Goal: Task Accomplishment & Management: Use online tool/utility

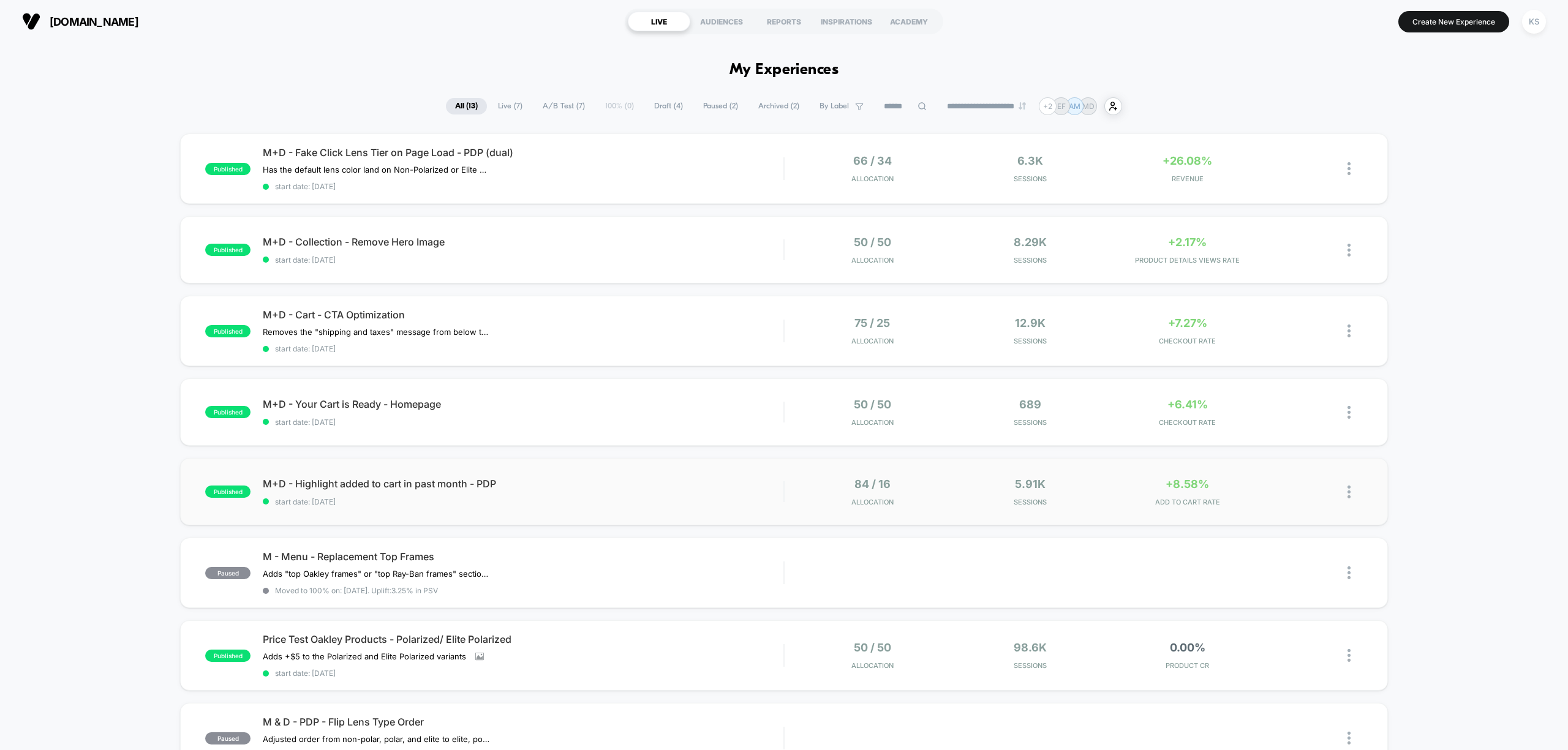
scroll to position [81, 0]
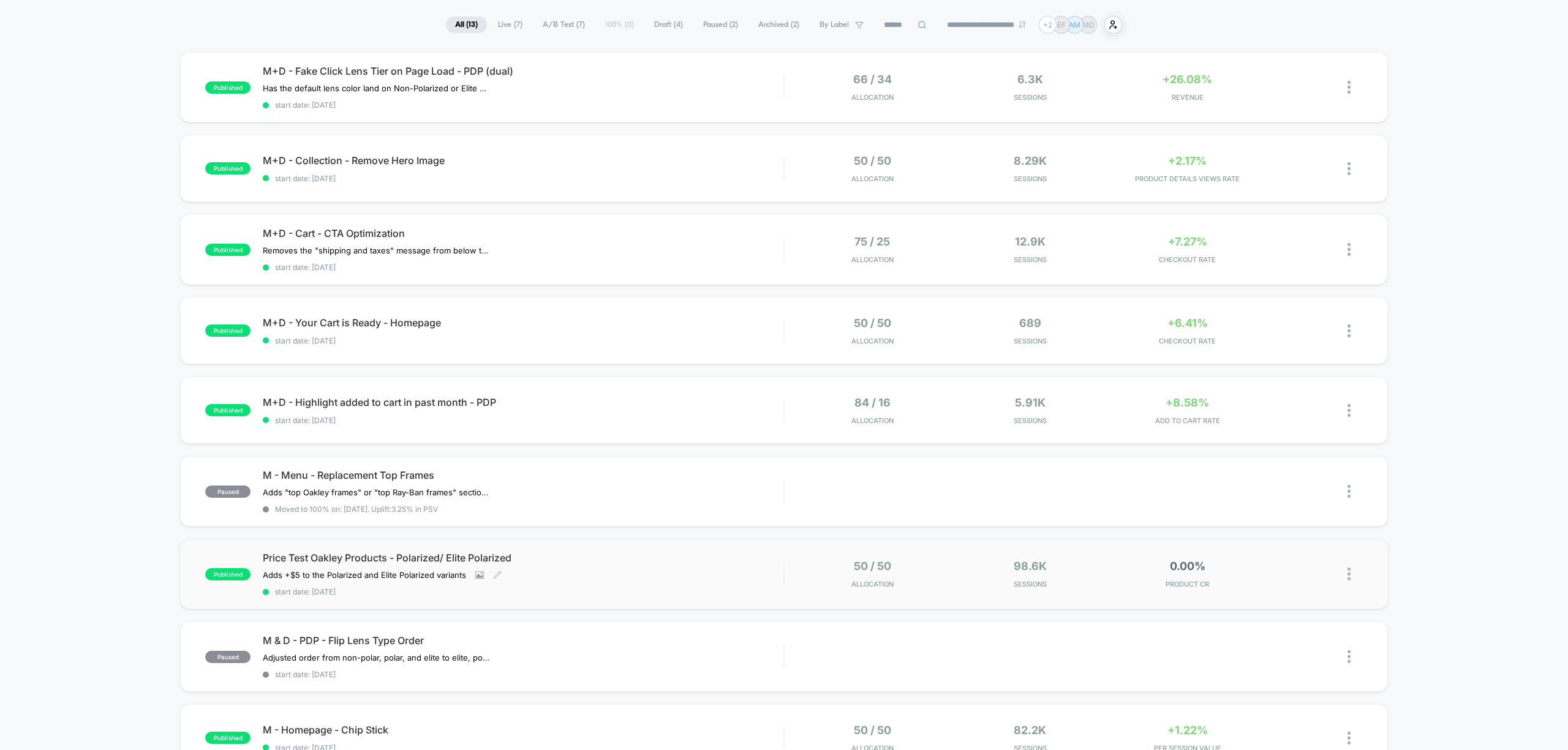
click at [576, 580] on div "Price Test Oakley Products - Polarized/ Elite Polarized Adds +$5 to the Polariz…" at bounding box center [523, 574] width 521 height 45
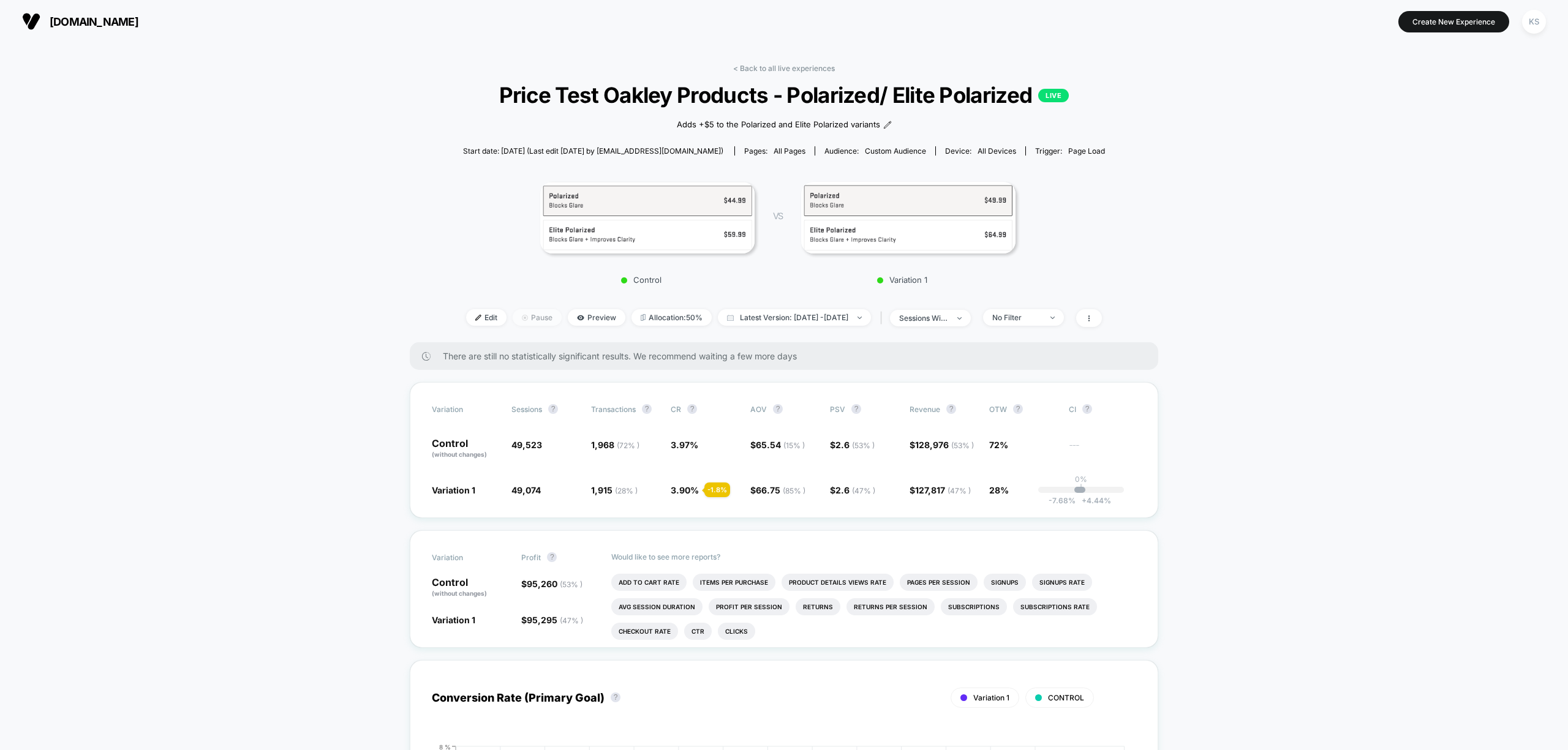
click at [513, 320] on span "Pause" at bounding box center [537, 318] width 49 height 17
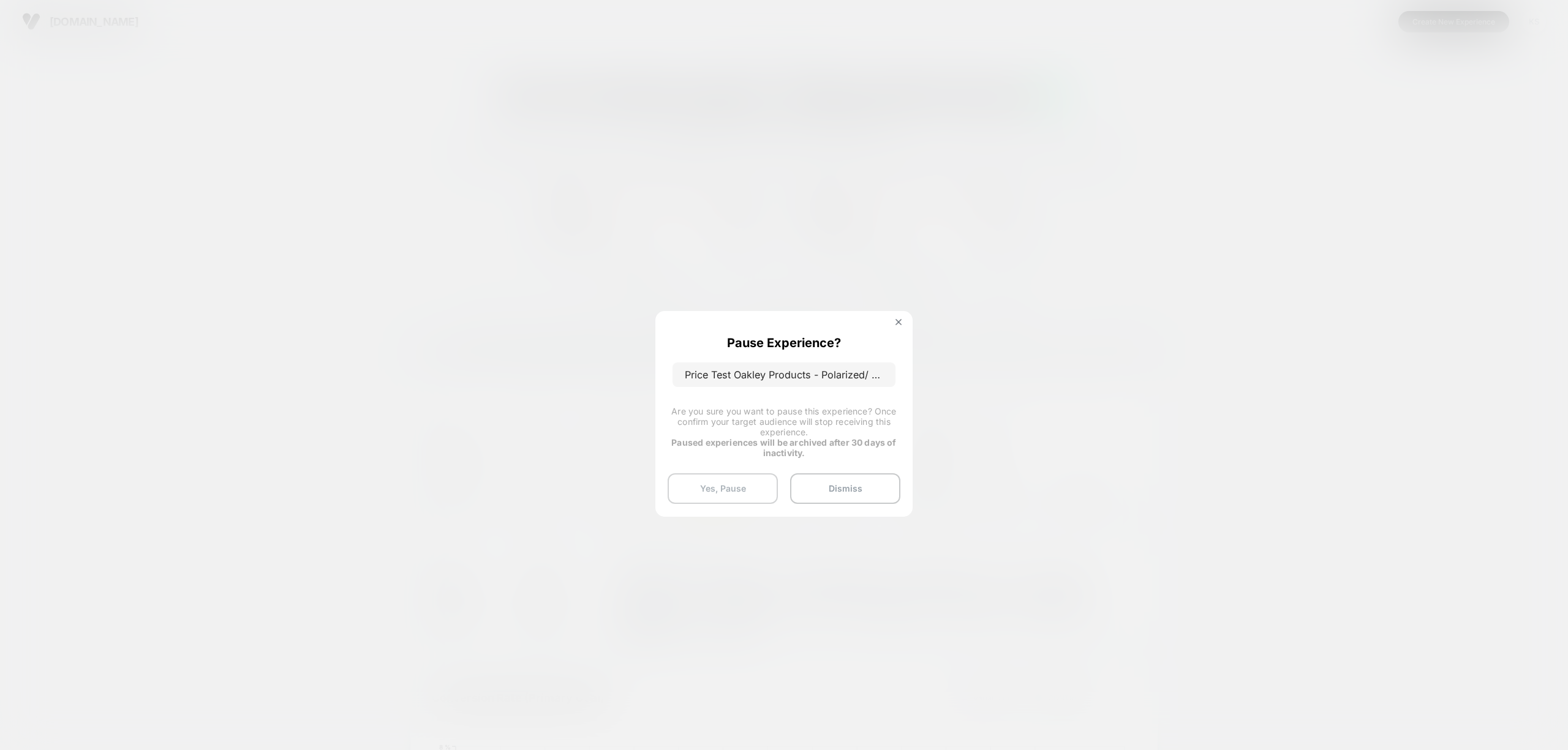
click at [753, 481] on button "Yes, Pause" at bounding box center [722, 488] width 110 height 31
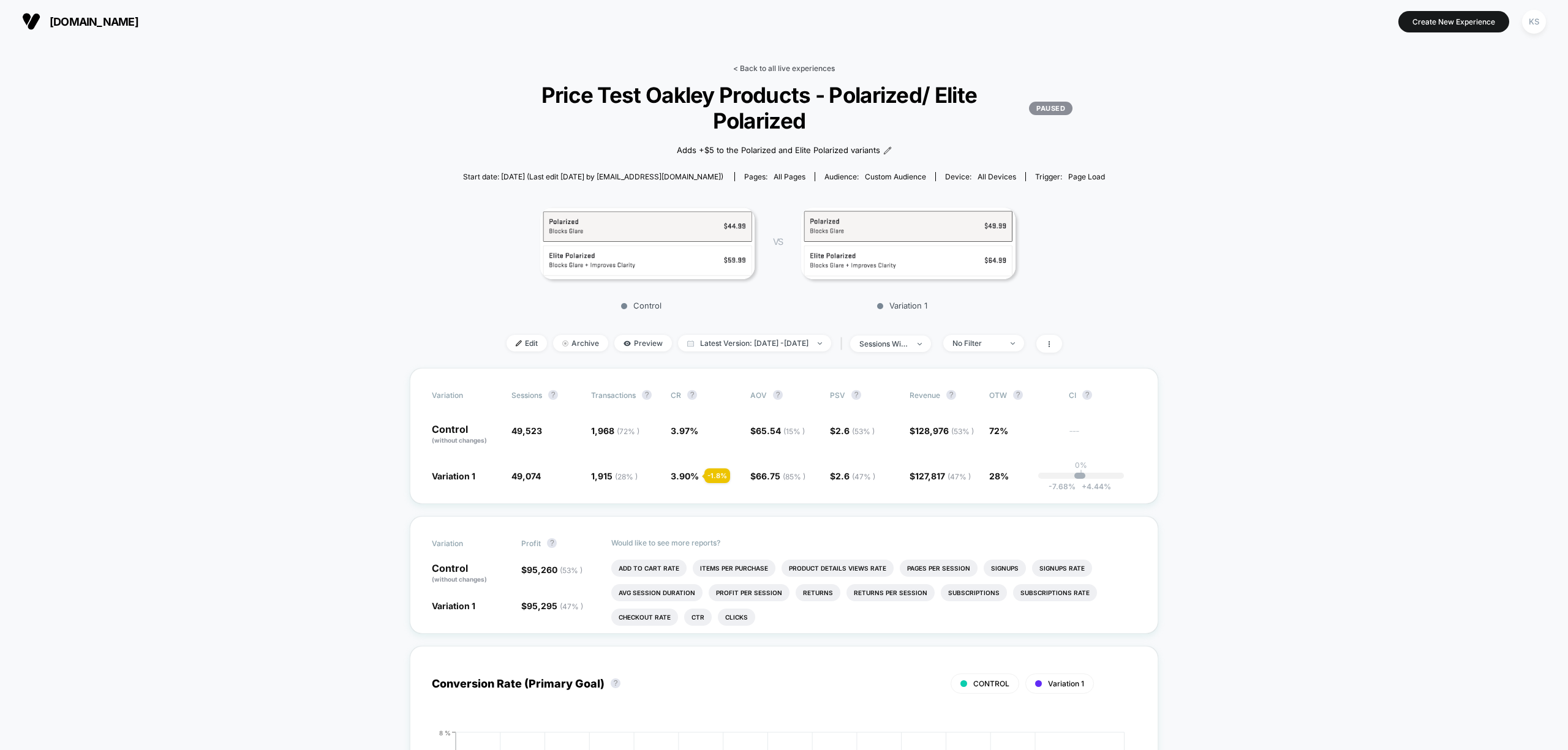
click at [775, 69] on link "< Back to all live experiences" at bounding box center [784, 68] width 102 height 9
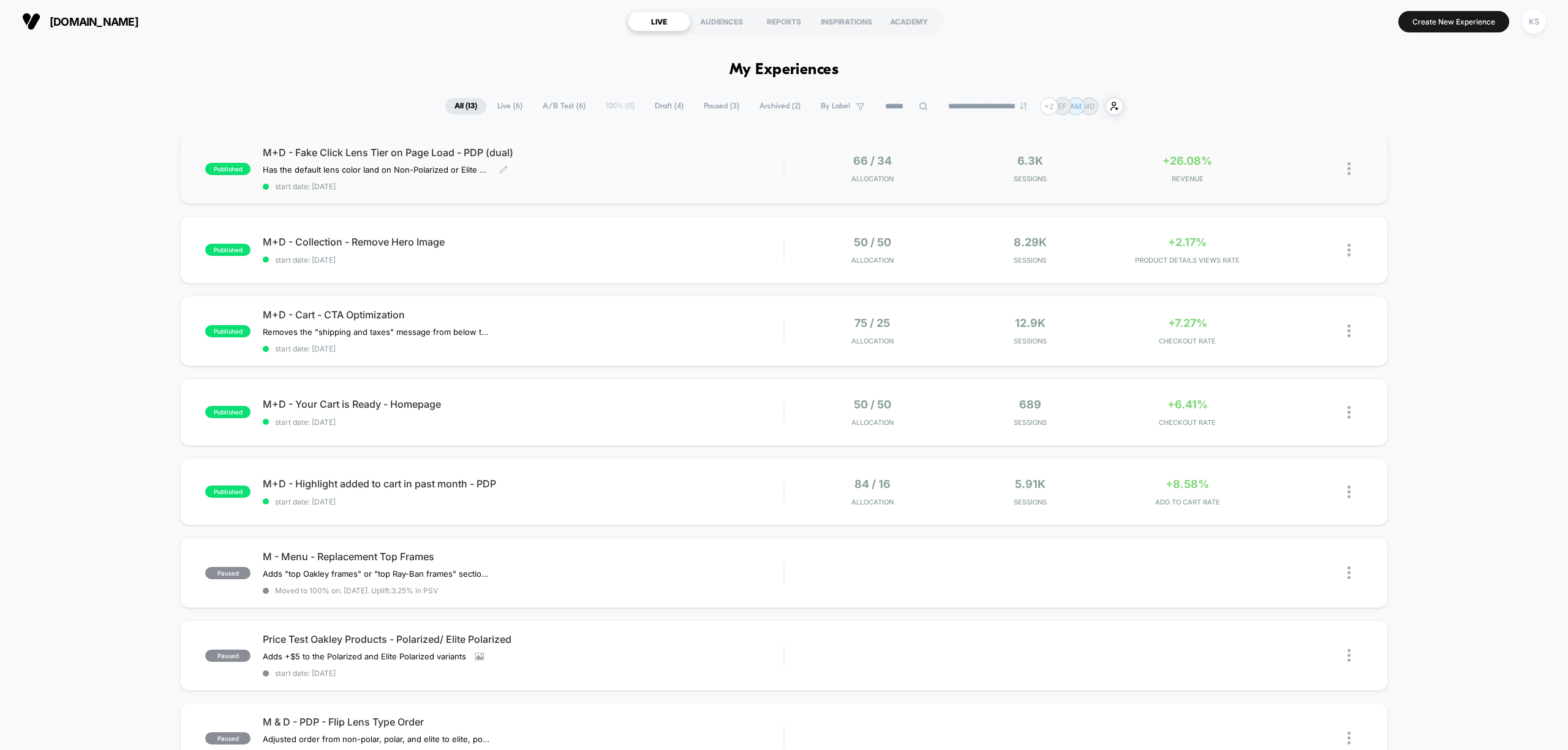
click at [639, 178] on div "M+D - Fake Click Lens Tier on Page Load - PDP (dual) Has the default lens color…" at bounding box center [523, 169] width 521 height 45
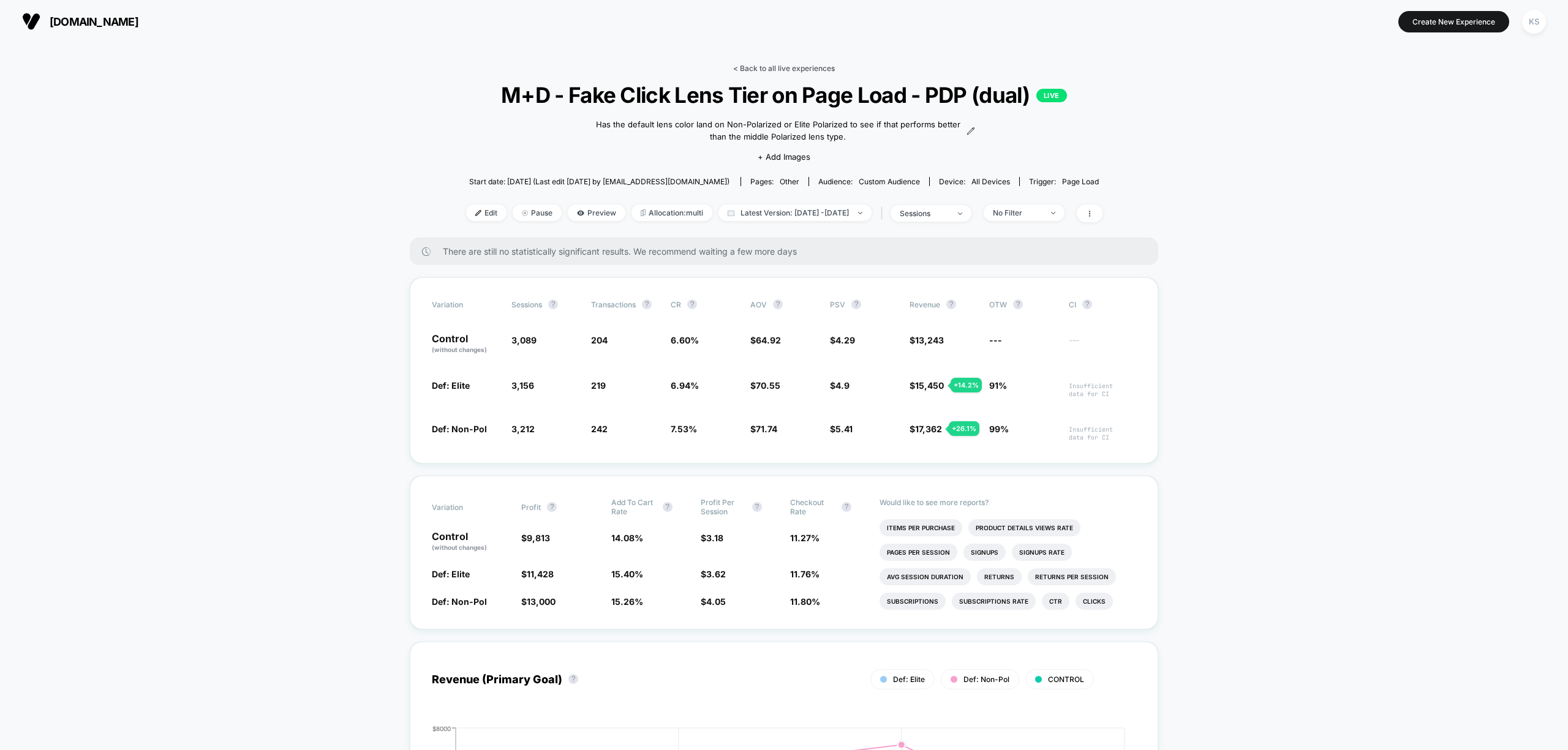
click at [767, 70] on link "< Back to all live experiences" at bounding box center [784, 68] width 102 height 9
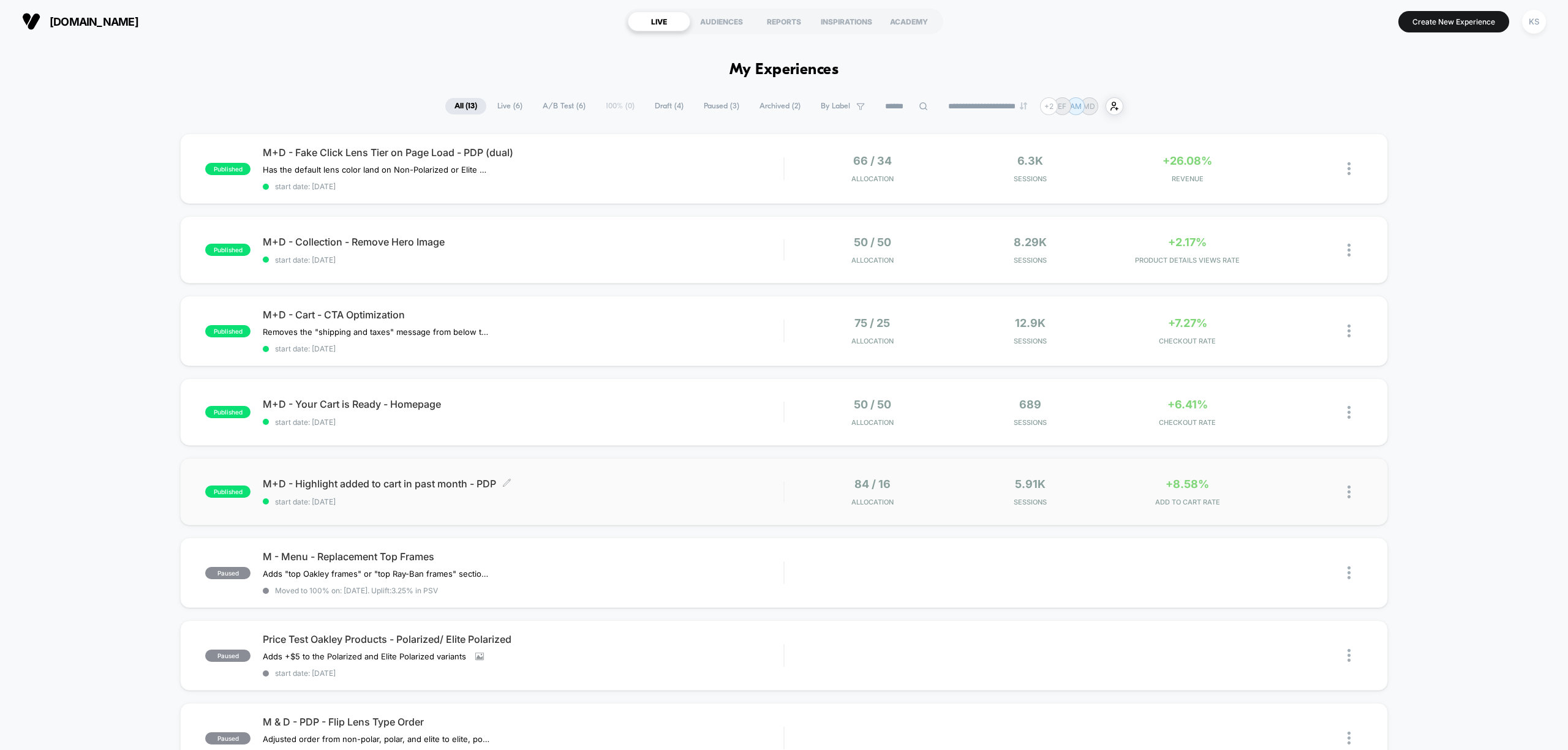
click at [564, 490] on div "M+D - Highlight added to cart in past month - PDP Click to edit experience deta…" at bounding box center [523, 492] width 521 height 29
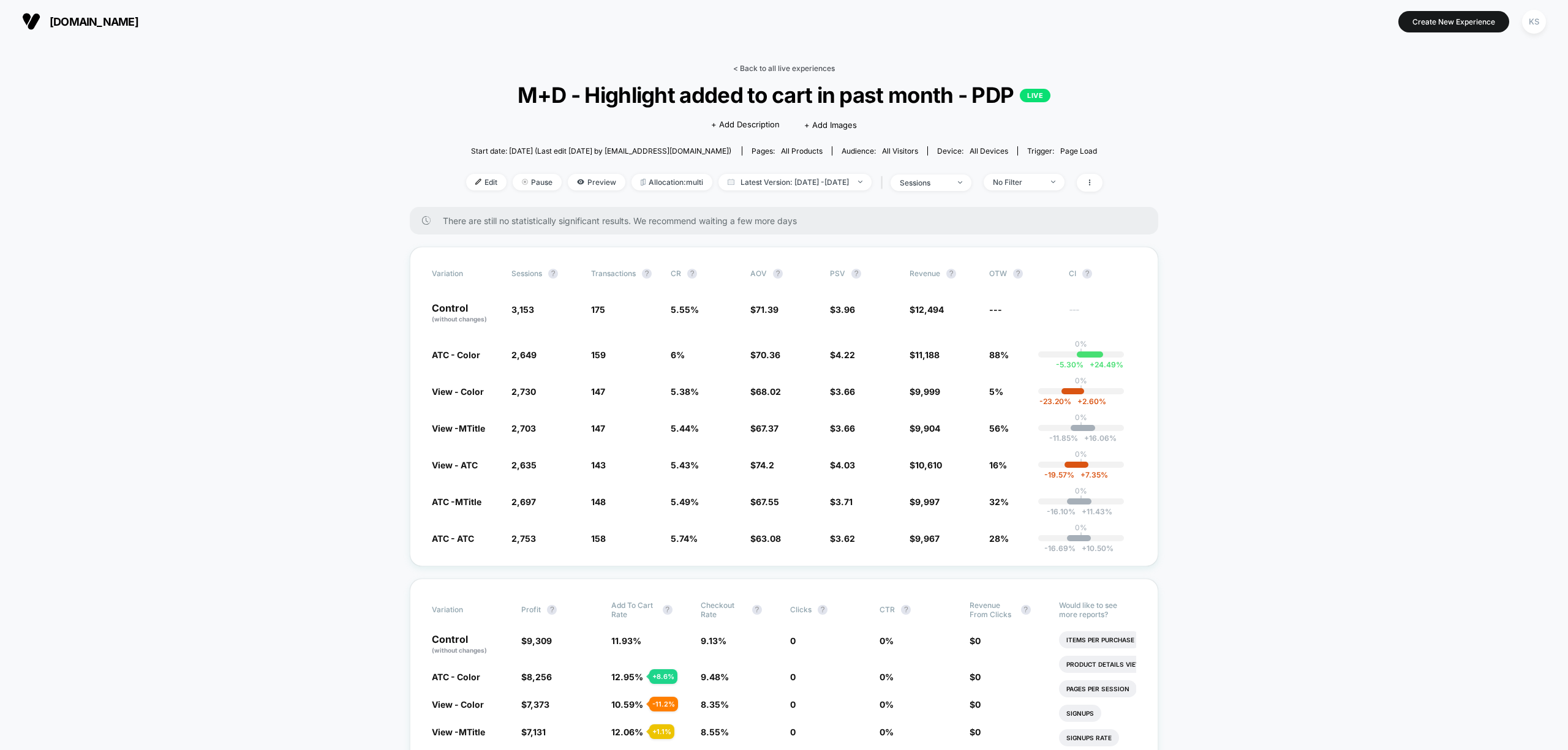
click at [821, 72] on link "< Back to all live experiences" at bounding box center [784, 68] width 102 height 9
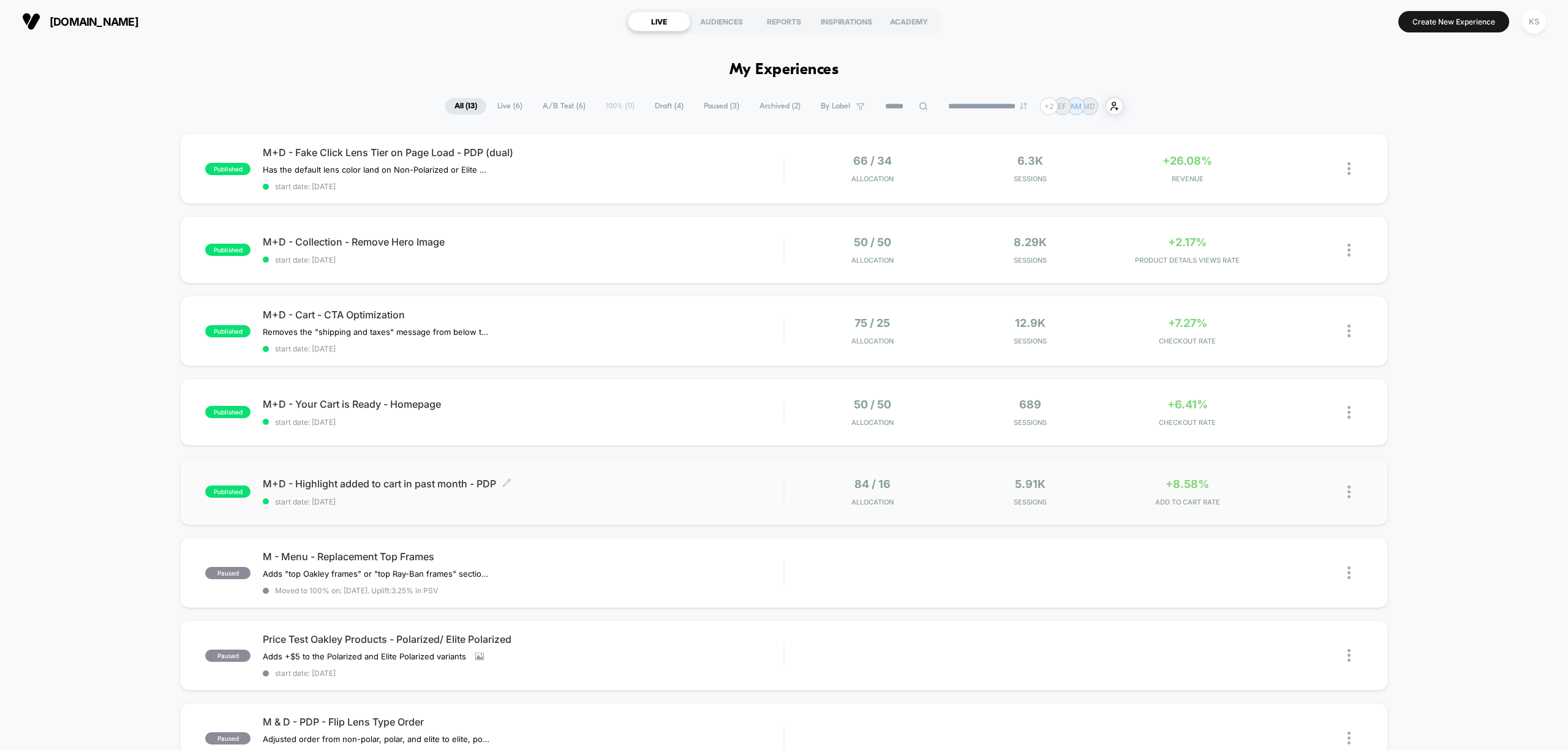
click at [562, 484] on span "M+D - Highlight added to cart in past month - PDP Click to edit experience deta…" at bounding box center [523, 484] width 521 height 12
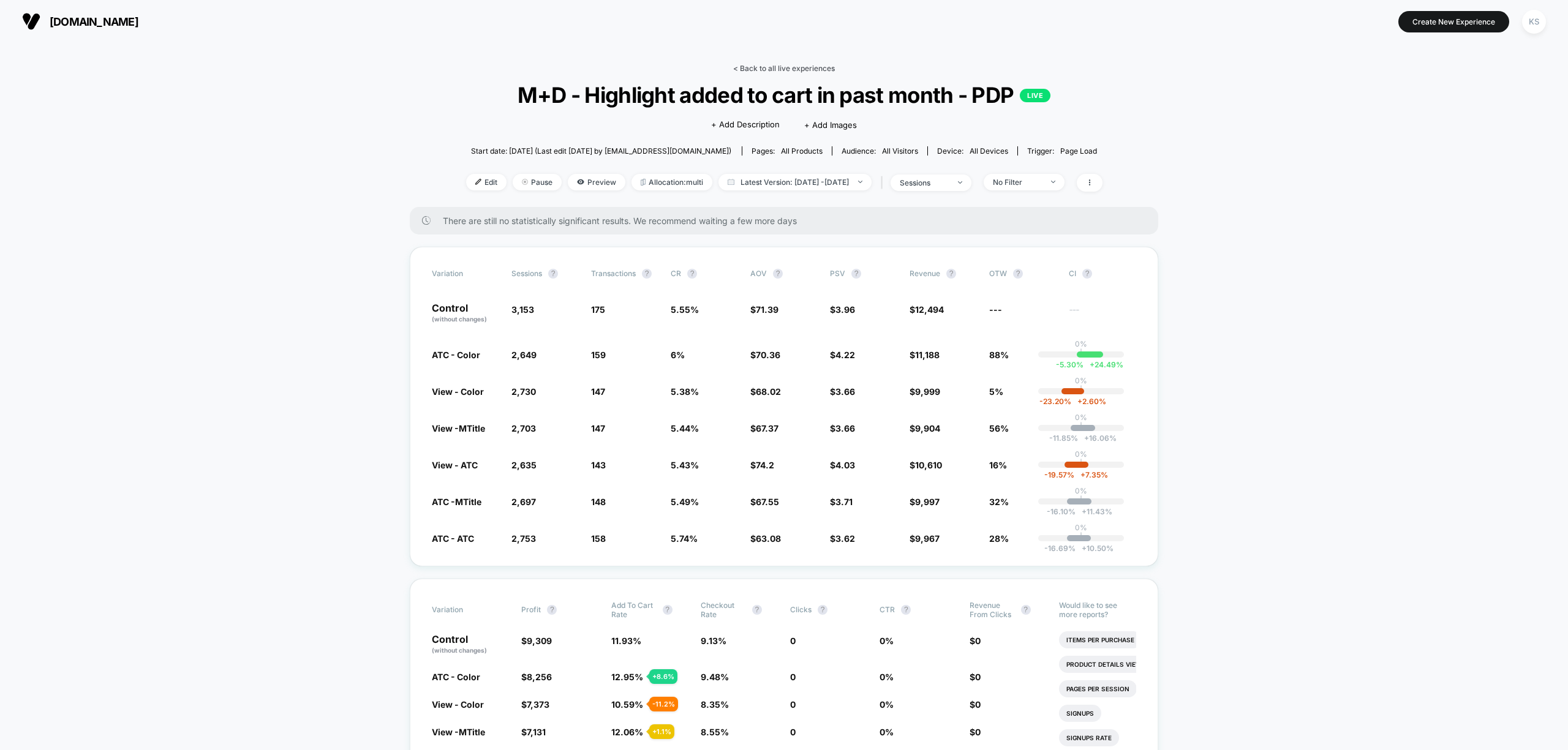
click at [814, 67] on link "< Back to all live experiences" at bounding box center [784, 68] width 102 height 9
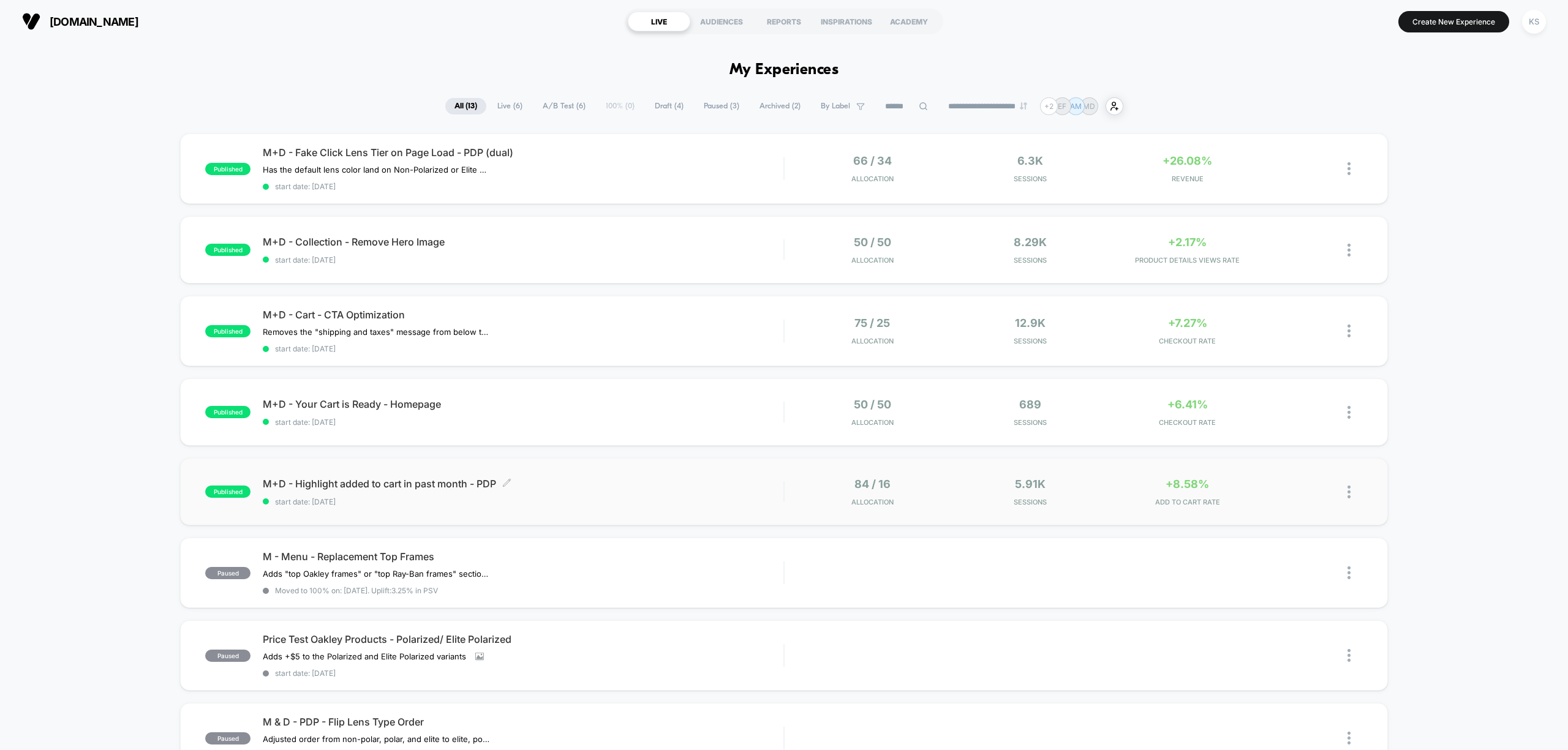
click at [572, 481] on span "M+D - Highlight added to cart in past month - PDP Click to edit experience deta…" at bounding box center [523, 484] width 521 height 12
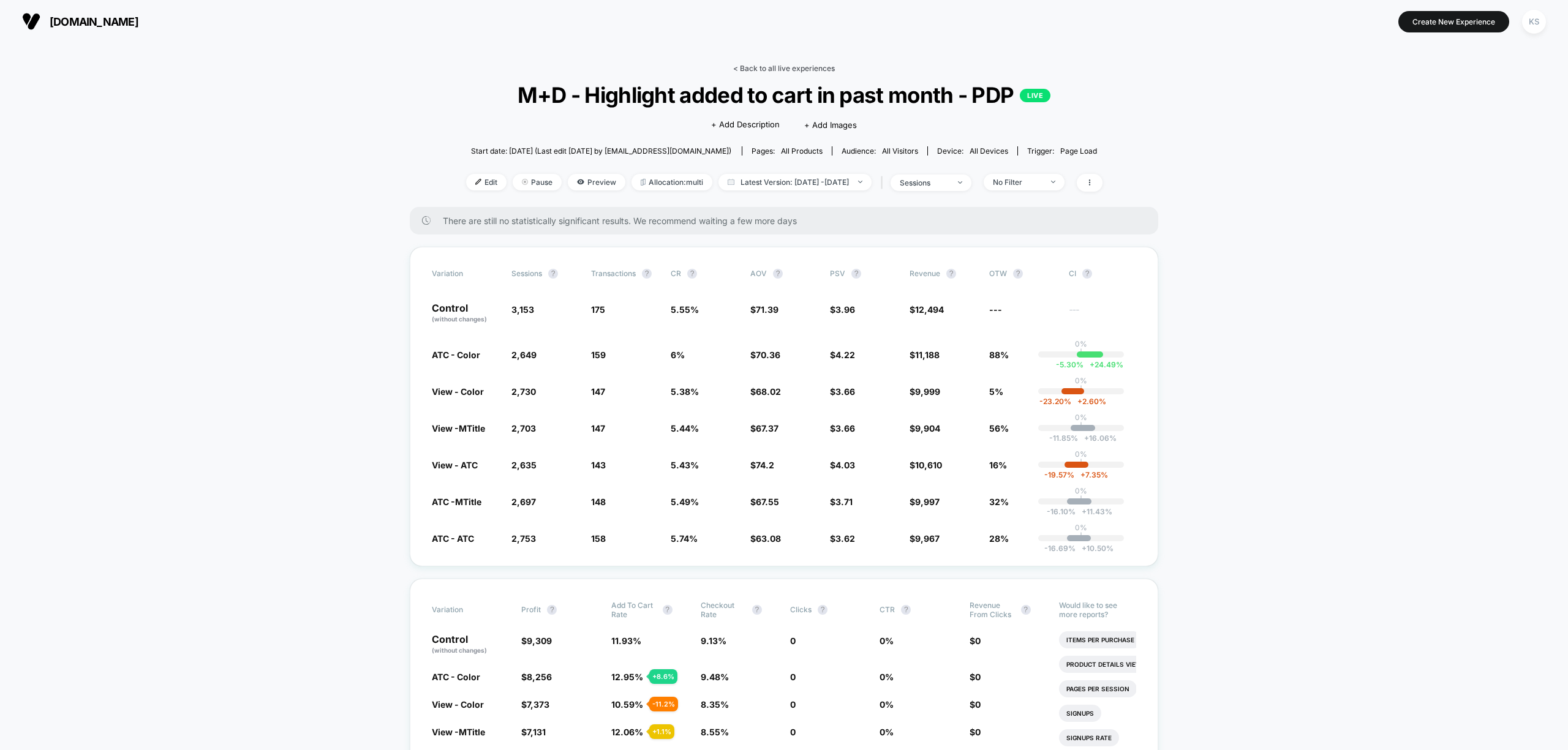
click at [812, 70] on link "< Back to all live experiences" at bounding box center [784, 68] width 102 height 9
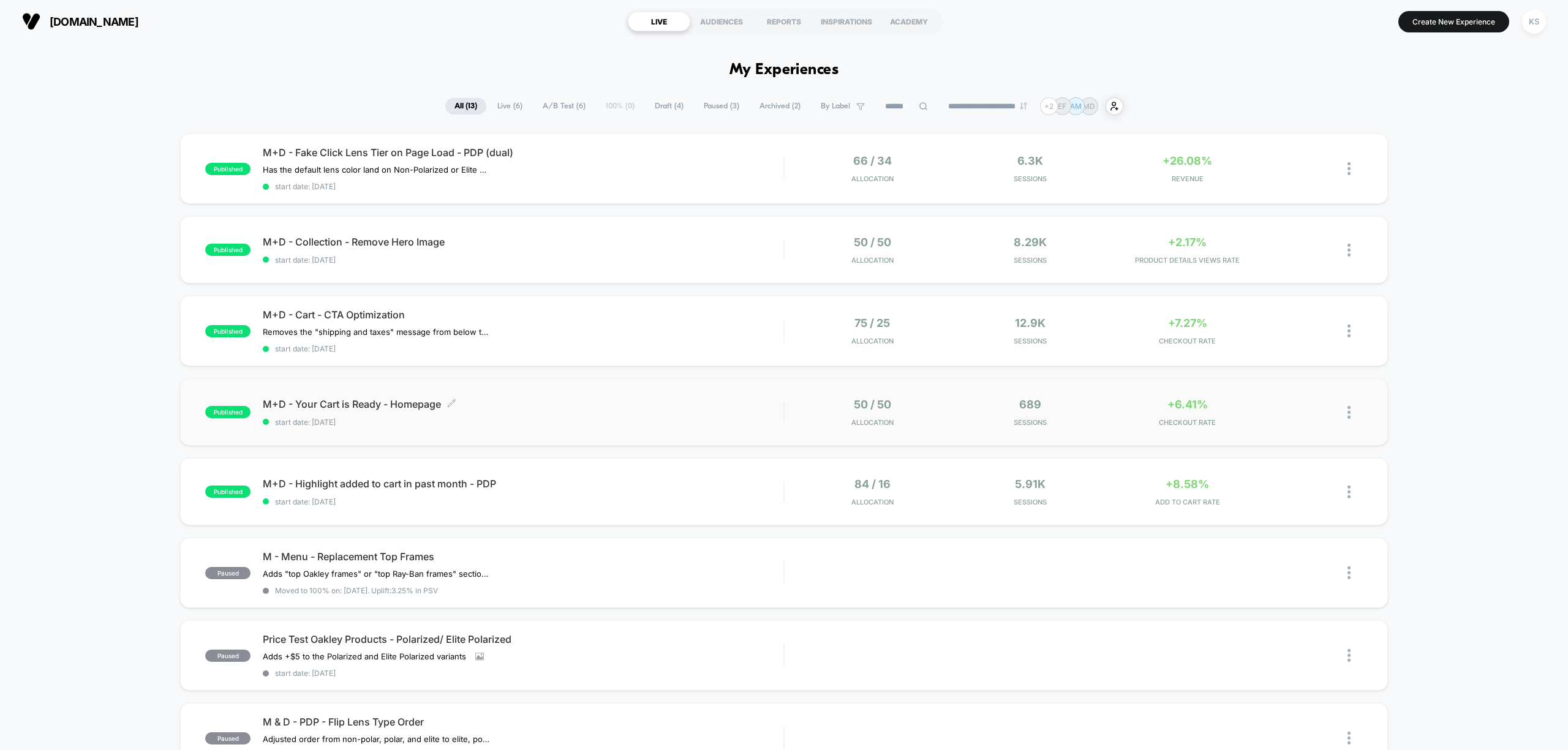
click at [537, 414] on div "M+D - Your Cart is Ready - Homepage Click to edit experience details Click to e…" at bounding box center [523, 412] width 521 height 29
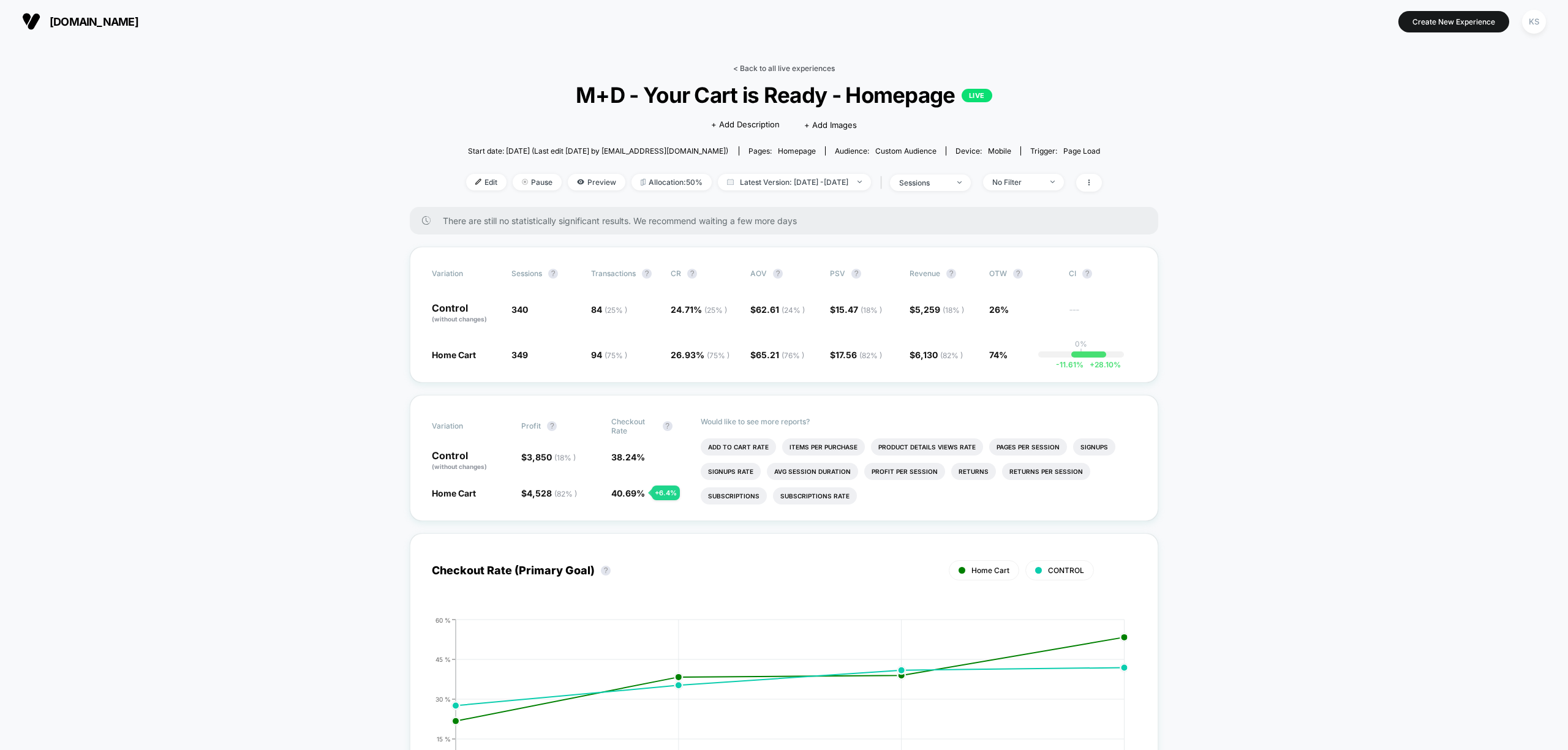
click at [762, 64] on link "< Back to all live experiences" at bounding box center [784, 68] width 102 height 9
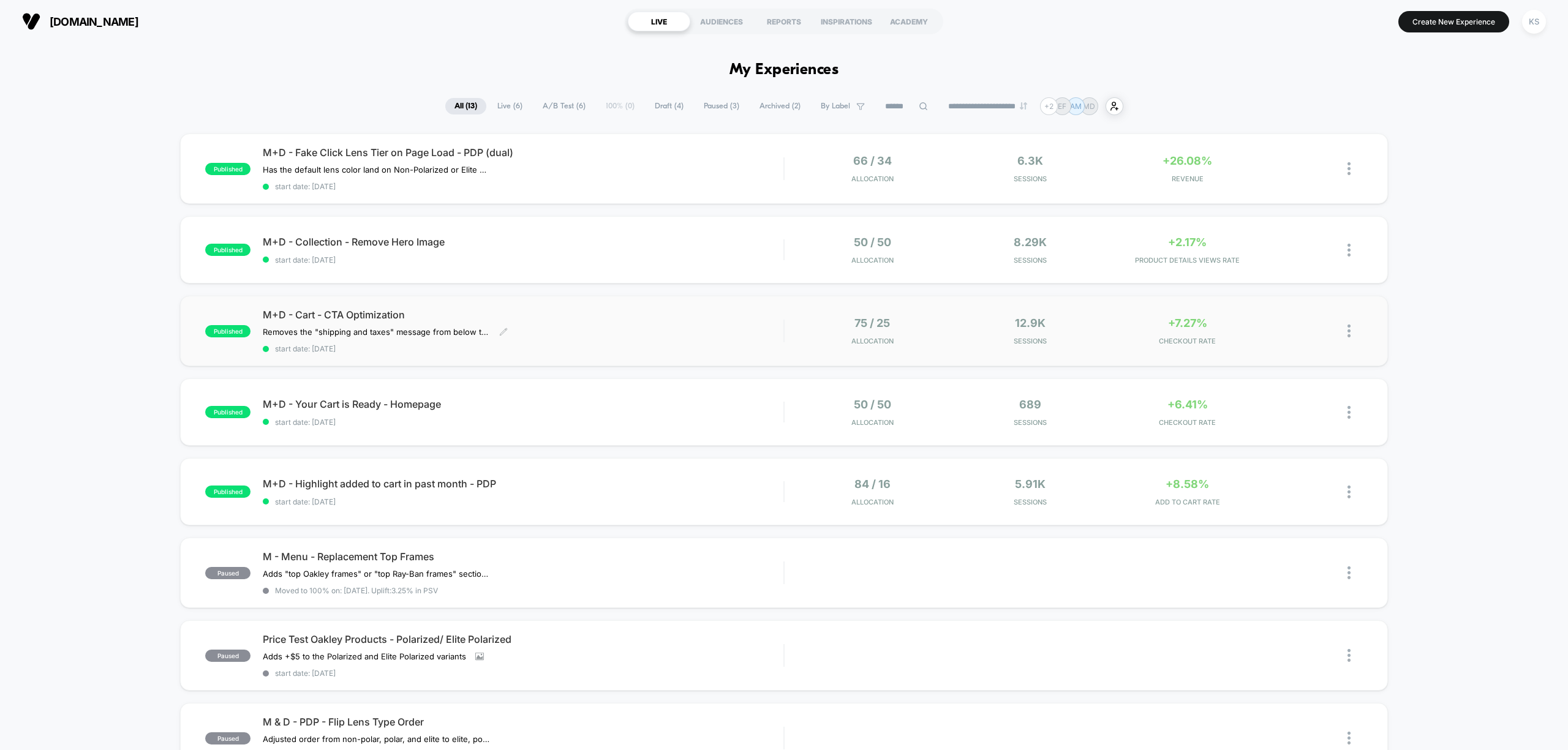
click at [590, 332] on div "Removes the "shipping and taxes" message from below the CTA and replaces it wit…" at bounding box center [445, 332] width 364 height 10
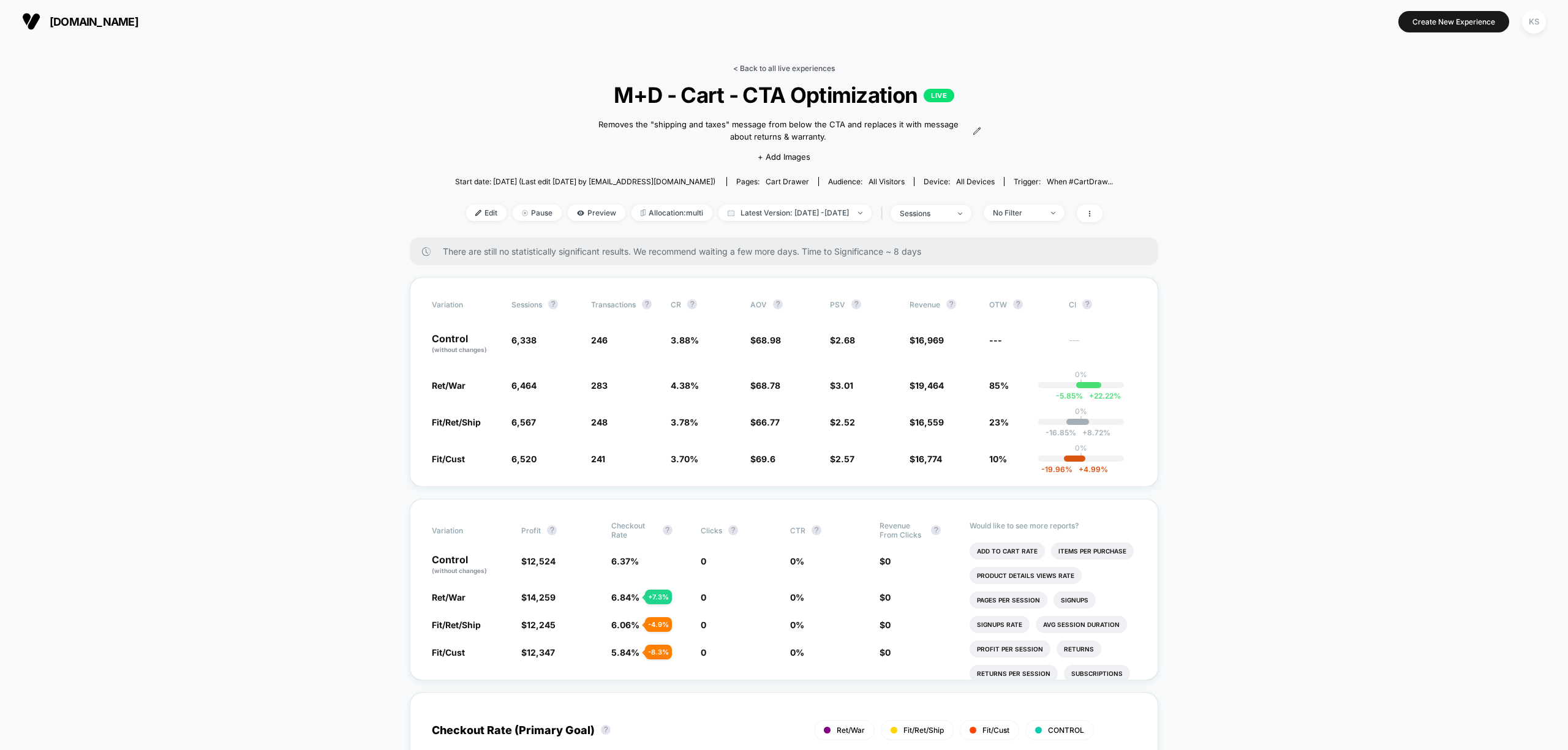
click at [826, 67] on link "< Back to all live experiences" at bounding box center [784, 68] width 102 height 9
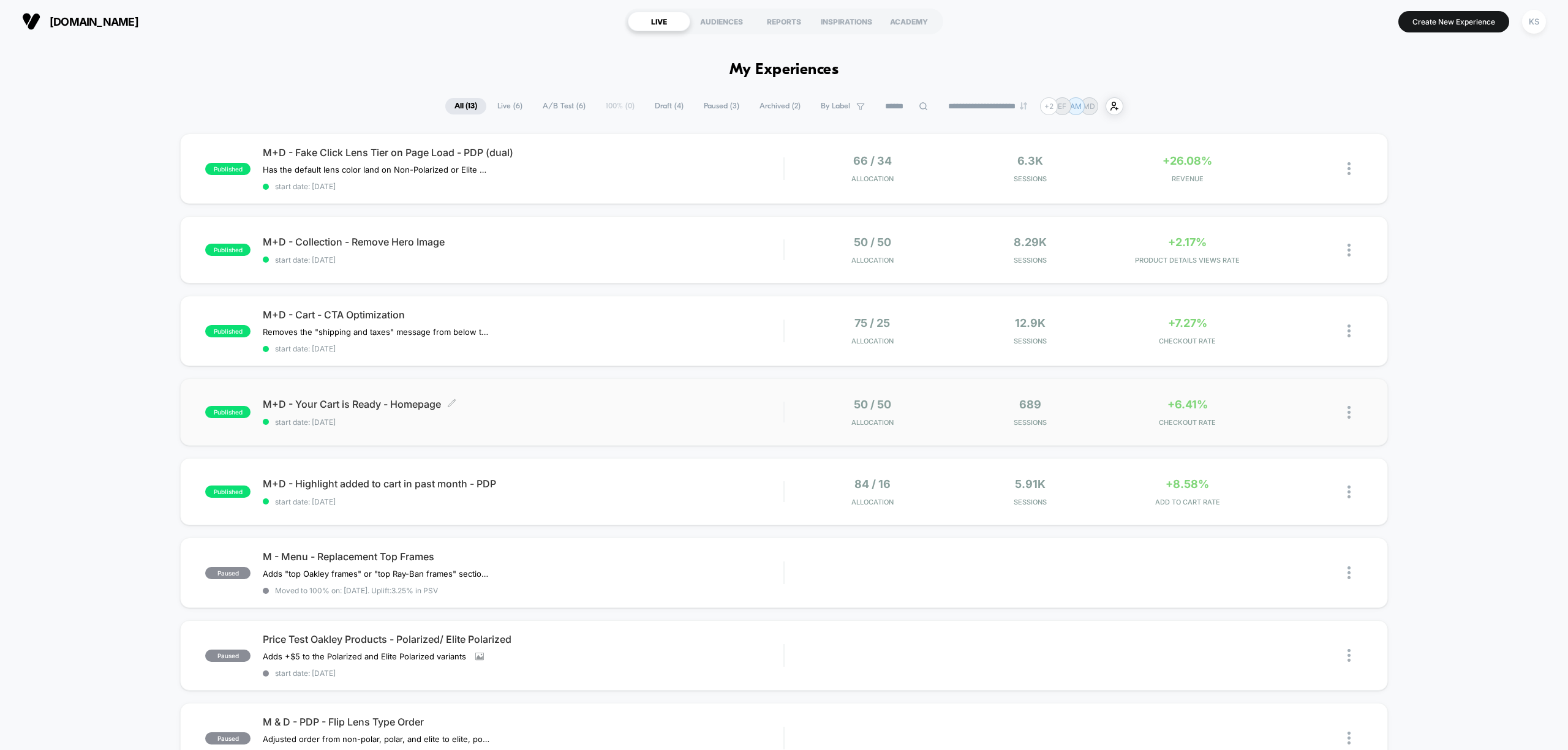
click at [523, 422] on span "start date: [DATE]" at bounding box center [523, 422] width 521 height 9
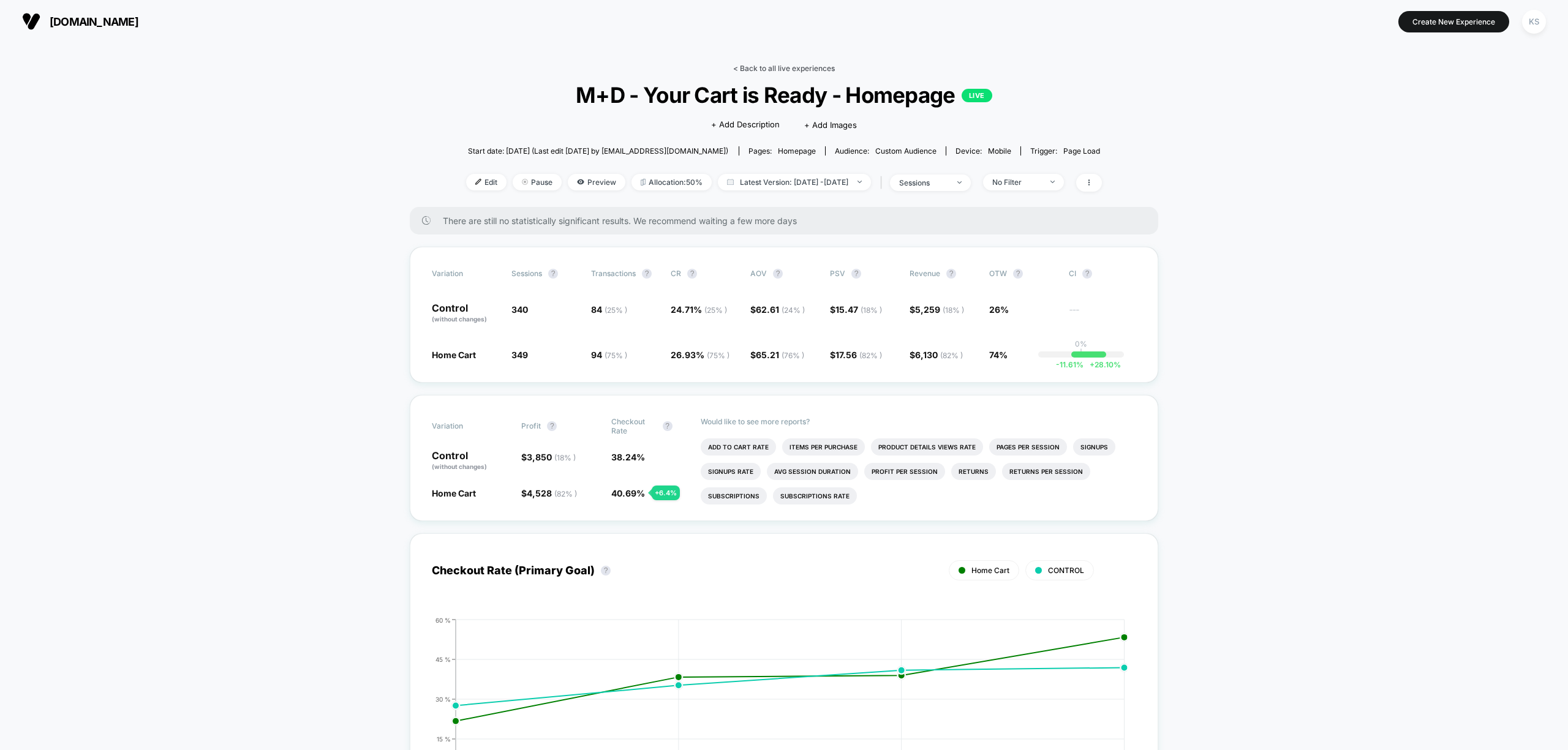
click at [749, 67] on link "< Back to all live experiences" at bounding box center [784, 68] width 102 height 9
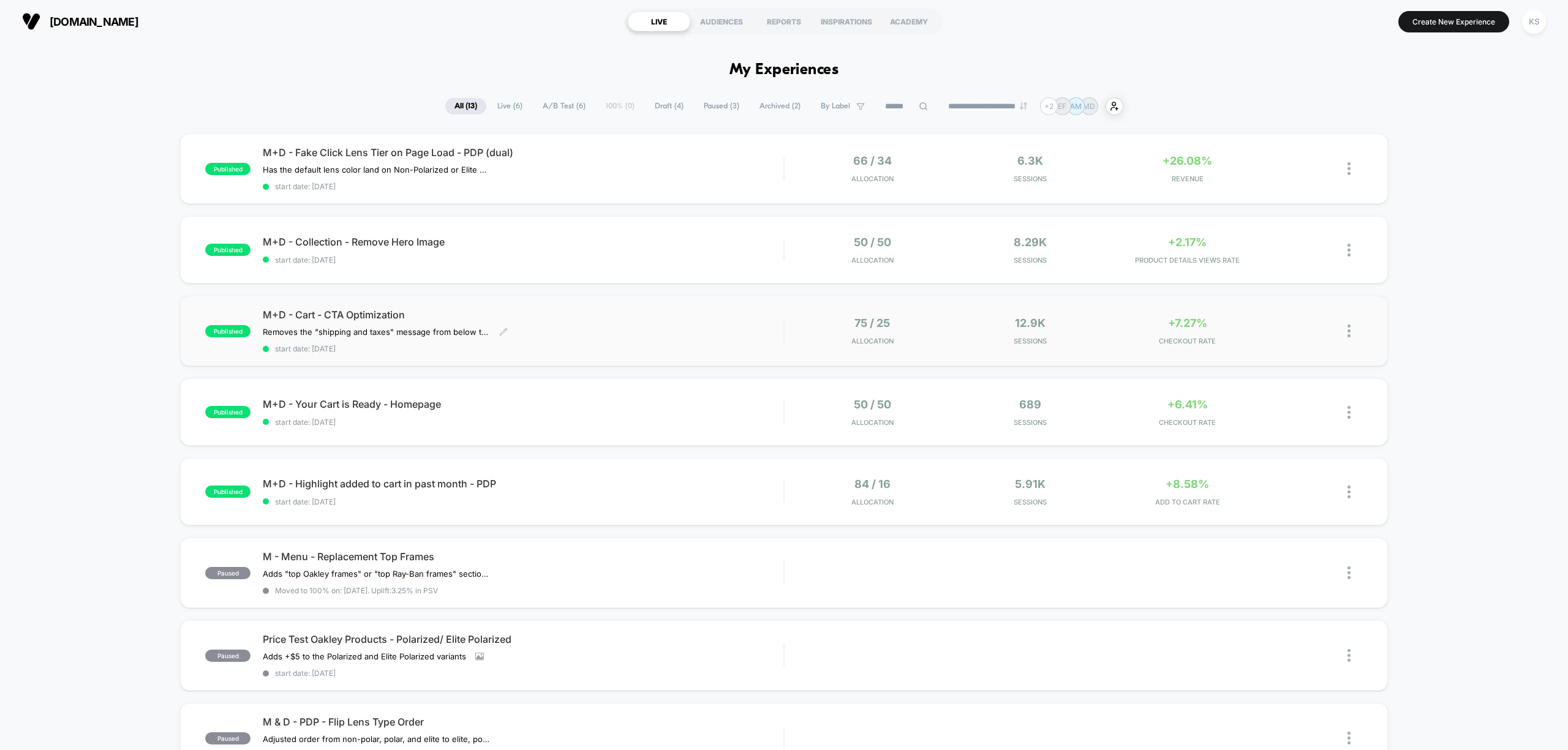
click at [547, 330] on div "Removes the "shipping and taxes" message from below the CTA and replaces it wit…" at bounding box center [445, 332] width 364 height 10
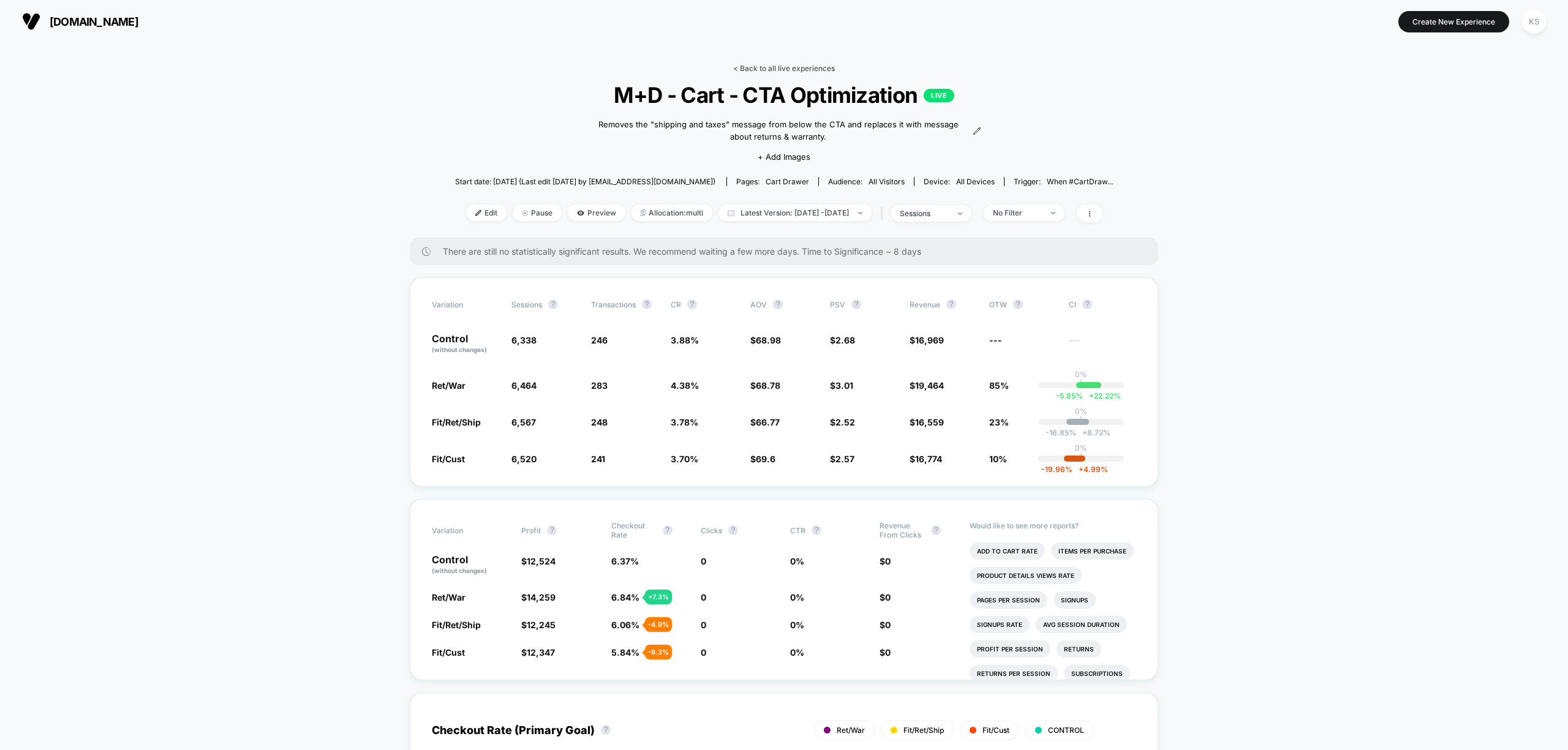
click at [812, 64] on link "< Back to all live experiences" at bounding box center [784, 68] width 102 height 9
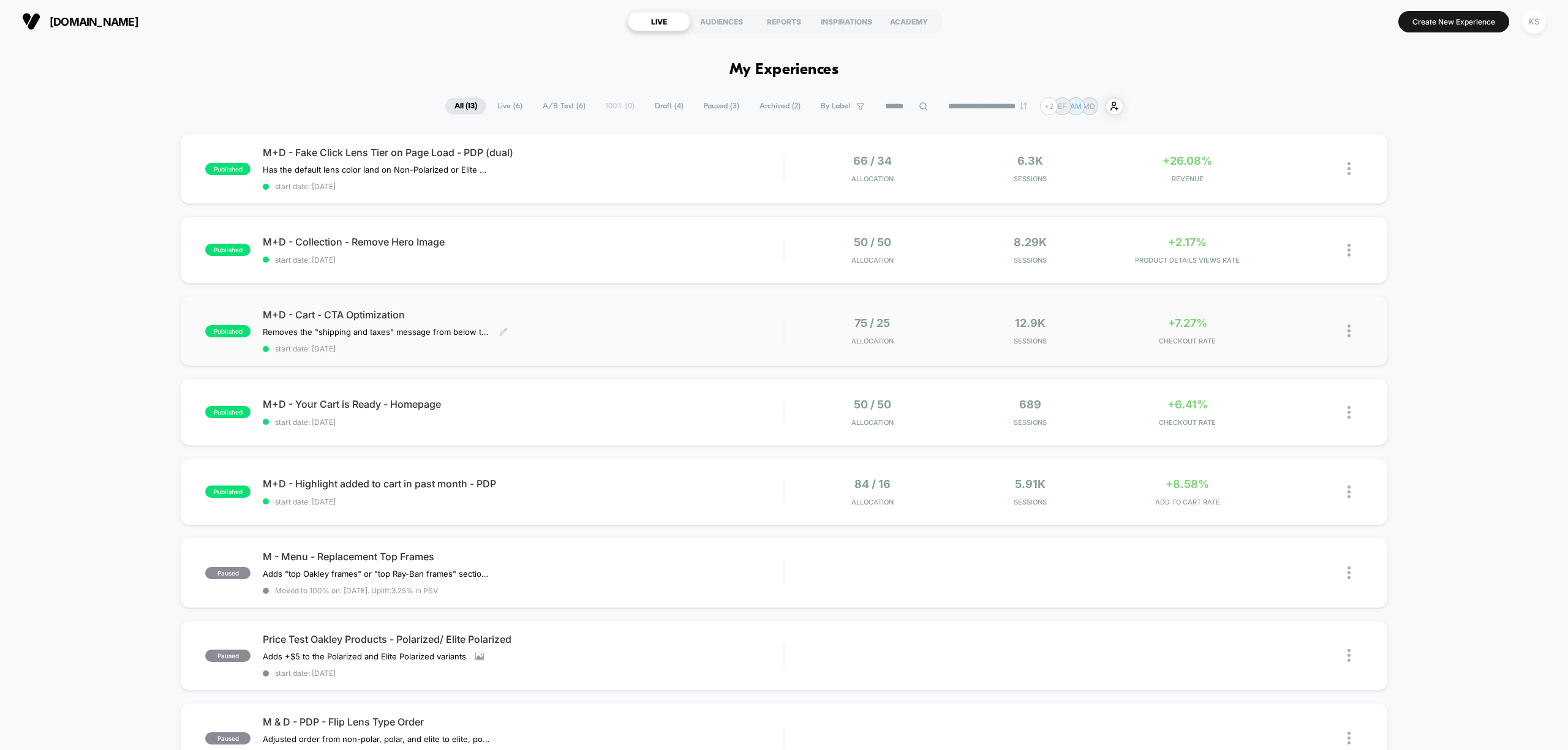
click at [554, 319] on span "M+D - Cart - CTA Optimization" at bounding box center [523, 314] width 521 height 12
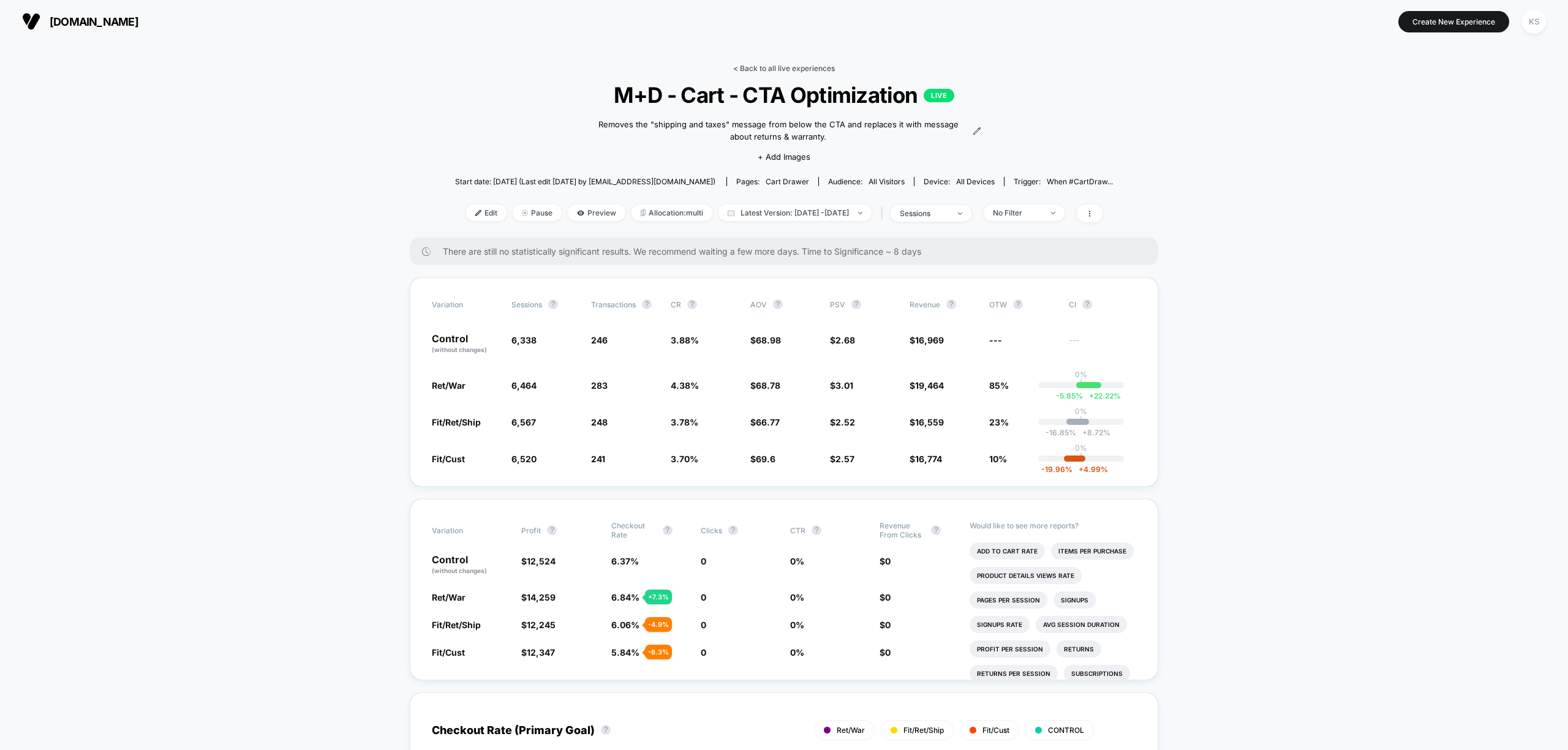
click at [826, 65] on link "< Back to all live experiences" at bounding box center [784, 68] width 102 height 9
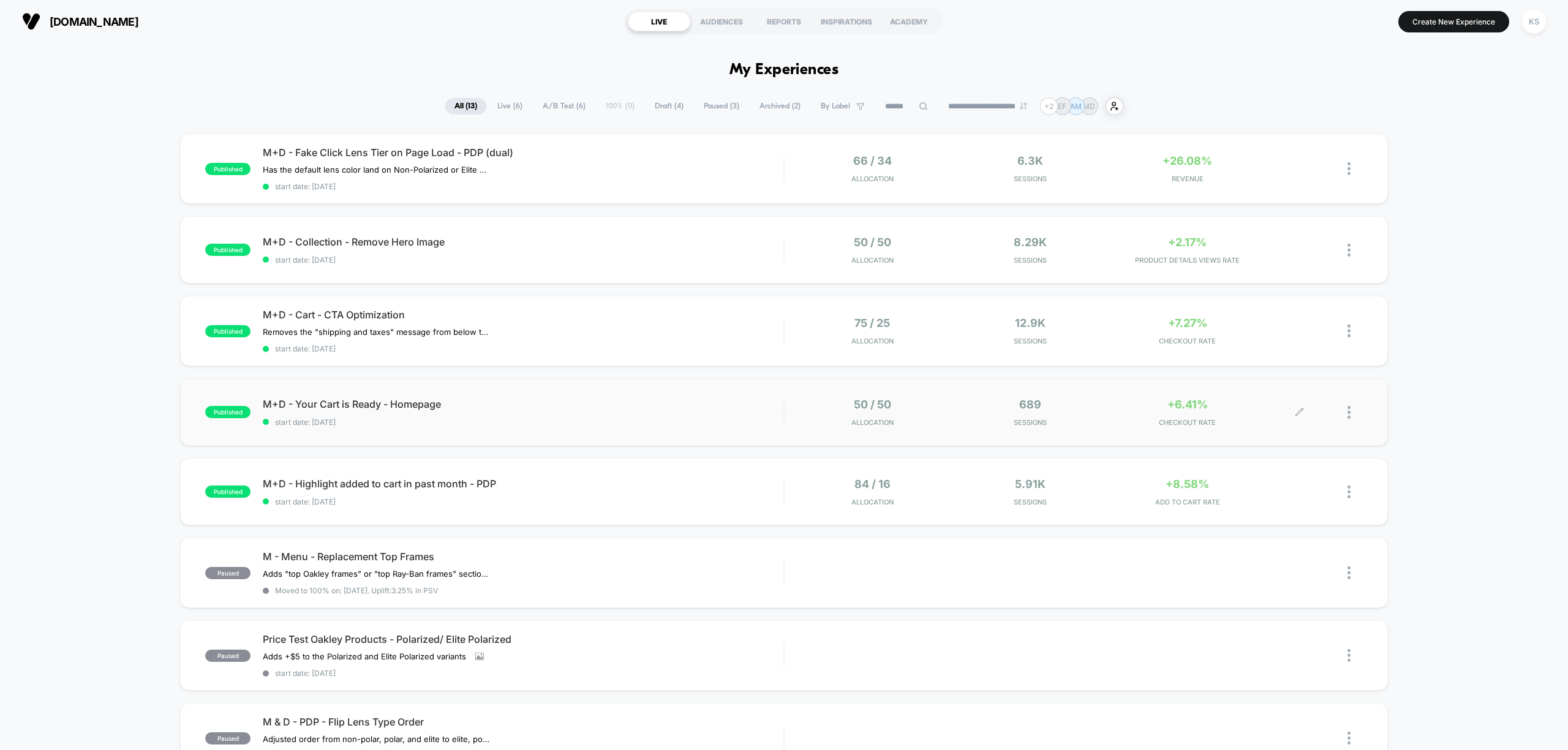
click at [1303, 410] on icon at bounding box center [1300, 413] width 9 height 9
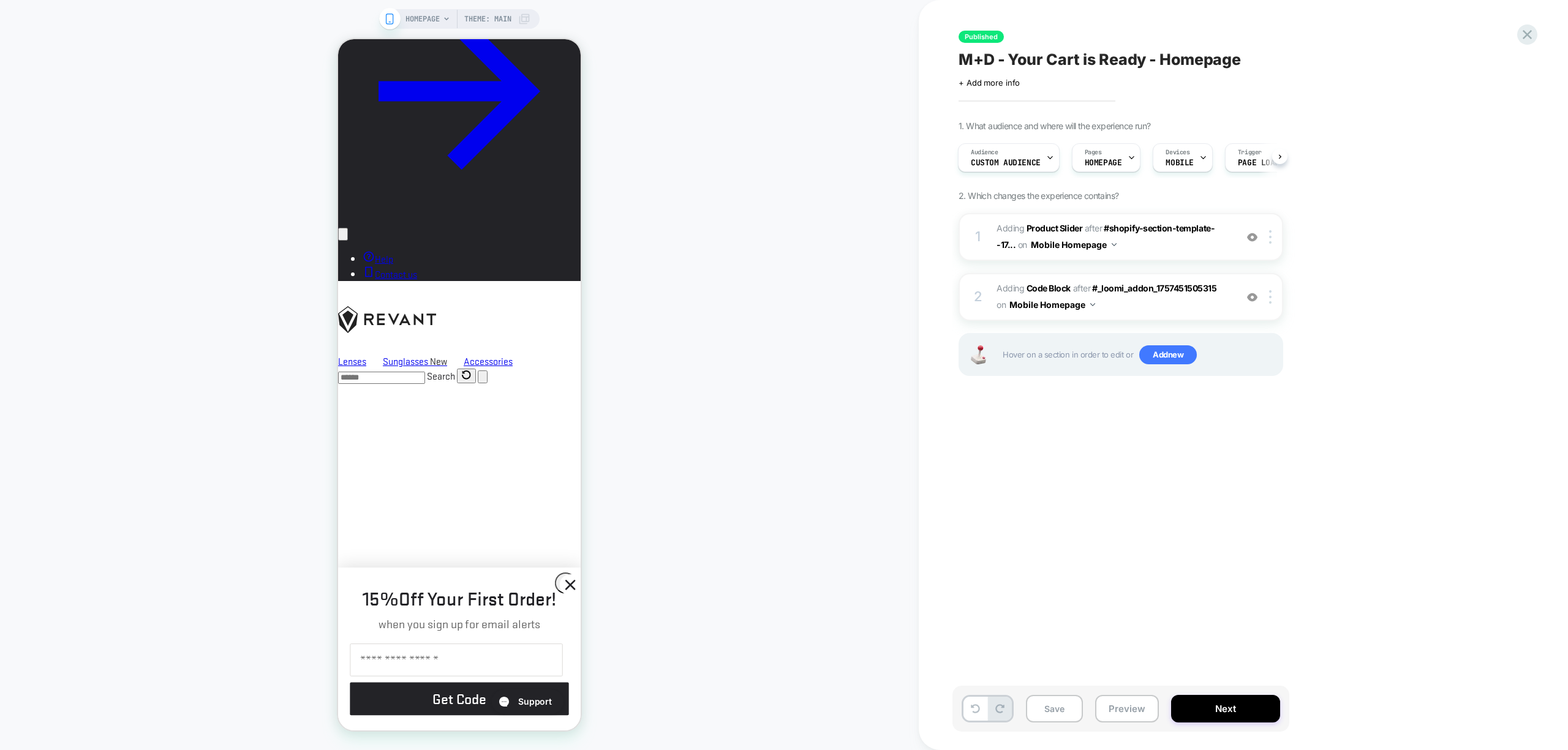
scroll to position [1714, 0]
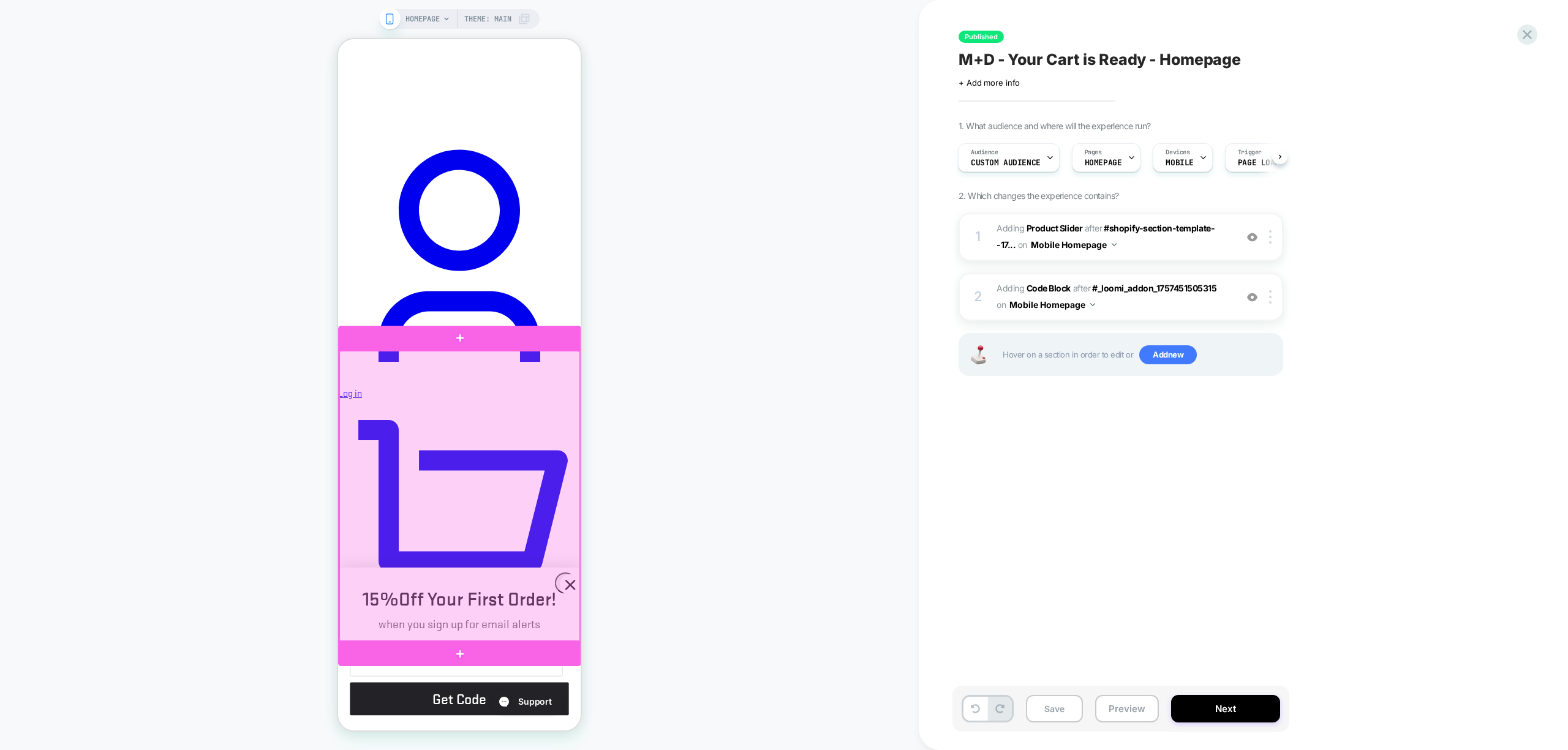
click at [566, 581] on div at bounding box center [460, 496] width 241 height 290
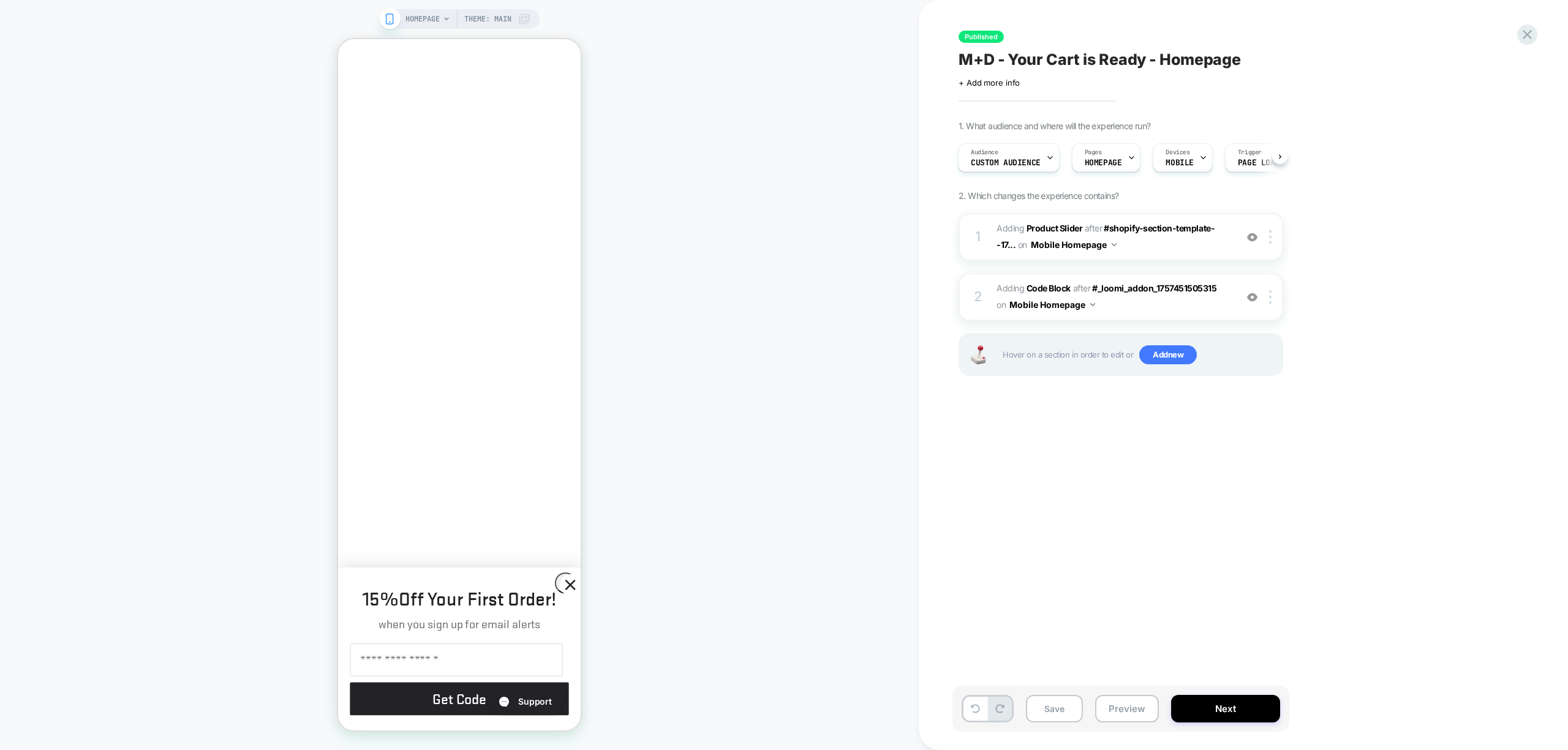
scroll to position [0, 0]
click at [568, 582] on icon "Close dialog" at bounding box center [570, 584] width 8 height 8
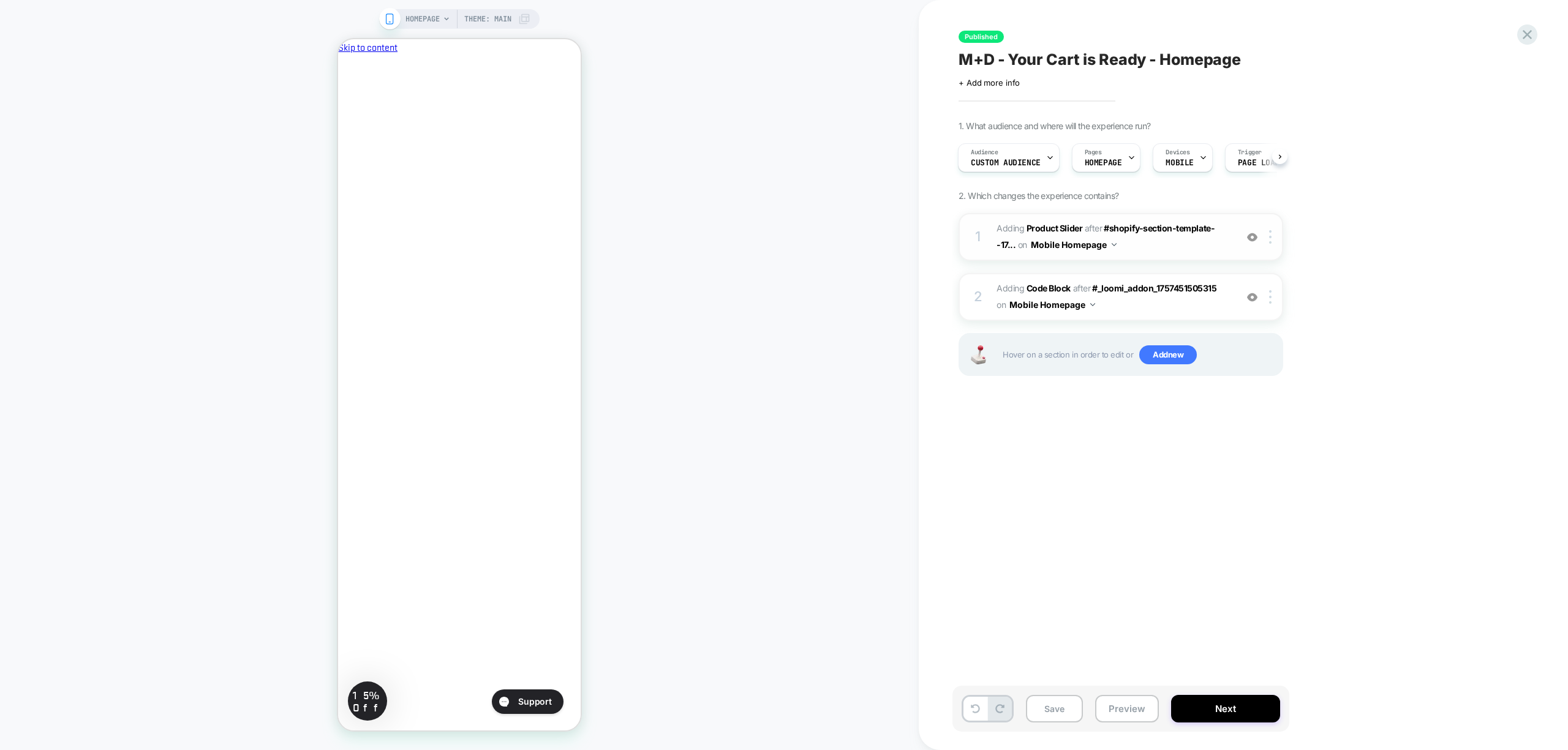
click at [1255, 239] on img at bounding box center [1252, 237] width 10 height 10
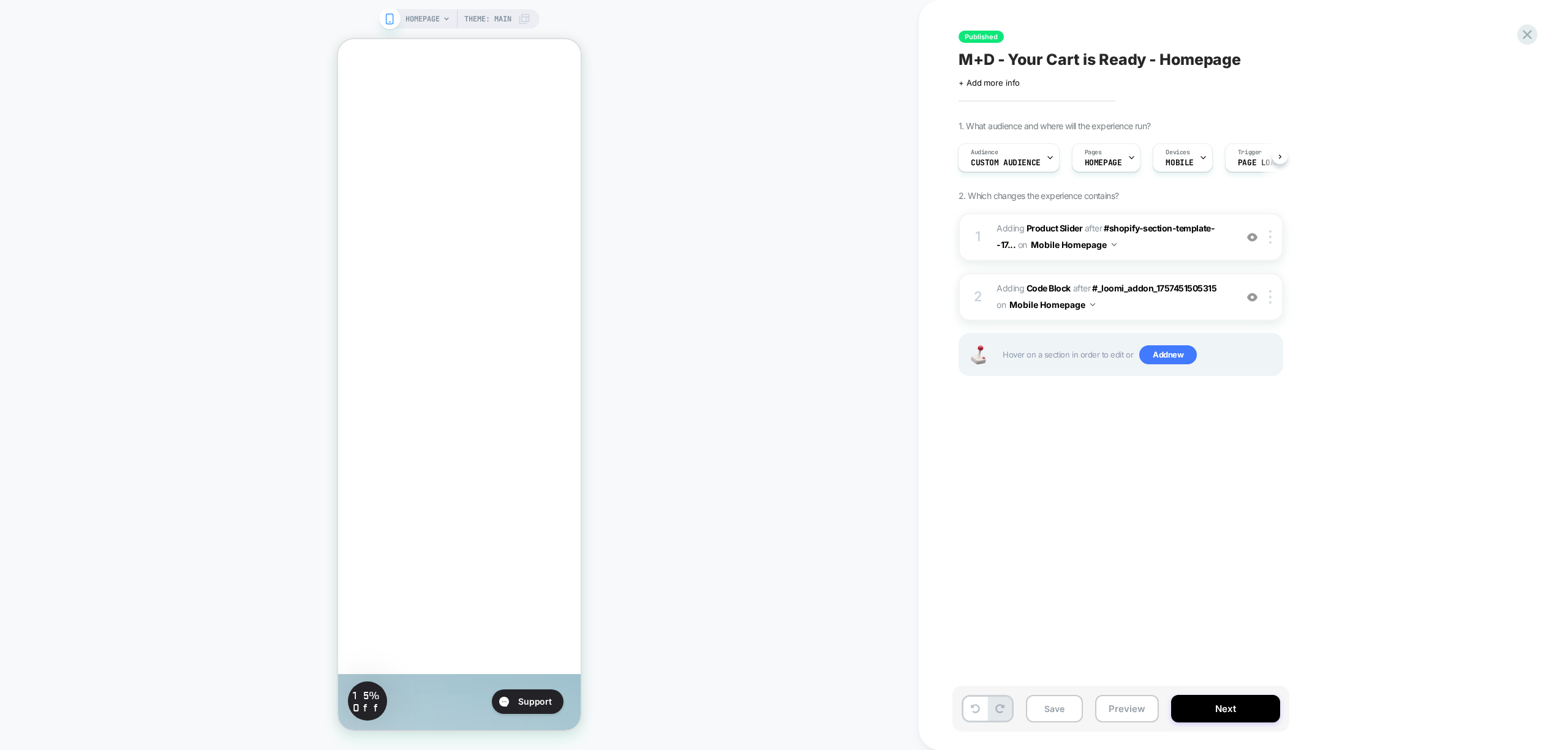
scroll to position [2729, 0]
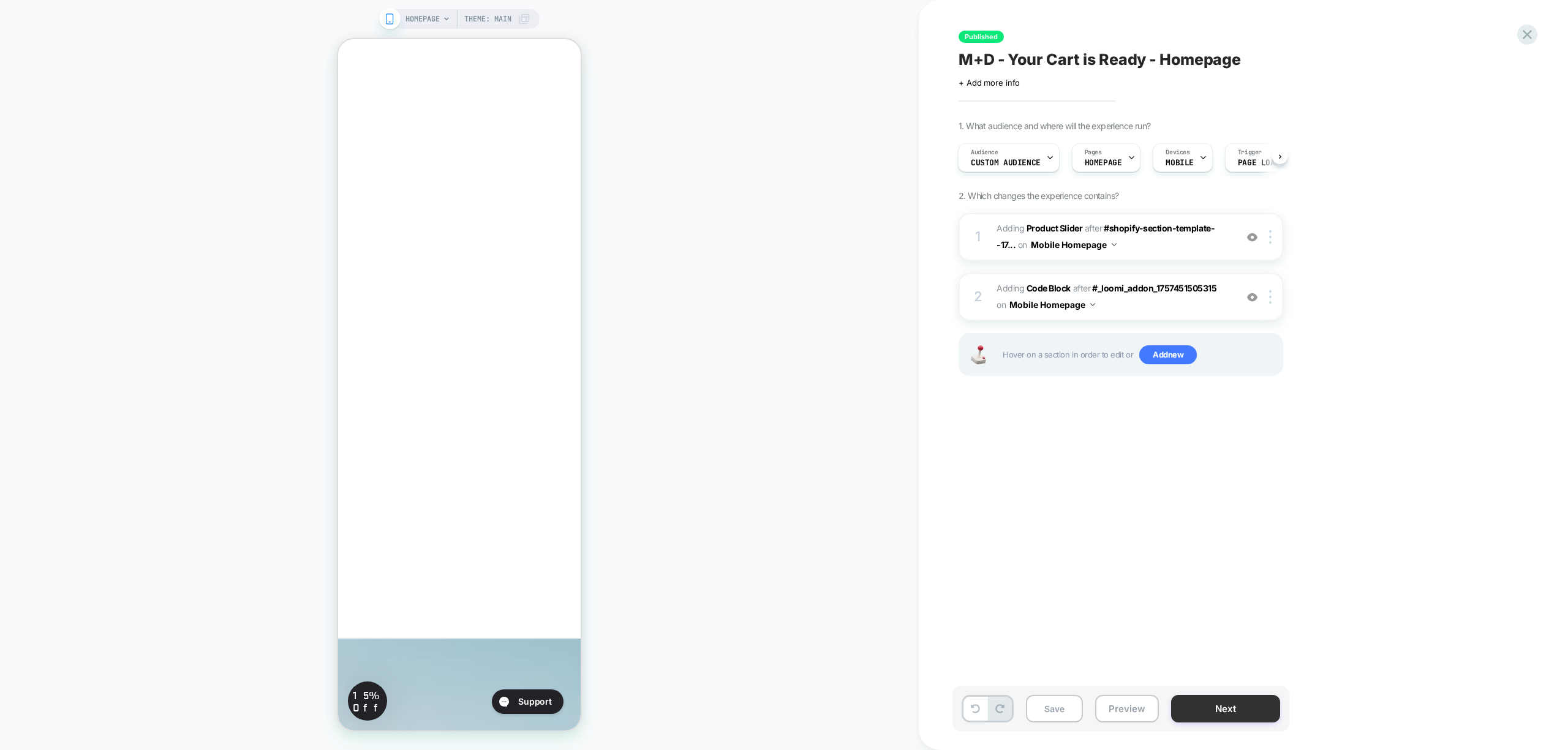
click at [1204, 713] on button "Next" at bounding box center [1225, 709] width 109 height 28
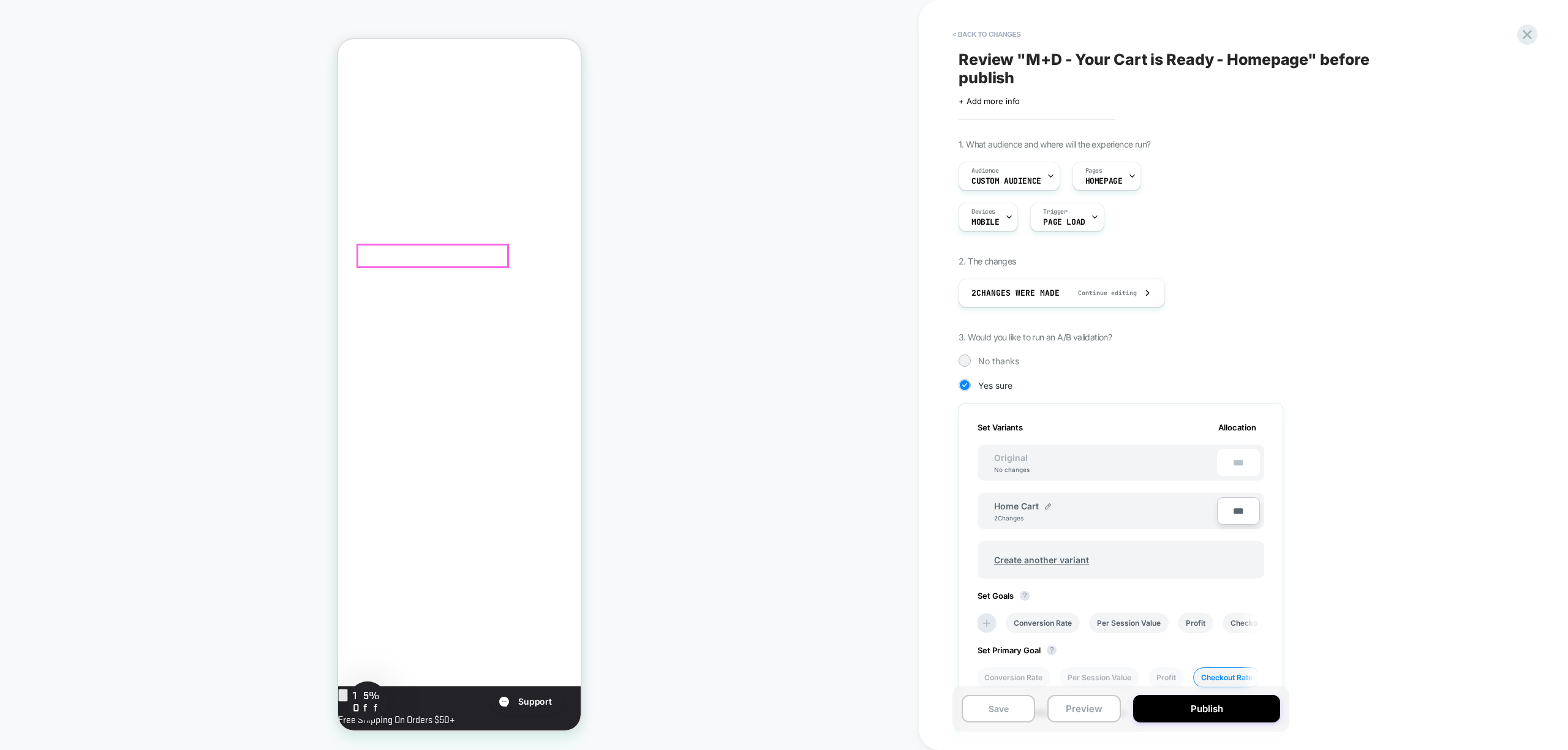
scroll to position [117, 0]
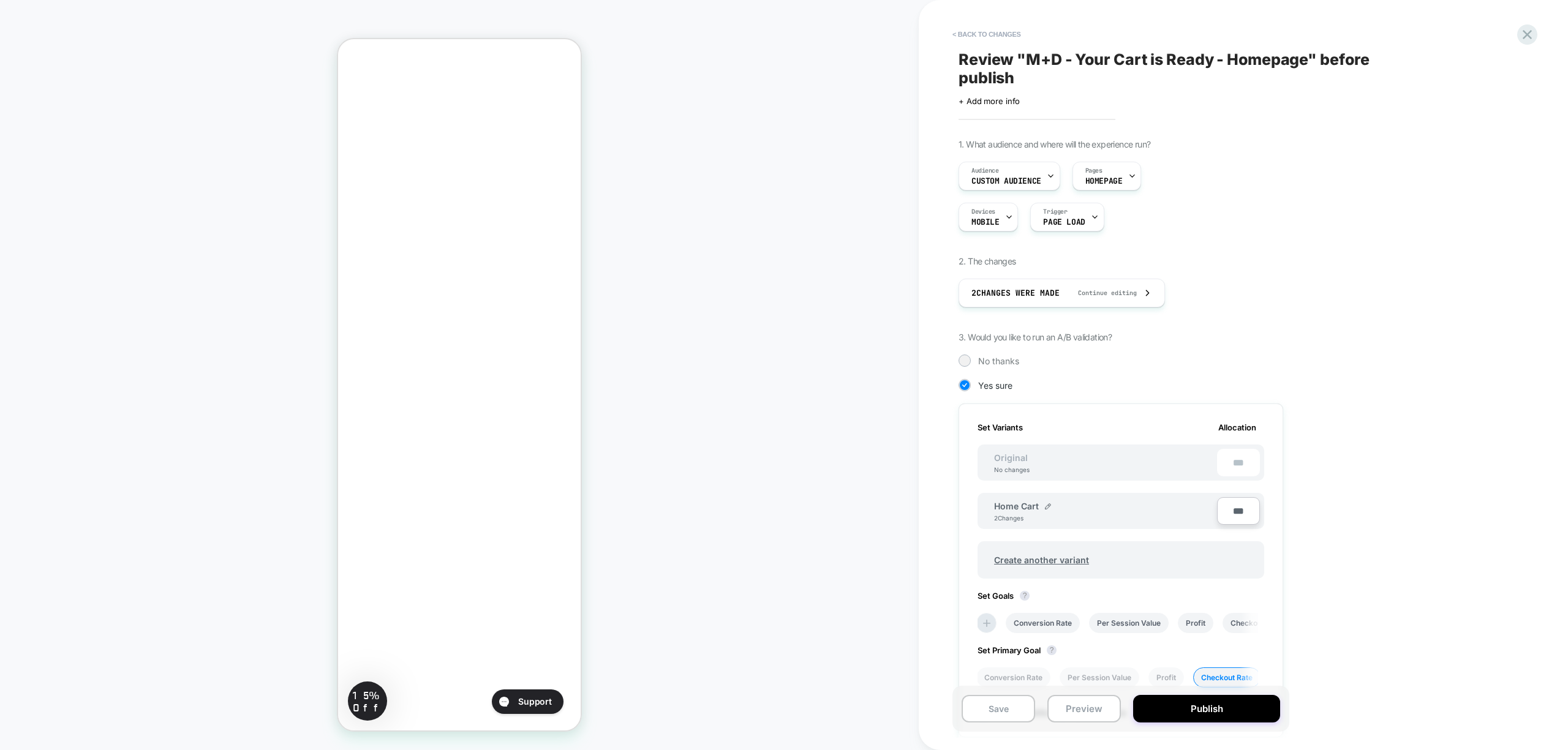
click at [1041, 60] on span "Review " M+D - Your Cart is Ready - Homepage " before publish" at bounding box center [1182, 68] width 447 height 36
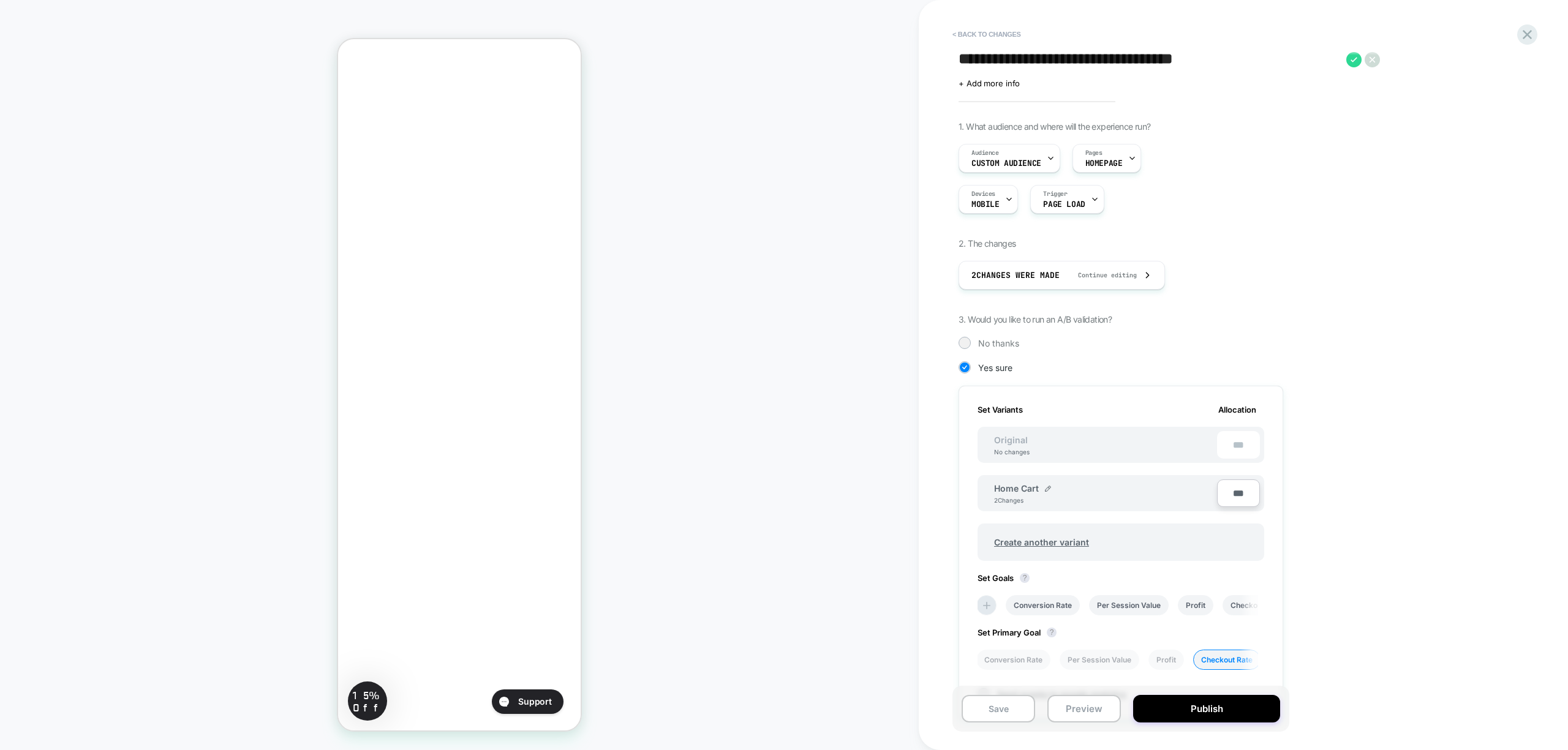
click at [996, 60] on textarea "**********" at bounding box center [1148, 60] width 381 height 19
type textarea "**********"
click at [1328, 60] on icon at bounding box center [1332, 60] width 15 height 15
click at [1355, 137] on button "Yes" at bounding box center [1366, 141] width 61 height 19
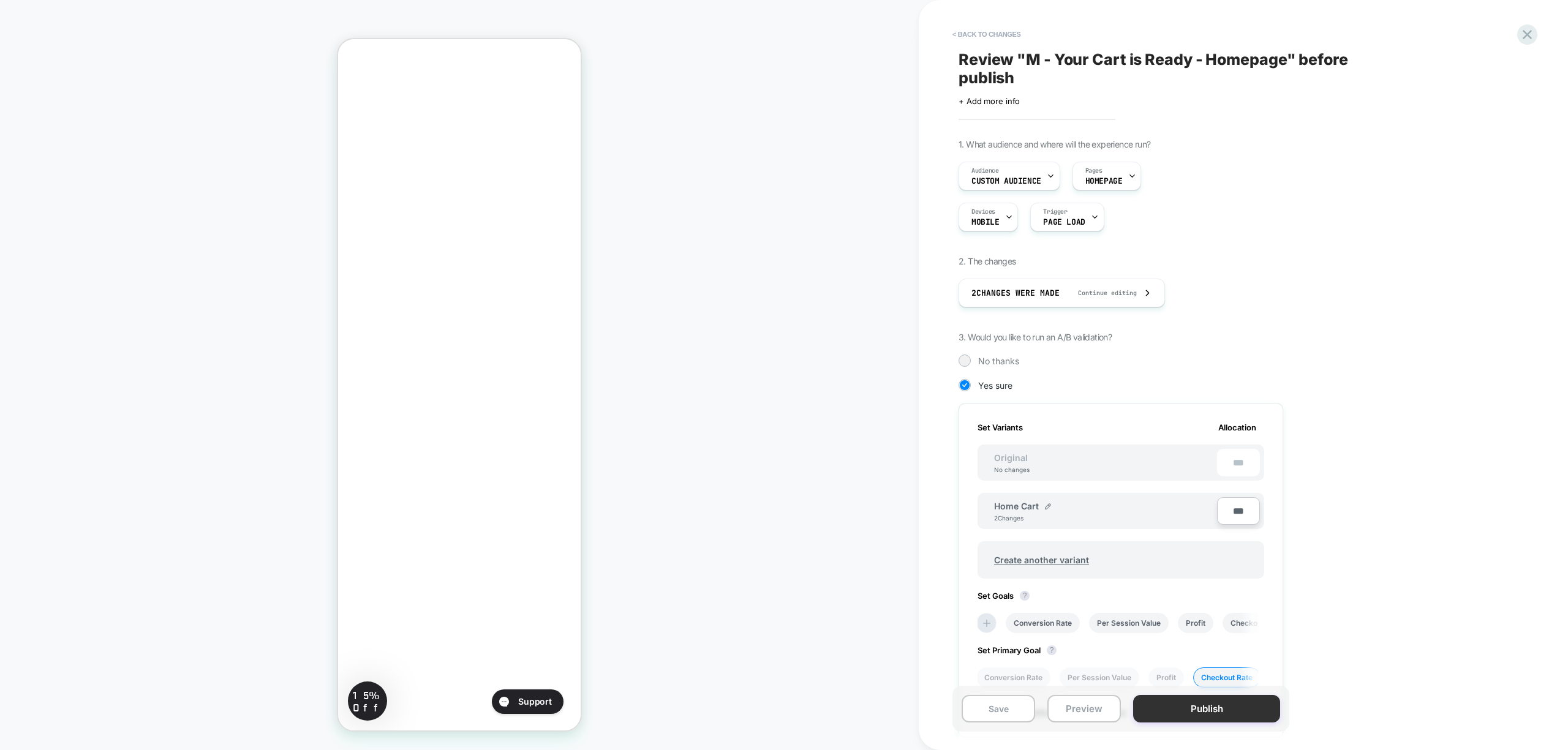
click at [1169, 704] on button "Publish" at bounding box center [1207, 709] width 147 height 28
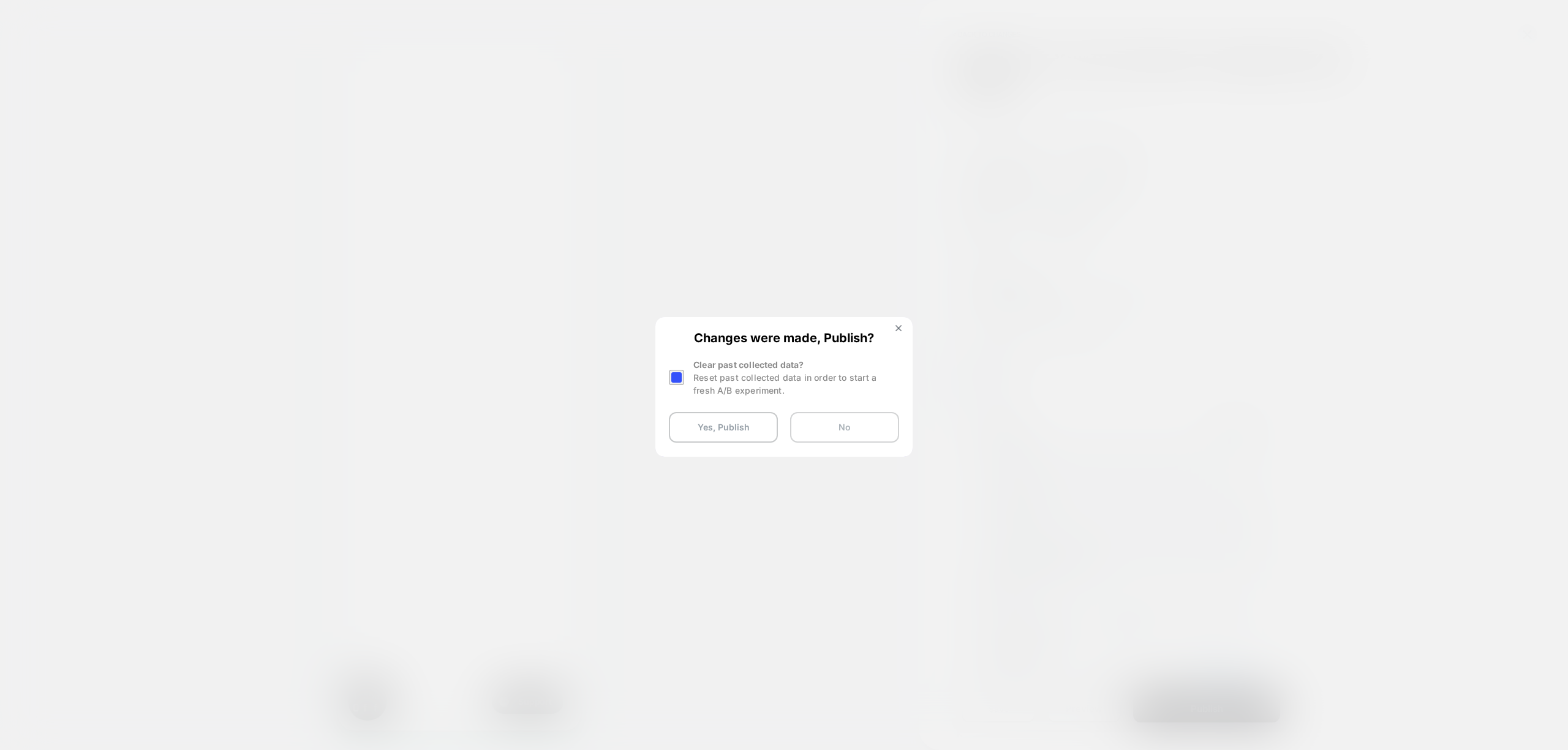
click at [833, 434] on button "No" at bounding box center [845, 427] width 109 height 31
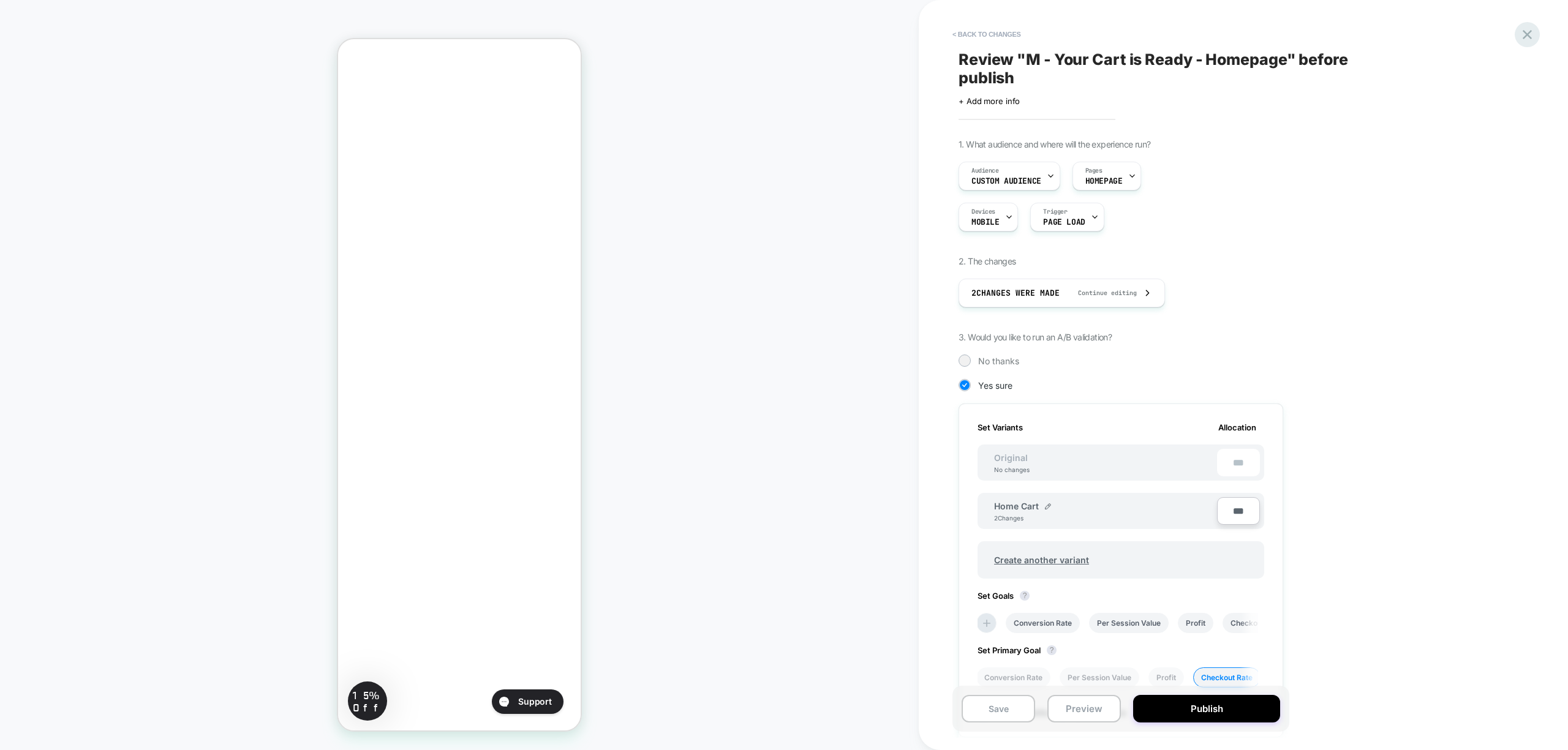
click at [1525, 31] on icon at bounding box center [1528, 34] width 9 height 9
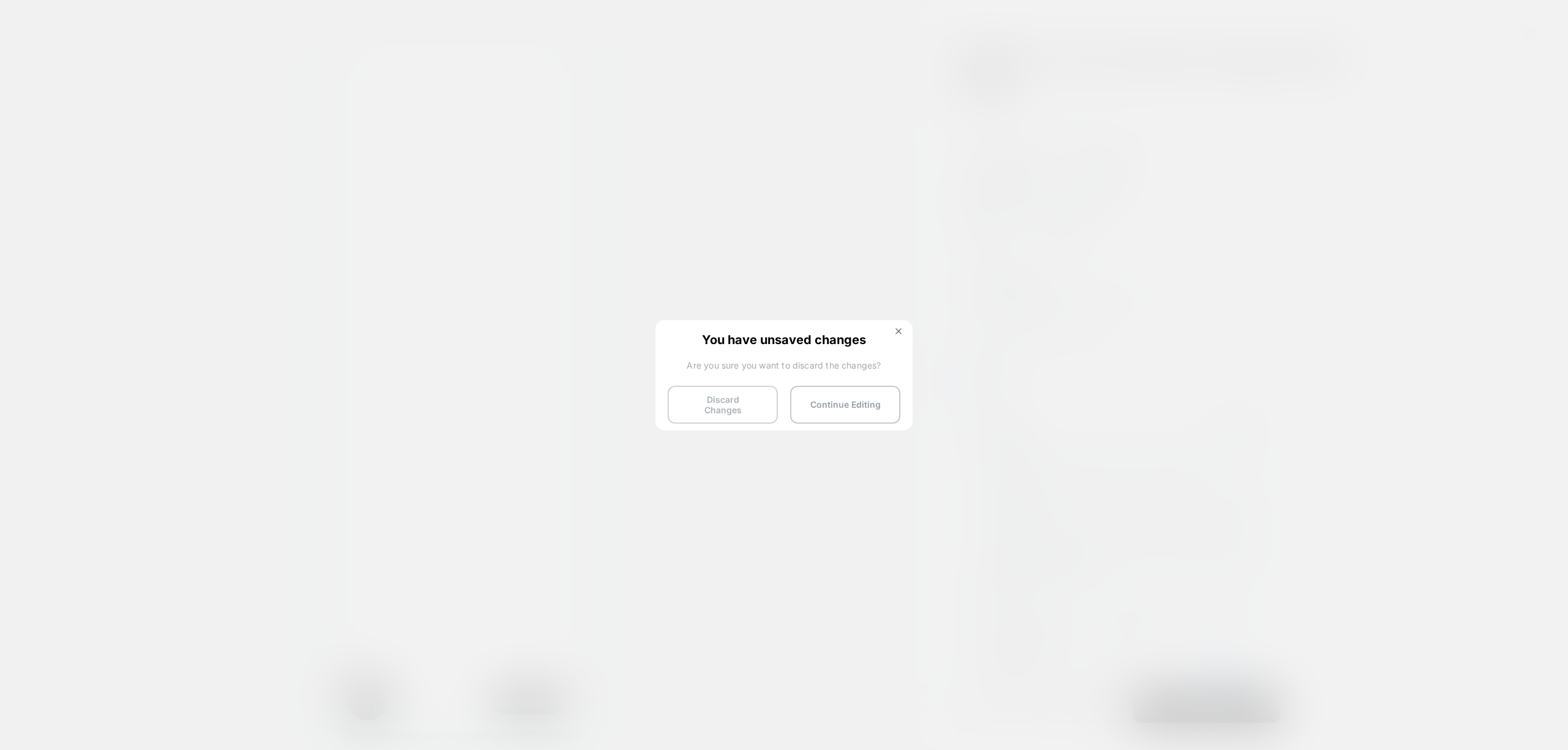
click at [719, 406] on button "Discard Changes" at bounding box center [722, 404] width 110 height 38
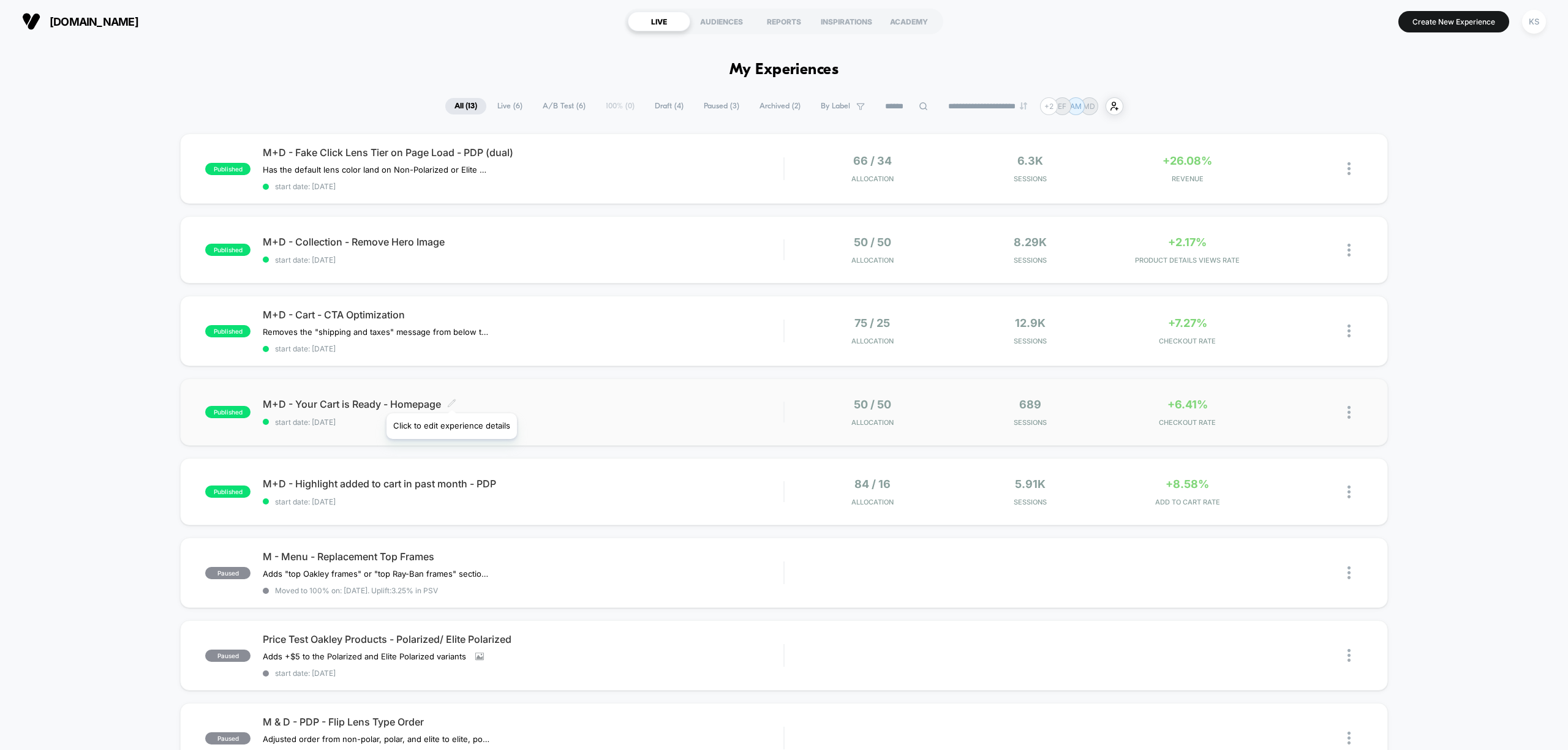
click at [451, 400] on icon at bounding box center [452, 403] width 9 height 9
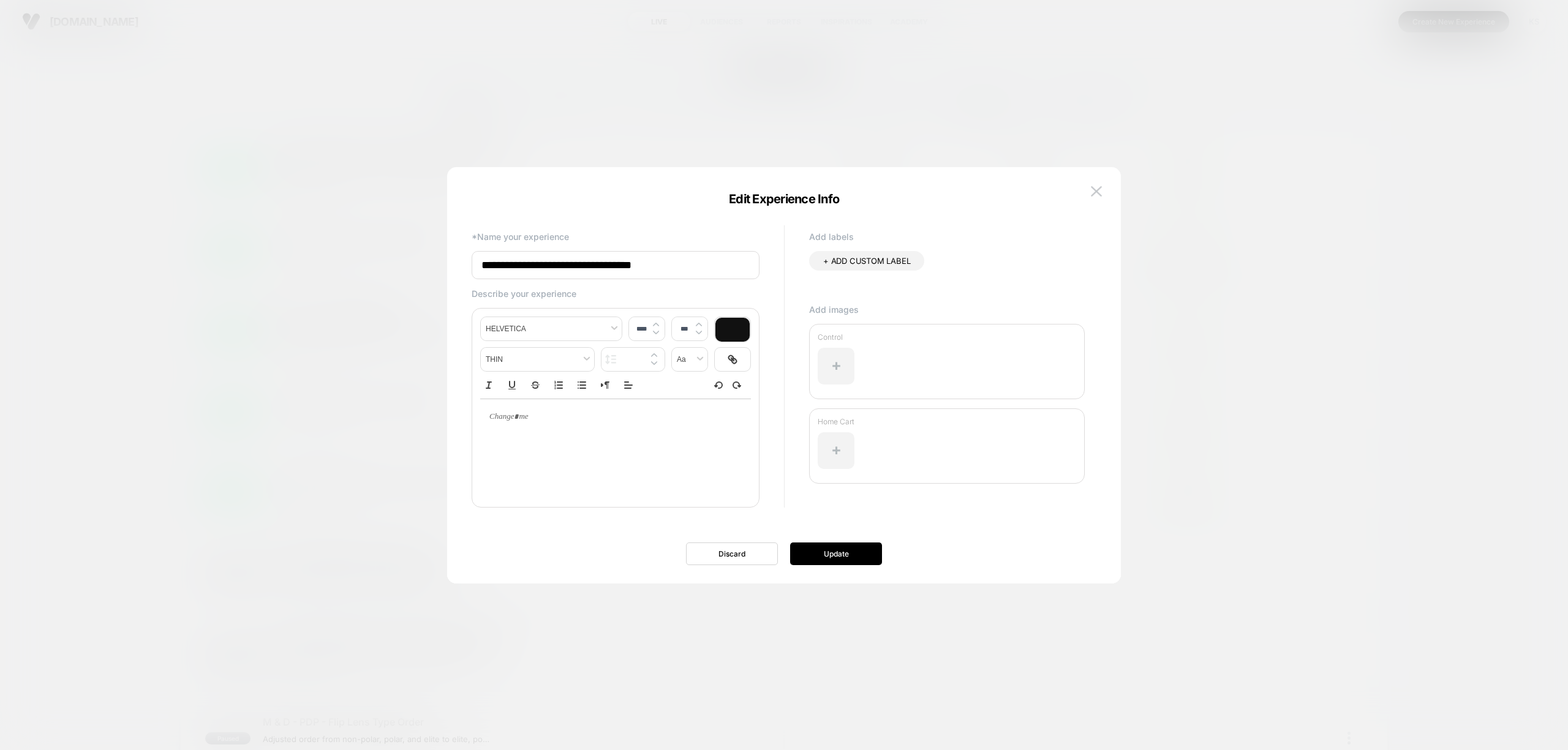
click at [506, 269] on input "**********" at bounding box center [615, 265] width 288 height 28
type input "**********"
click at [812, 558] on button "Update" at bounding box center [836, 553] width 92 height 22
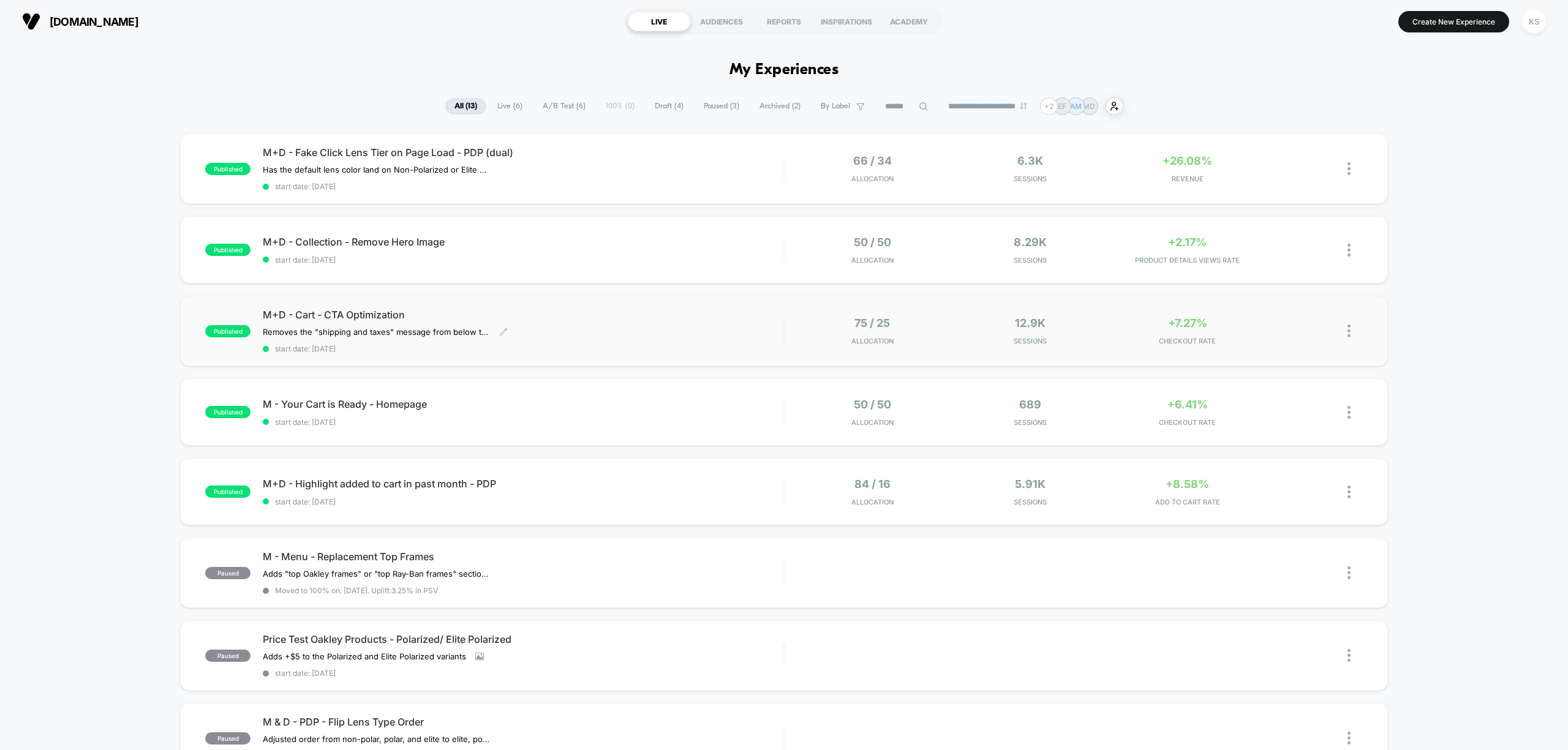
click at [603, 327] on div "Removes the "shipping and taxes" message from below the CTA and replaces it wit…" at bounding box center [445, 332] width 364 height 10
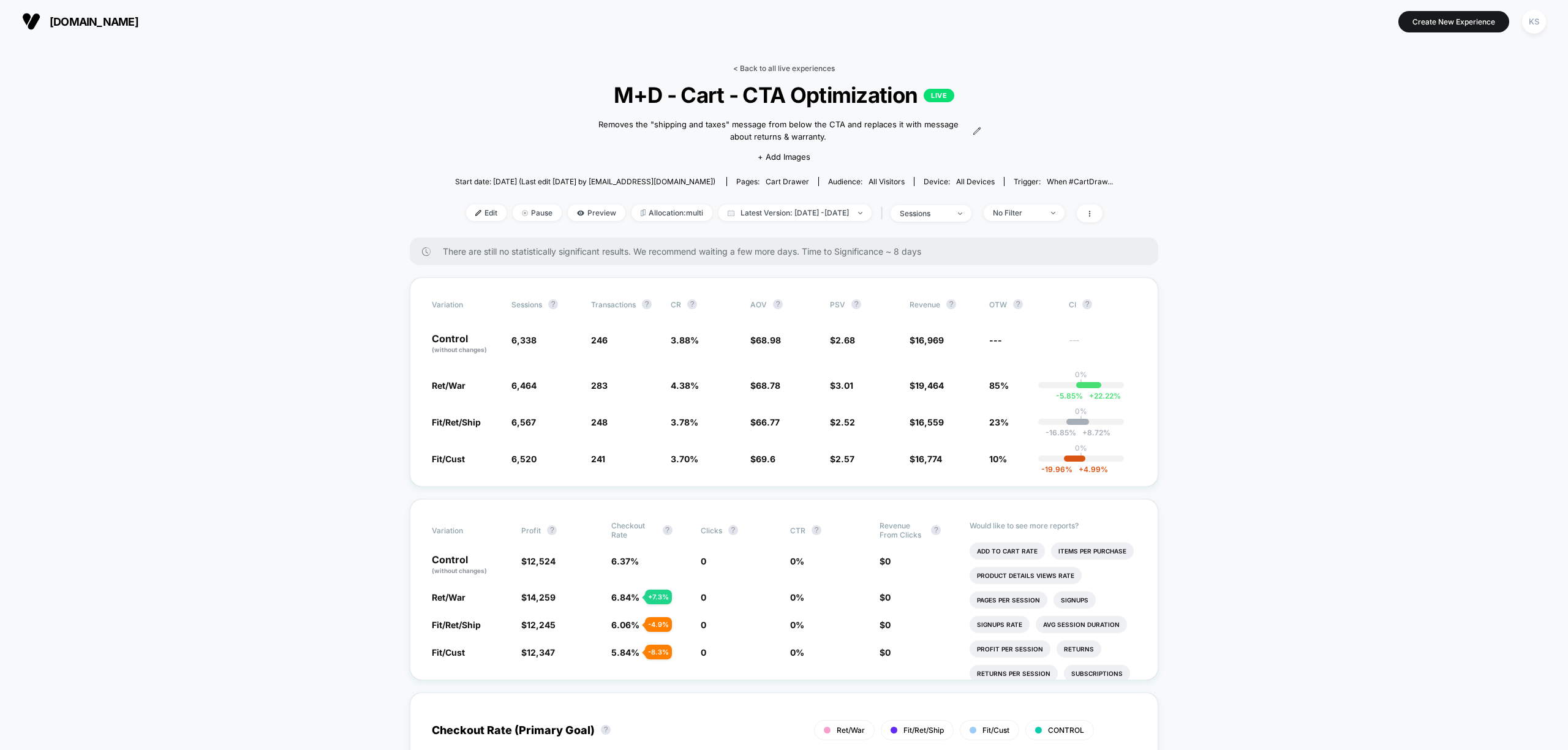
click at [804, 67] on link "< Back to all live experiences" at bounding box center [784, 68] width 102 height 9
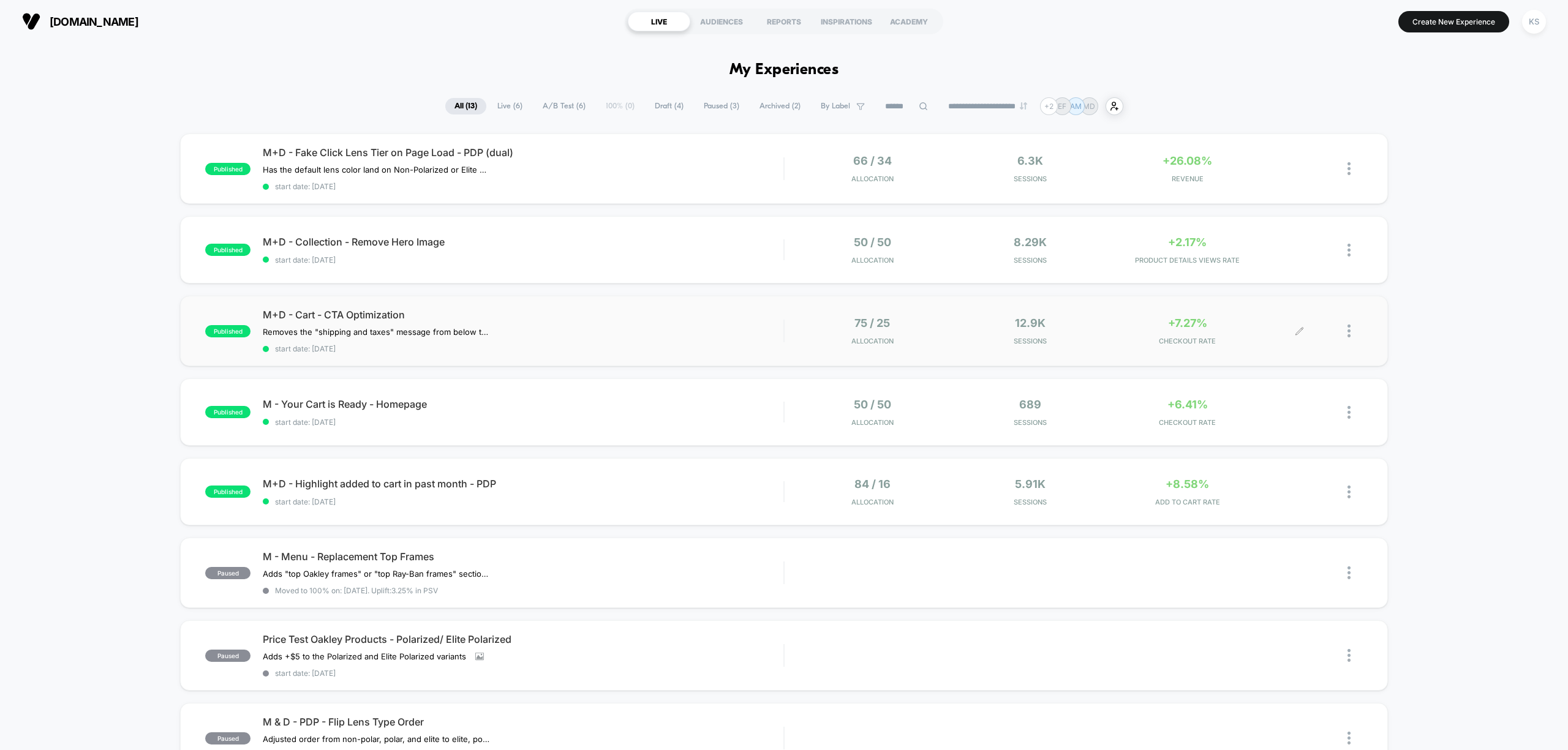
click at [1345, 331] on div at bounding box center [1331, 331] width 63 height 29
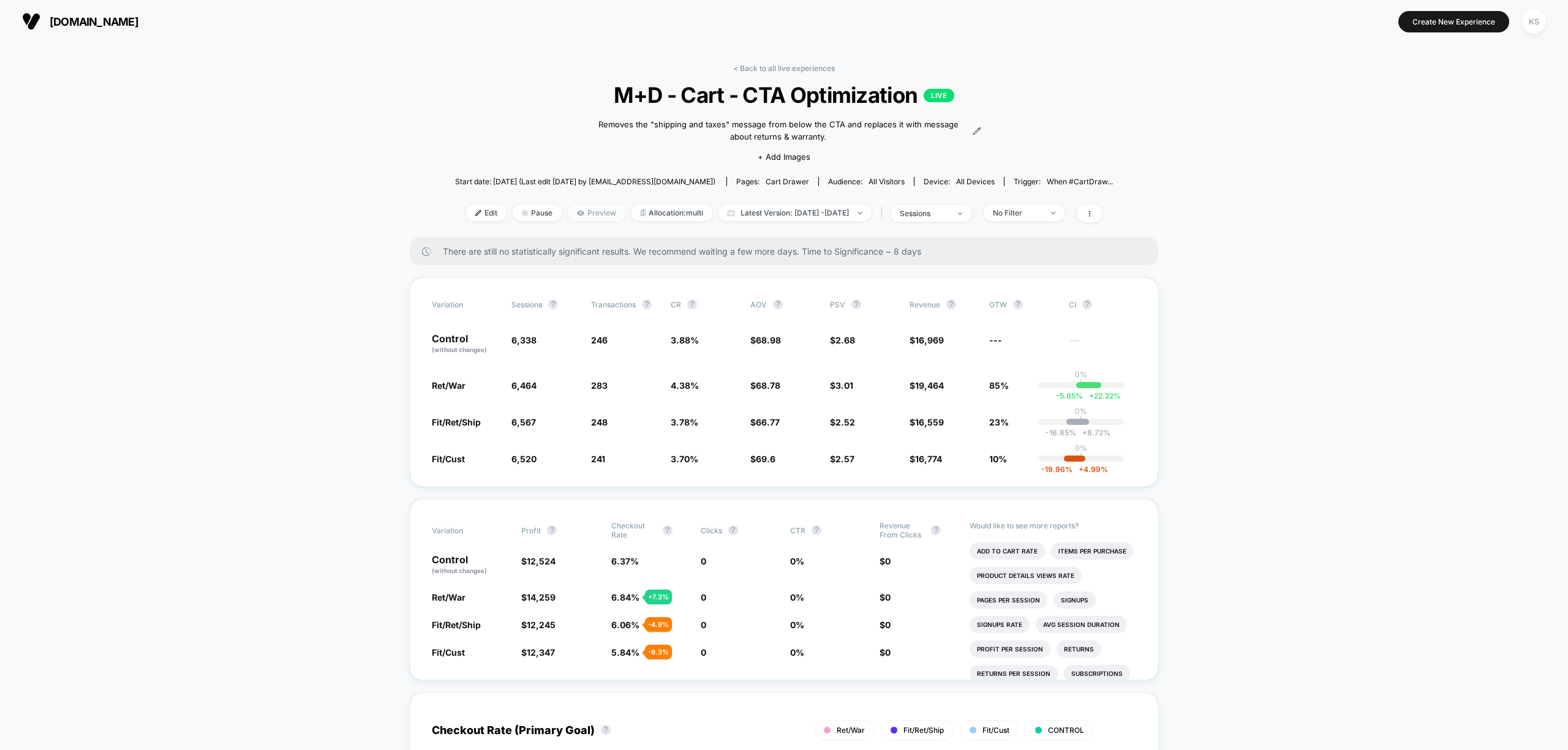
click at [574, 211] on span "Preview" at bounding box center [597, 212] width 58 height 17
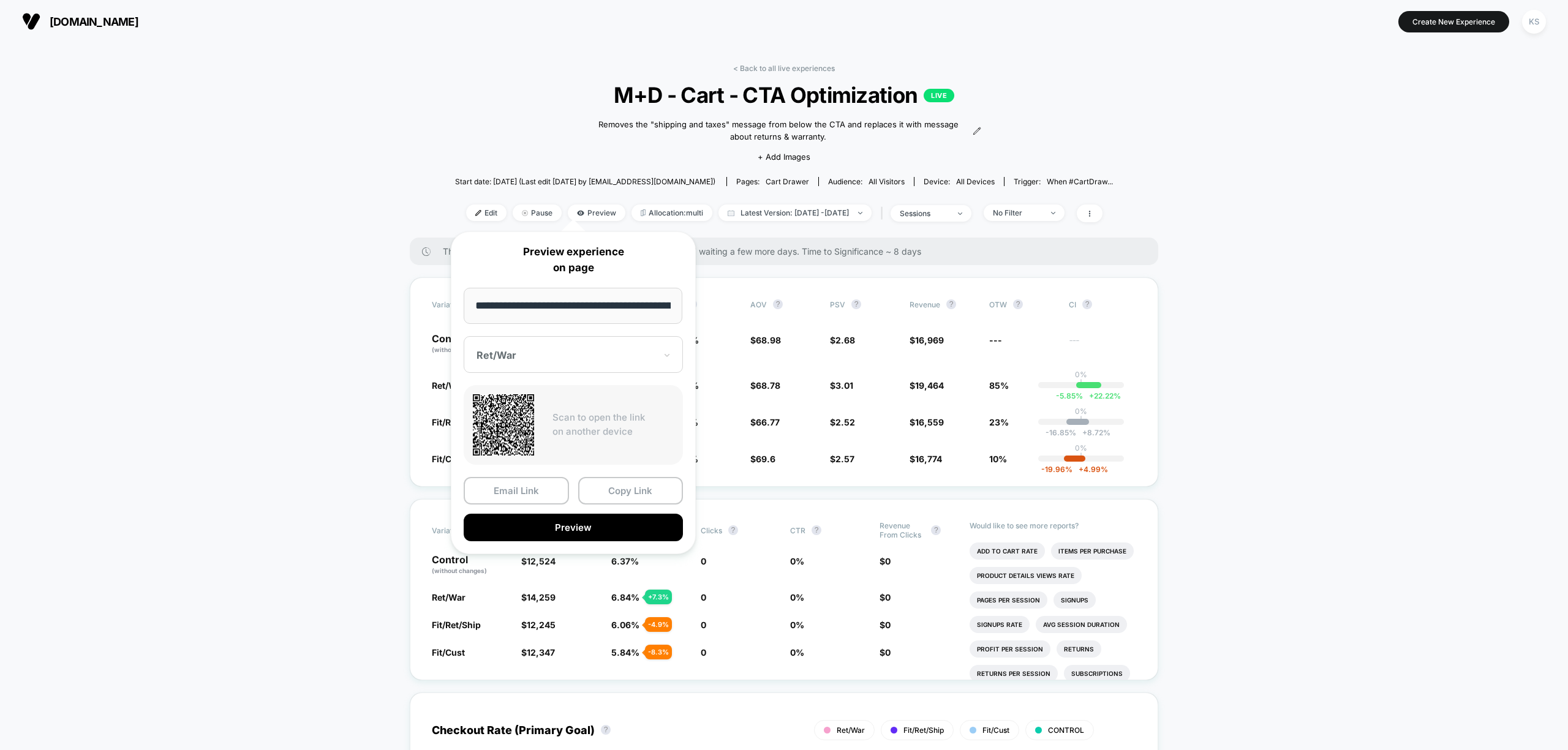
click at [565, 348] on div "Ret/War" at bounding box center [566, 355] width 182 height 15
click at [543, 446] on div "Fit/Cust" at bounding box center [573, 442] width 207 height 22
click at [585, 530] on button "Preview" at bounding box center [572, 527] width 219 height 28
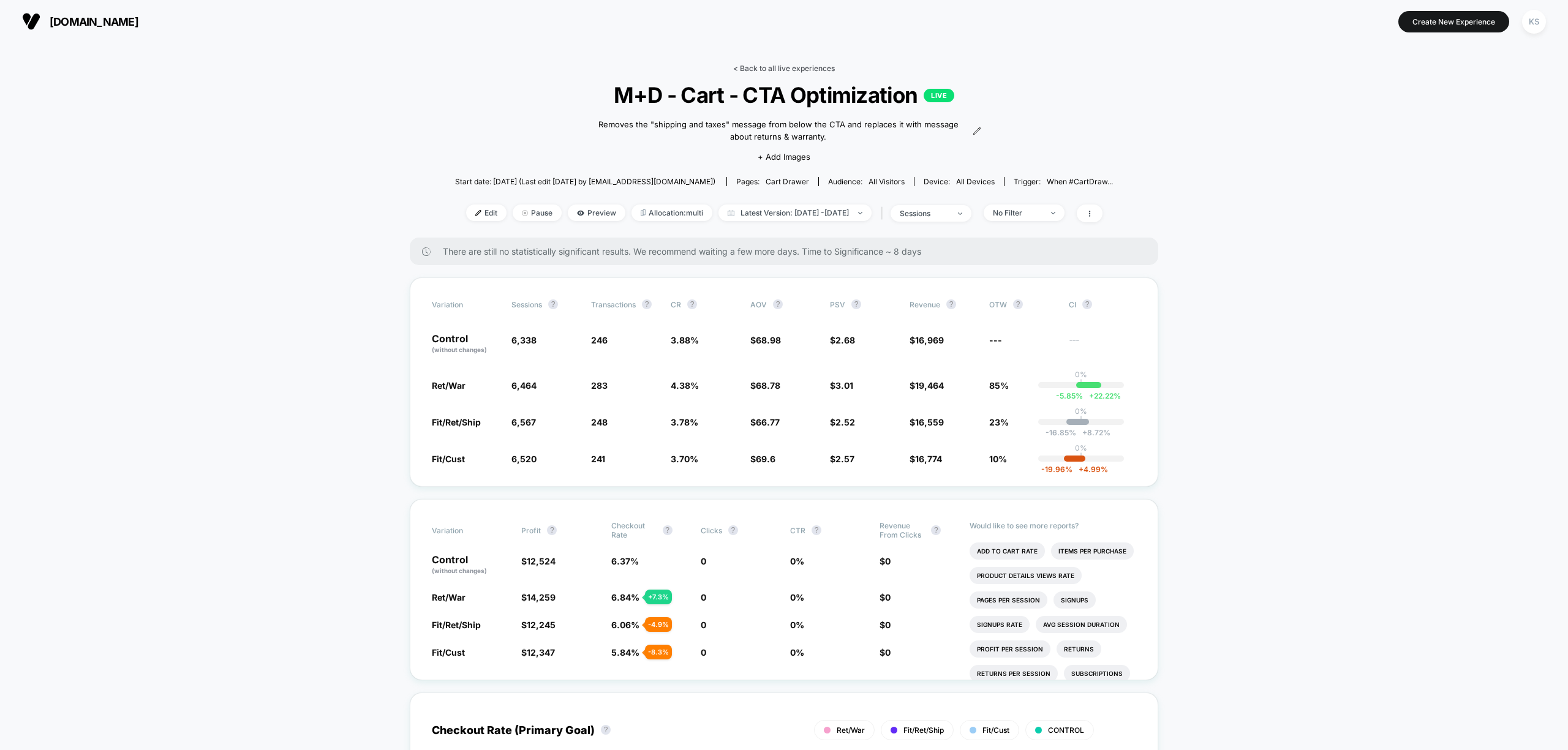
click at [796, 69] on link "< Back to all live experiences" at bounding box center [784, 68] width 102 height 9
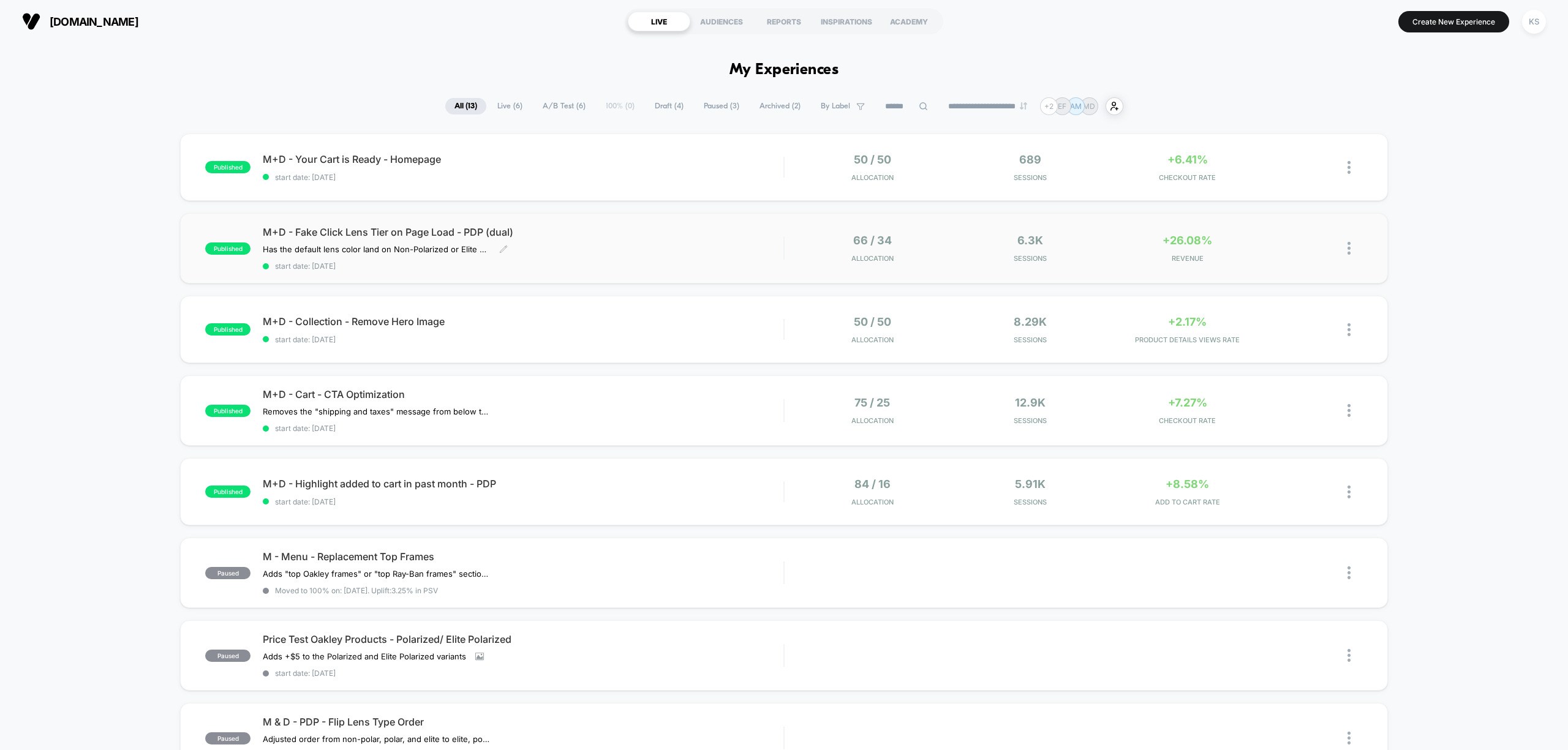
click at [611, 242] on div "M+D - Fake Click Lens Tier on Page Load - PDP (dual) Has the default lens color…" at bounding box center [523, 248] width 521 height 45
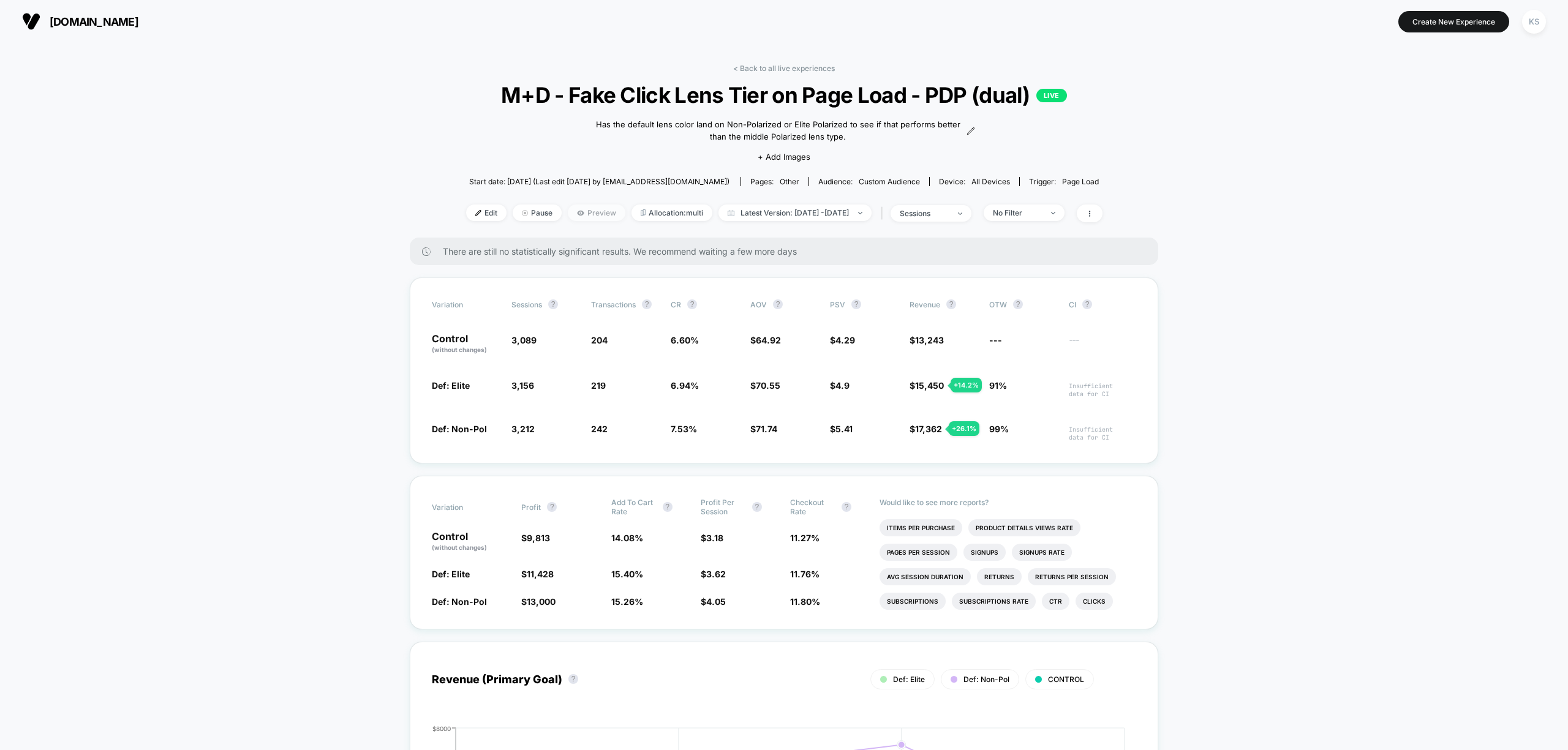
click at [568, 209] on span "Preview" at bounding box center [597, 212] width 58 height 17
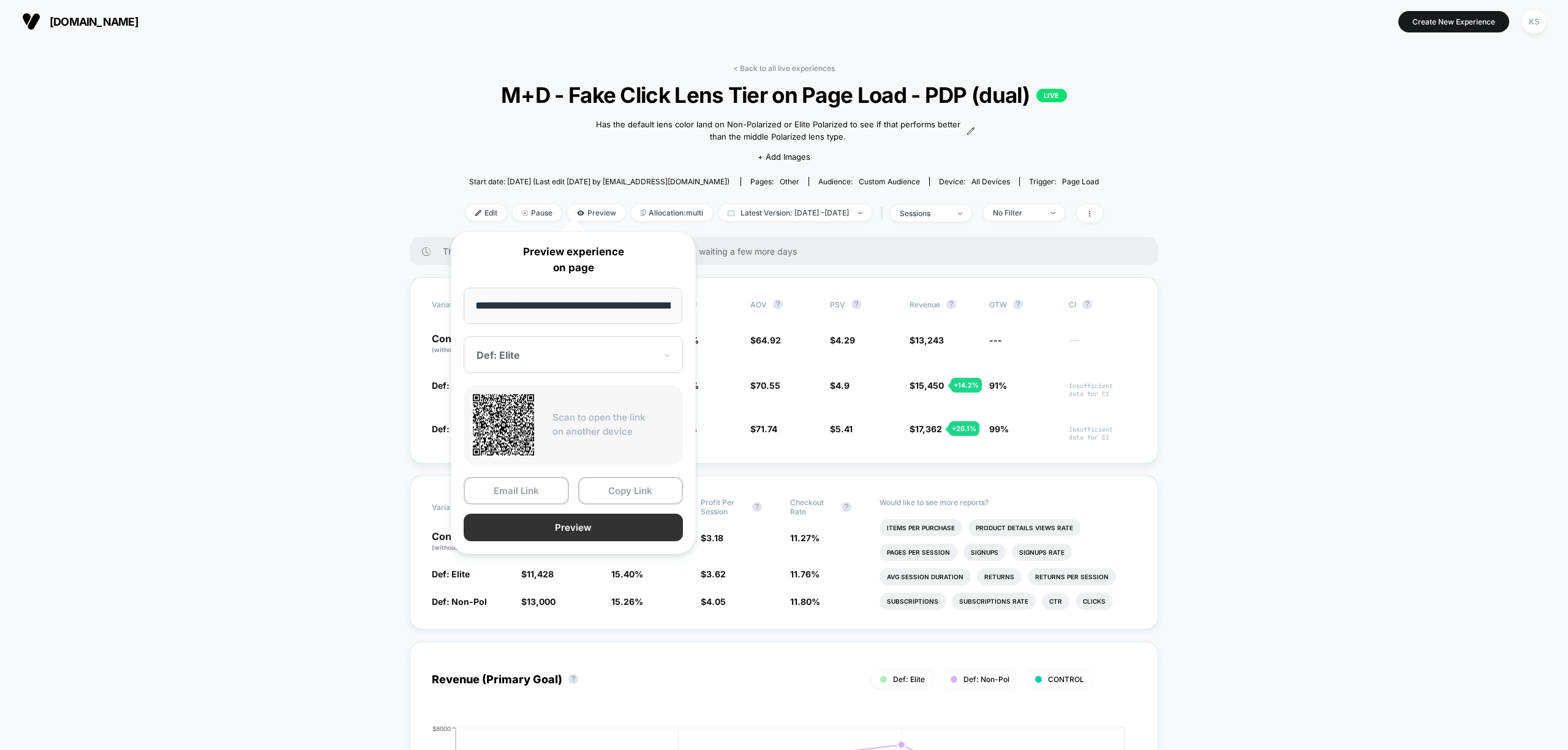
click at [584, 522] on button "Preview" at bounding box center [572, 527] width 219 height 28
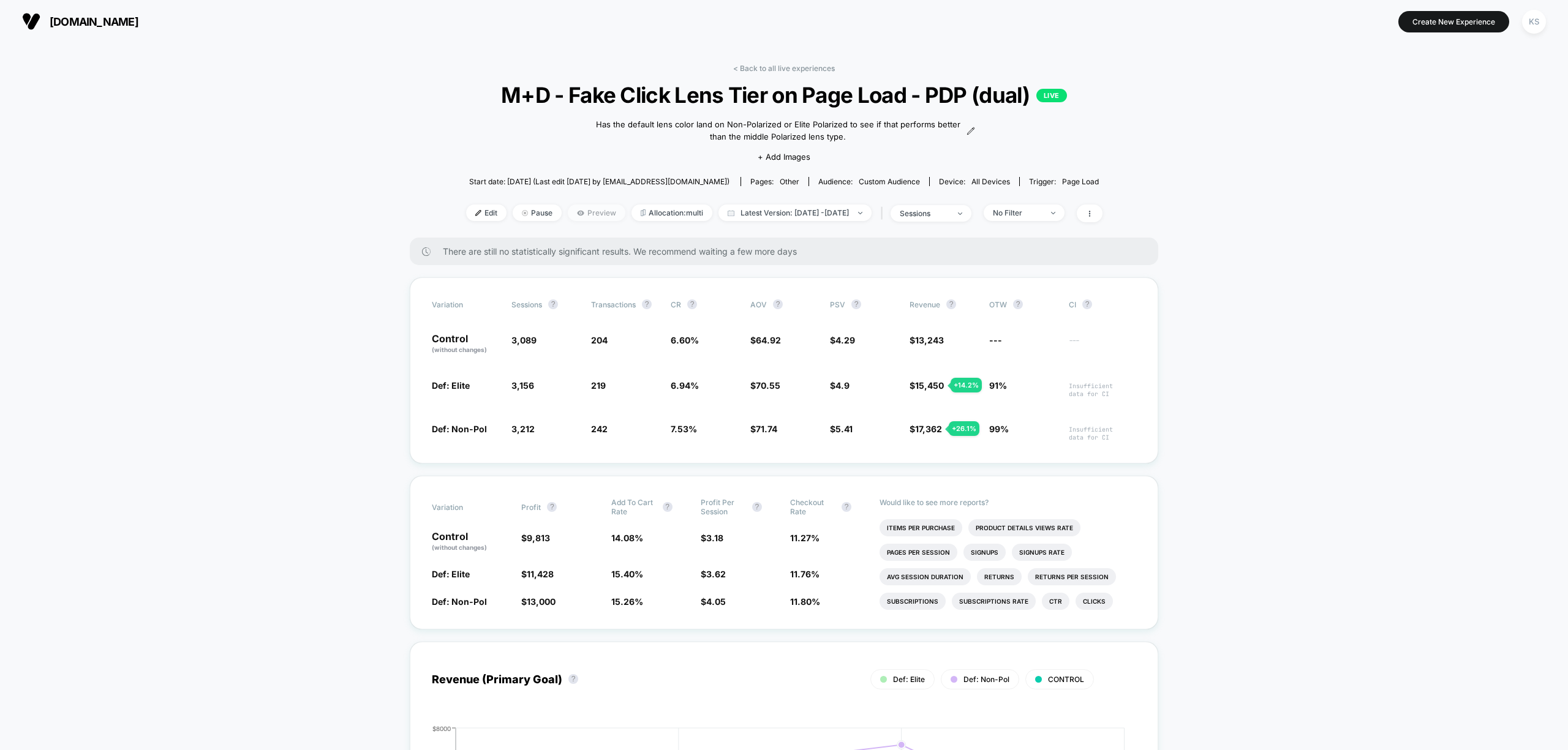
click at [570, 216] on span "Preview" at bounding box center [597, 212] width 58 height 17
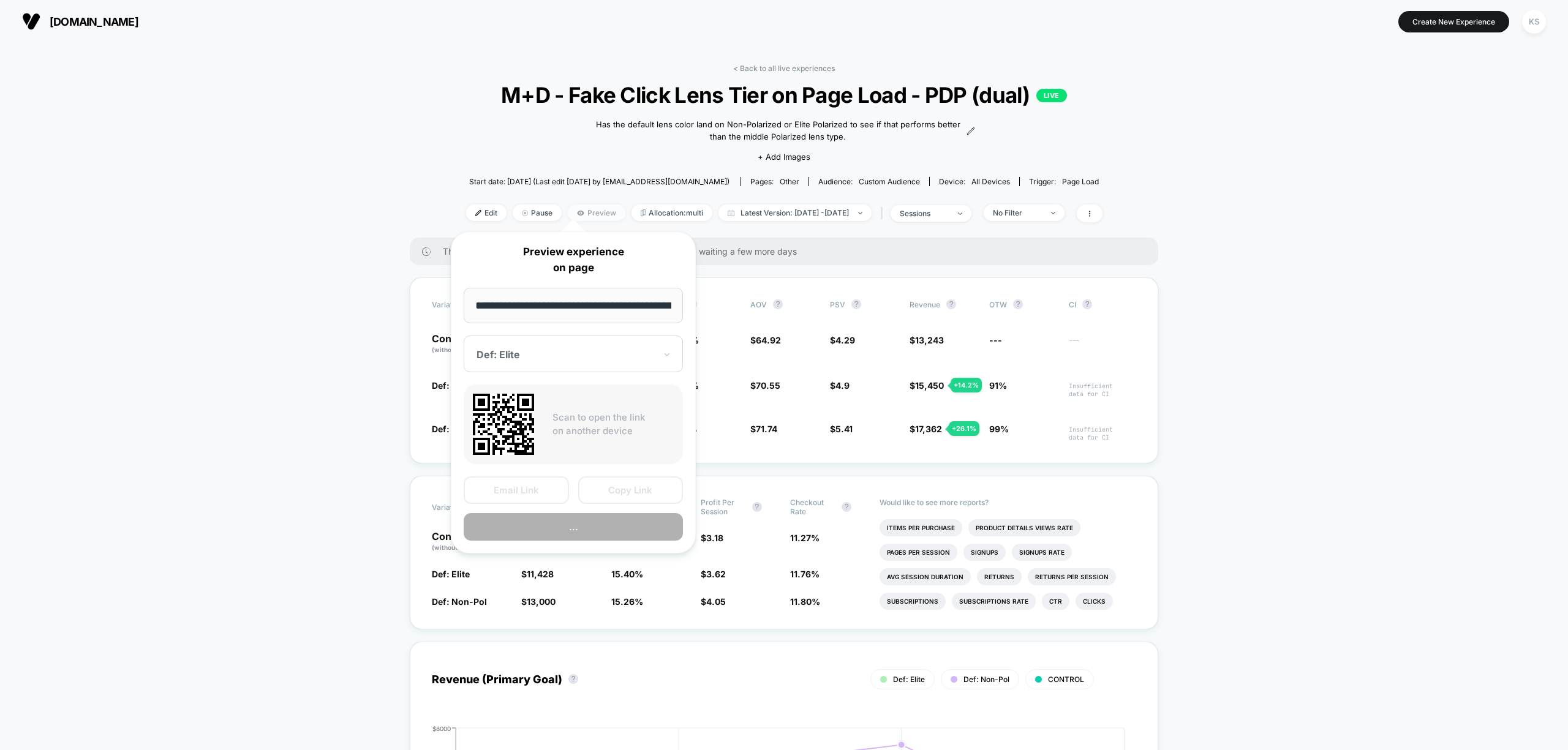
scroll to position [0, 174]
click at [574, 348] on div "Def: Elite" at bounding box center [566, 355] width 182 height 15
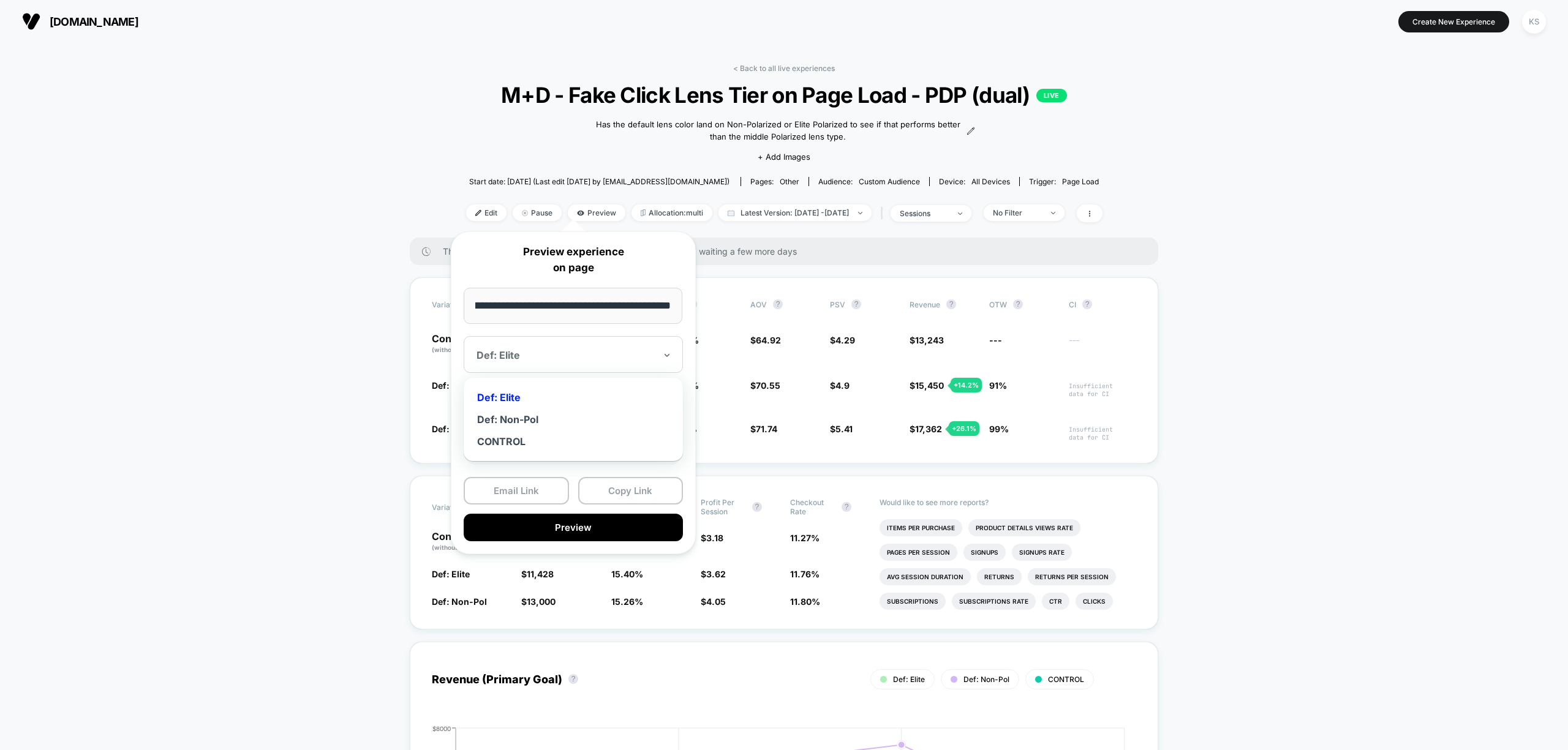
scroll to position [0, 0]
click at [560, 430] on div "Def: Elite Def: Non-Pol CONTROL" at bounding box center [573, 419] width 207 height 71
click at [532, 413] on div "Def: Non-Pol" at bounding box center [573, 419] width 207 height 22
click at [615, 530] on button "Preview" at bounding box center [572, 527] width 219 height 28
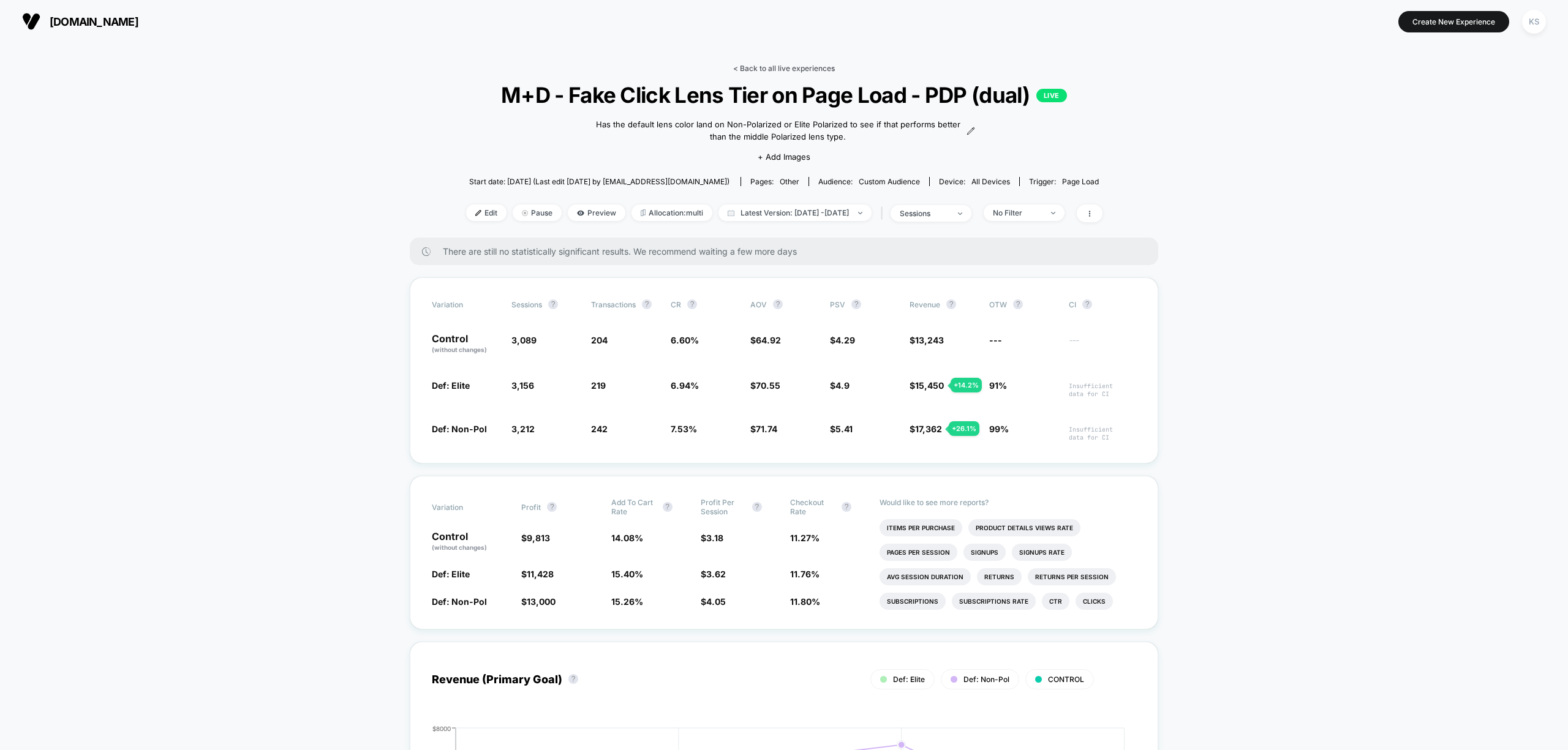
click at [827, 70] on link "< Back to all live experiences" at bounding box center [784, 68] width 102 height 9
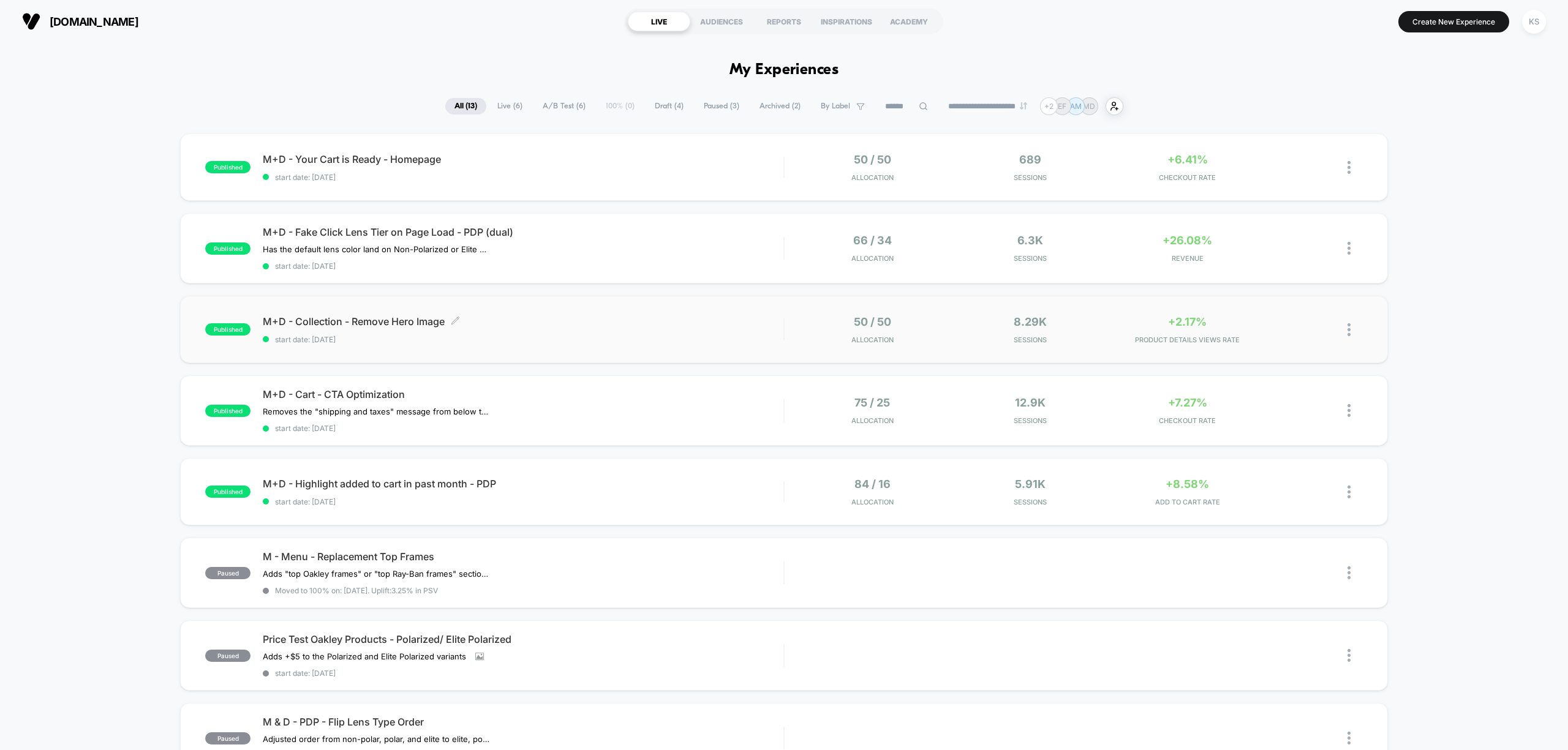
click at [545, 327] on div "M+D - Collection - Remove Hero Image Click to edit experience details Click to …" at bounding box center [523, 329] width 521 height 29
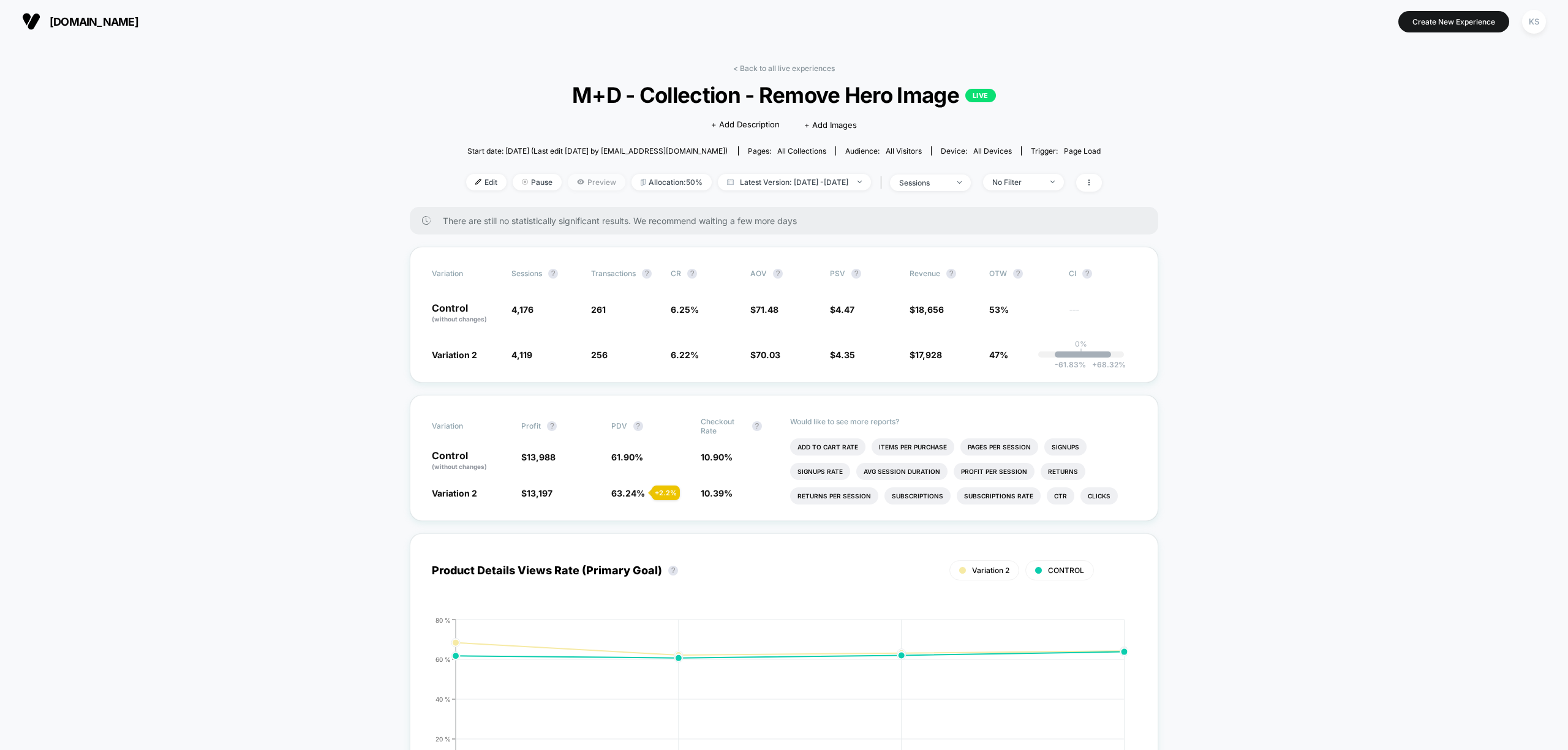
click at [579, 180] on span "Preview" at bounding box center [597, 183] width 58 height 17
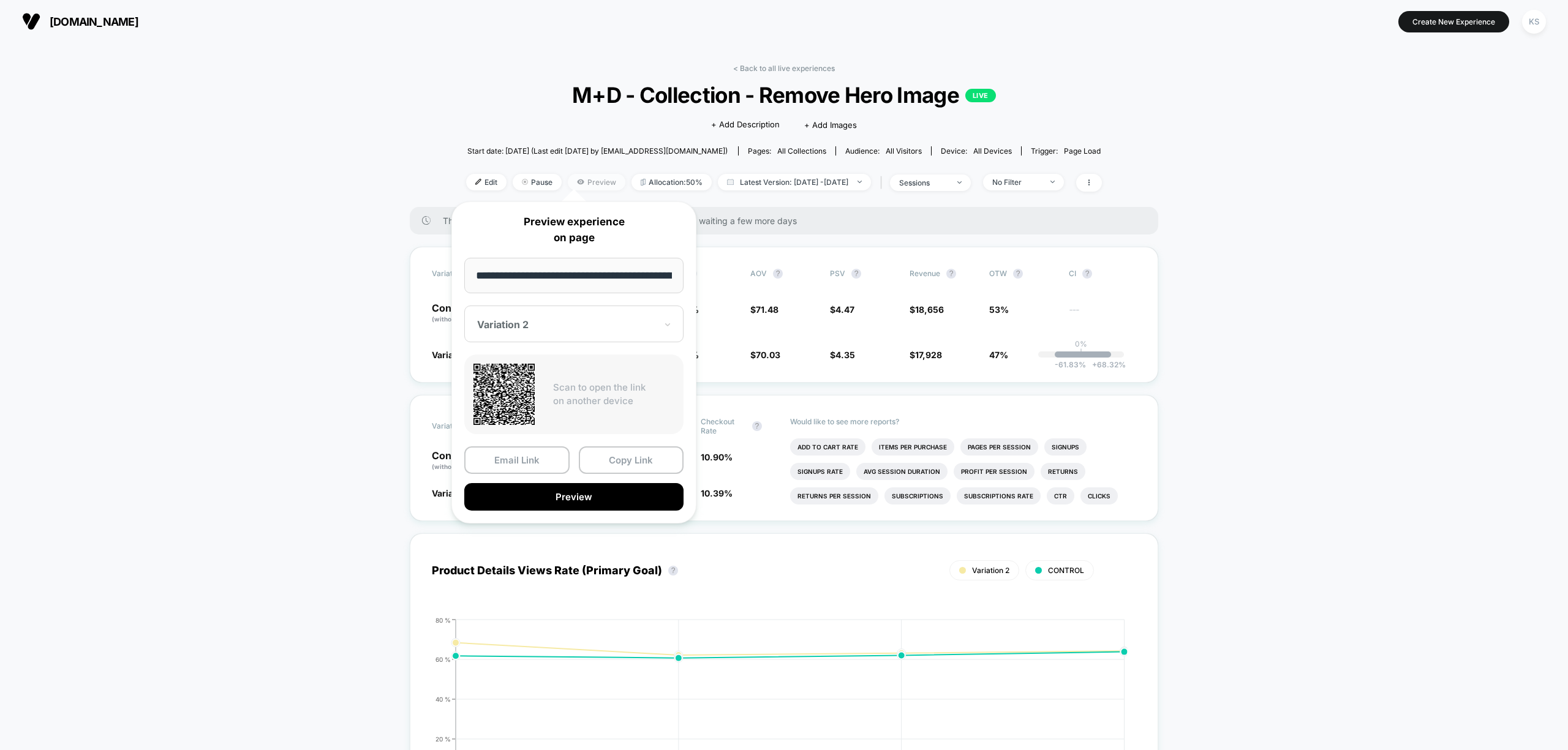
scroll to position [0, 131]
click at [571, 498] on button "Preview" at bounding box center [573, 498] width 219 height 28
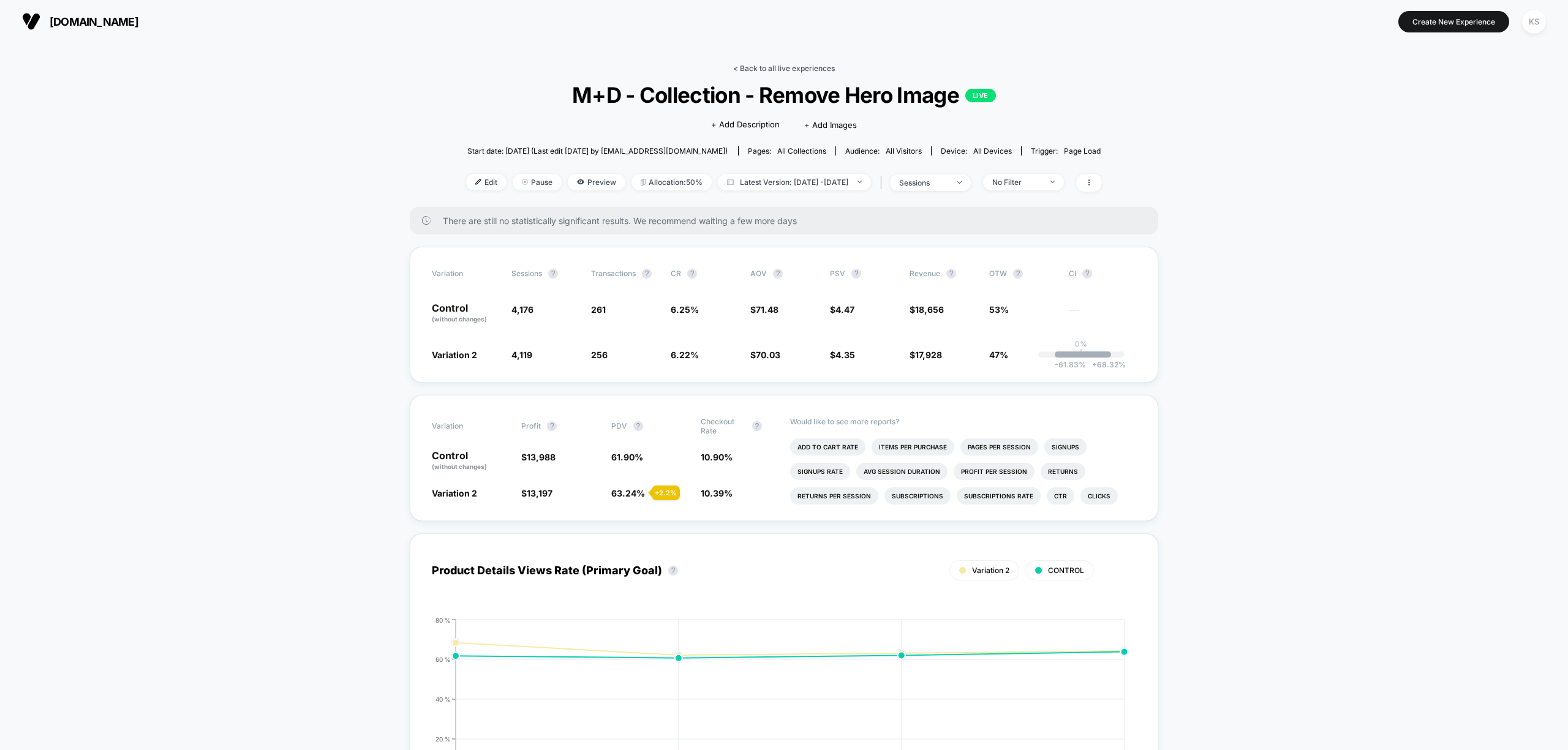
click at [802, 69] on link "< Back to all live experiences" at bounding box center [784, 68] width 102 height 9
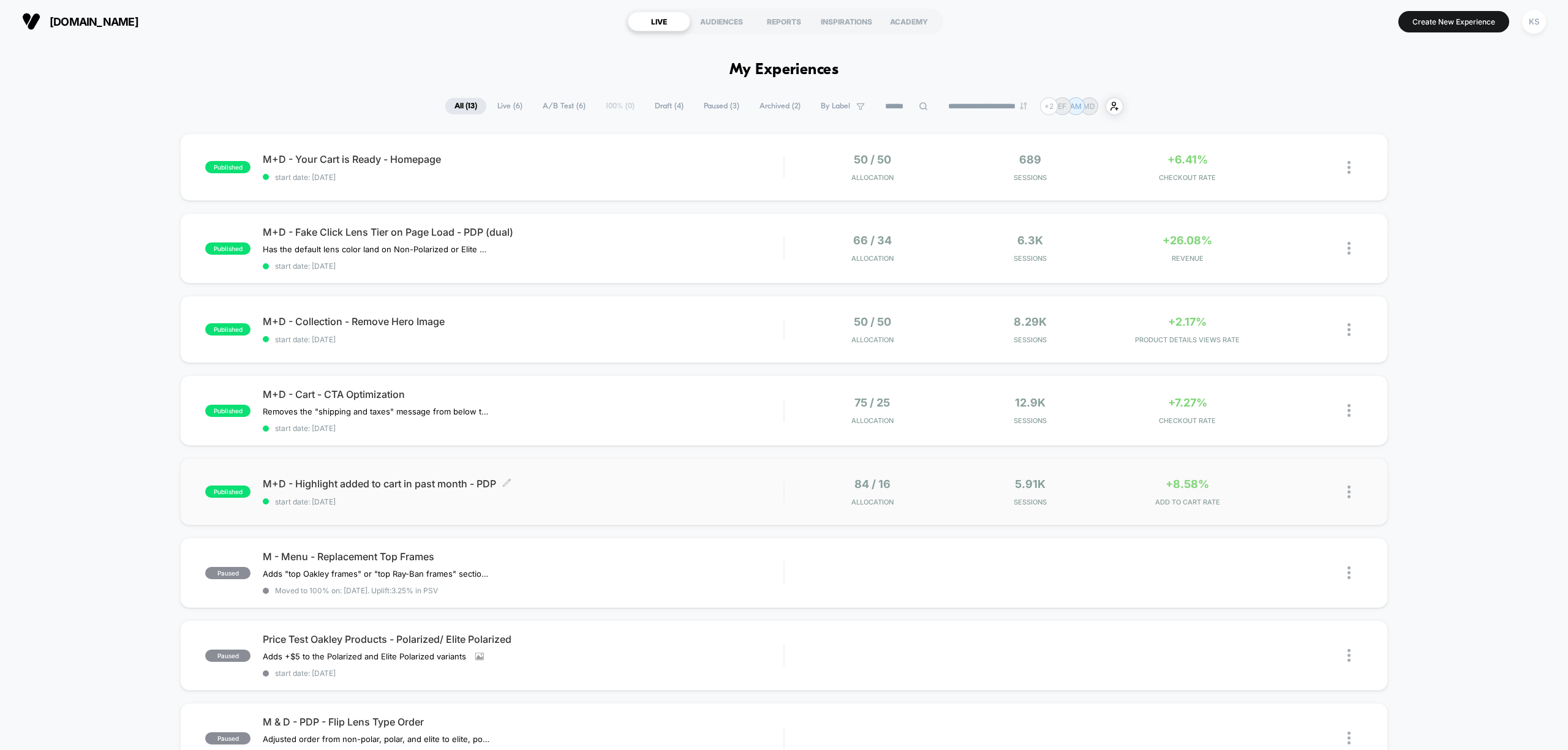
click at [573, 486] on span "M+D - Highlight added to cart in past month - PDP Click to edit experience deta…" at bounding box center [523, 484] width 521 height 12
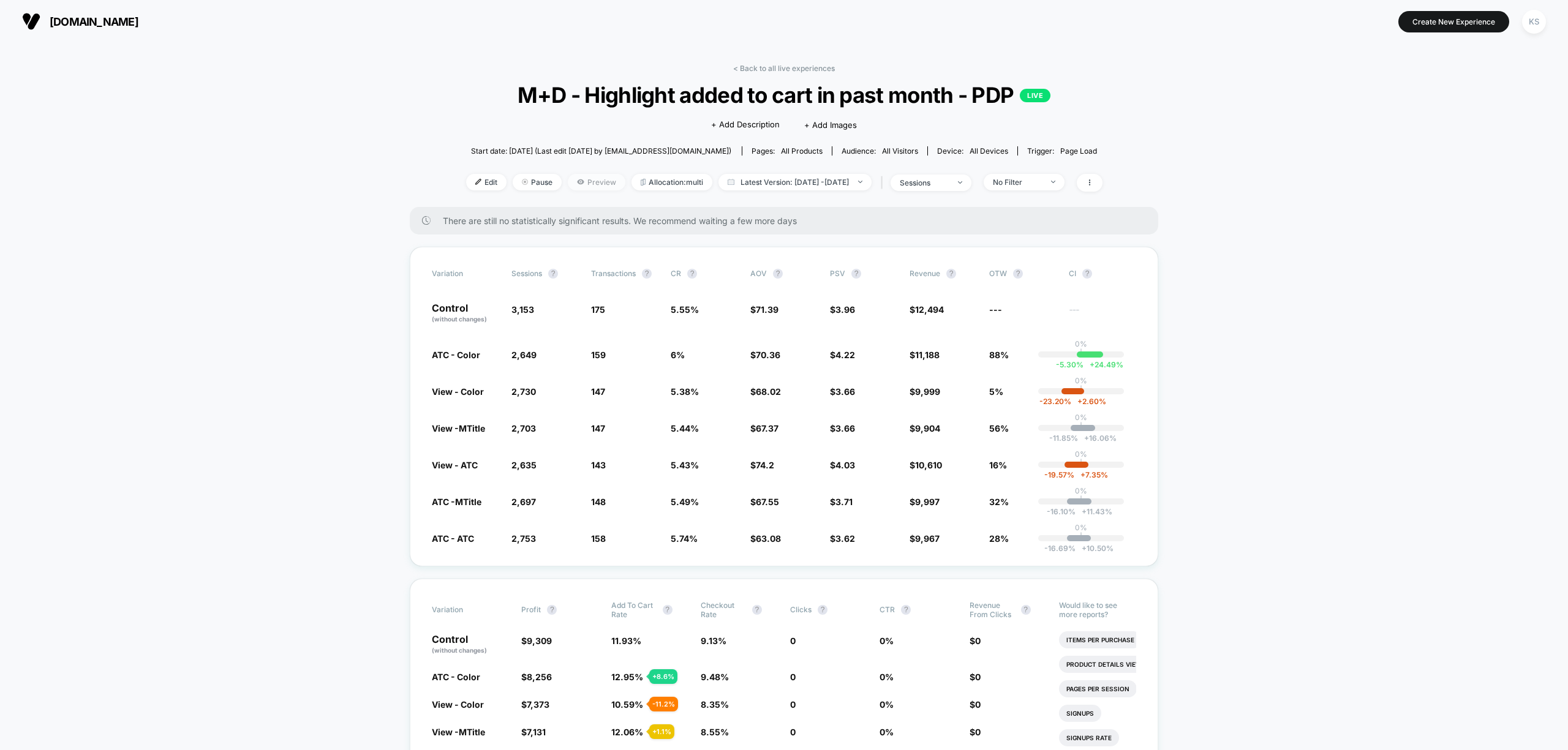
click at [580, 184] on span "Preview" at bounding box center [597, 183] width 58 height 17
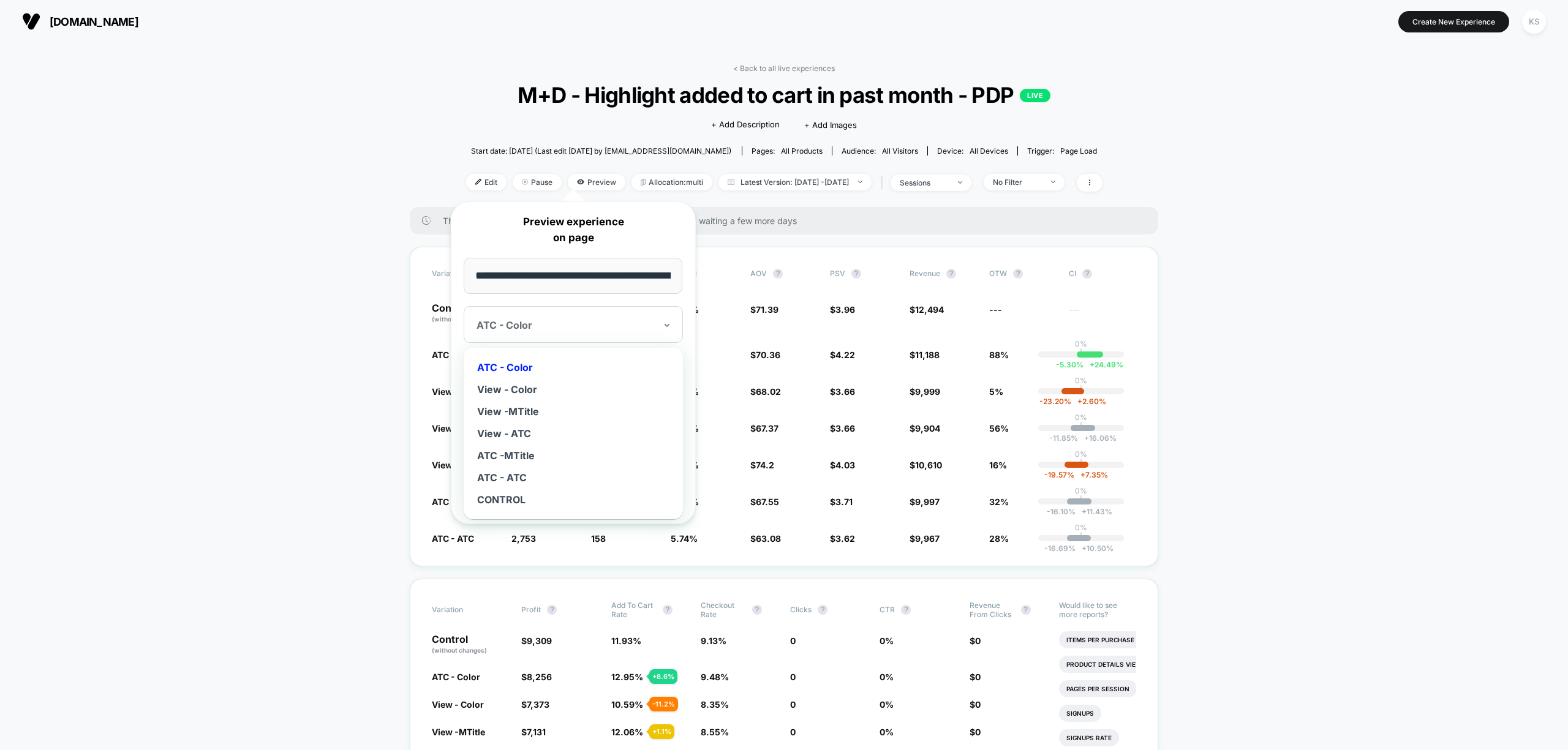
click at [587, 320] on div at bounding box center [566, 324] width 179 height 12
click at [567, 412] on div "View -MTitle" at bounding box center [573, 412] width 207 height 22
click at [577, 332] on div "View -MTitle" at bounding box center [566, 325] width 182 height 15
click at [558, 386] on div "View - Color" at bounding box center [573, 389] width 207 height 22
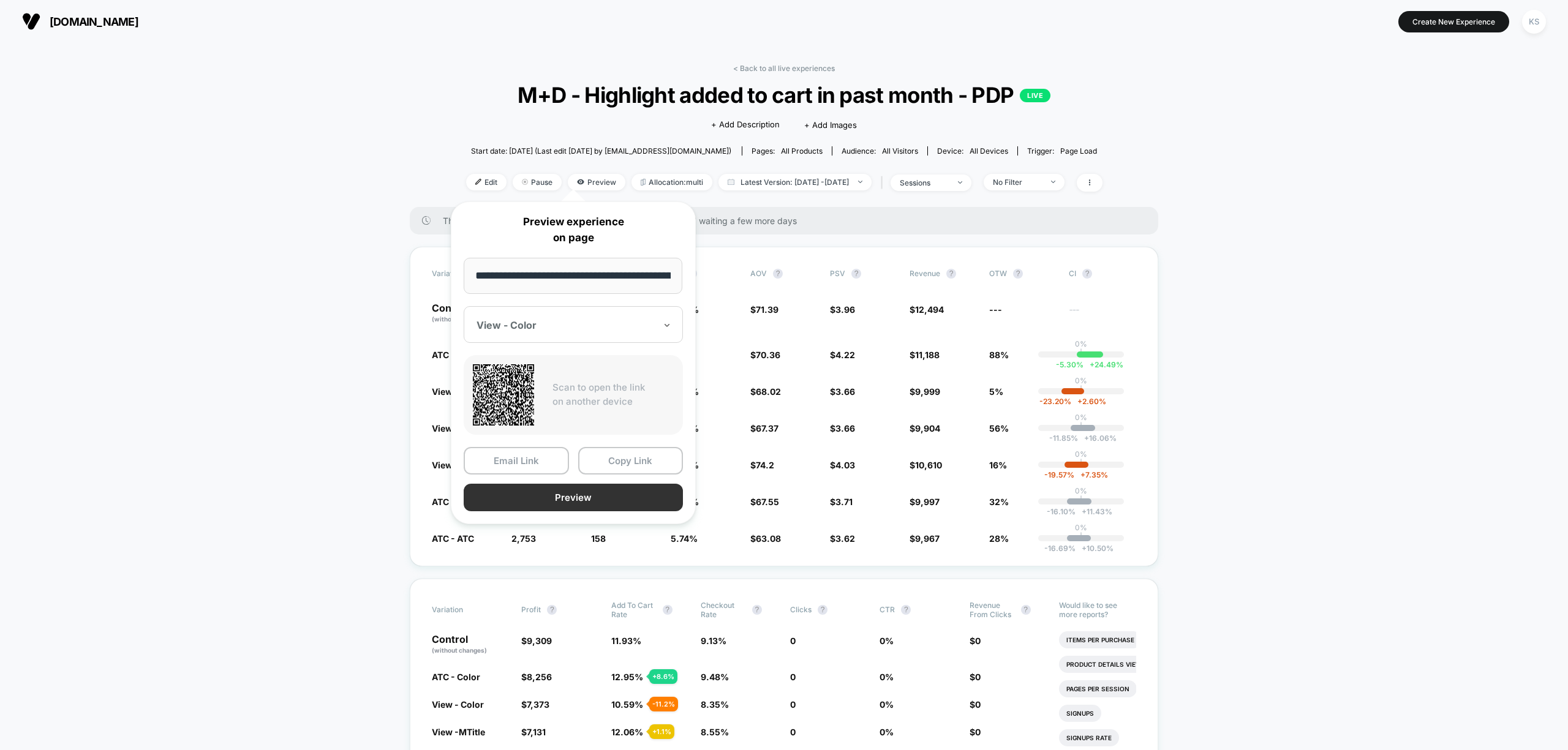
click at [597, 499] on button "Preview" at bounding box center [572, 498] width 219 height 28
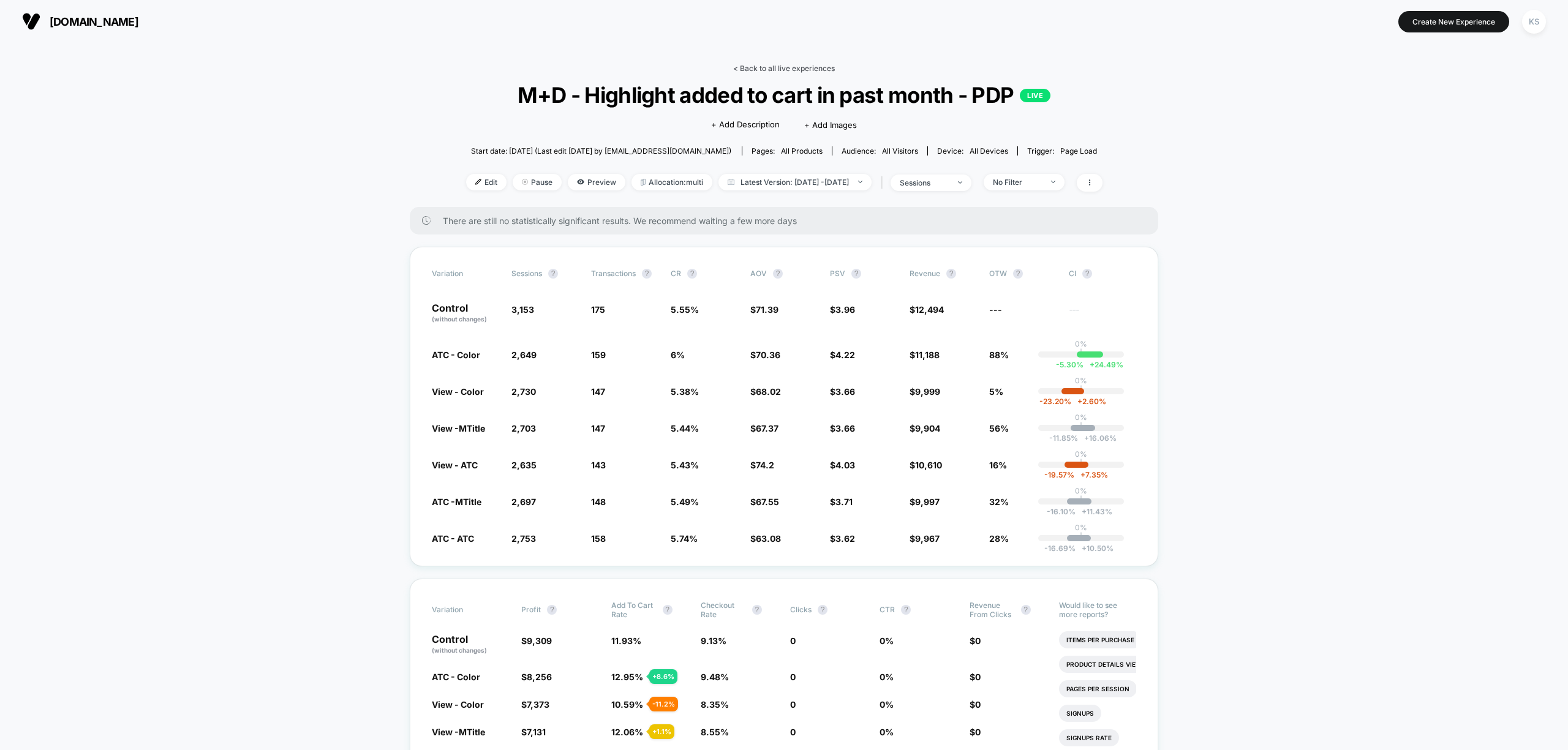
click at [764, 65] on link "< Back to all live experiences" at bounding box center [784, 68] width 102 height 9
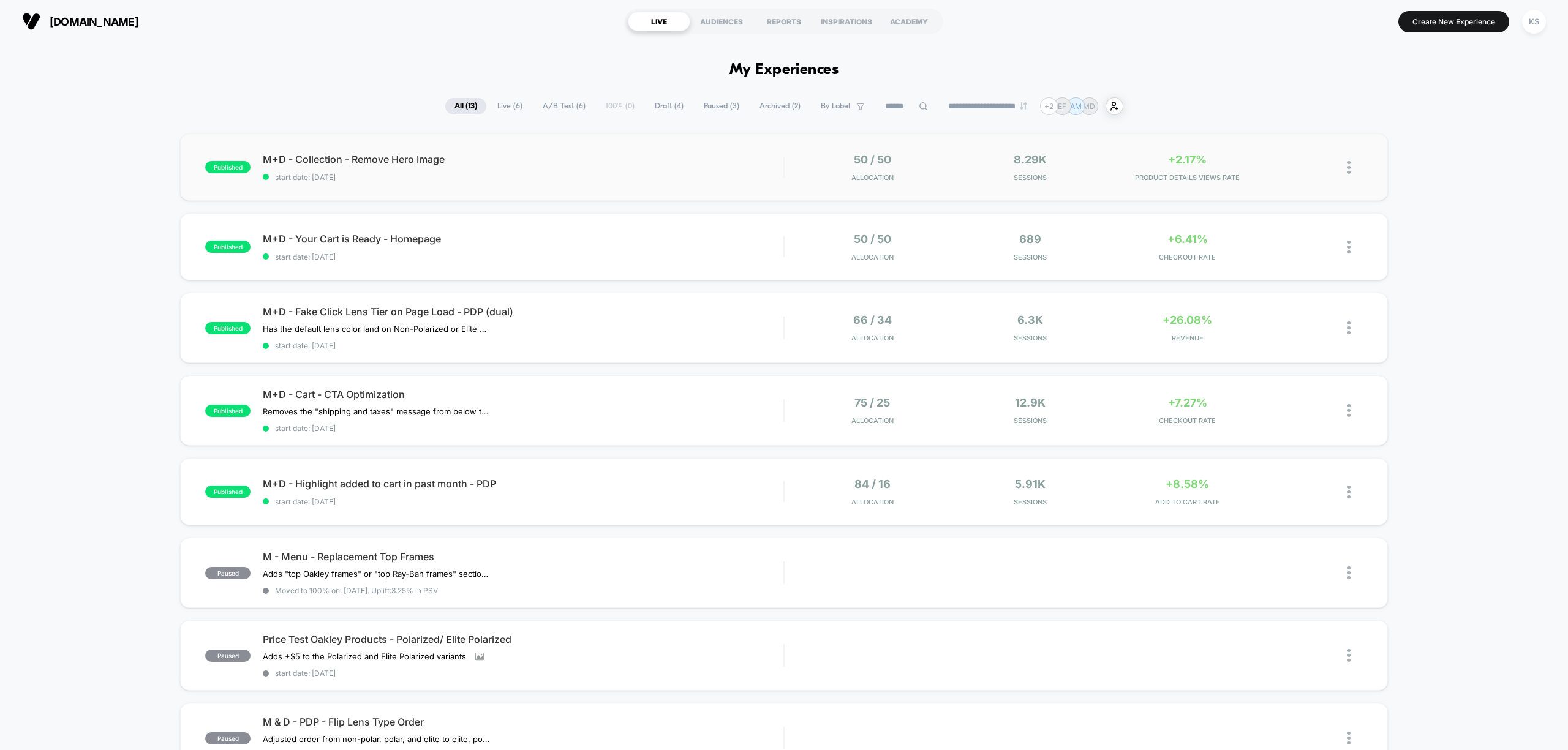
click at [598, 152] on div "published M+D - Collection - Remove Hero Image start date: 9/15/2025 50 / 50 Al…" at bounding box center [783, 167] width 1207 height 67
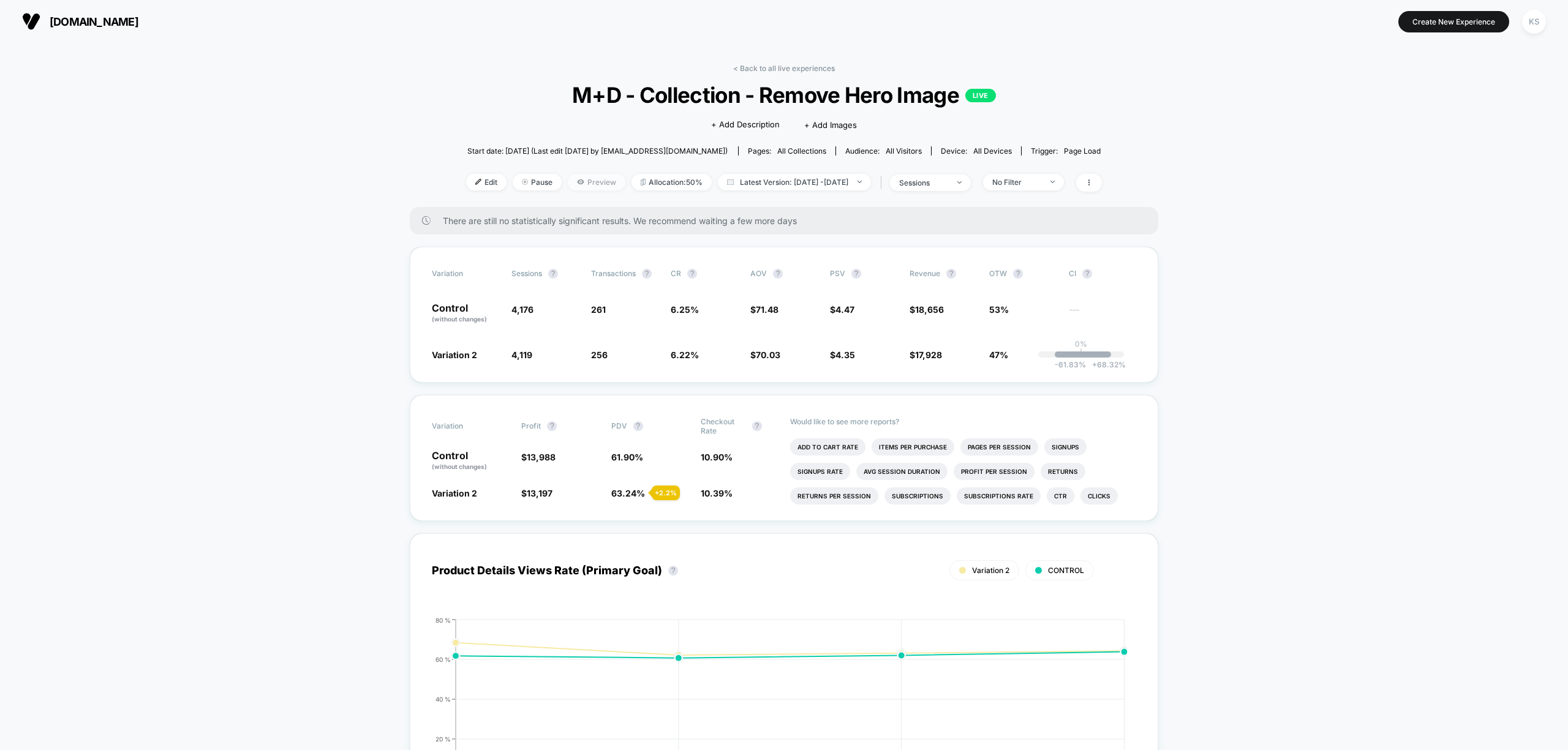
click at [582, 184] on span "Preview" at bounding box center [597, 183] width 58 height 17
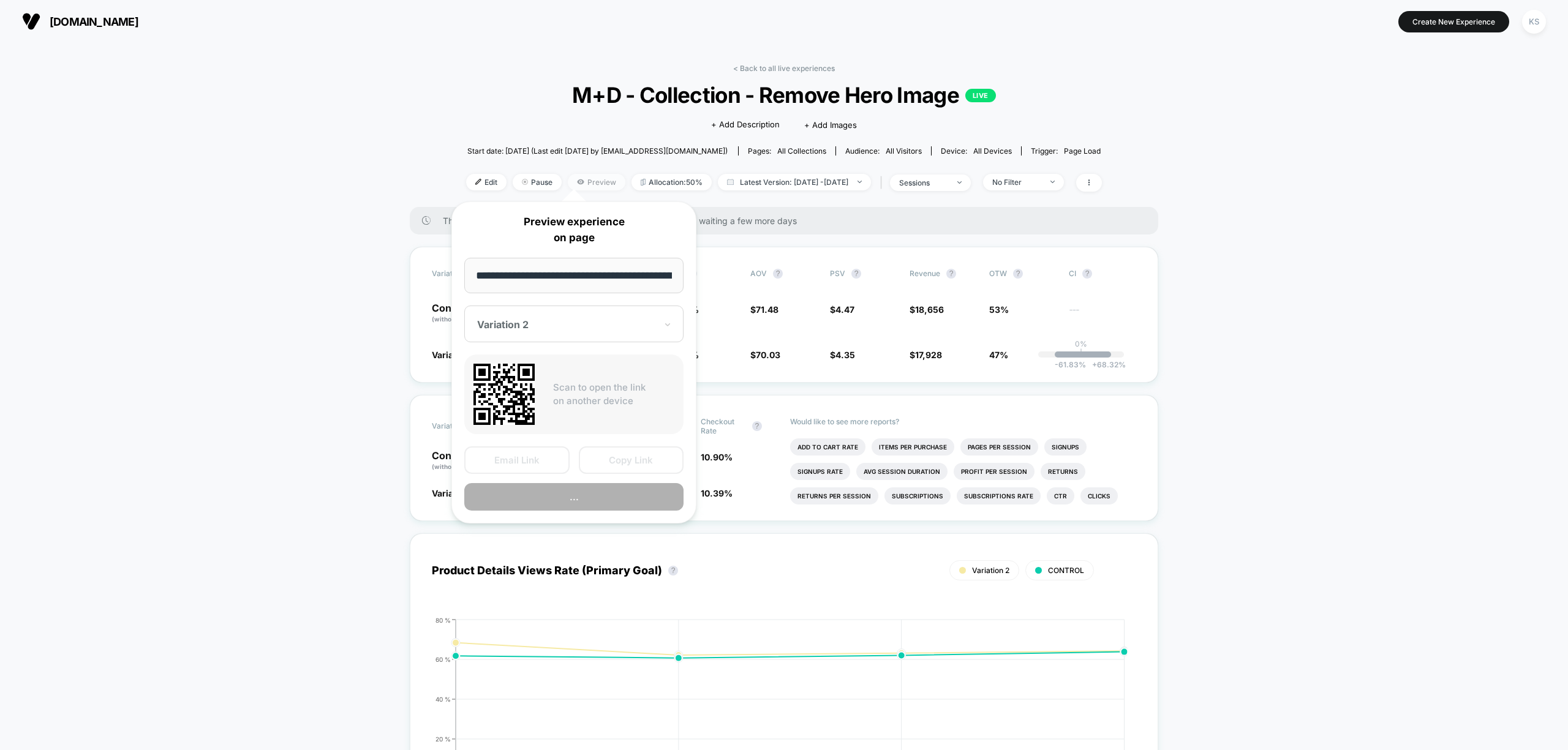
scroll to position [0, 131]
click at [598, 502] on button "Preview" at bounding box center [573, 498] width 219 height 28
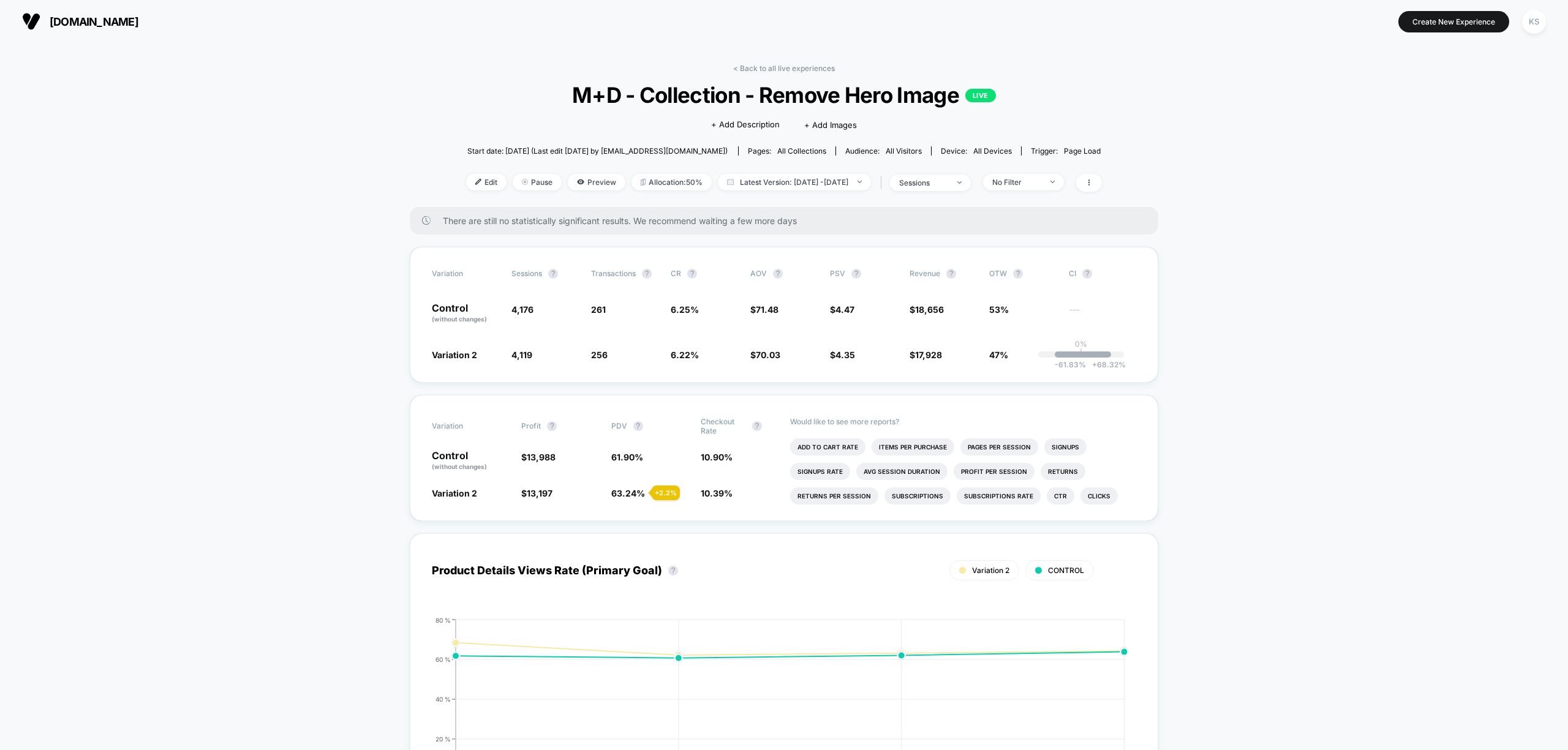
click at [787, 67] on link "< Back to all live experiences" at bounding box center [784, 68] width 102 height 9
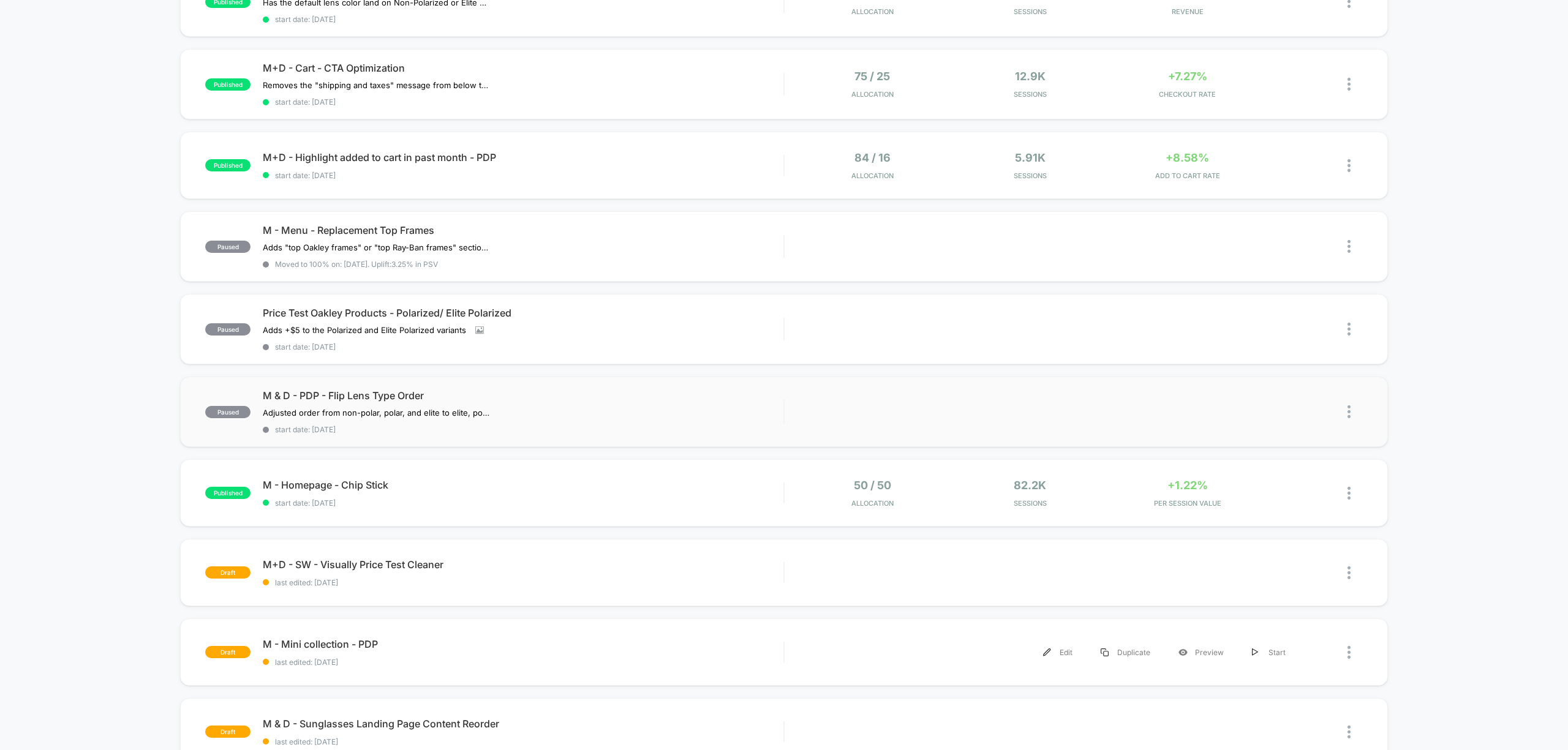
scroll to position [245, 0]
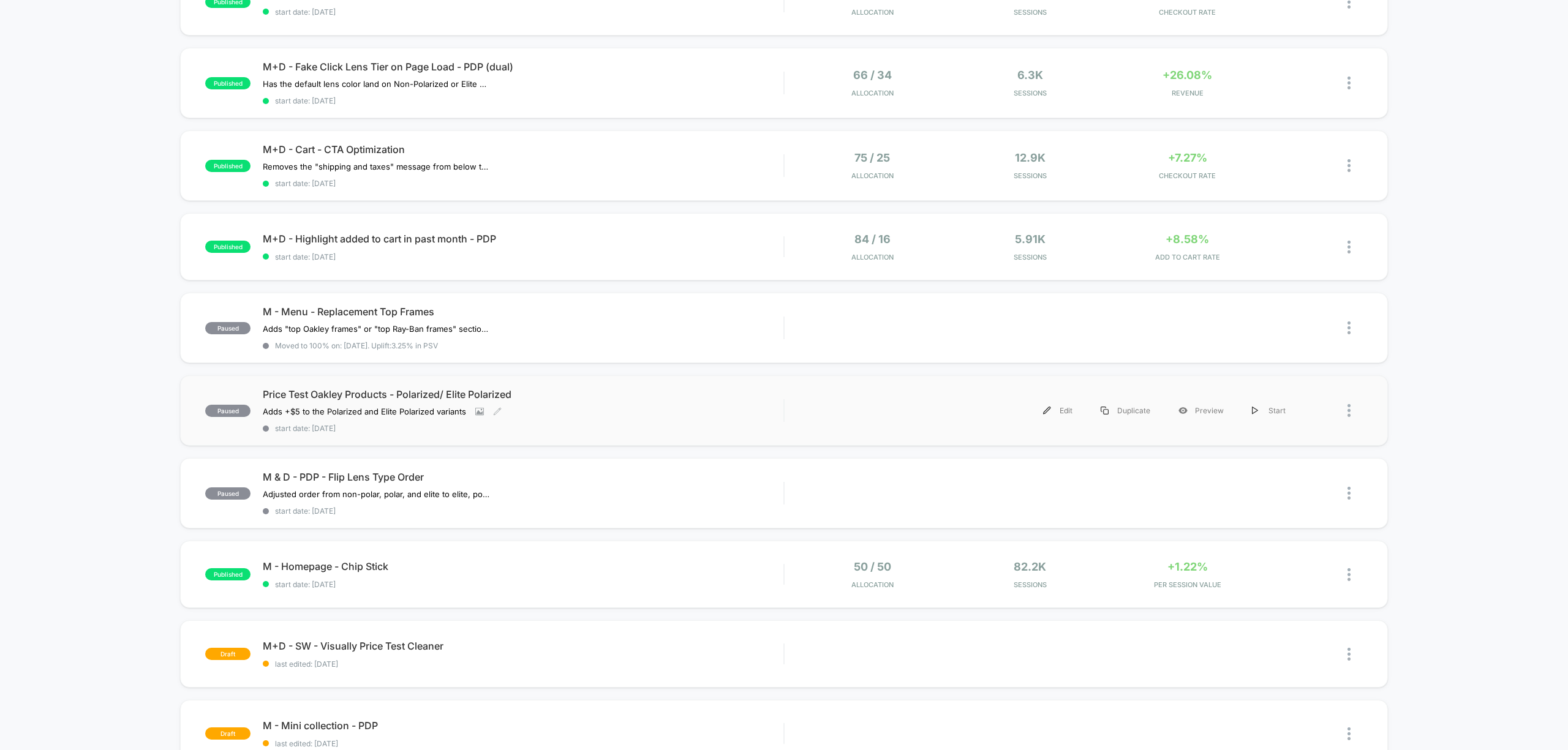
click at [589, 400] on div "Price Test Oakley Products - Polarized/ Elite Polarized Adds +$5 to the Polariz…" at bounding box center [523, 411] width 521 height 45
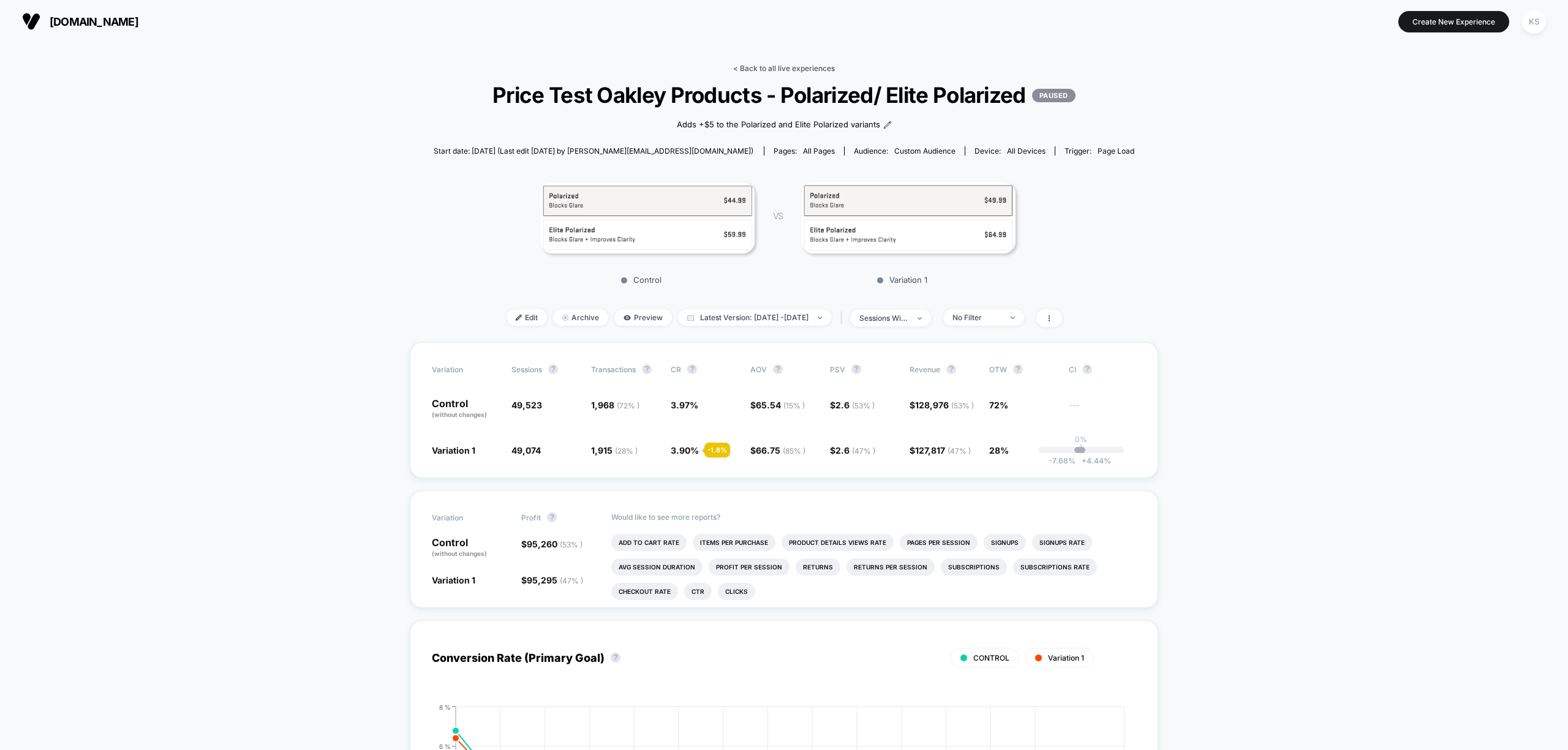
click at [789, 71] on link "< Back to all live experiences" at bounding box center [784, 68] width 102 height 9
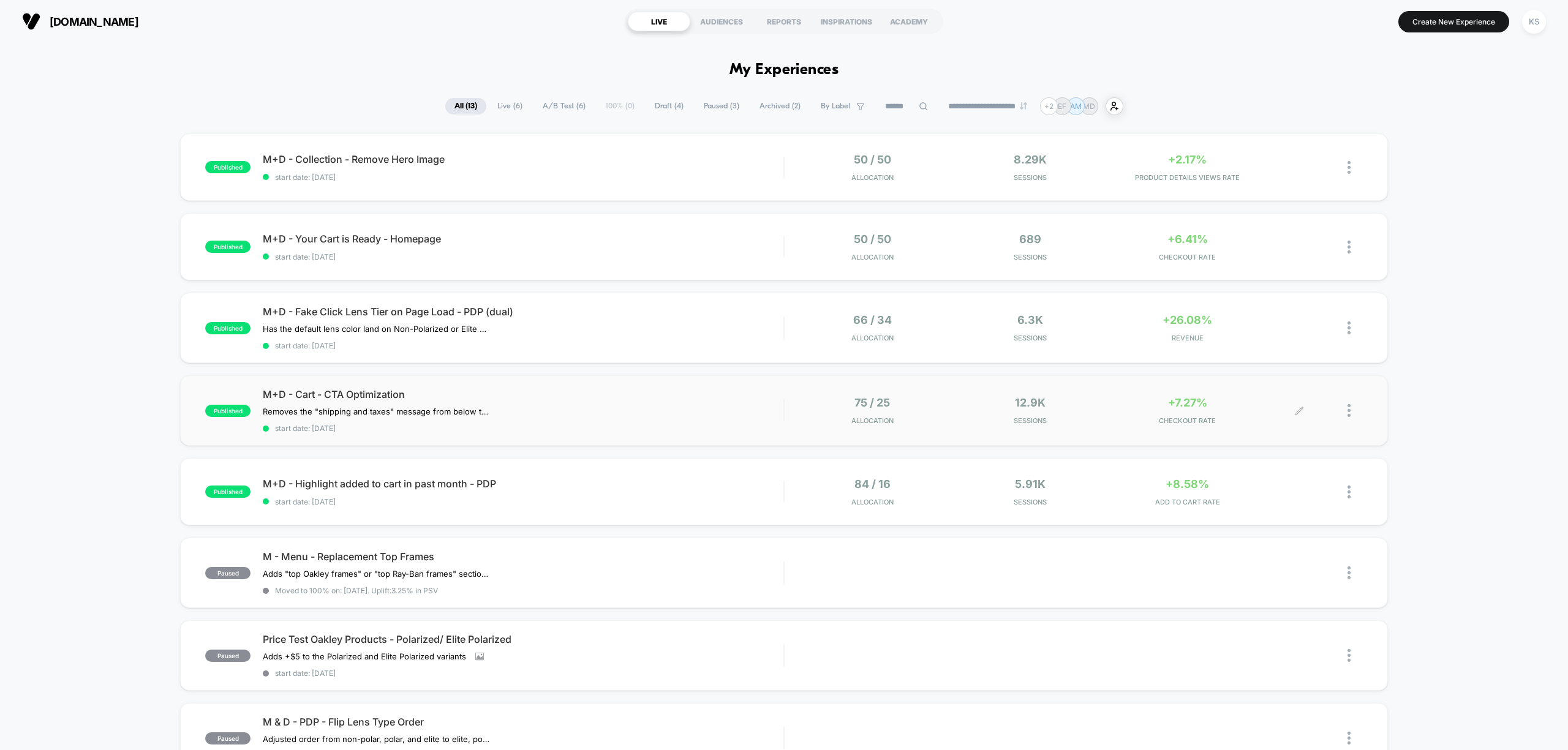
click at [1345, 413] on div at bounding box center [1331, 410] width 63 height 29
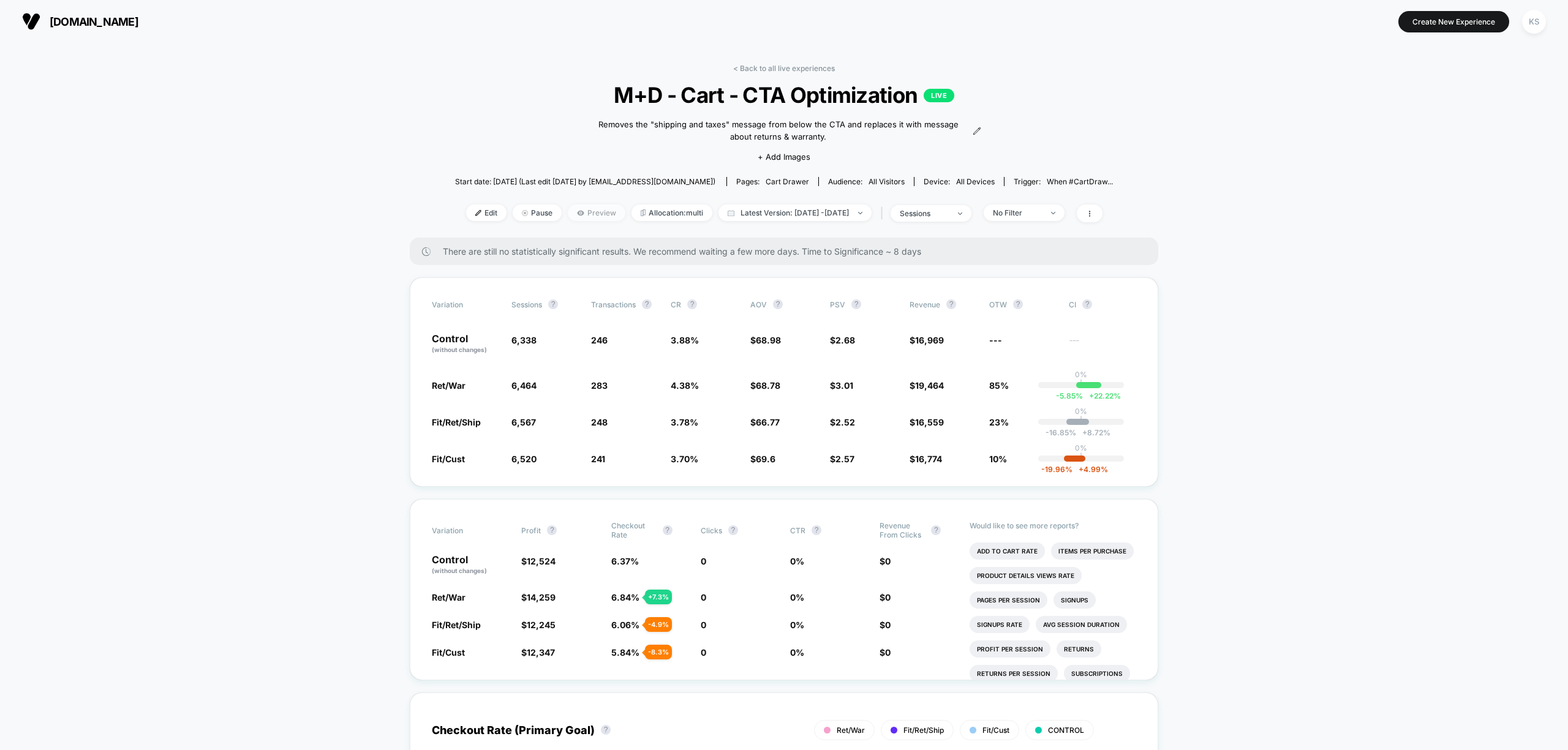
click at [574, 211] on span "Preview" at bounding box center [597, 212] width 58 height 17
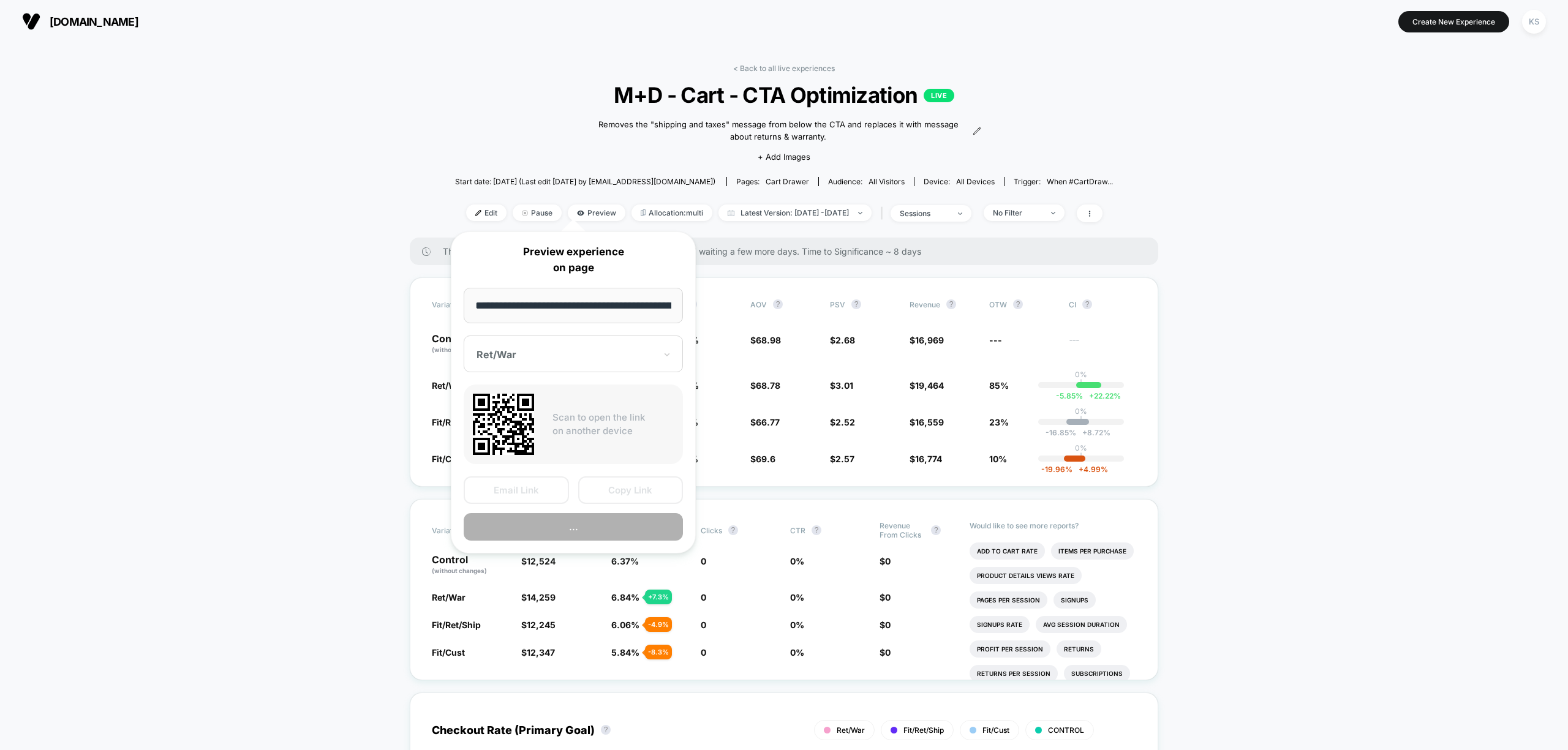
scroll to position [0, 174]
click at [574, 527] on button "Preview" at bounding box center [572, 527] width 219 height 28
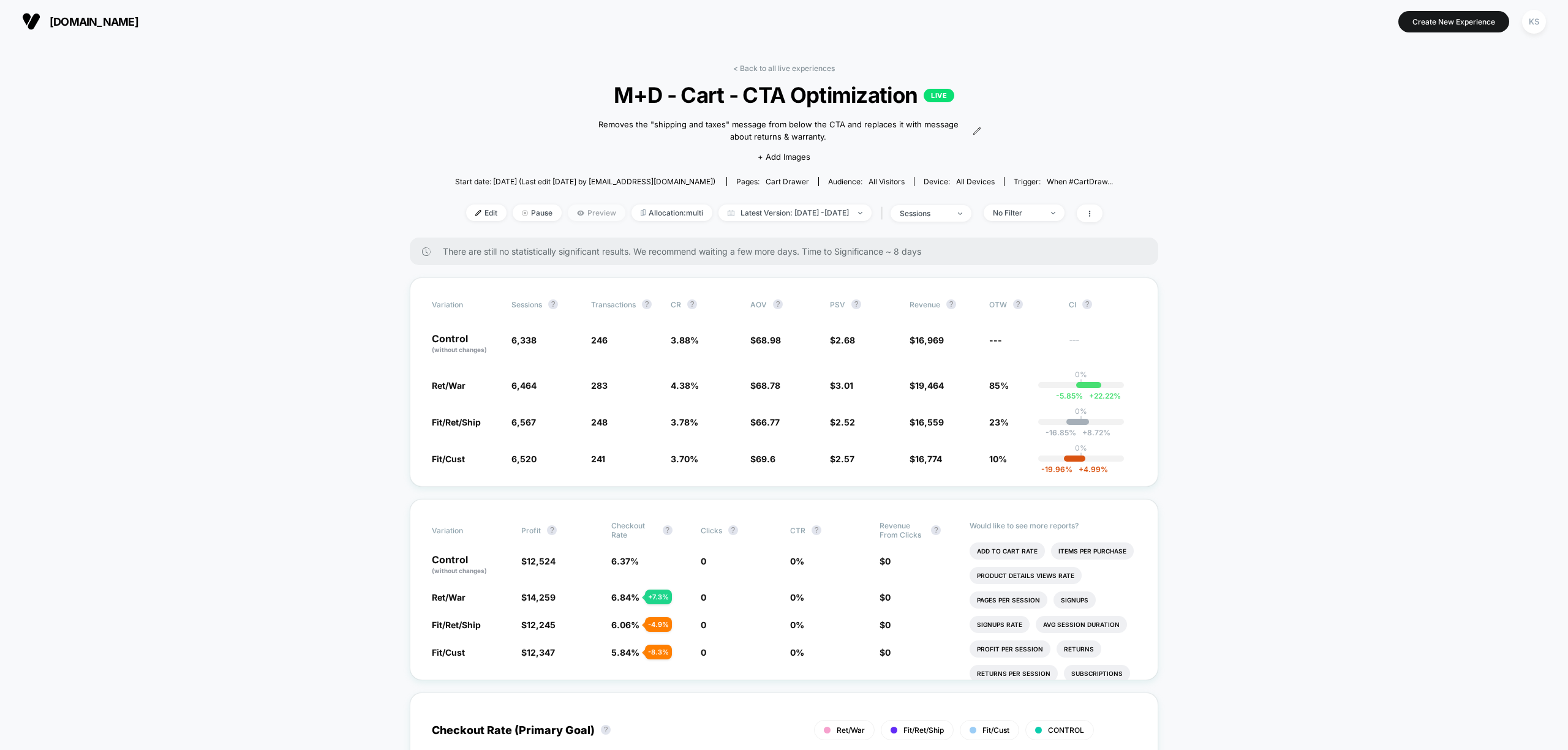
click at [577, 211] on icon at bounding box center [580, 211] width 7 height 5
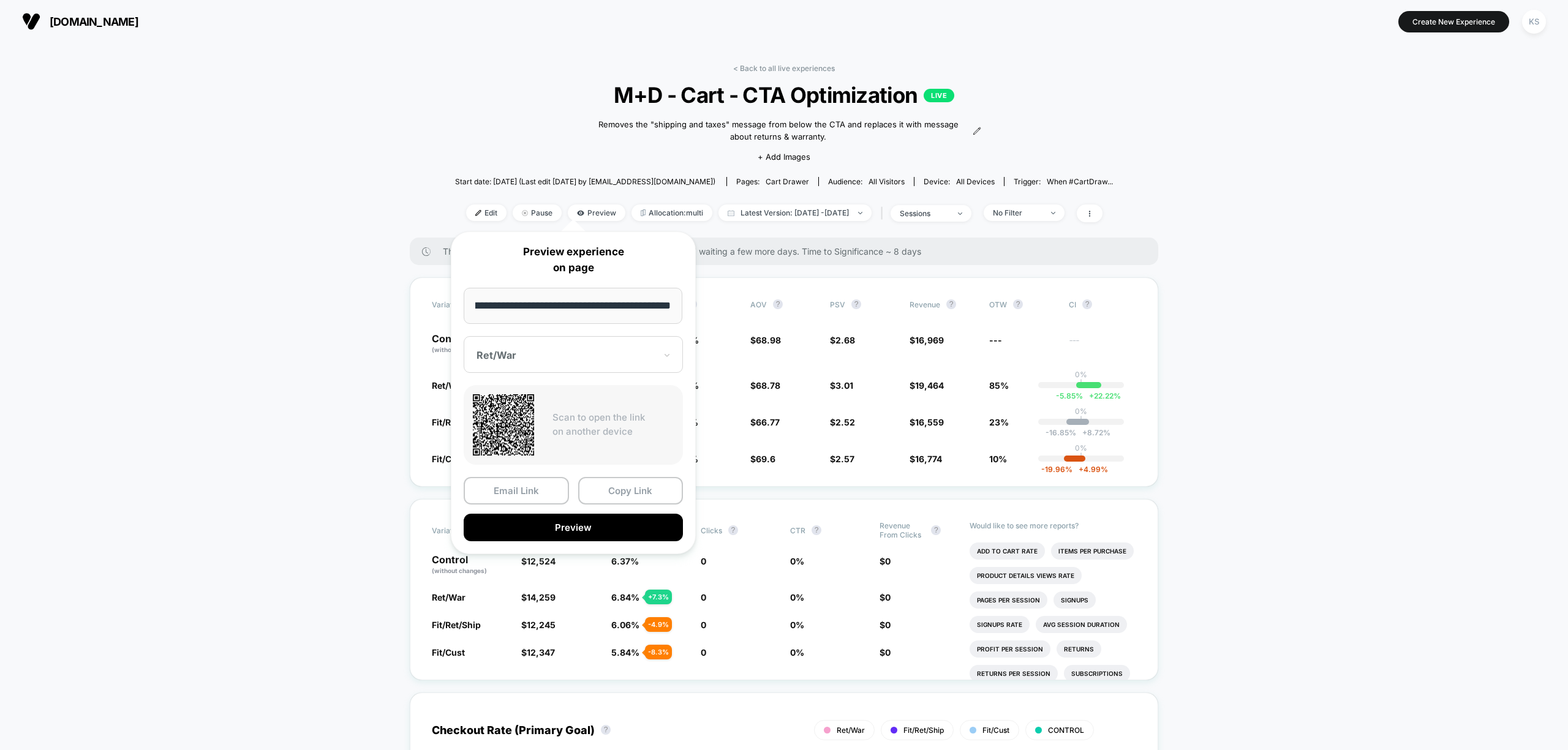
click at [531, 356] on div at bounding box center [566, 355] width 179 height 12
click at [530, 447] on div "Fit/Cust" at bounding box center [573, 442] width 207 height 22
click at [566, 523] on button "Preview" at bounding box center [572, 527] width 219 height 28
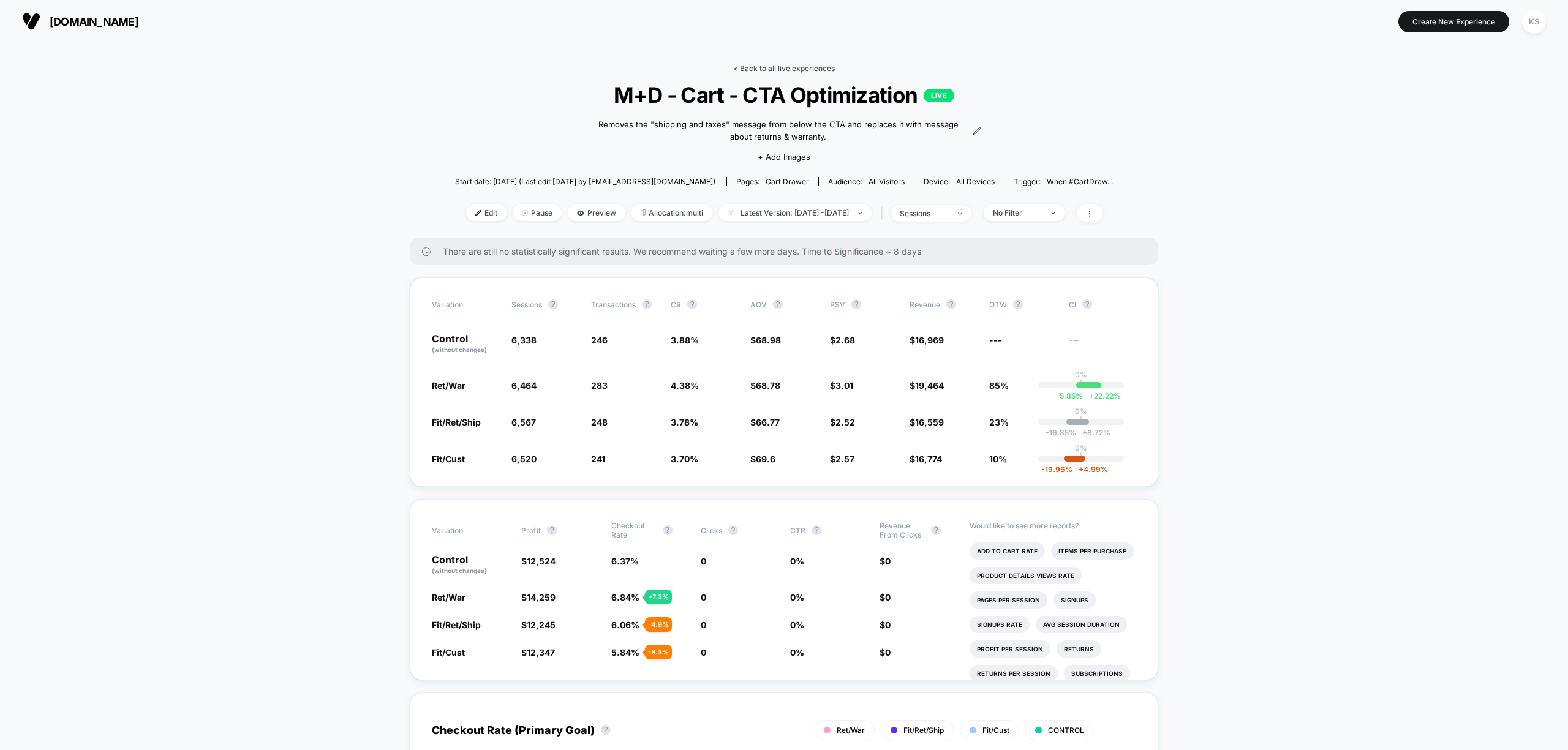
click at [783, 65] on link "< Back to all live experiences" at bounding box center [784, 68] width 102 height 9
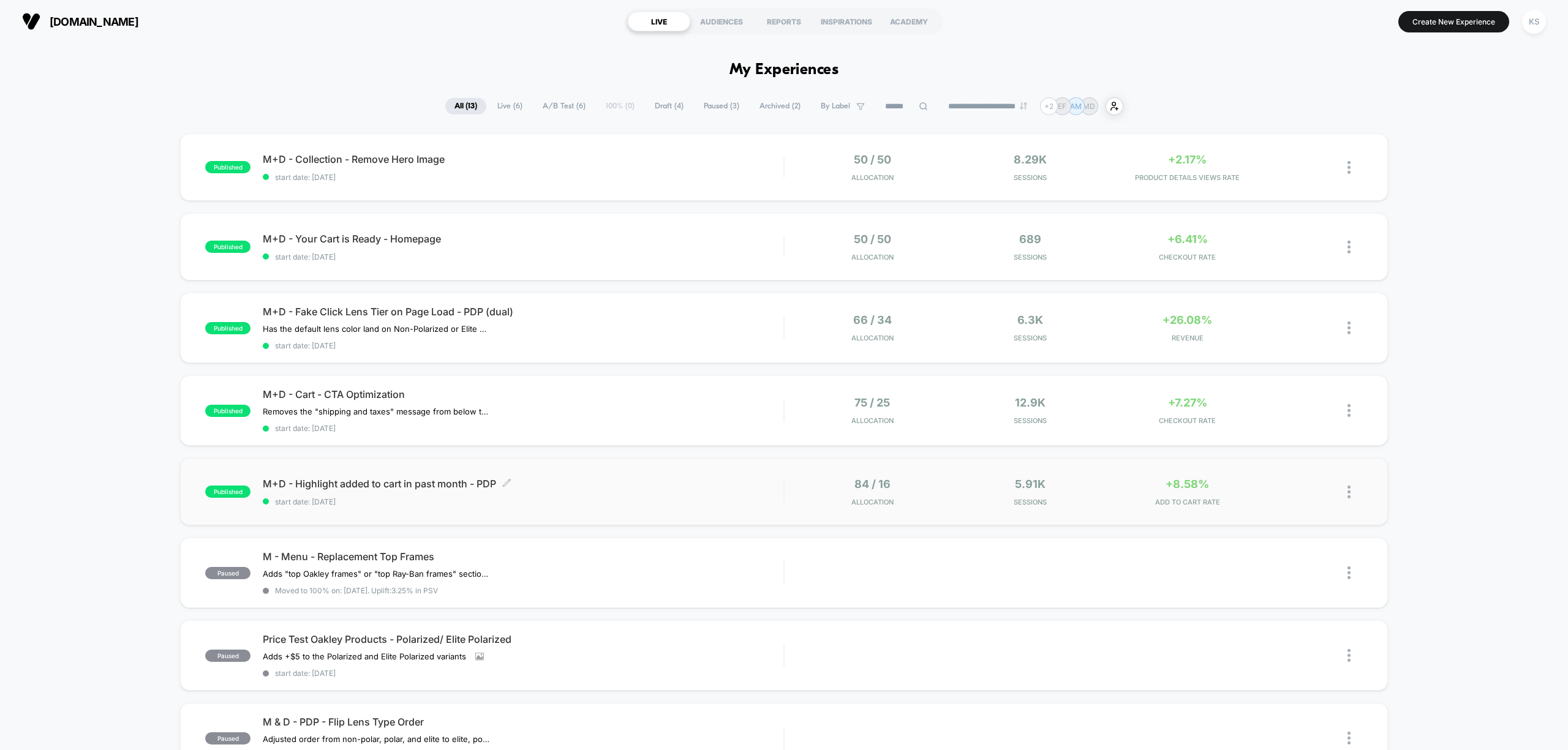
click at [594, 488] on div "M+D - Highlight added to cart in past month - PDP Click to edit experience deta…" at bounding box center [523, 492] width 521 height 29
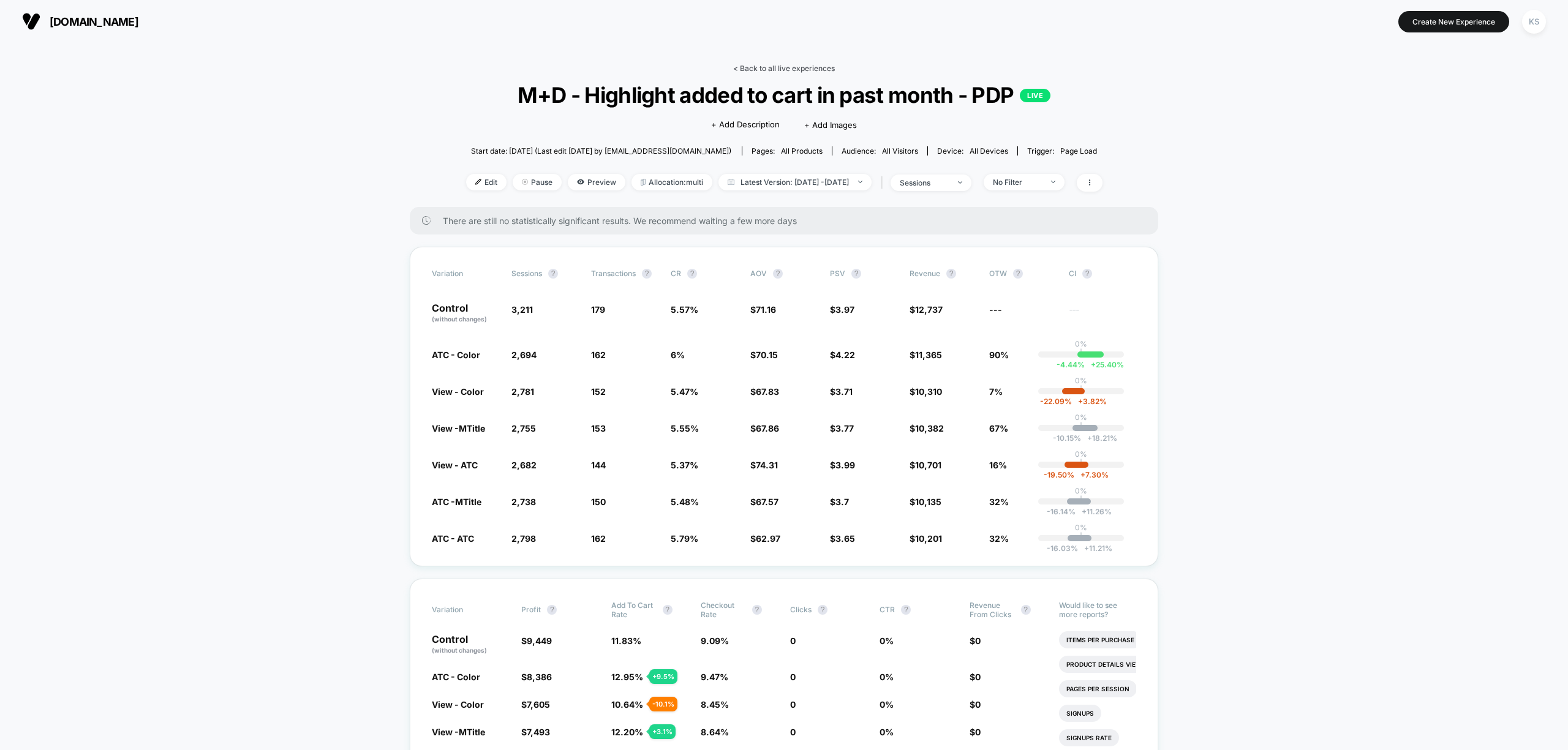
click at [787, 70] on link "< Back to all live experiences" at bounding box center [784, 68] width 102 height 9
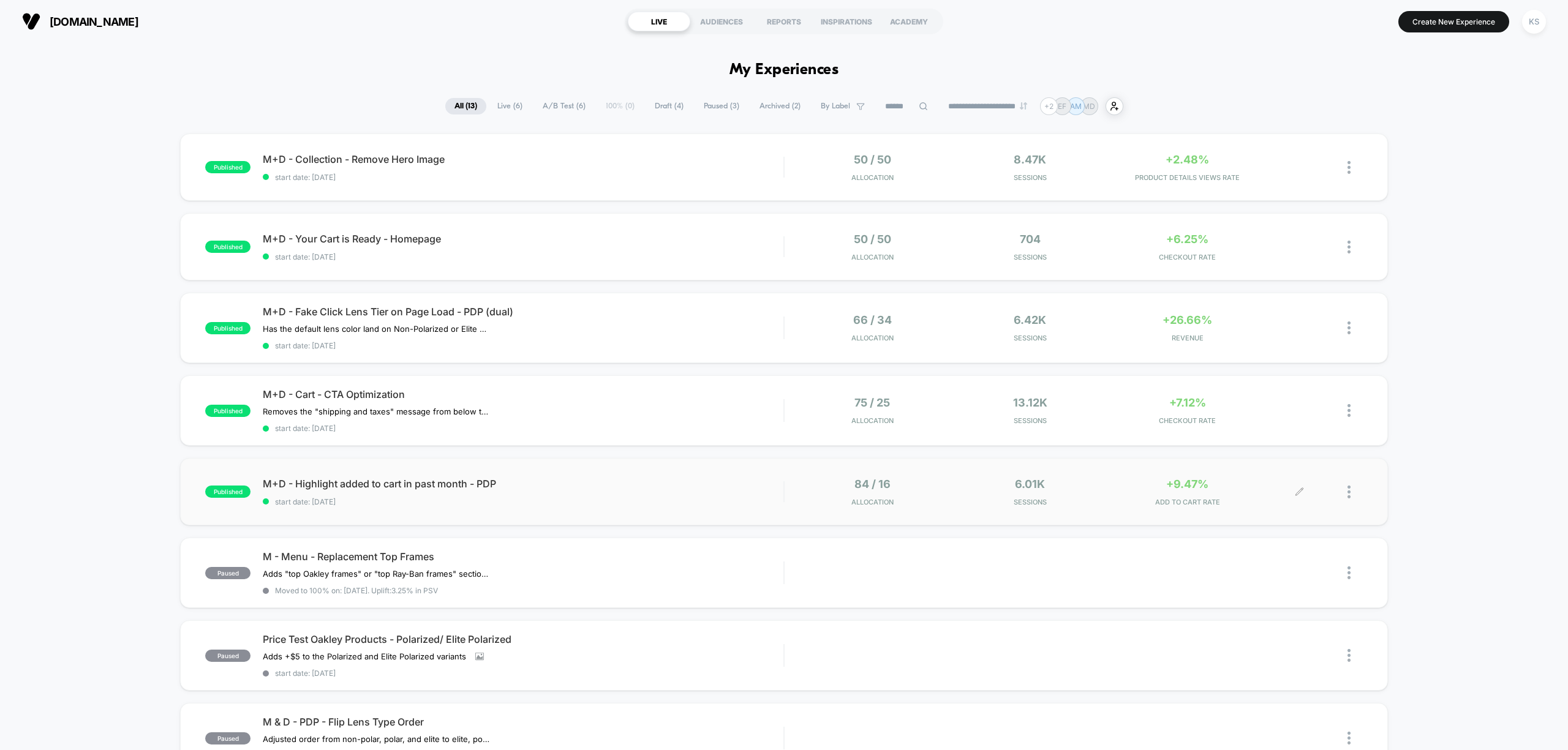
click at [1298, 488] on icon at bounding box center [1300, 492] width 9 height 9
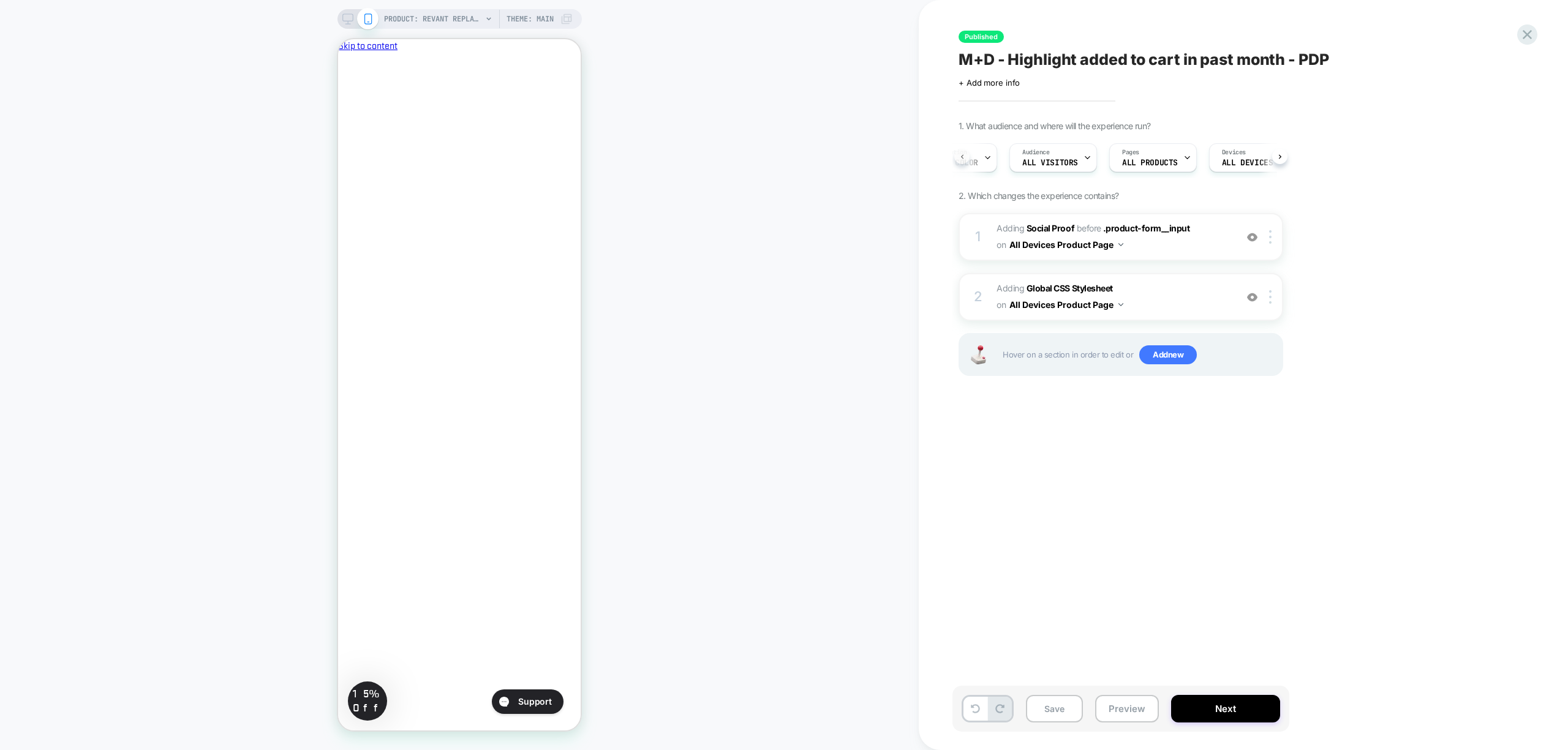
scroll to position [0, 34]
click at [1194, 246] on span "#_loomi_addon_1757442712750 Adding Social Proof BEFORE .product-form__input .pr…" at bounding box center [1113, 237] width 233 height 33
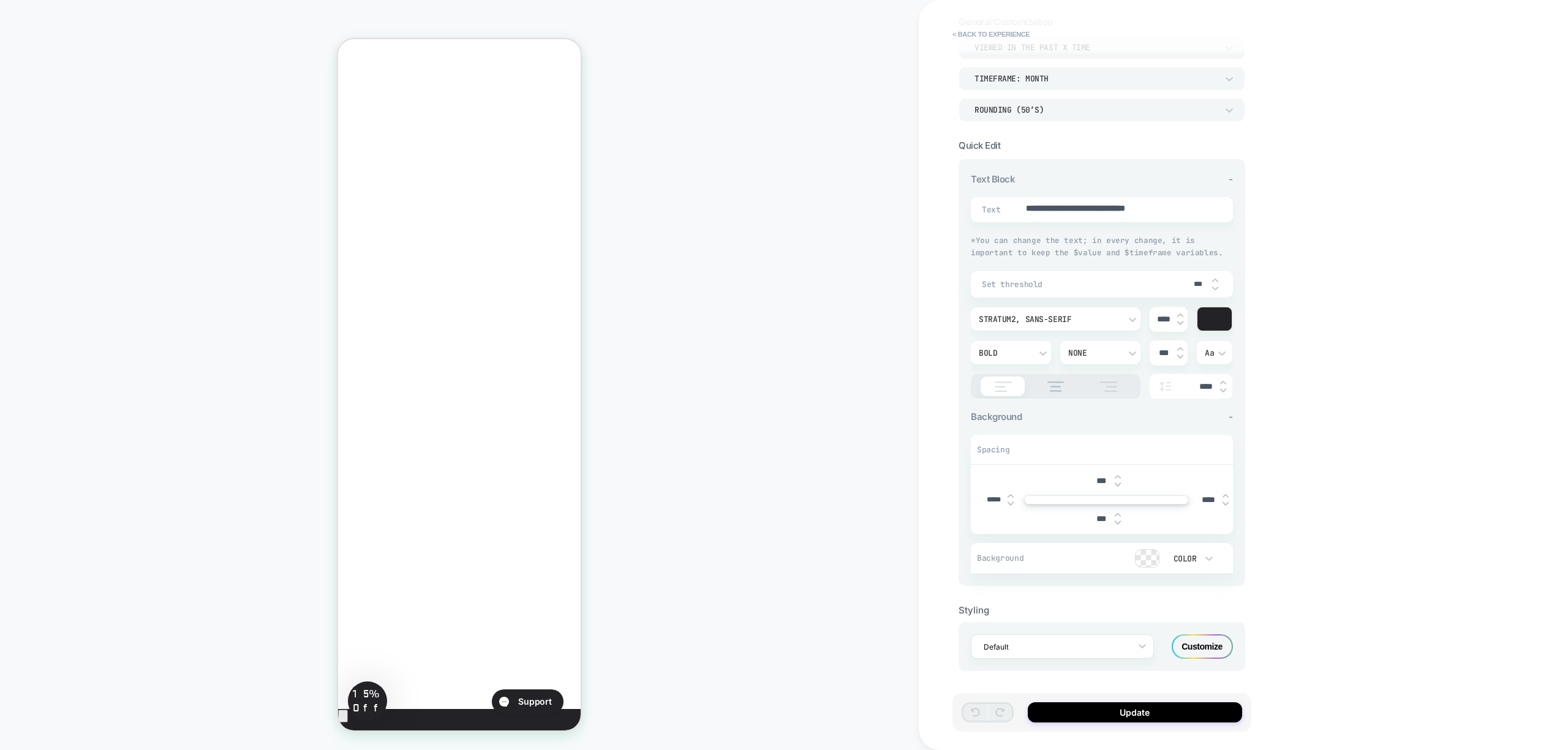
scroll to position [0, 0]
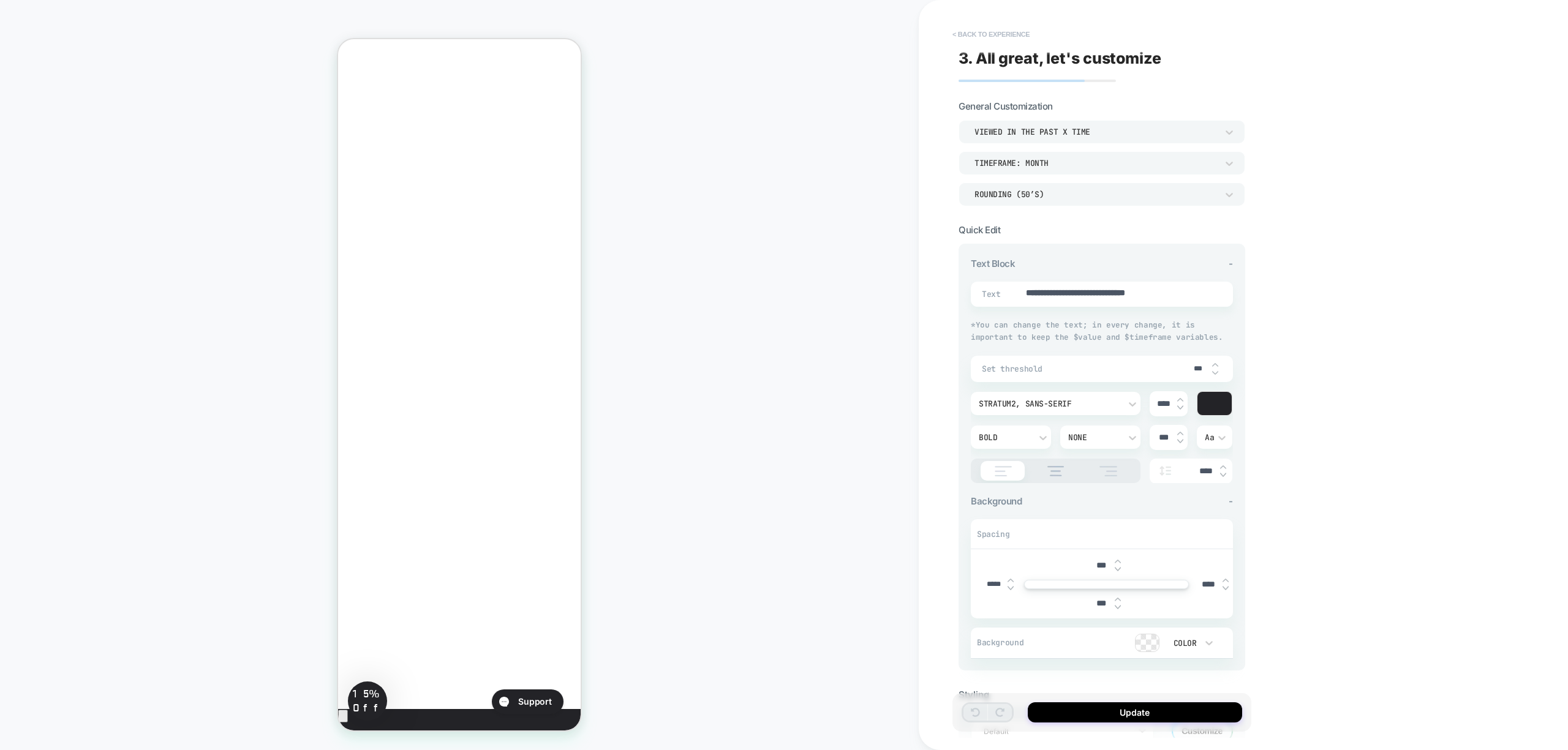
click at [1011, 33] on button "< Back to experience" at bounding box center [991, 34] width 89 height 20
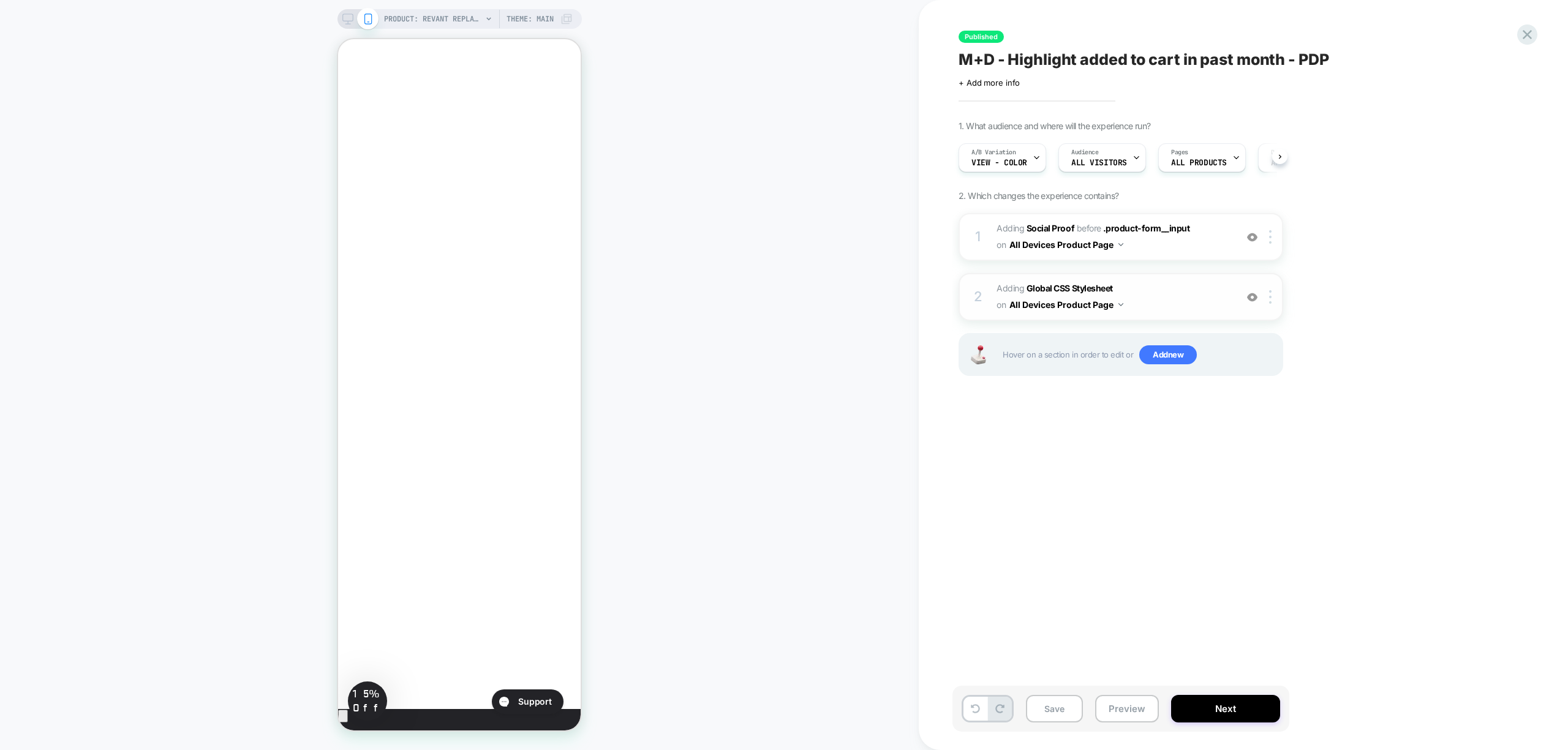
scroll to position [0, 1]
click at [1167, 292] on span "Adding Global CSS Stylesheet on All Devices Product Page" at bounding box center [1113, 296] width 233 height 33
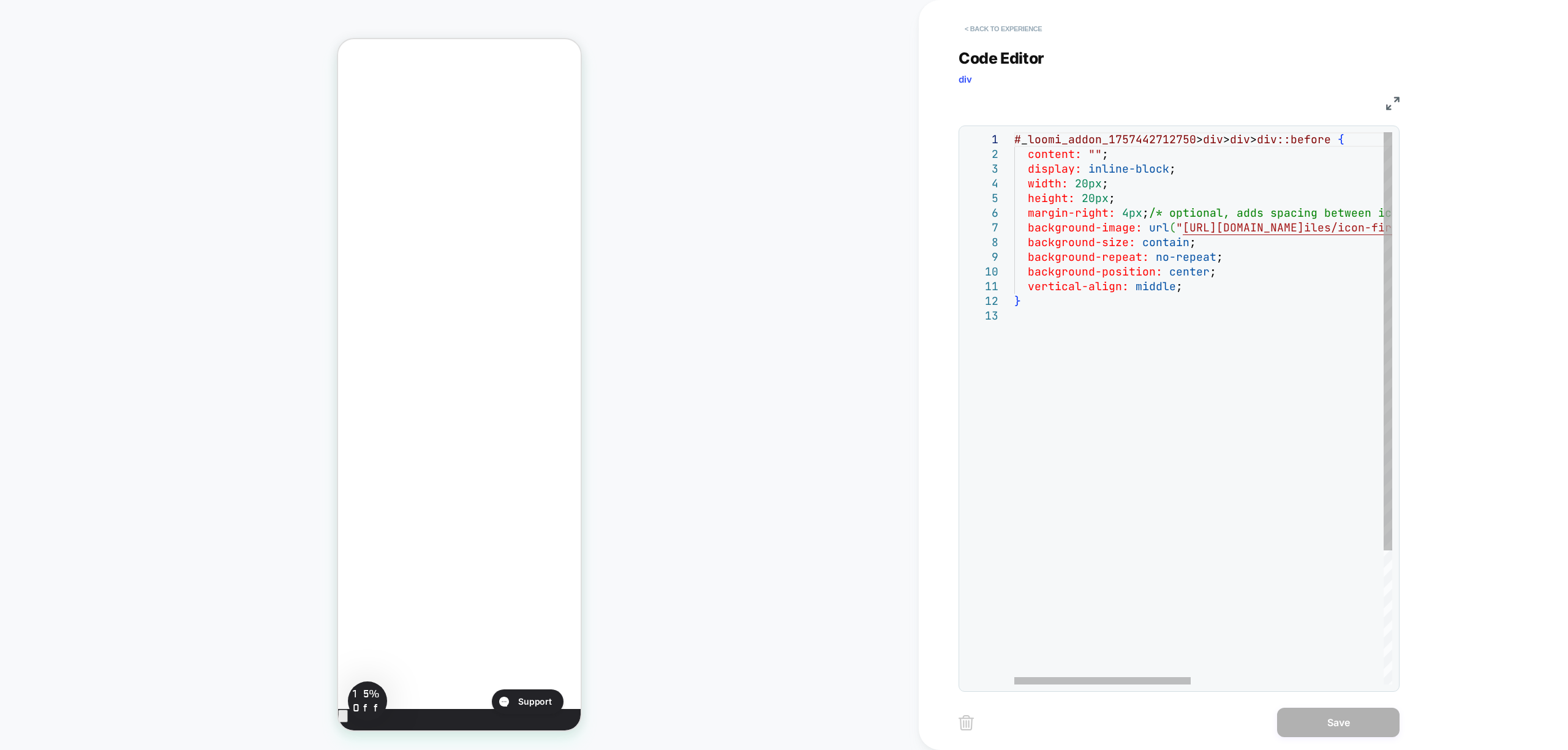
click at [996, 26] on button "< Back to experience" at bounding box center [1003, 28] width 89 height 20
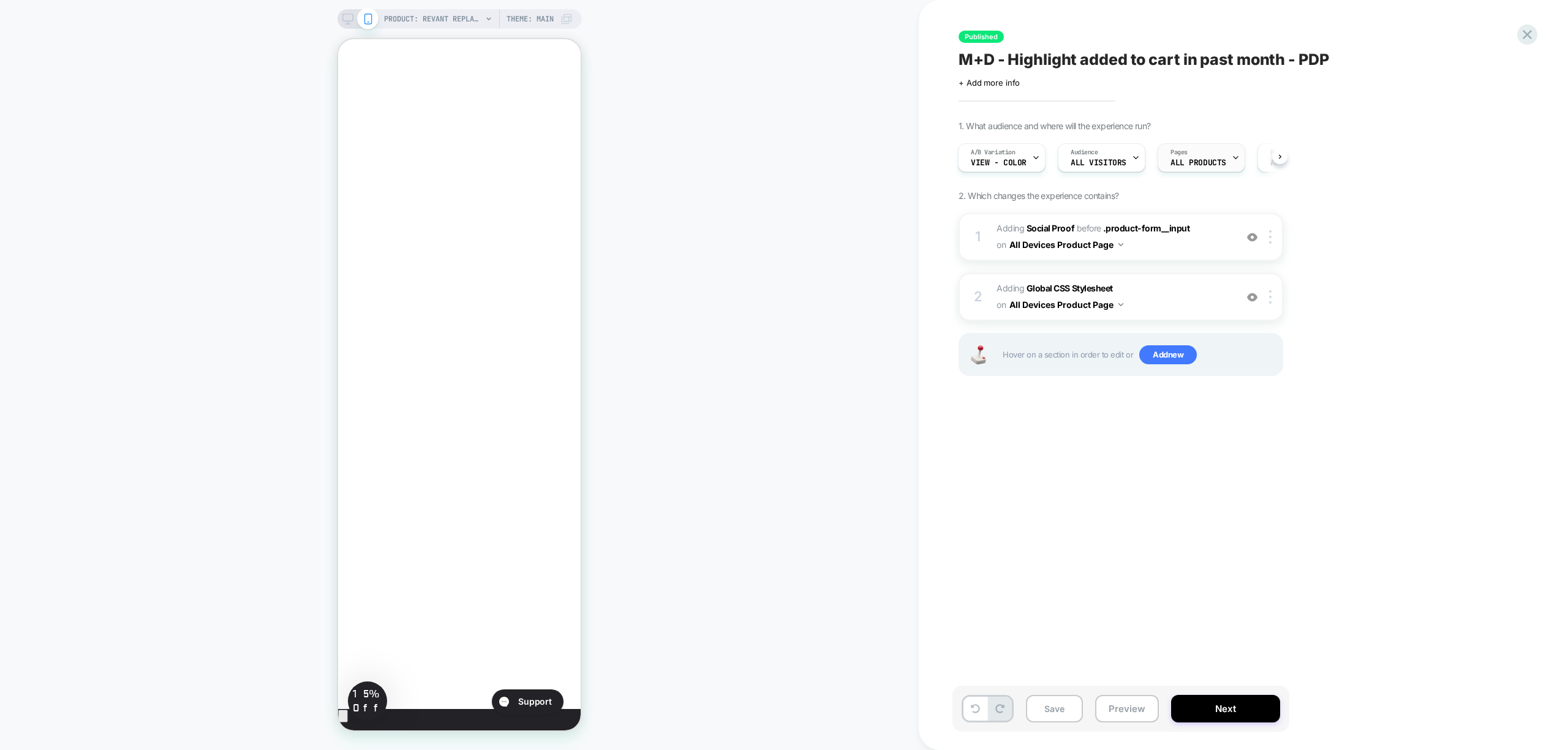
click at [1200, 157] on div "Pages ALL PRODUCTS" at bounding box center [1199, 157] width 80 height 28
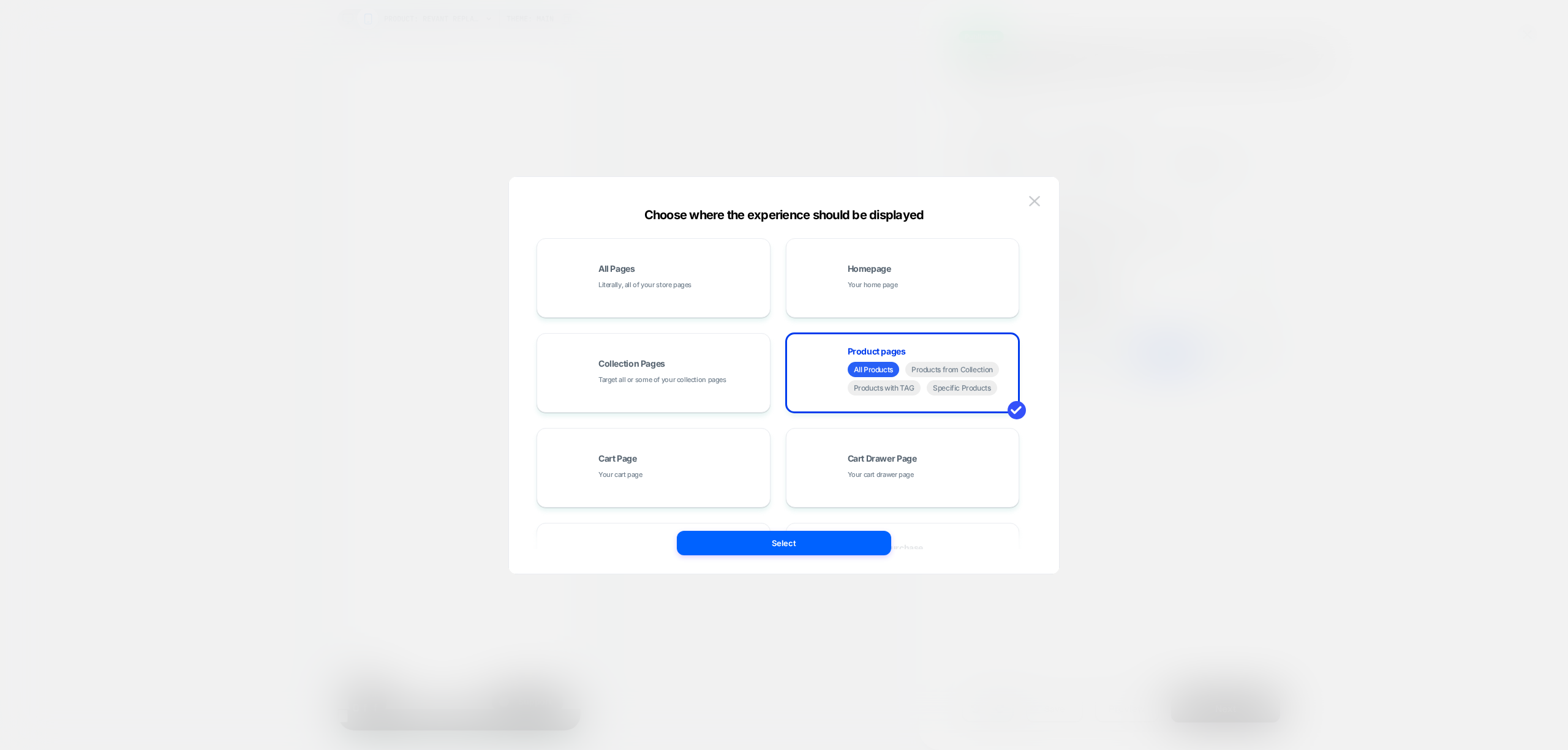
click at [1081, 539] on div at bounding box center [784, 375] width 1568 height 750
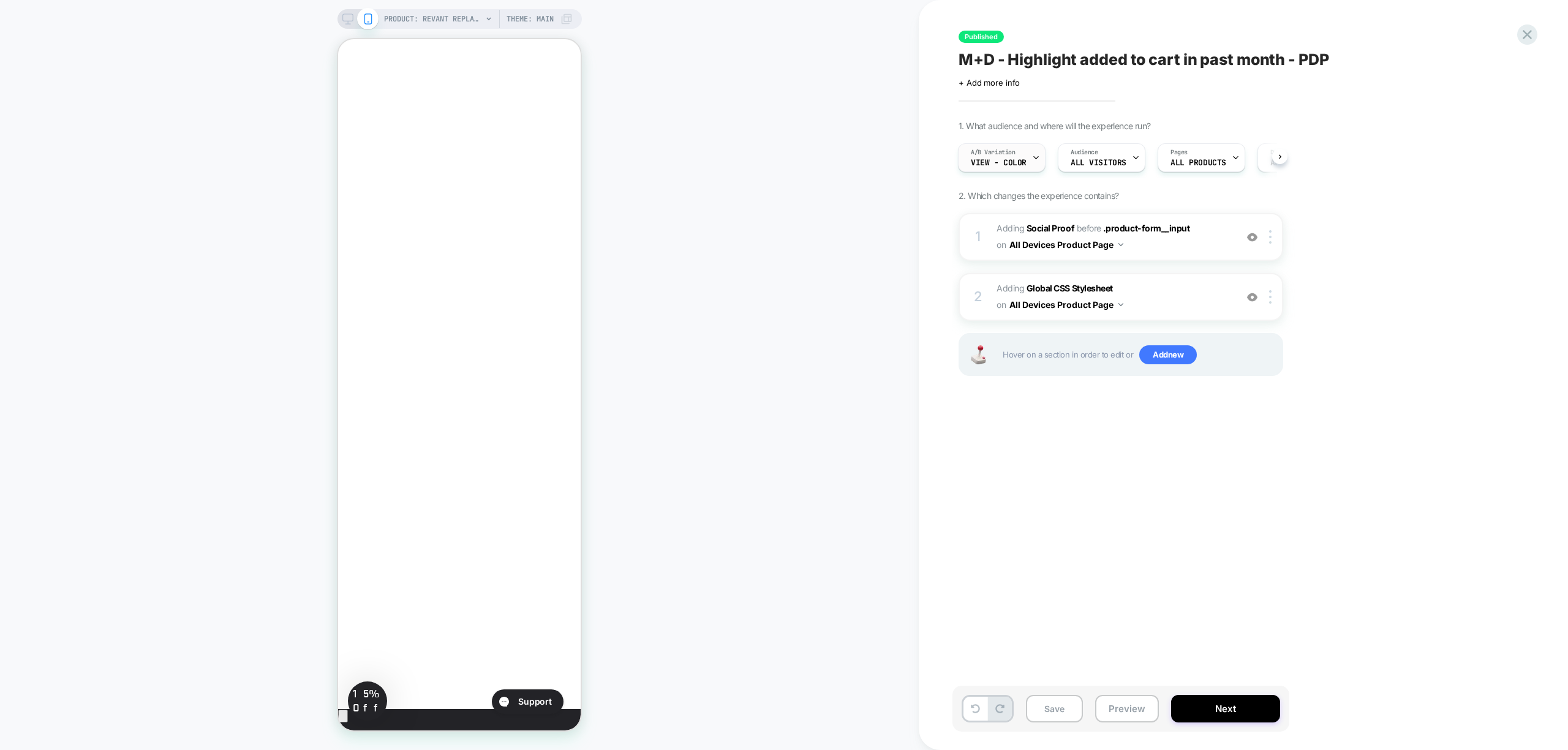
click at [1011, 157] on div "A/B Variation View - Color" at bounding box center [998, 157] width 80 height 28
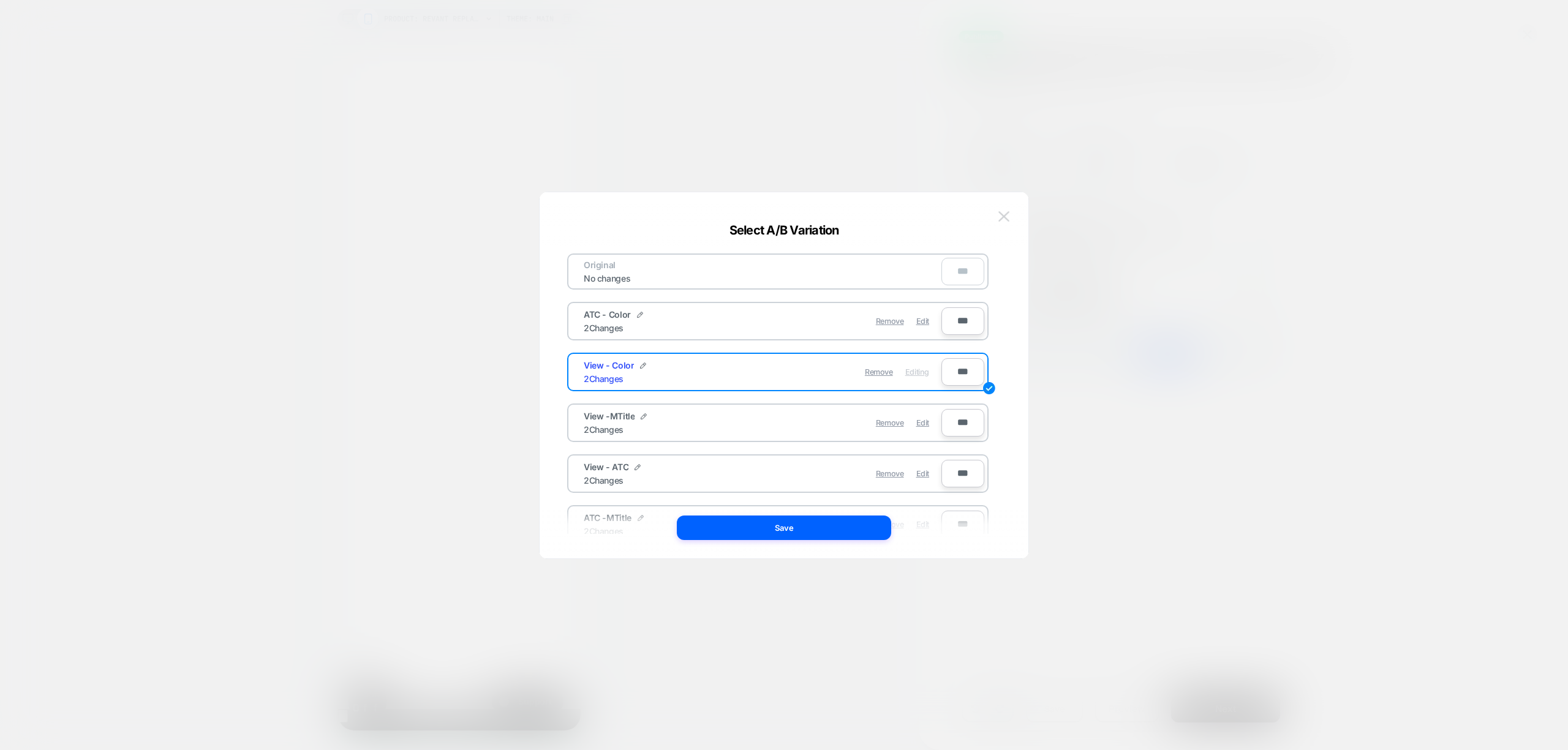
click at [1006, 219] on img at bounding box center [1004, 216] width 11 height 10
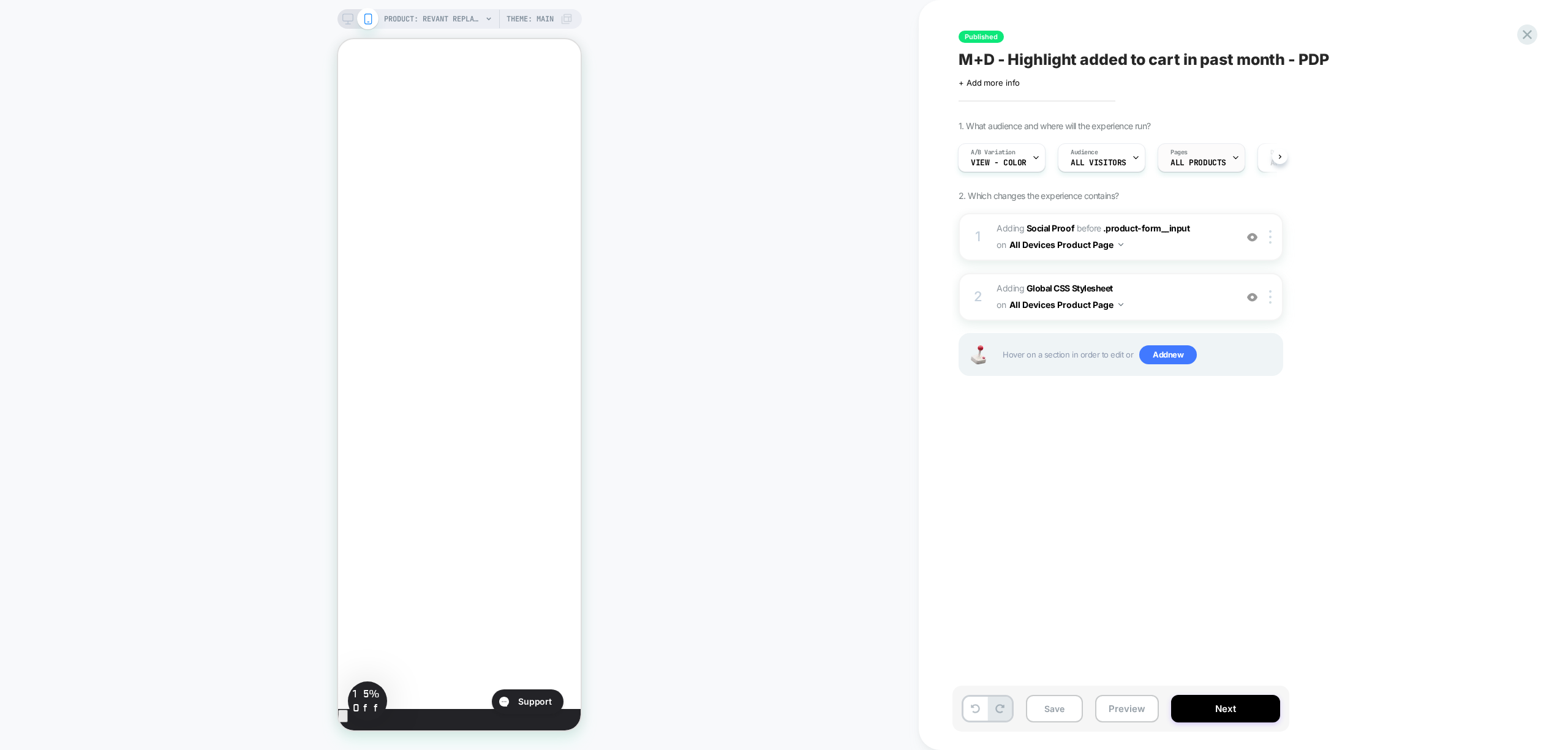
scroll to position [0, 7]
click at [1191, 162] on span "ALL PRODUCTS" at bounding box center [1192, 162] width 56 height 8
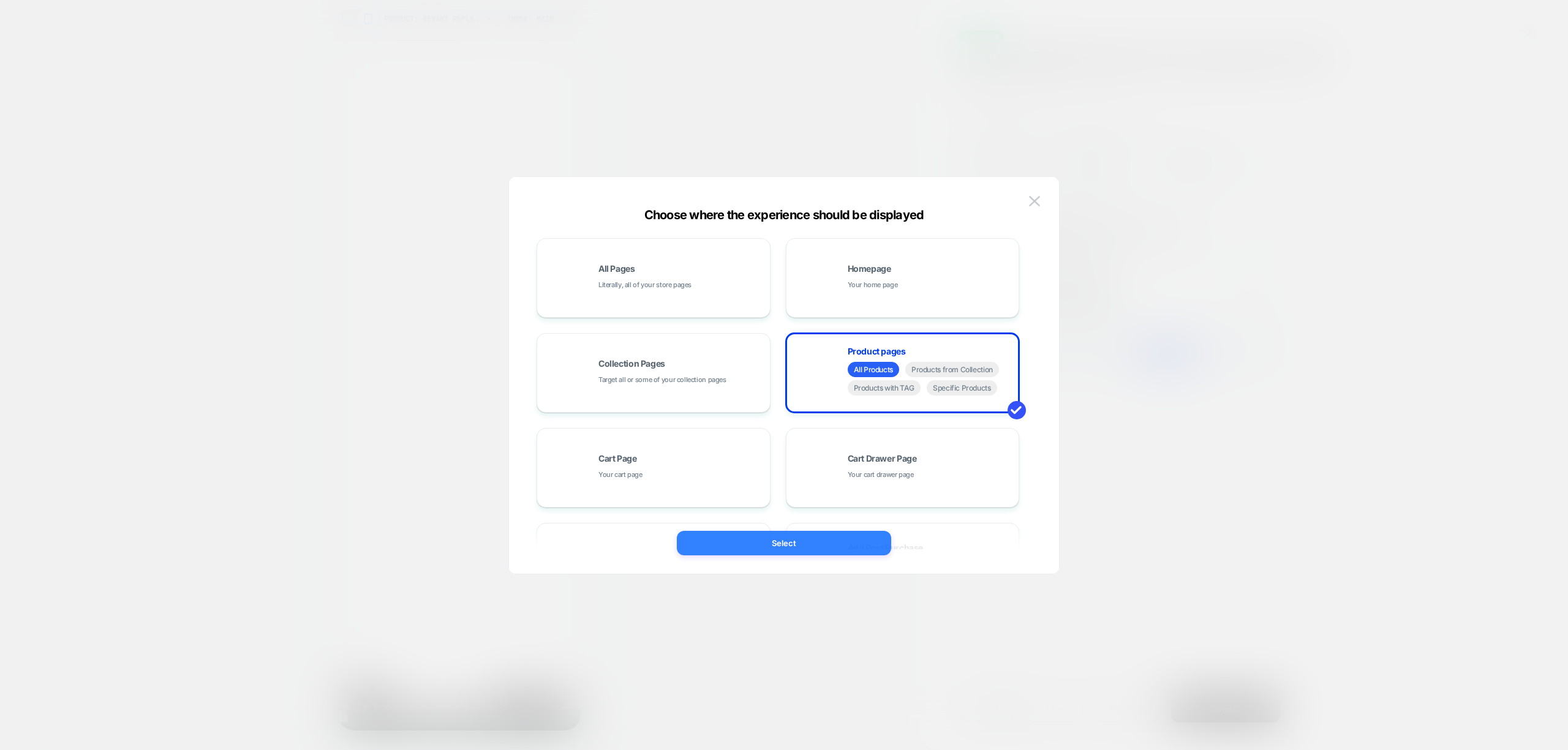
click at [849, 544] on button "Select" at bounding box center [784, 543] width 214 height 24
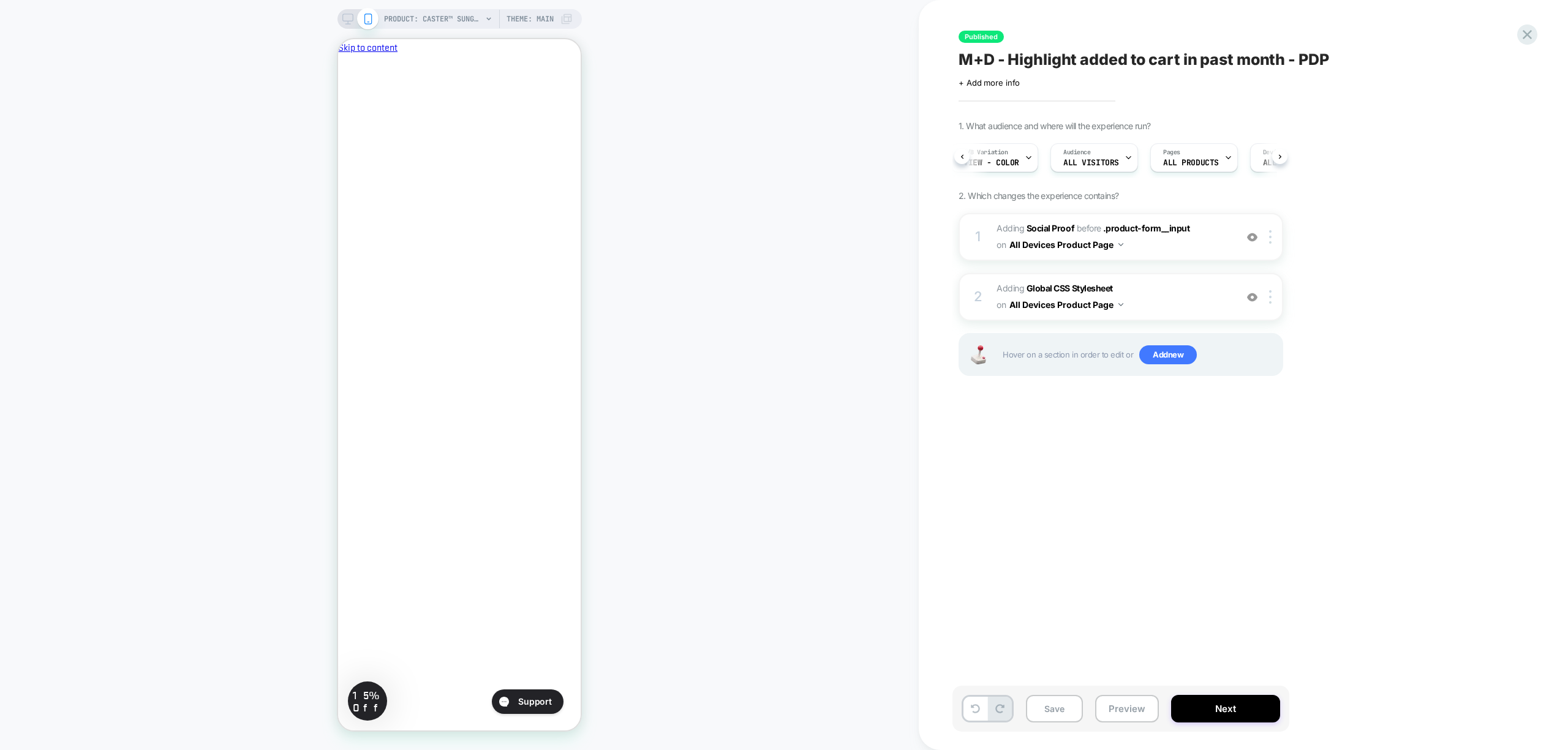
scroll to position [0, 8]
click at [1160, 240] on span "#_loomi_addon_1757442712750 Adding Social Proof BEFORE .product-form__input .pr…" at bounding box center [1113, 237] width 233 height 33
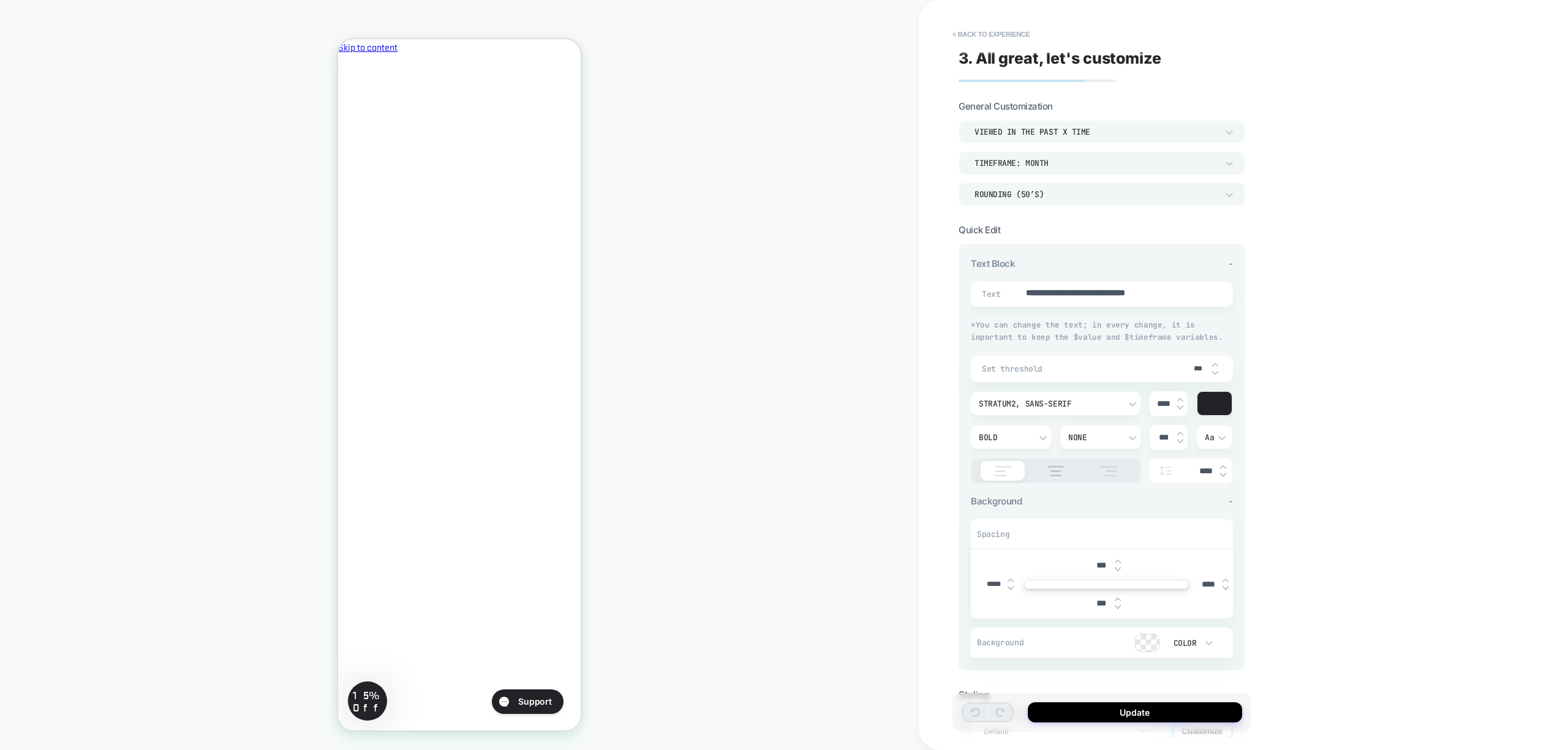
scroll to position [97, 0]
click at [1071, 198] on div "Rounding (50’s)" at bounding box center [1095, 194] width 242 height 10
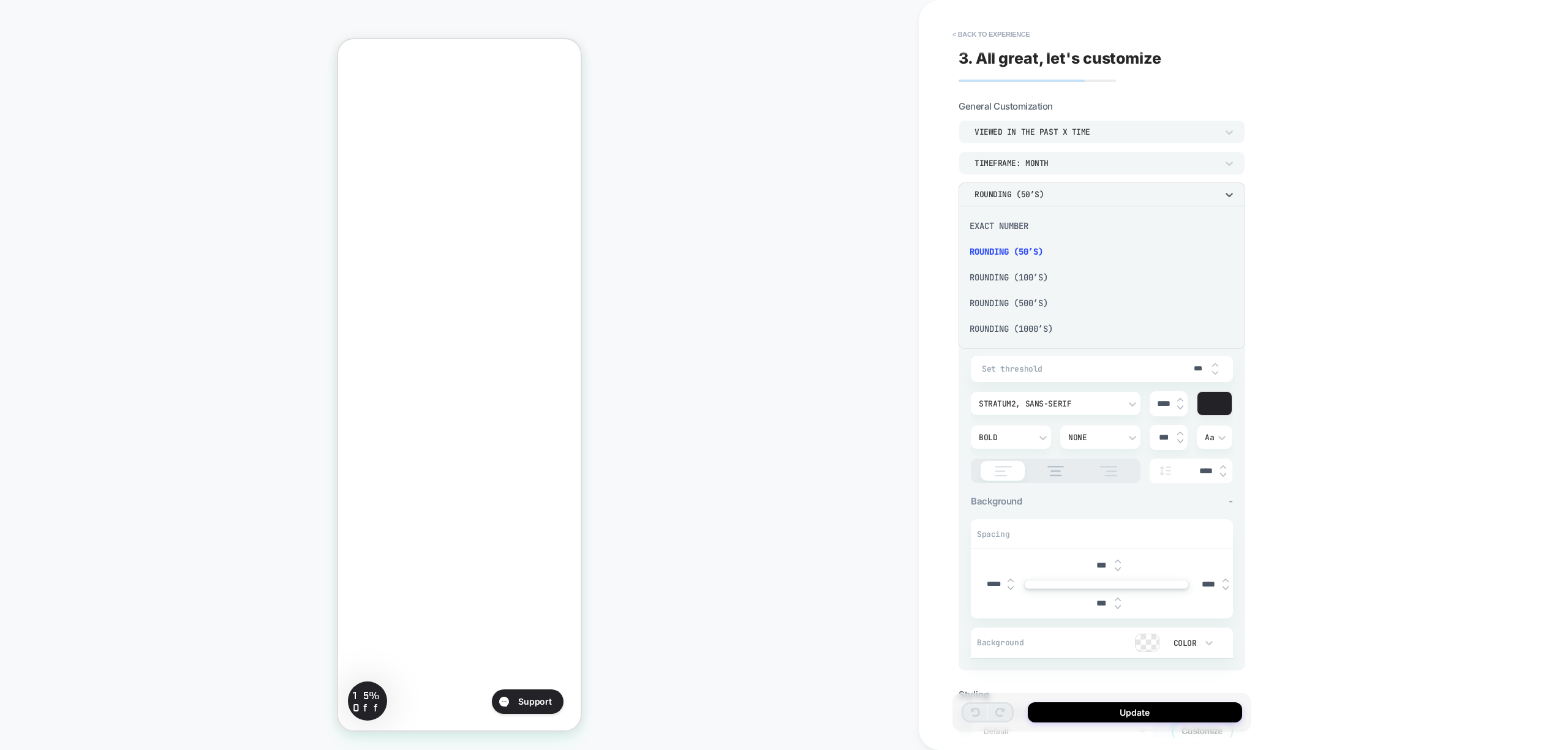
click at [1071, 198] on div at bounding box center [784, 375] width 1568 height 750
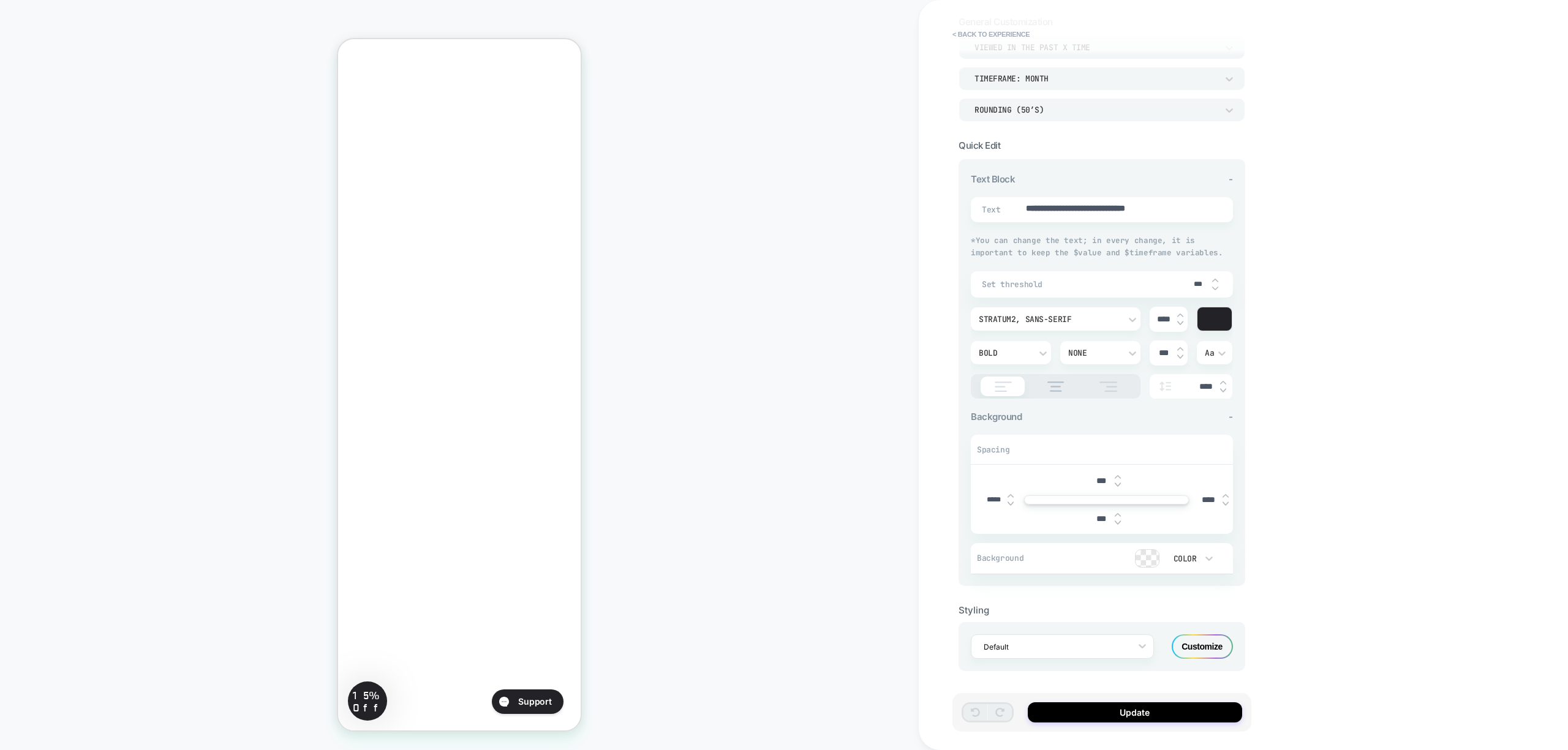
click at [1220, 640] on div "Customize" at bounding box center [1203, 647] width 62 height 24
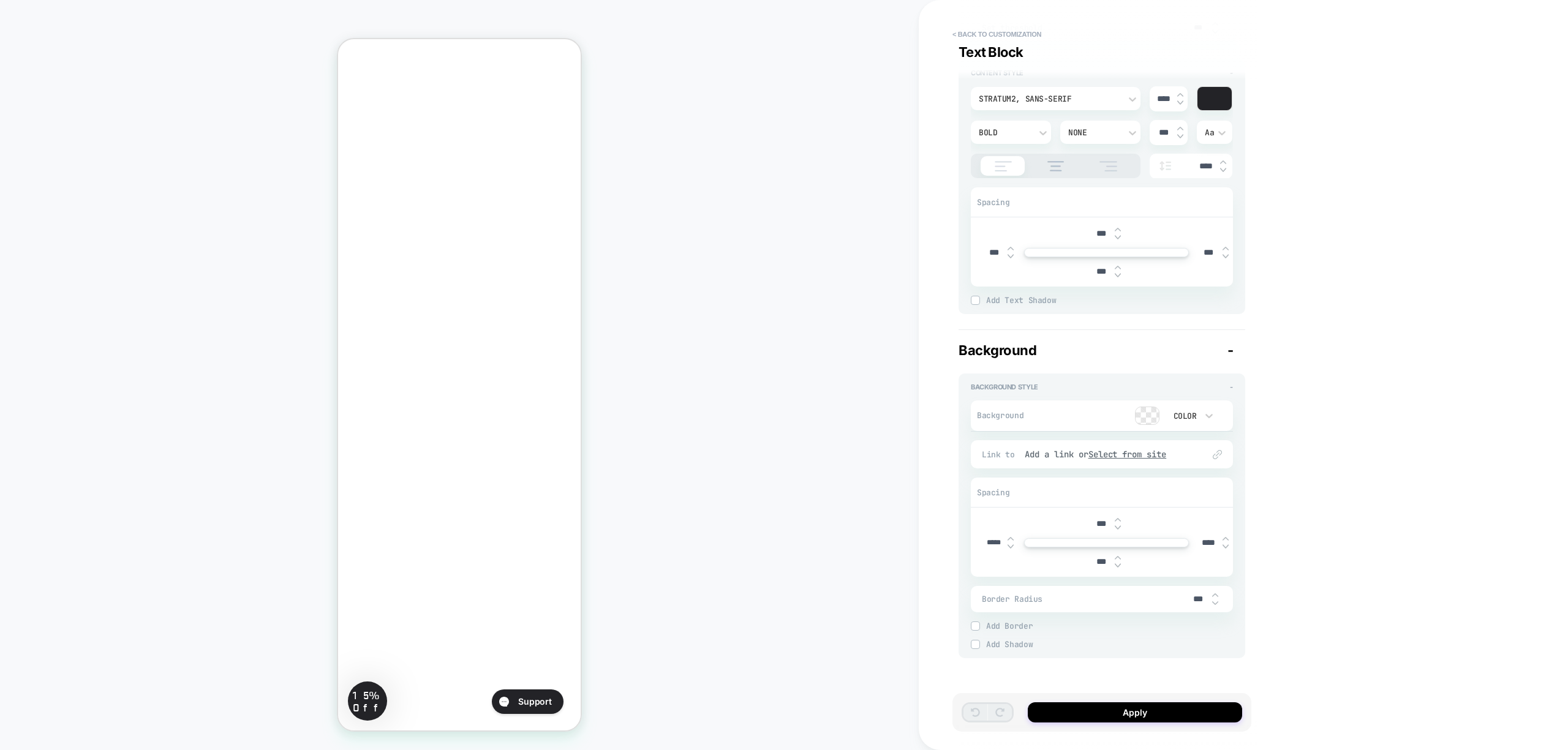
scroll to position [0, 0]
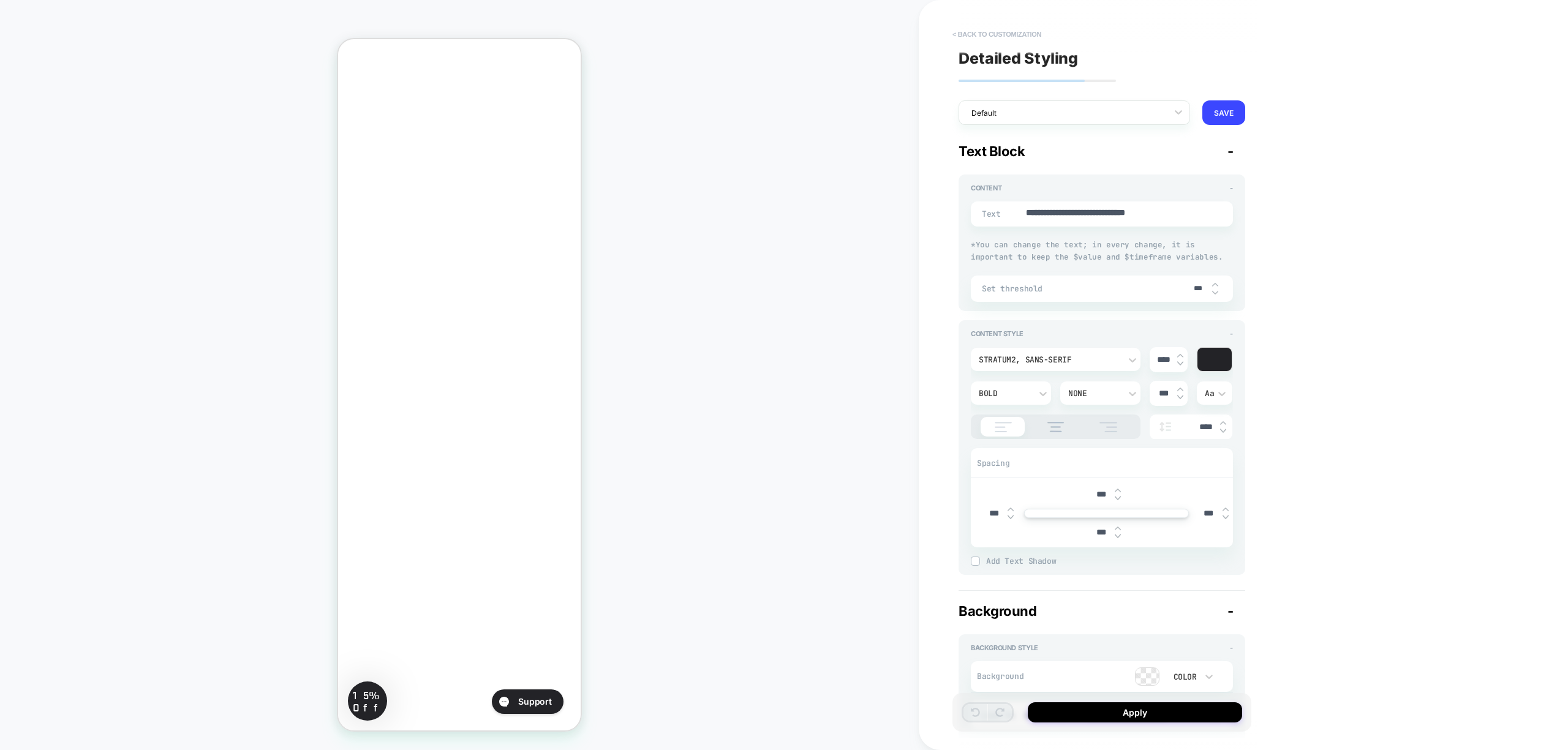
click at [1013, 34] on button "< Back to customization" at bounding box center [997, 34] width 101 height 20
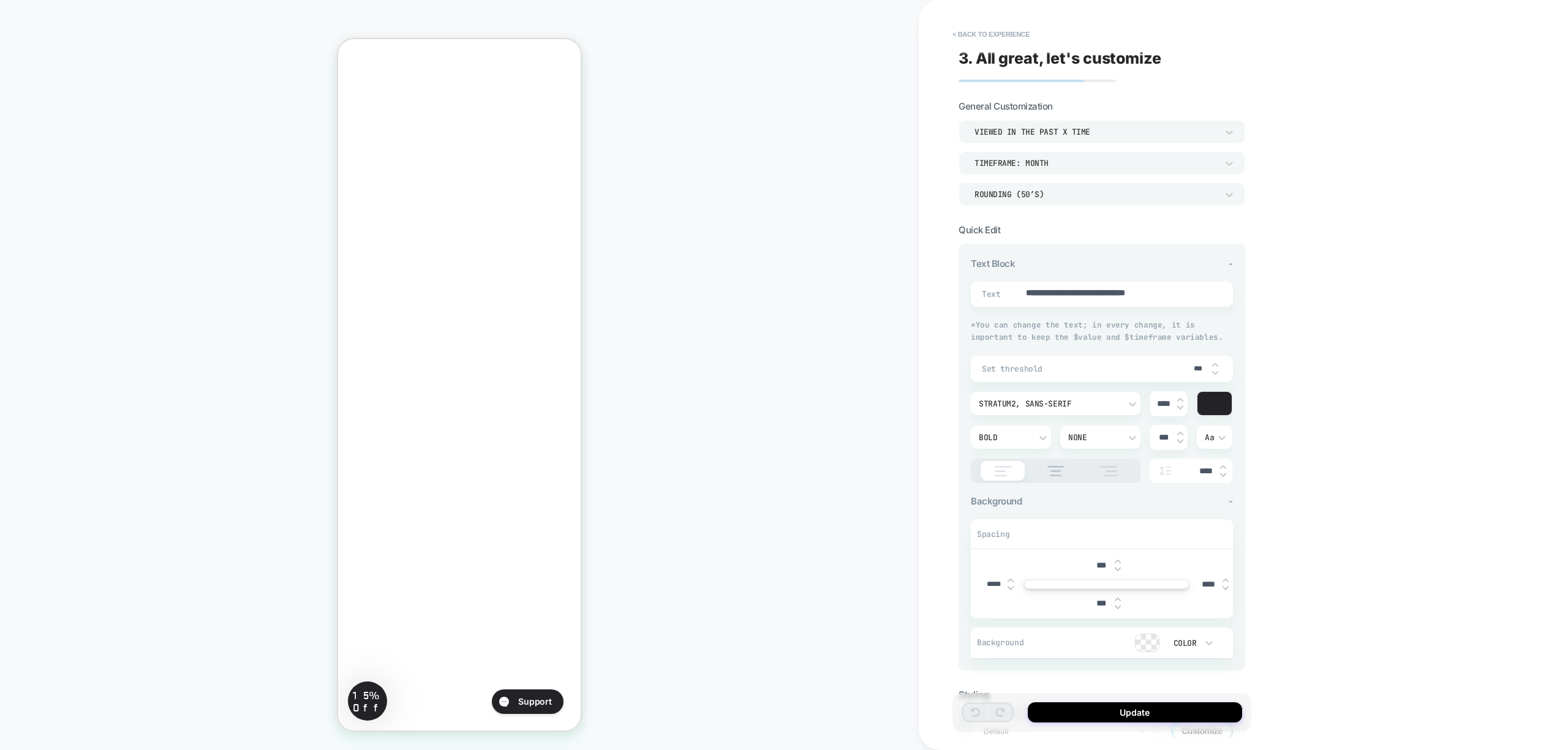
click at [1013, 34] on button "< Back to experience" at bounding box center [991, 34] width 89 height 20
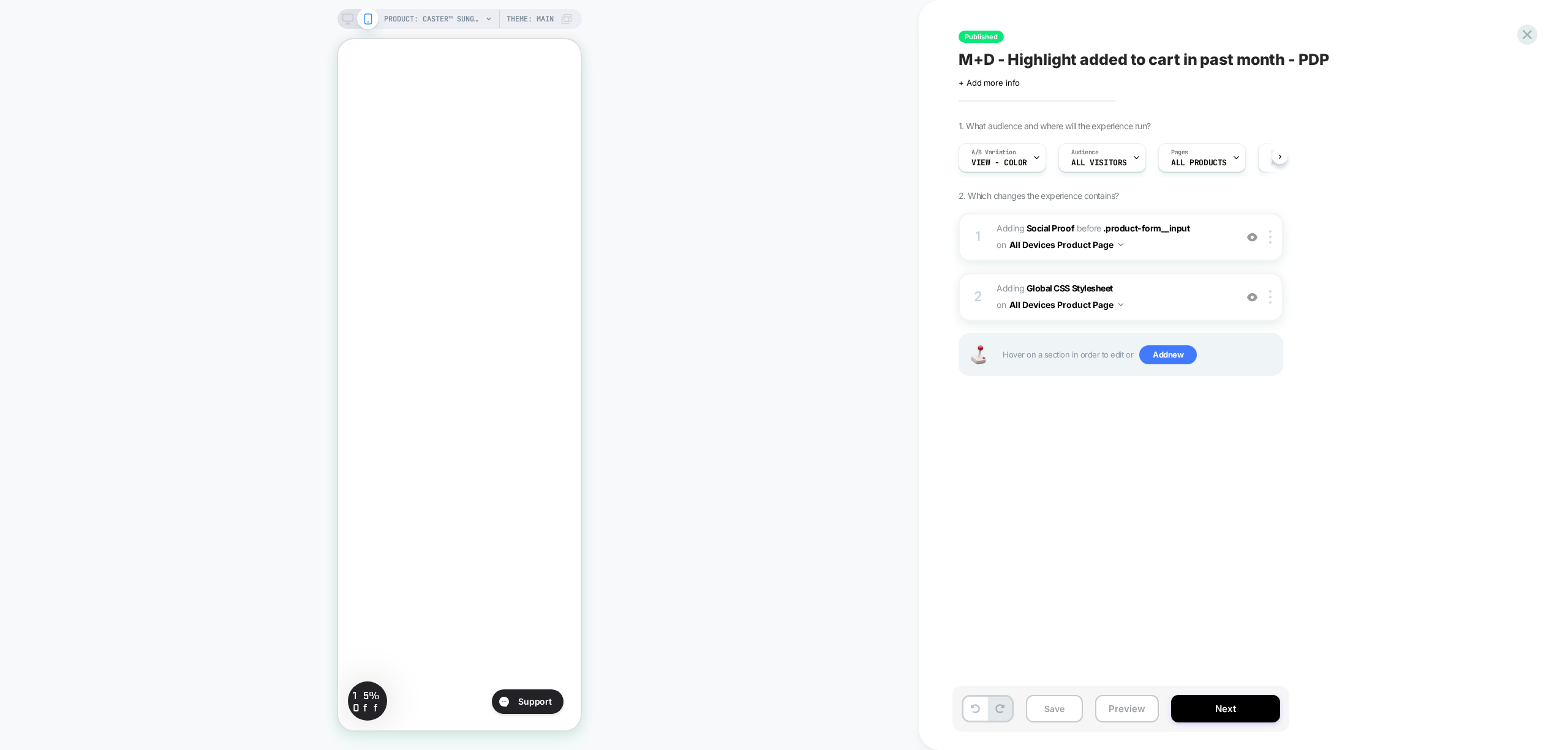
scroll to position [0, 1]
click at [1073, 245] on button "All Devices Product Page" at bounding box center [1066, 244] width 114 height 18
click at [1164, 243] on span "#_loomi_addon_1757442712750 Adding Social Proof BEFORE .product-form__input .pr…" at bounding box center [1113, 237] width 233 height 33
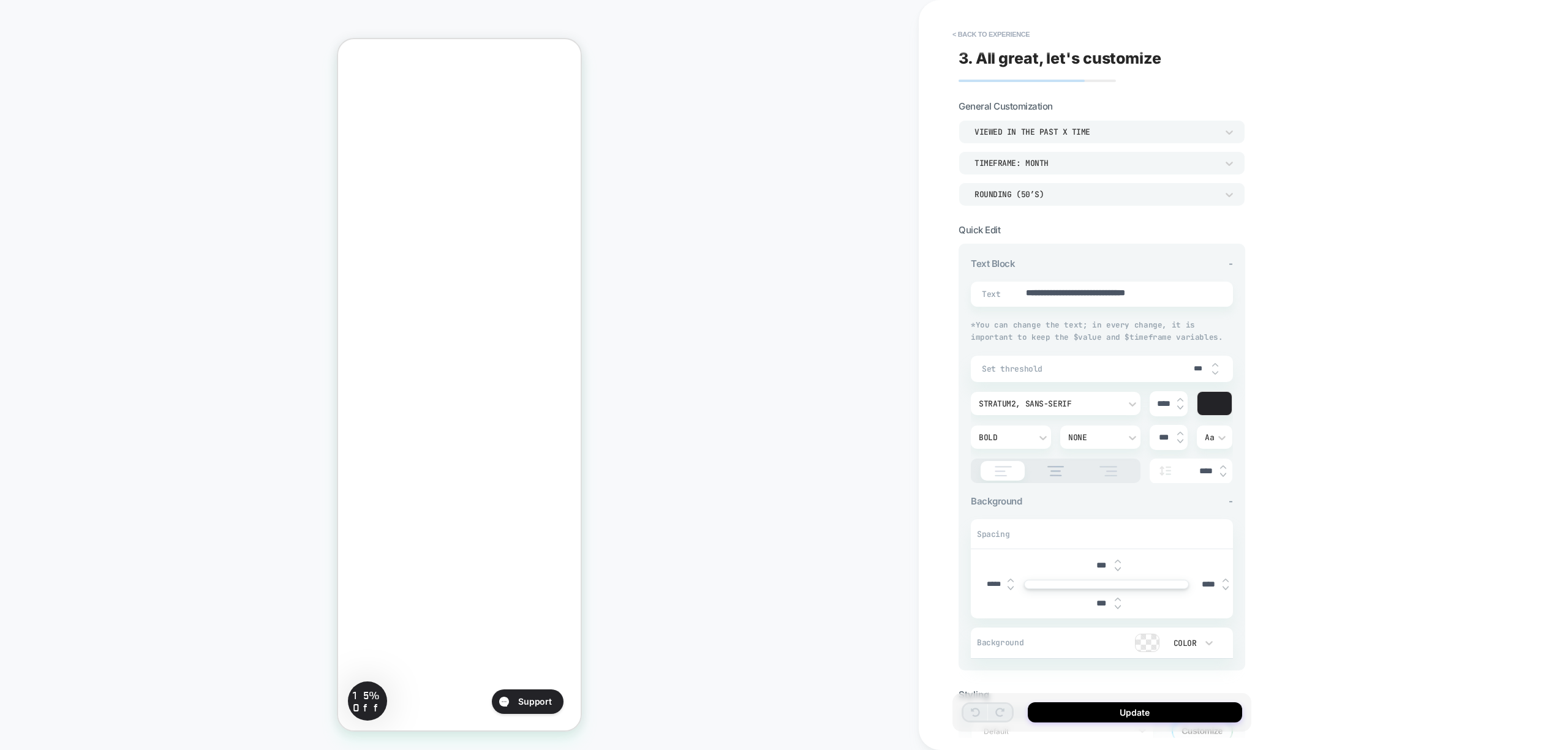
type textarea "*"
click at [968, 36] on button "< Back to experience" at bounding box center [991, 34] width 89 height 20
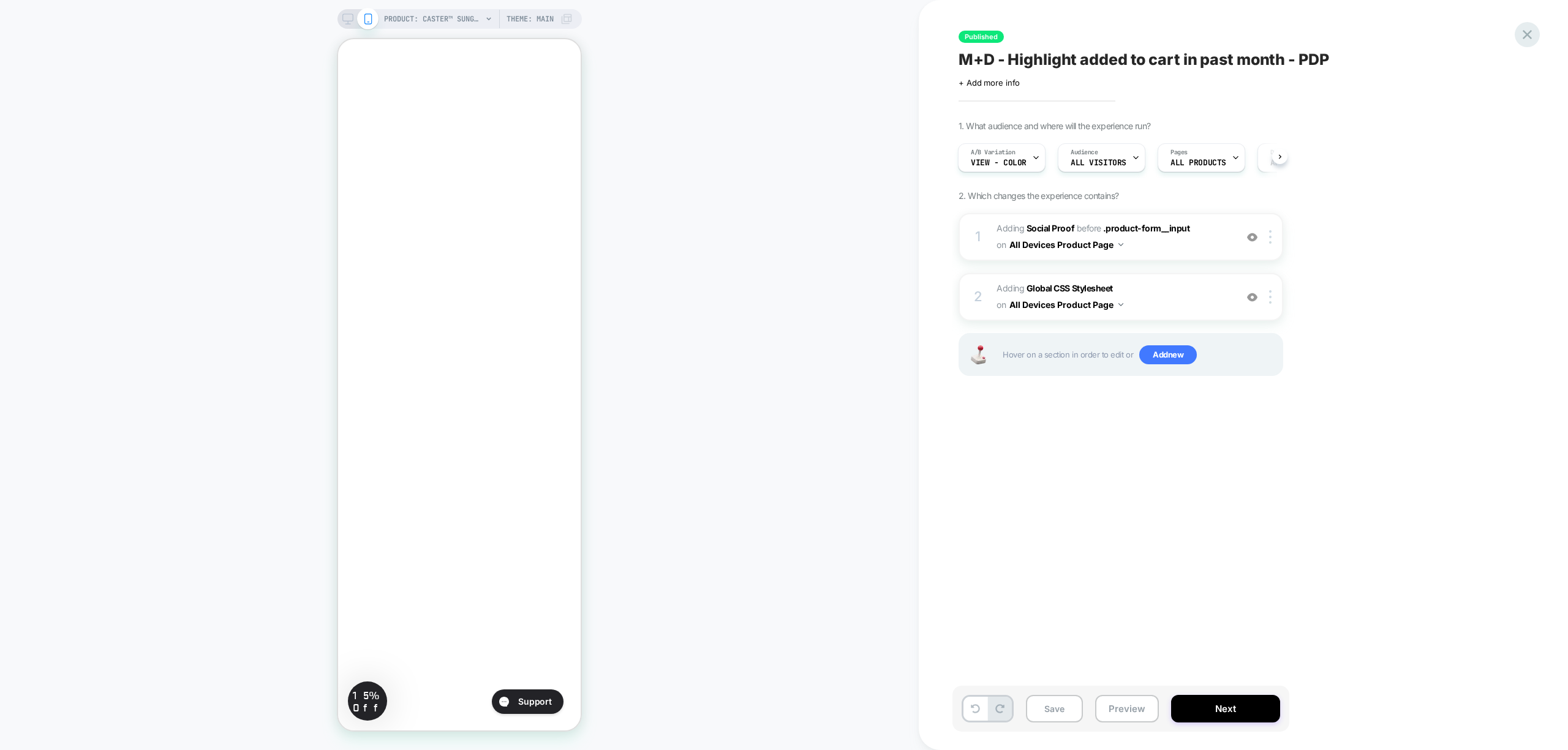
click at [1521, 39] on icon at bounding box center [1528, 34] width 17 height 17
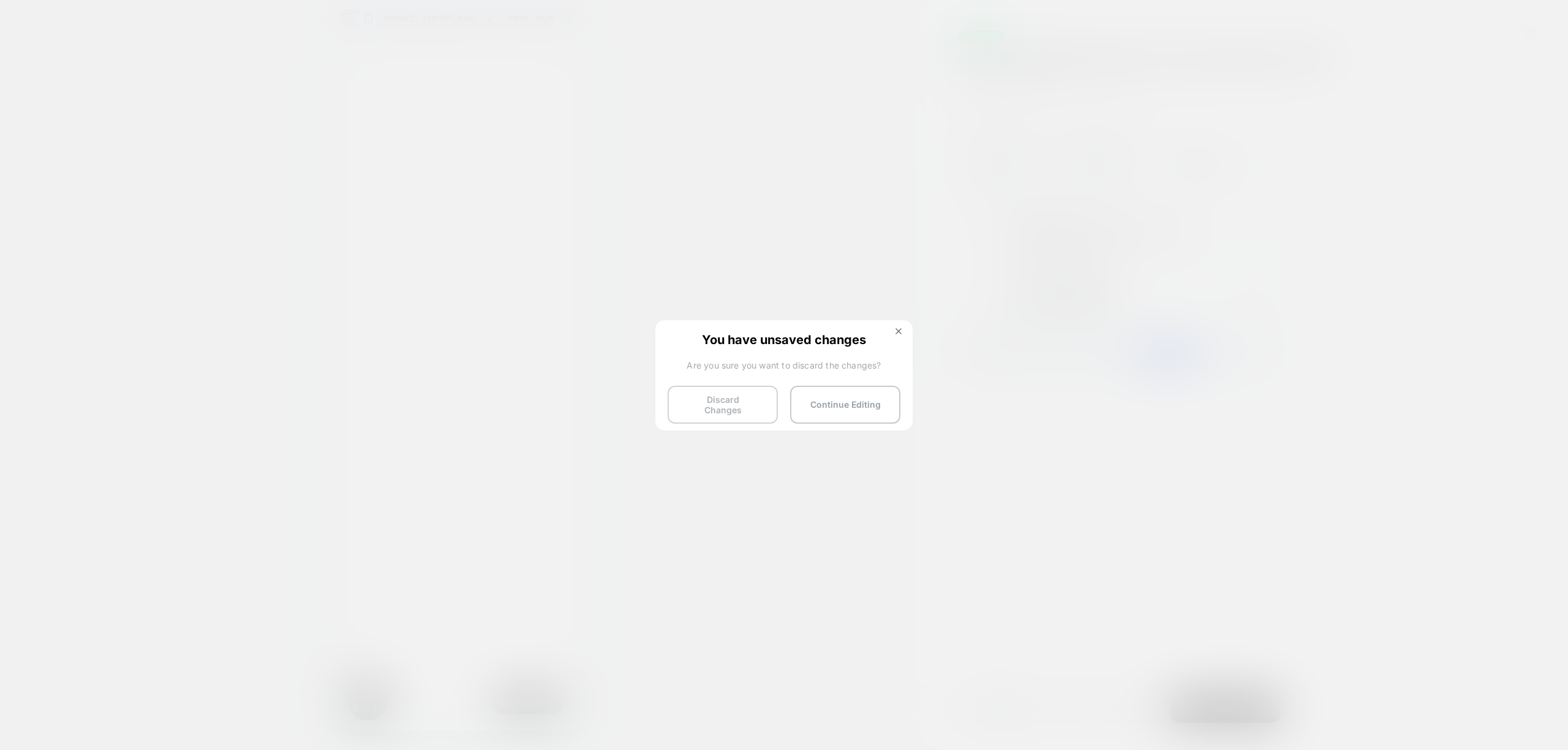
click at [710, 408] on button "Discard Changes" at bounding box center [722, 404] width 110 height 38
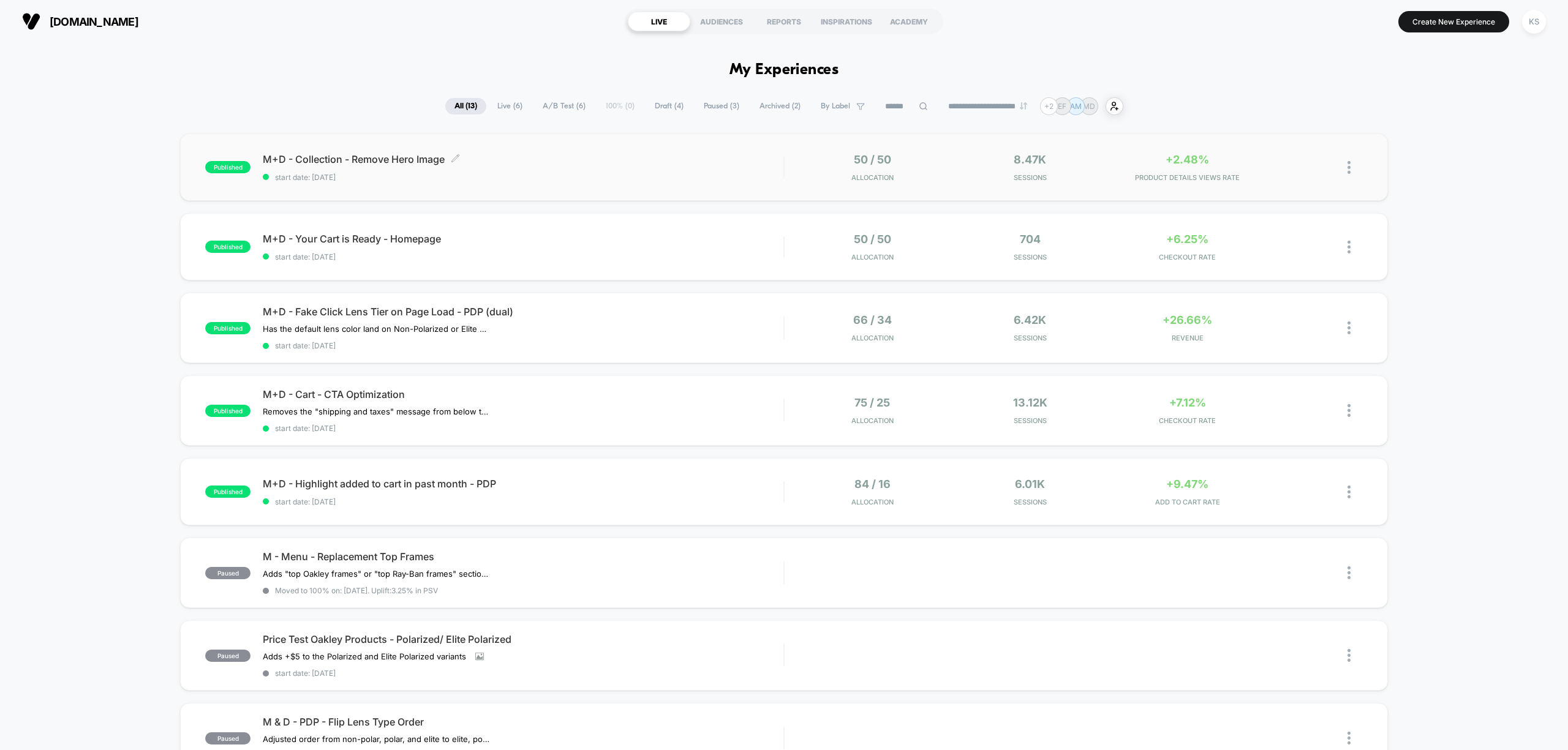
click at [498, 153] on span "M+D - Collection - Remove Hero Image Click to edit experience details" at bounding box center [523, 158] width 521 height 12
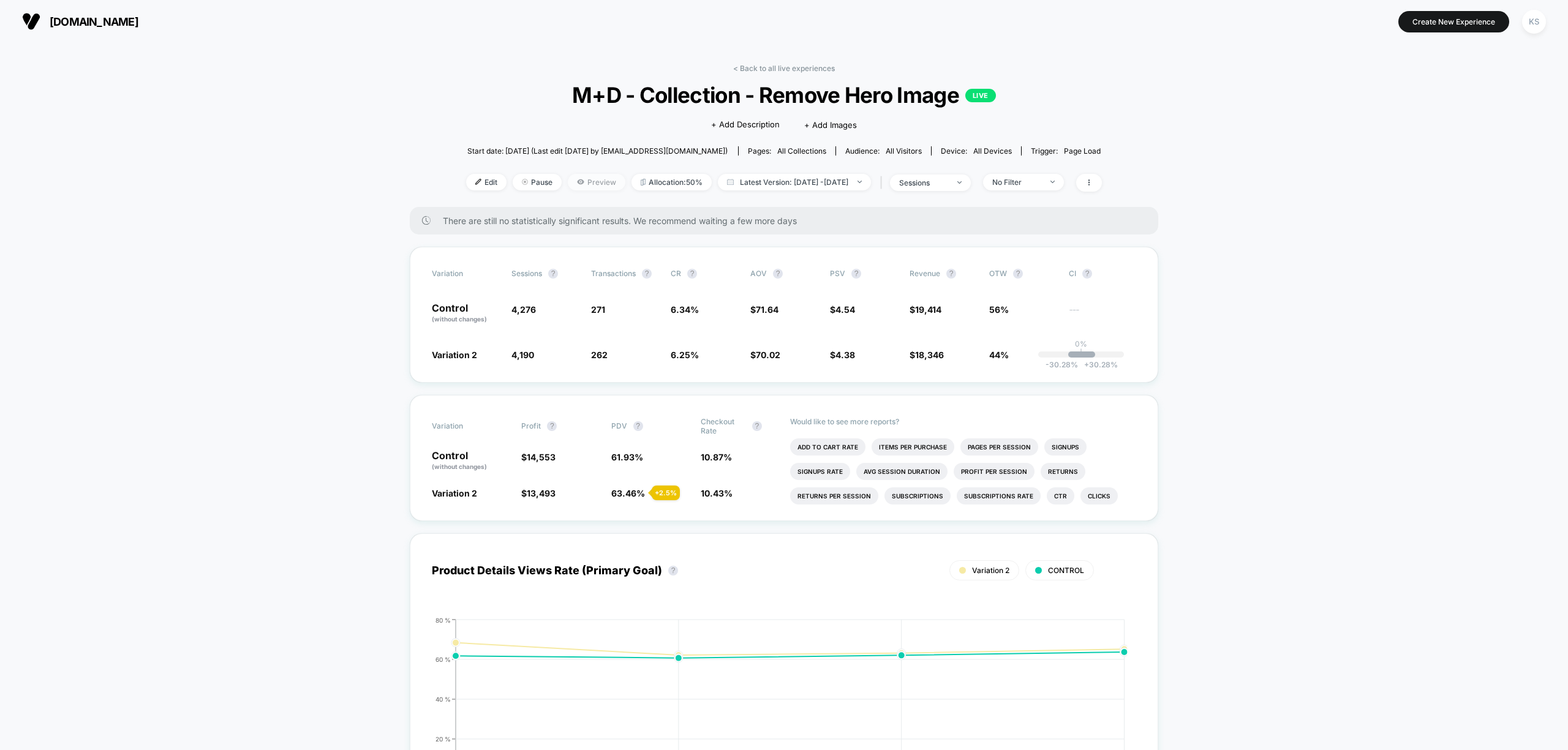
click at [568, 184] on span "Preview" at bounding box center [597, 183] width 58 height 17
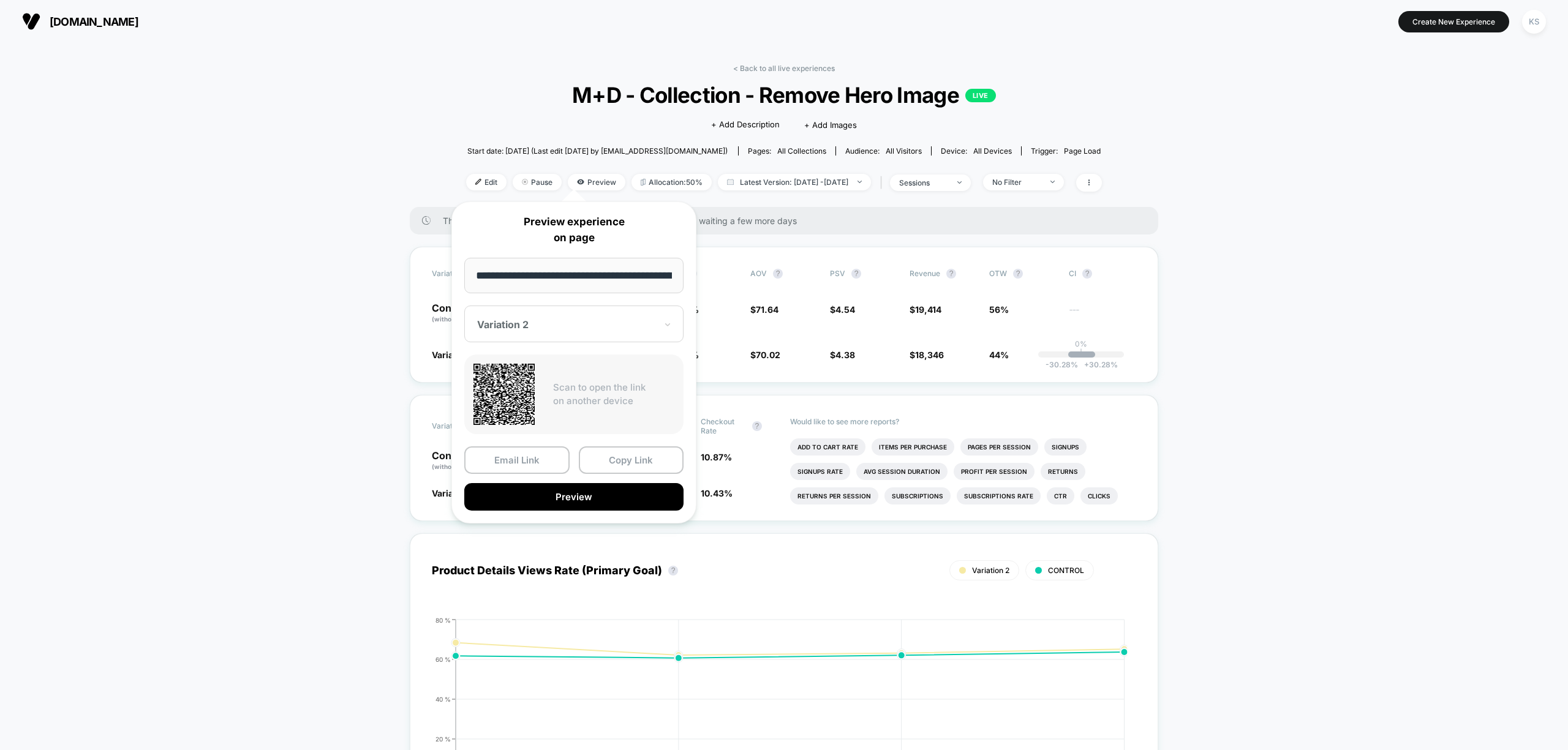
scroll to position [0, 131]
click at [633, 495] on button "Preview" at bounding box center [573, 498] width 219 height 28
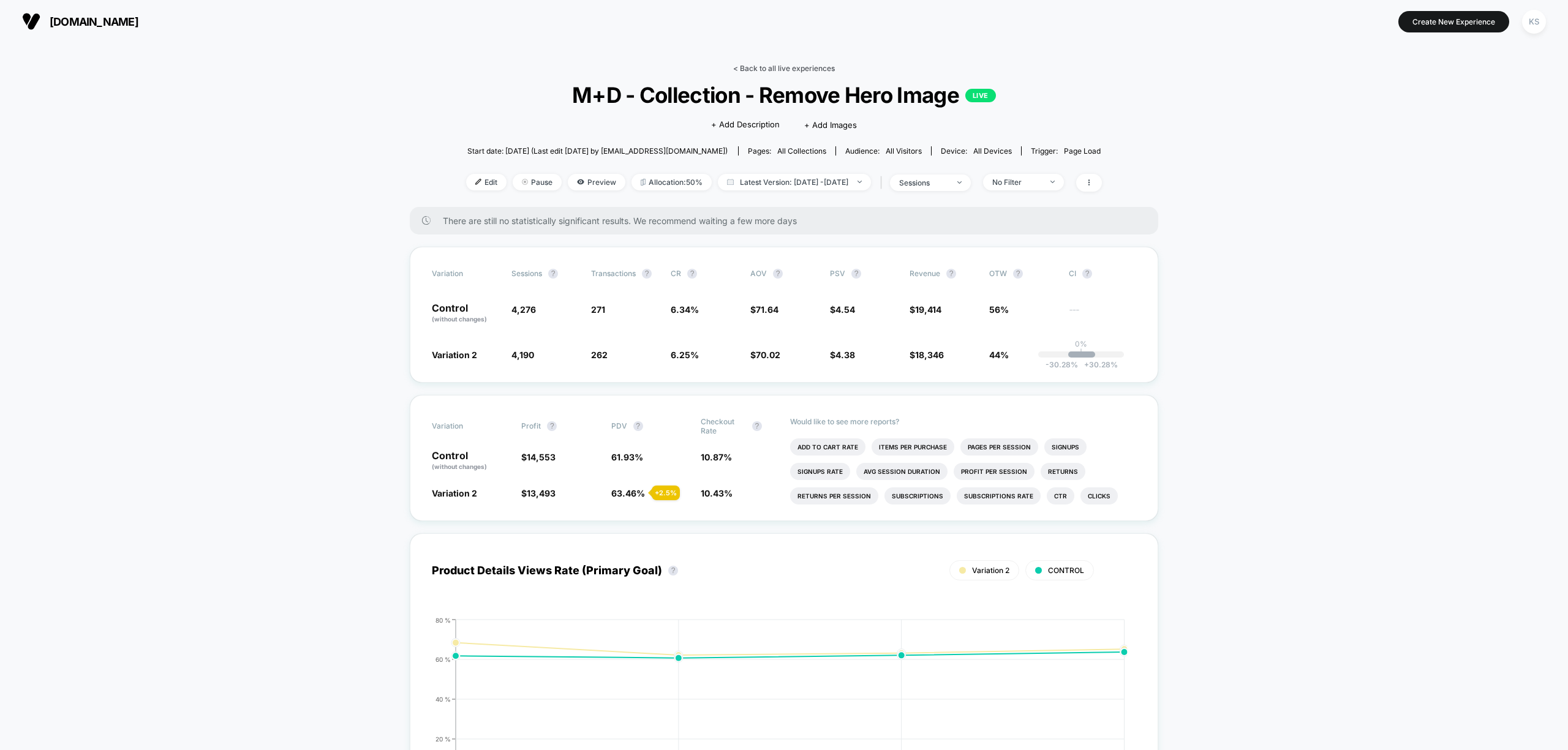
click at [791, 70] on link "< Back to all live experiences" at bounding box center [784, 68] width 102 height 9
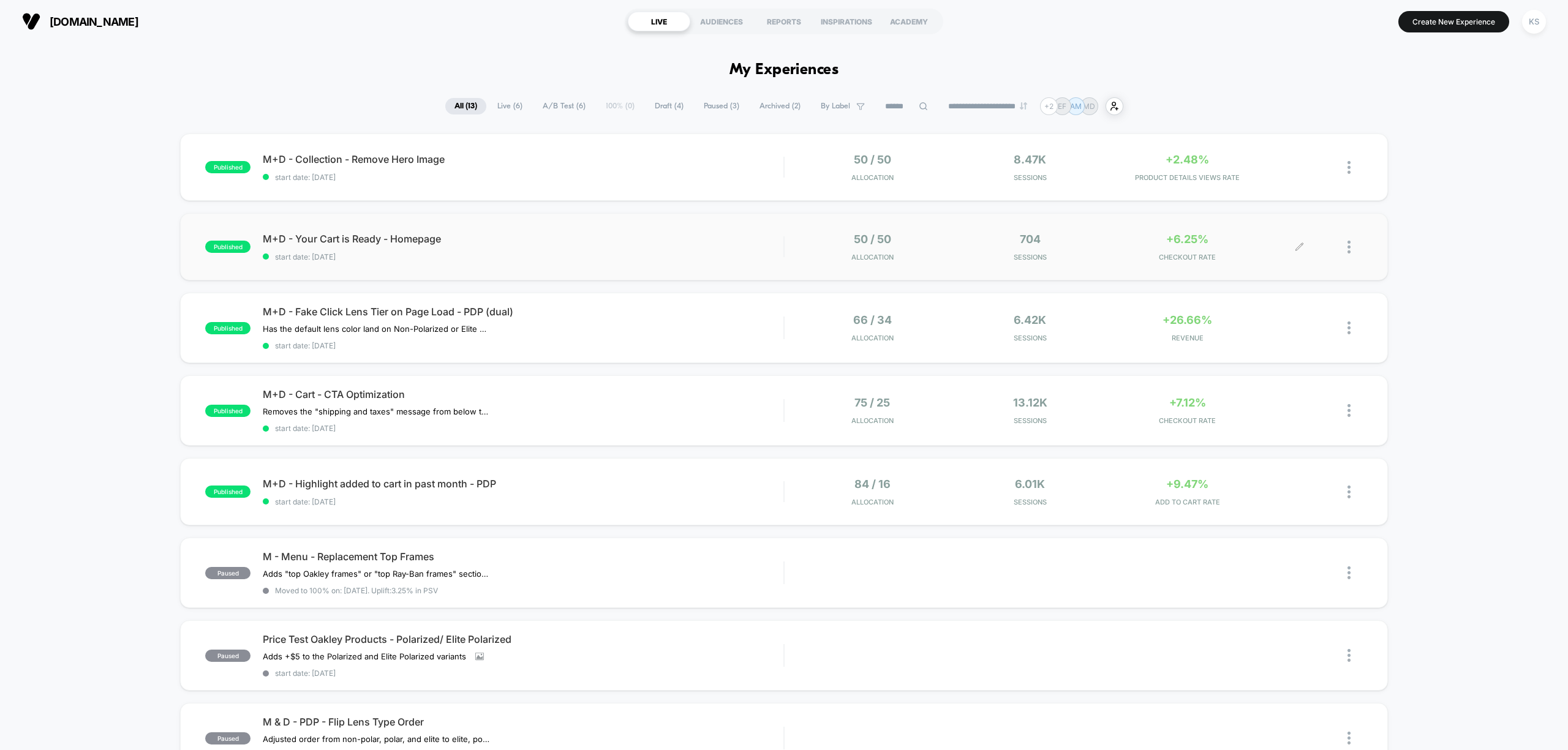
click at [1344, 246] on div at bounding box center [1331, 247] width 63 height 29
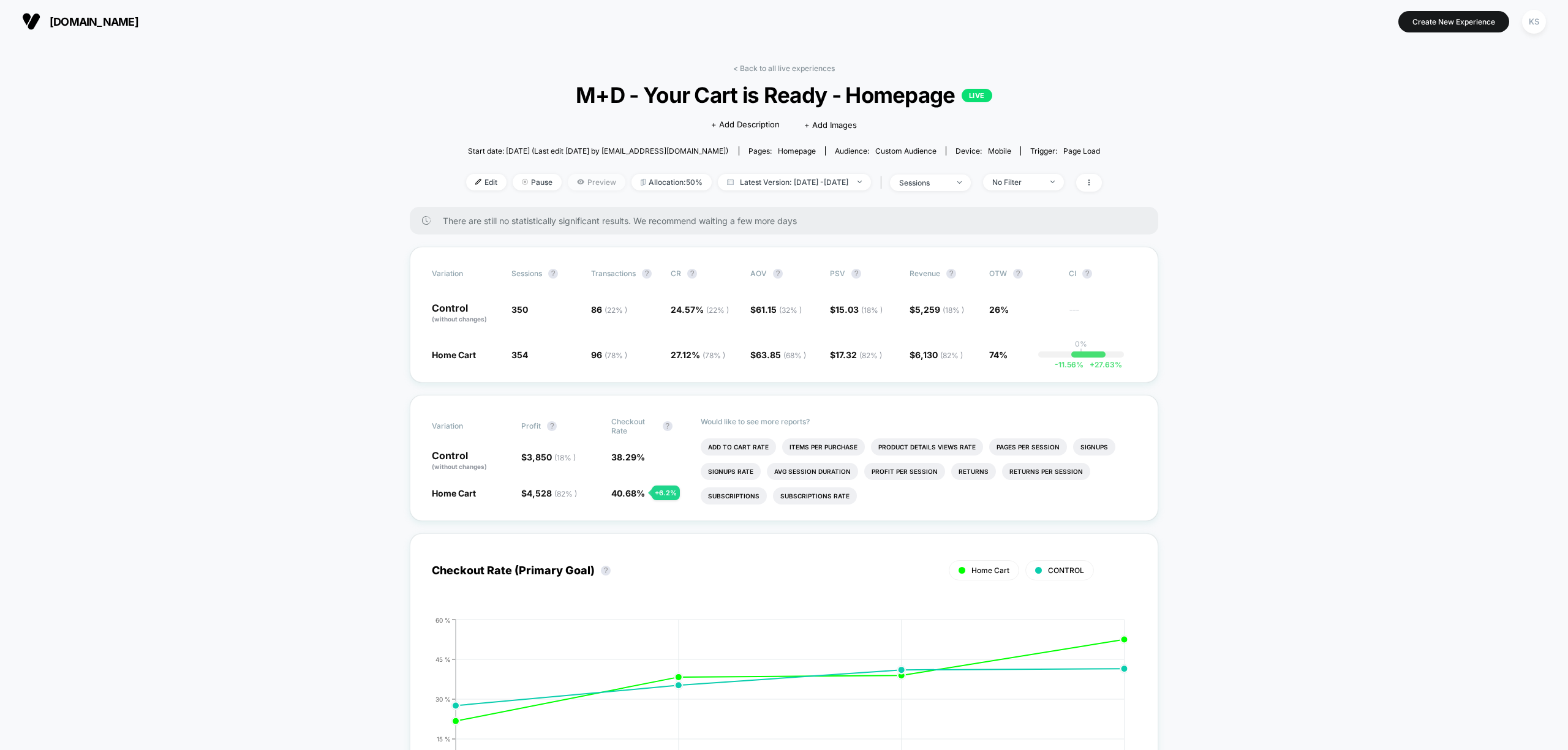
click at [579, 180] on span "Preview" at bounding box center [597, 183] width 58 height 17
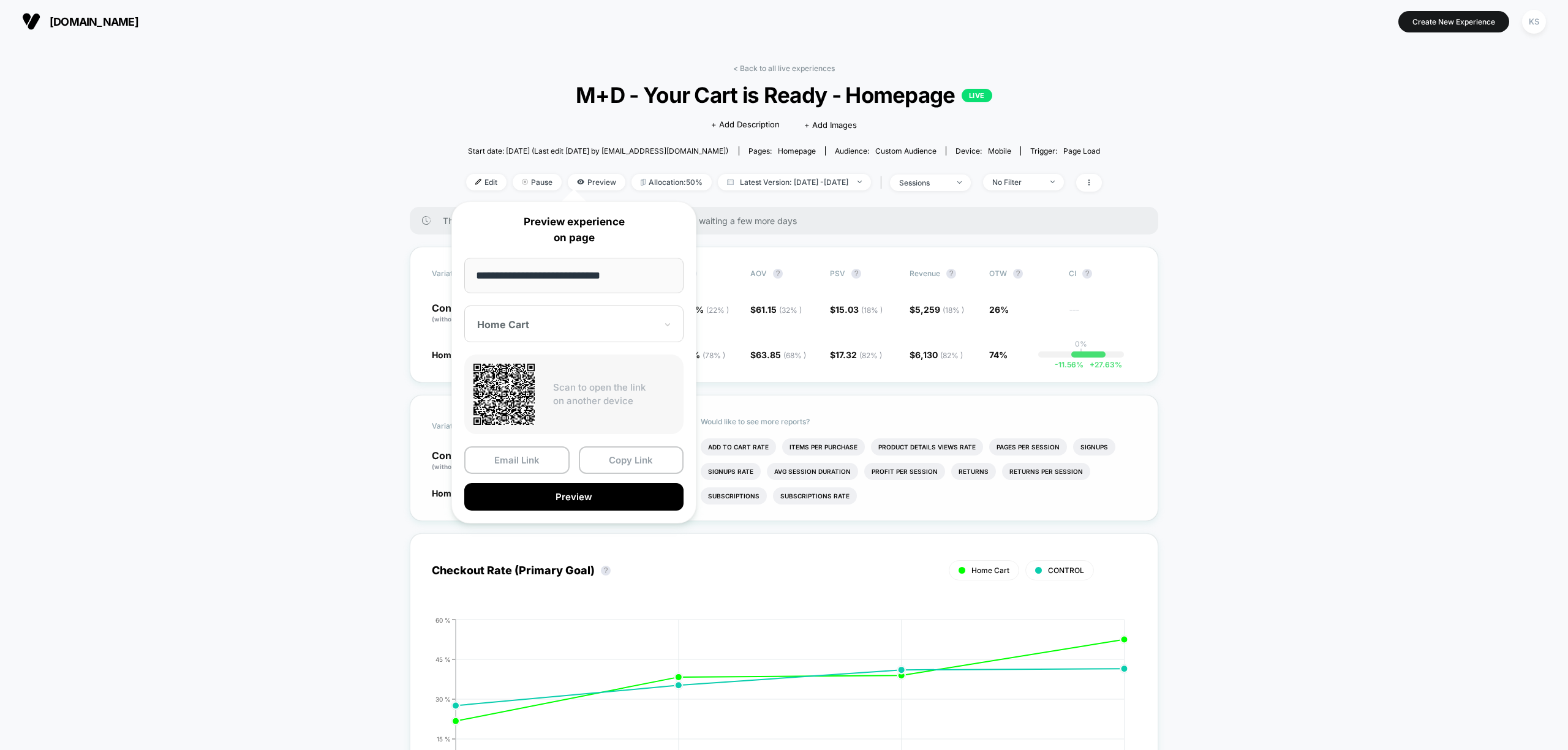
click at [555, 496] on button "Preview" at bounding box center [573, 497] width 219 height 28
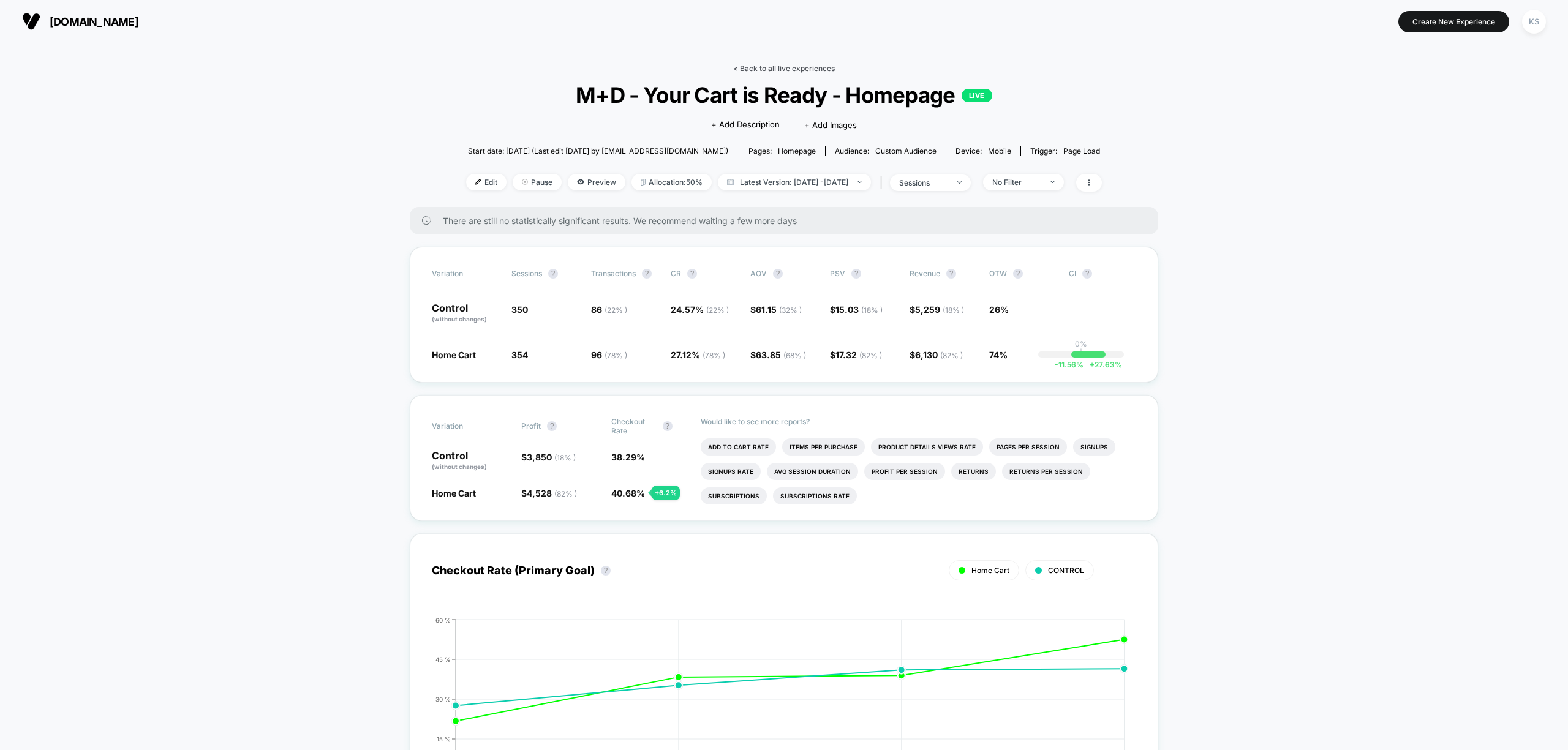
click at [815, 64] on link "< Back to all live experiences" at bounding box center [784, 68] width 102 height 9
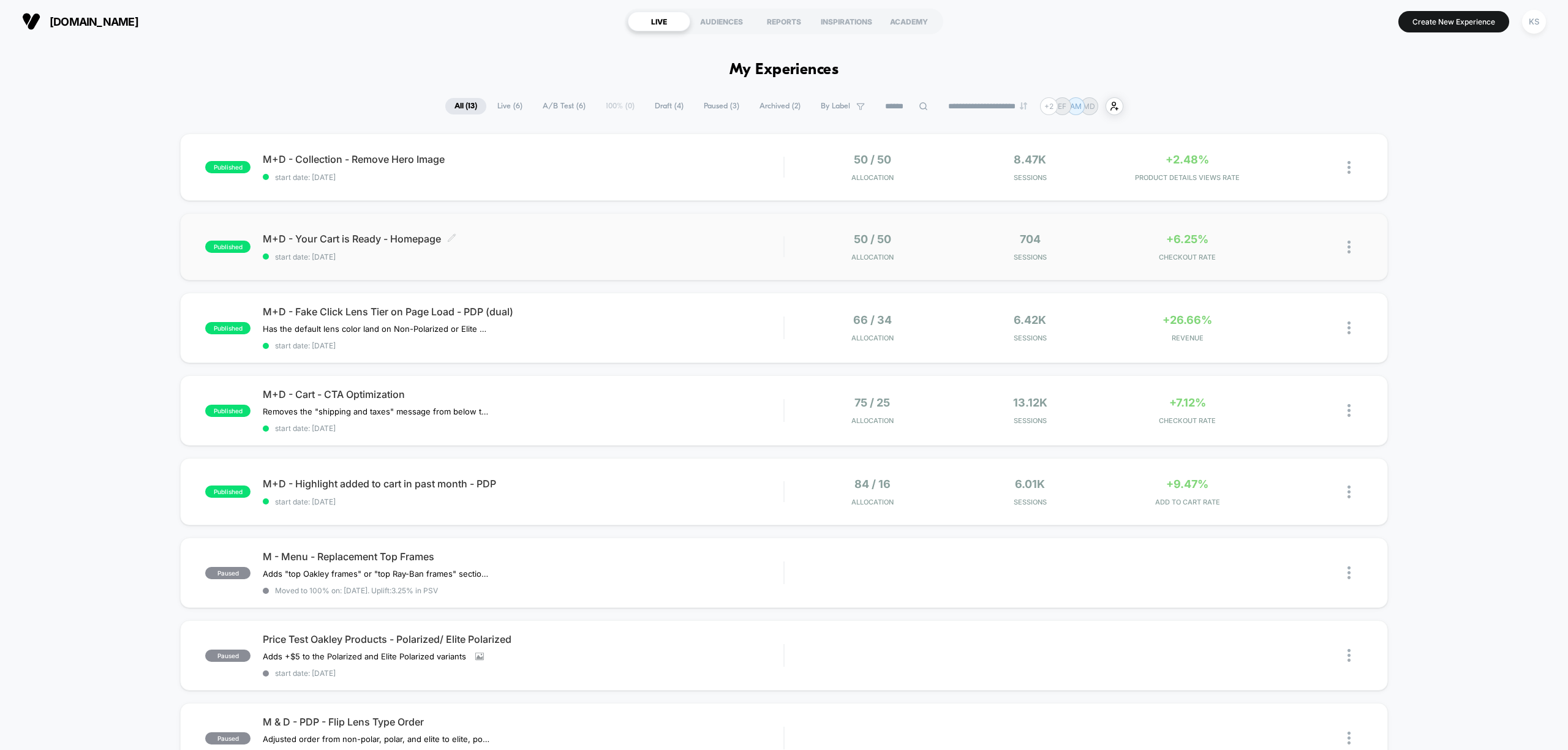
click at [449, 242] on span at bounding box center [452, 239] width 9 height 11
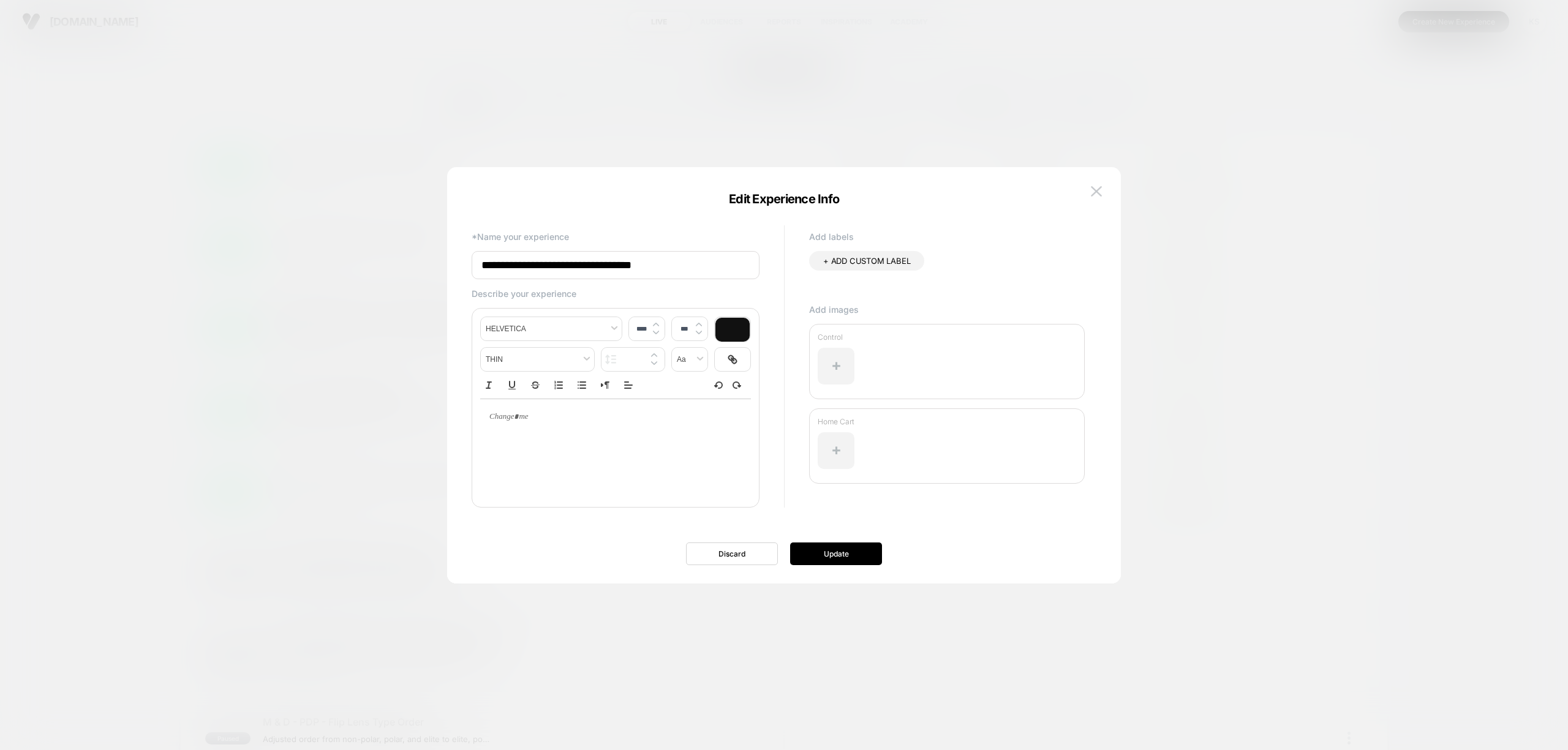
click at [506, 270] on input "**********" at bounding box center [615, 265] width 288 height 28
type input "**********"
click at [853, 552] on button "Update" at bounding box center [836, 553] width 92 height 22
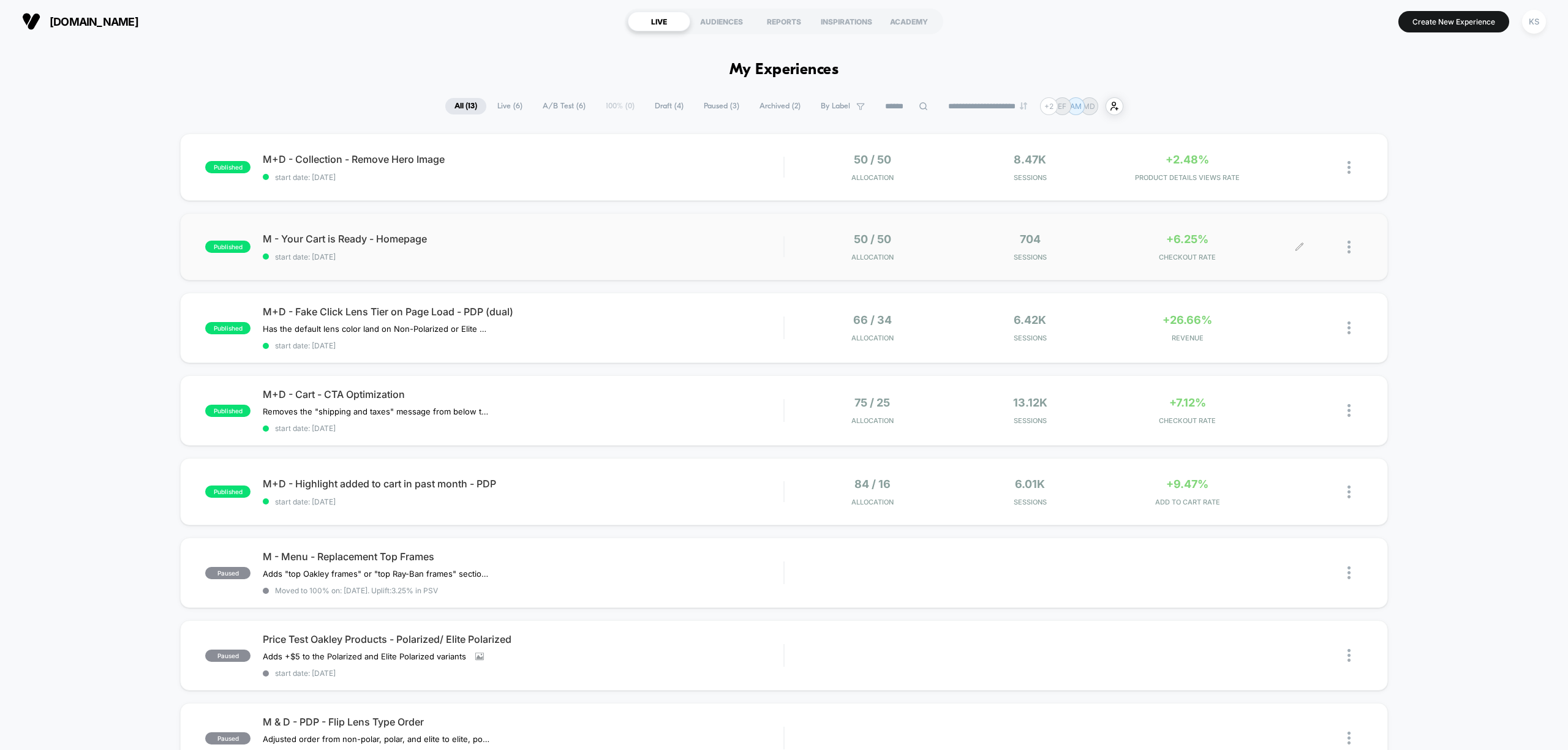
click at [1354, 243] on div at bounding box center [1355, 247] width 15 height 29
click at [1276, 258] on div "Preview Link" at bounding box center [1286, 262] width 110 height 28
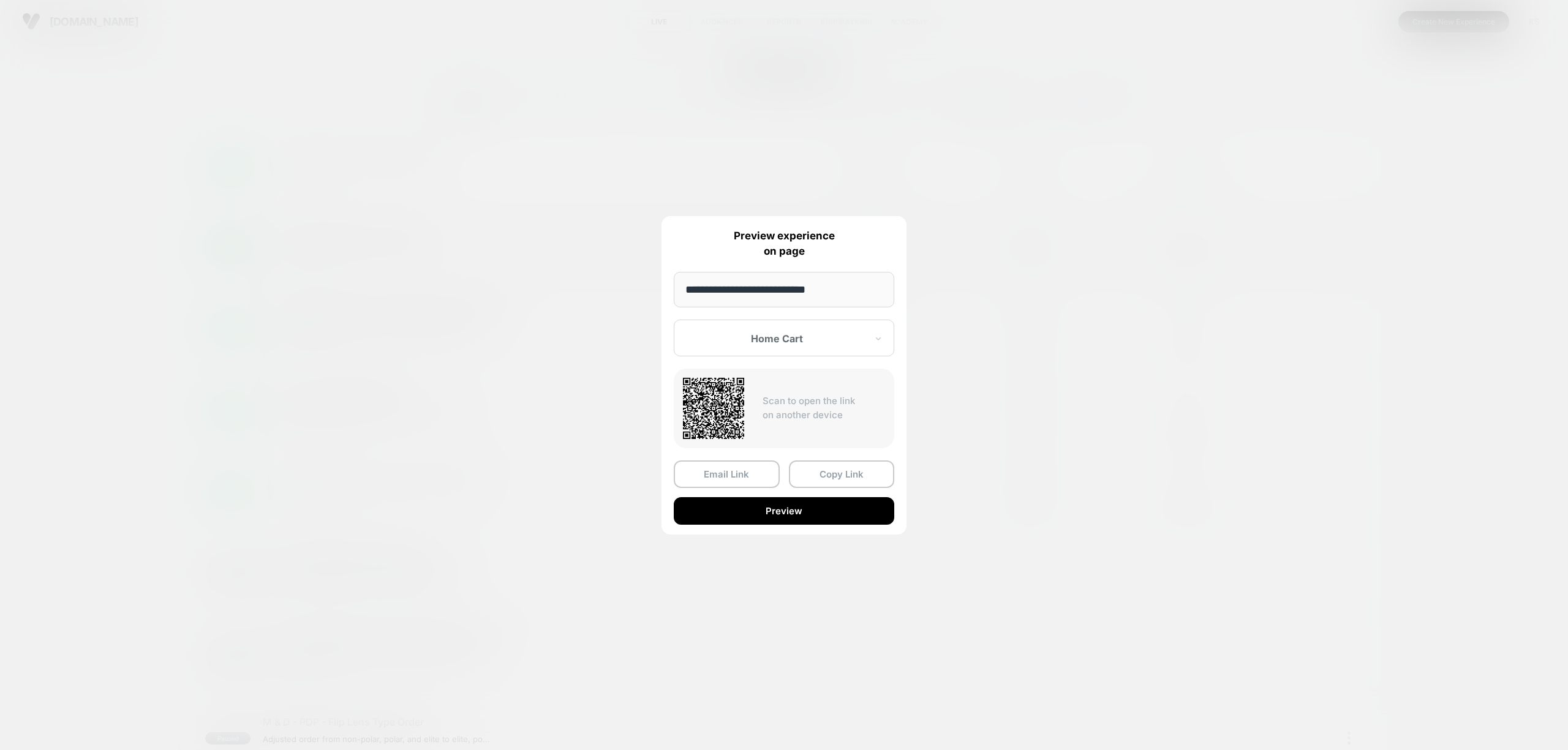
click at [65, 133] on div at bounding box center [784, 375] width 1568 height 750
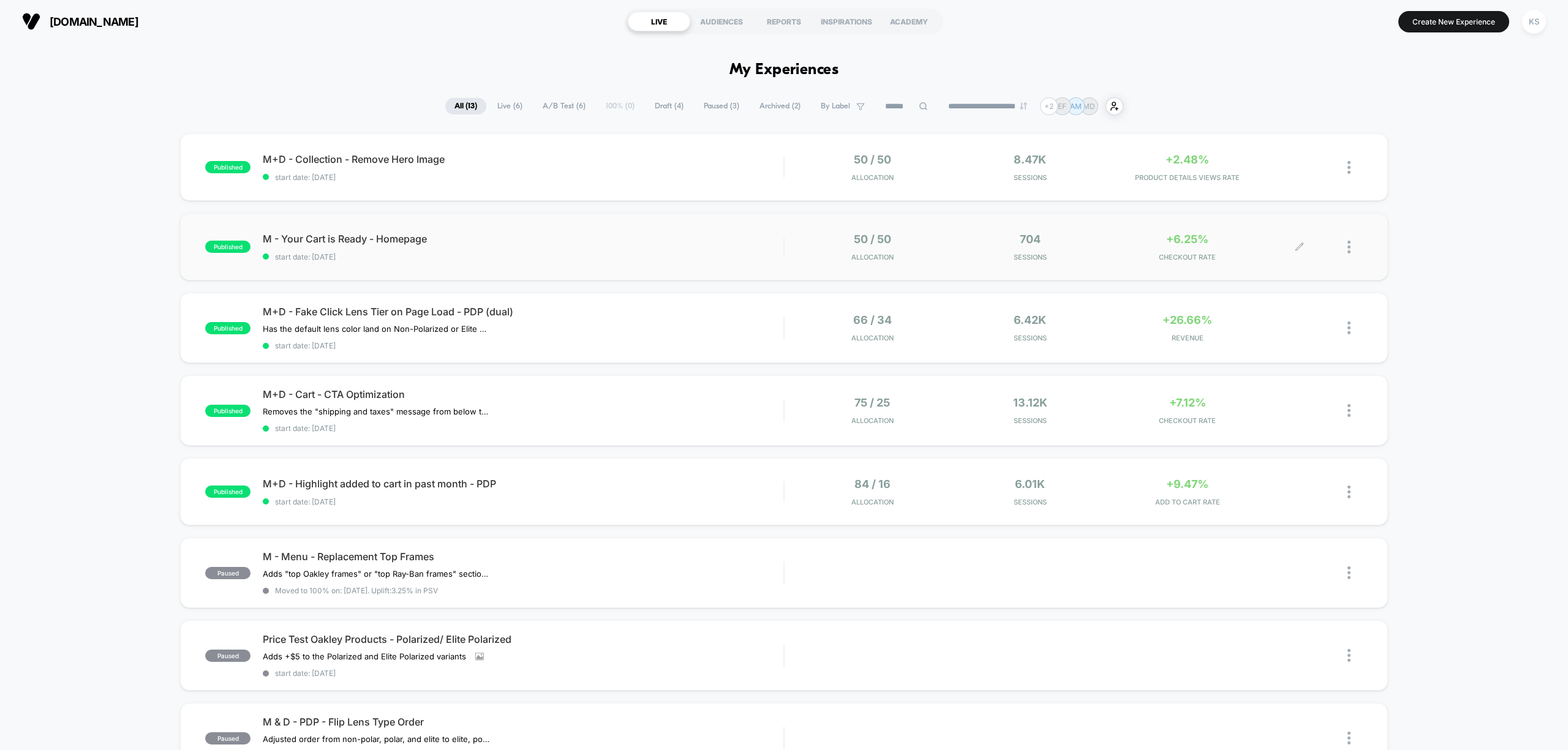
click at [1354, 247] on div at bounding box center [1355, 247] width 15 height 29
click at [1286, 260] on div "Preview Link" at bounding box center [1286, 262] width 110 height 28
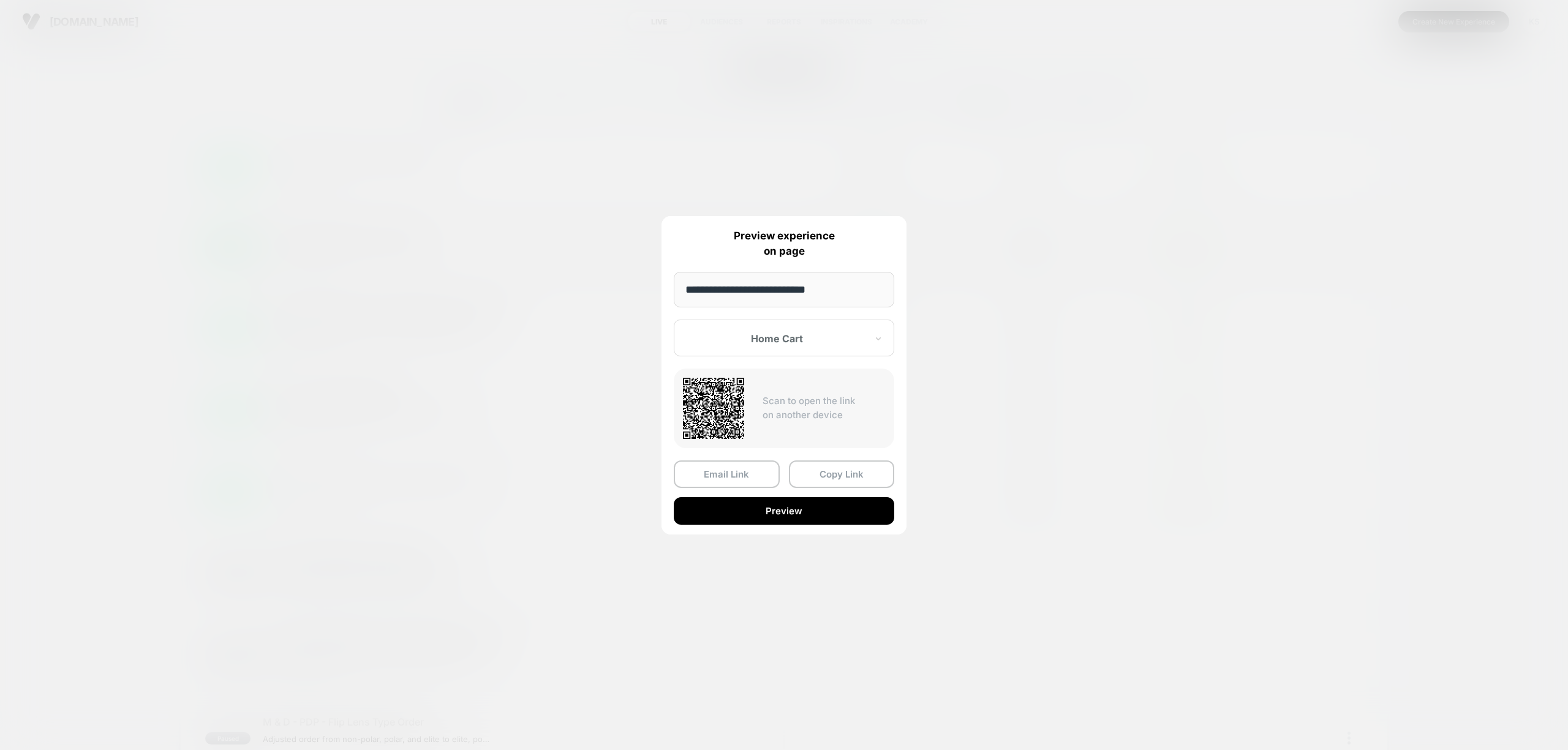
click at [775, 593] on div at bounding box center [784, 375] width 1568 height 750
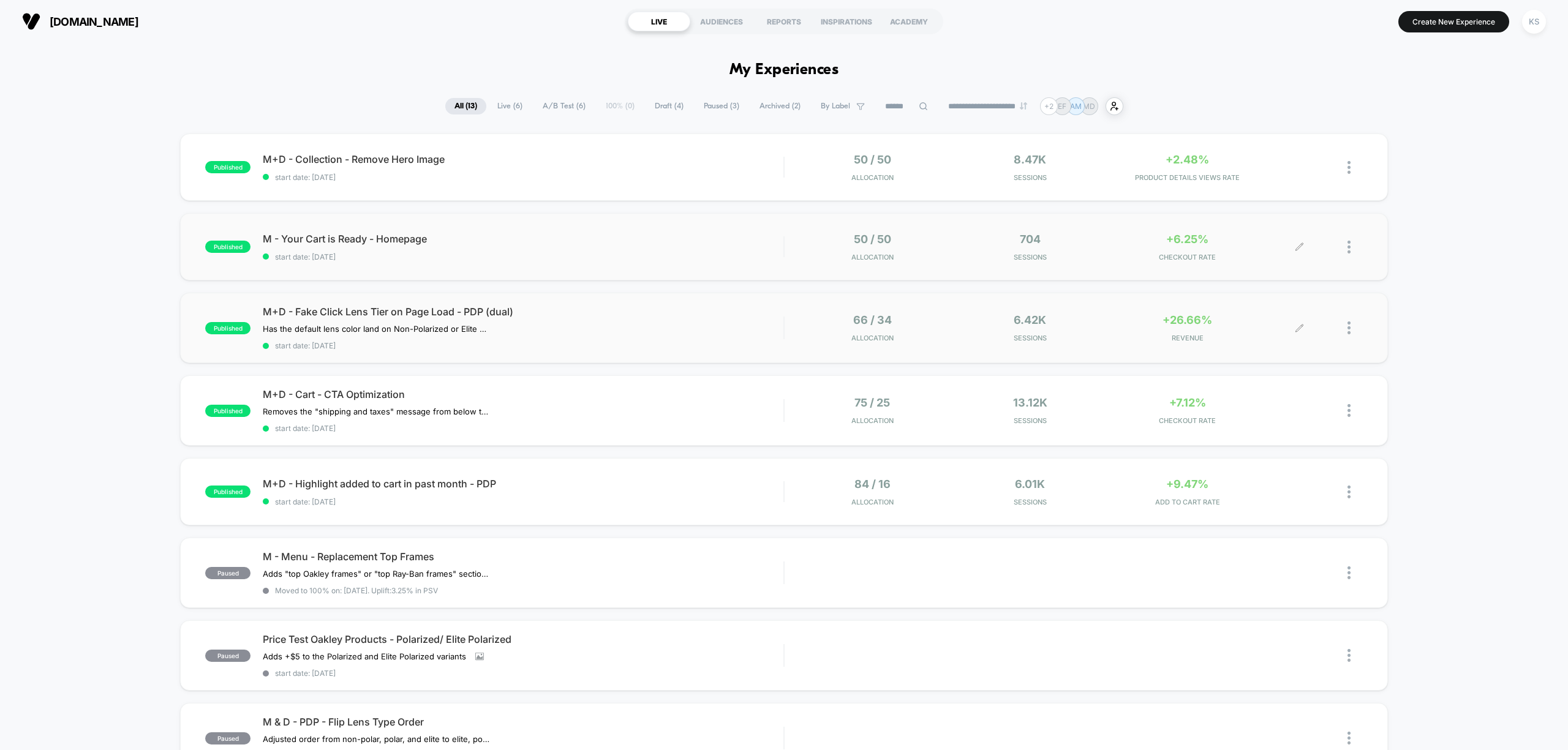
click at [1353, 331] on div at bounding box center [1355, 327] width 15 height 29
click at [1307, 335] on div "Preview Link" at bounding box center [1286, 343] width 110 height 28
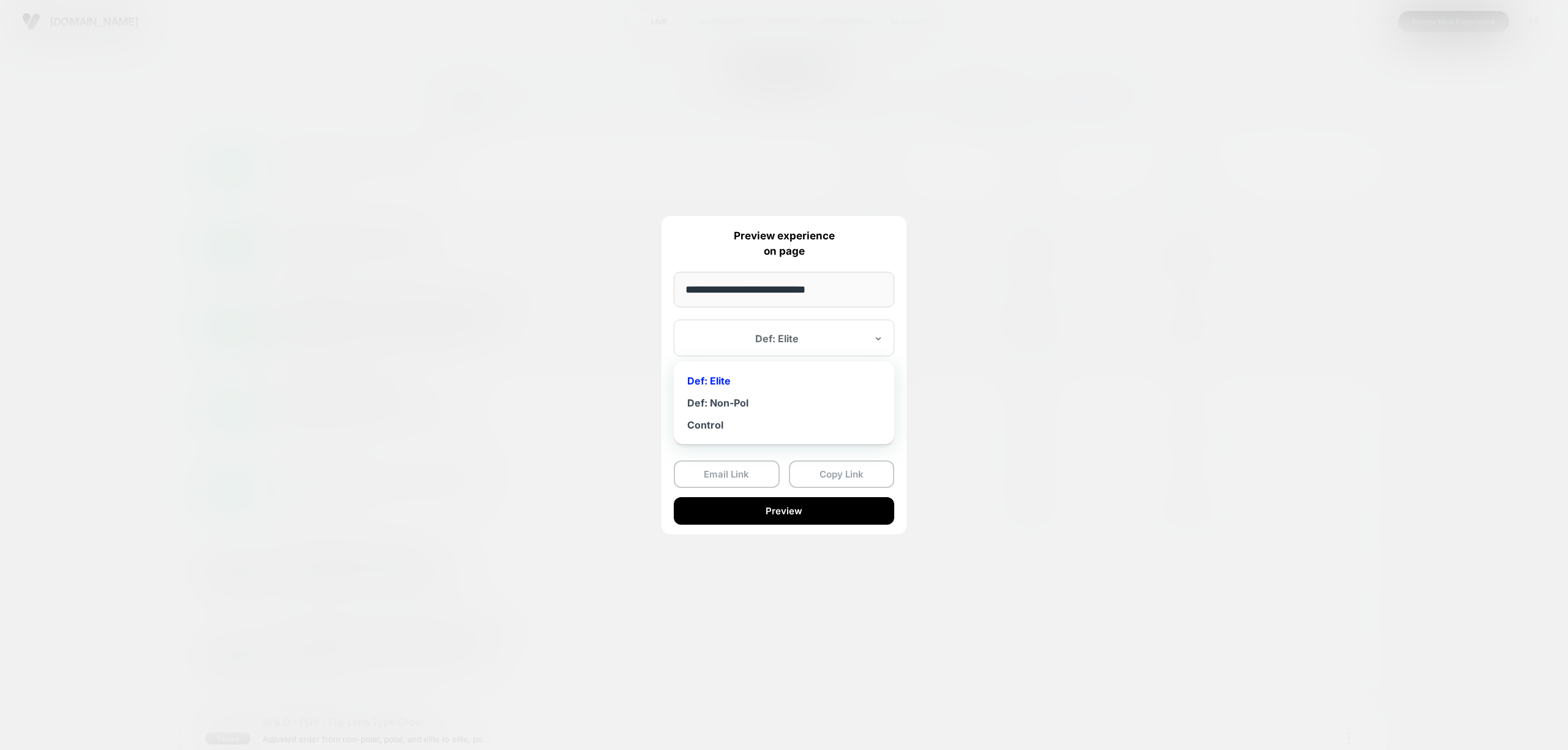
click at [775, 341] on div at bounding box center [777, 338] width 180 height 12
click at [762, 399] on div "Def: Non-Pol" at bounding box center [783, 403] width 208 height 22
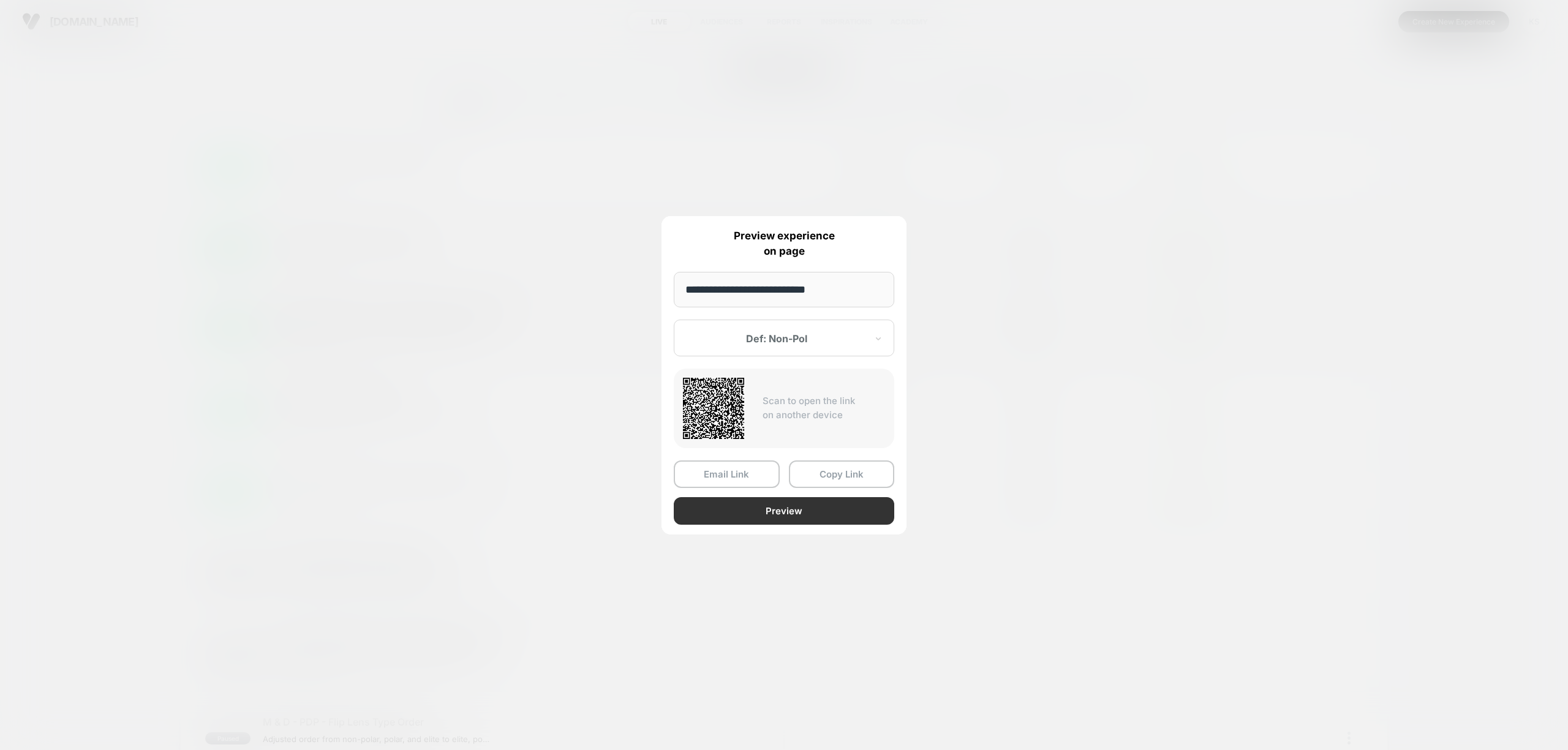
click at [782, 507] on button "Preview" at bounding box center [784, 511] width 221 height 28
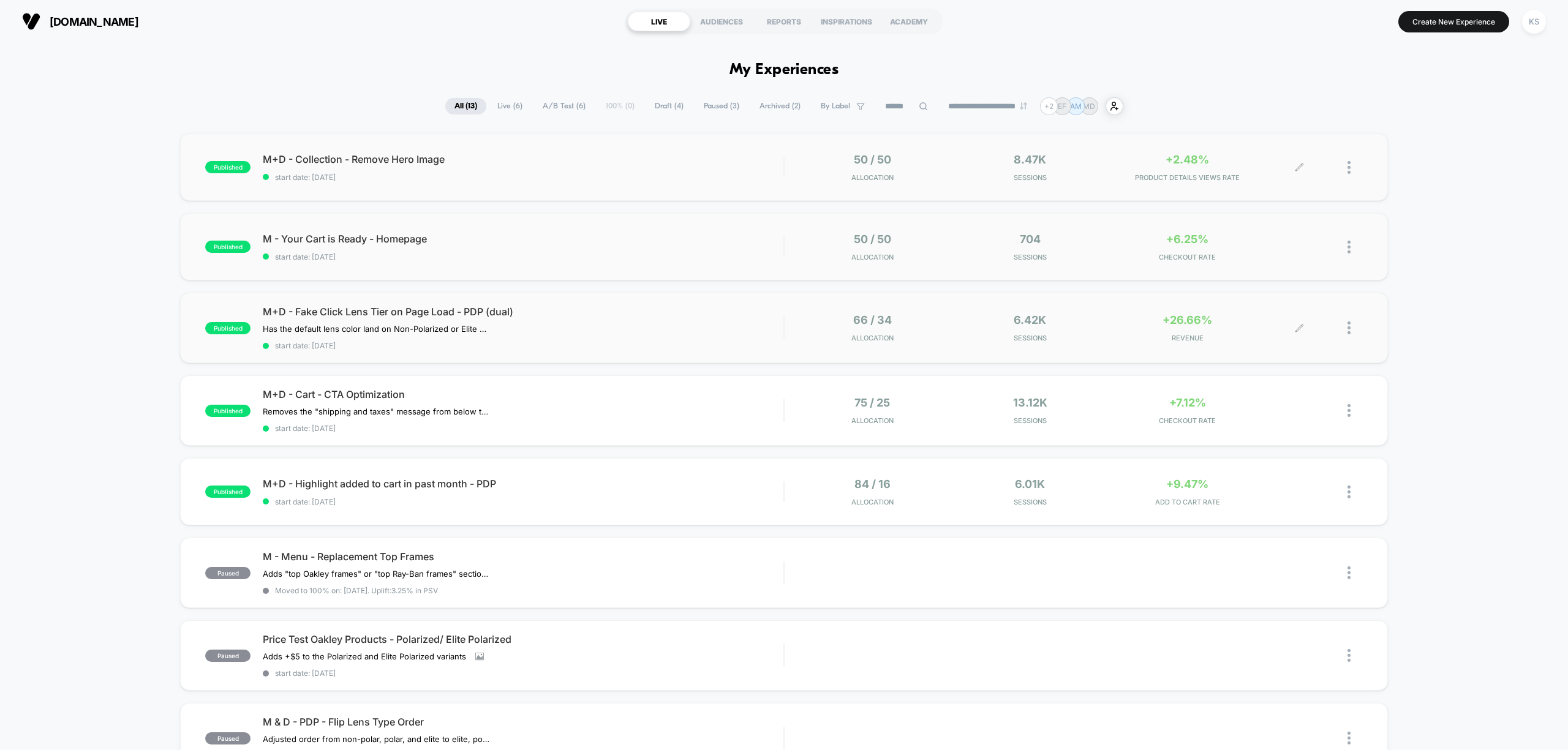
click at [1346, 167] on div at bounding box center [1331, 167] width 63 height 29
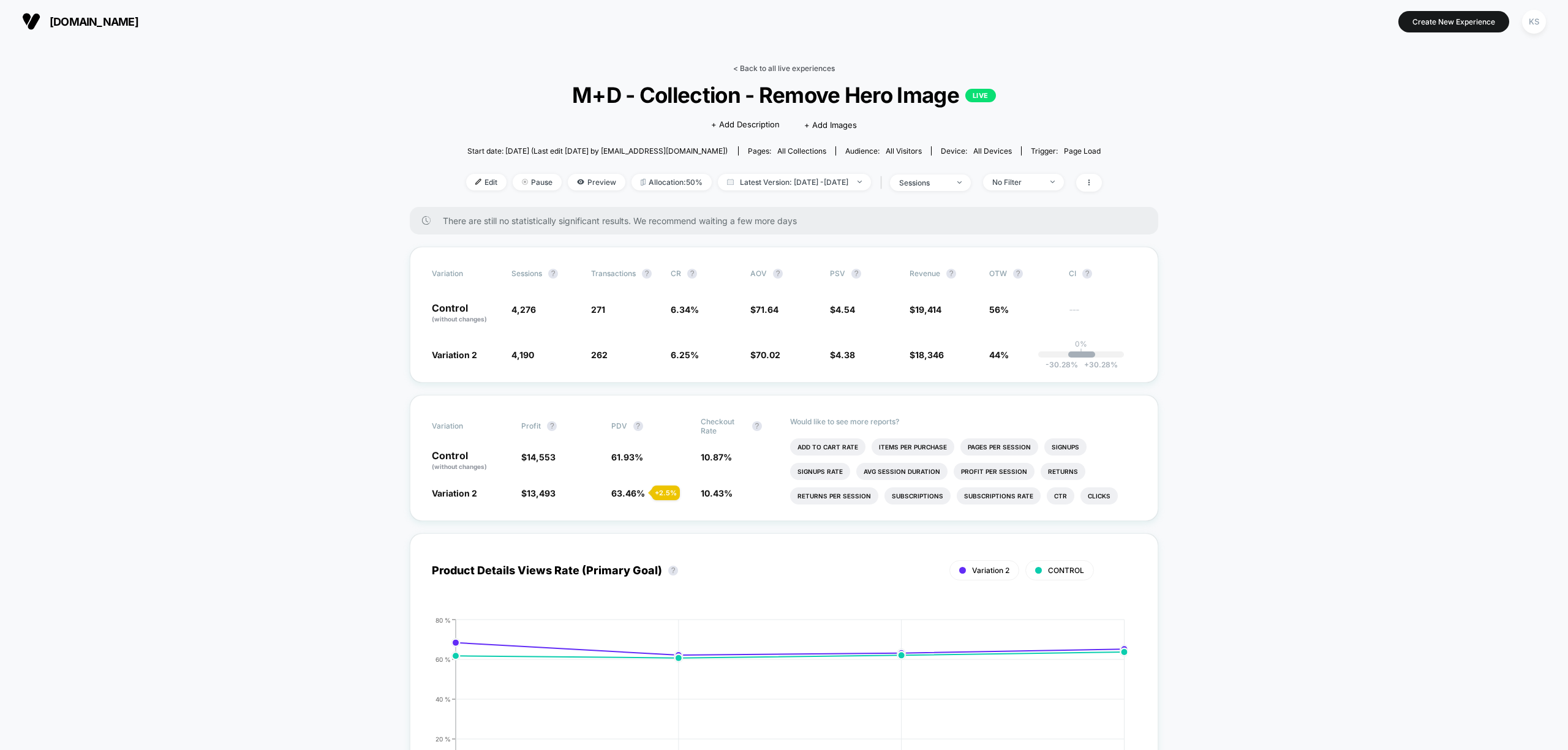
click at [815, 70] on link "< Back to all live experiences" at bounding box center [784, 68] width 102 height 9
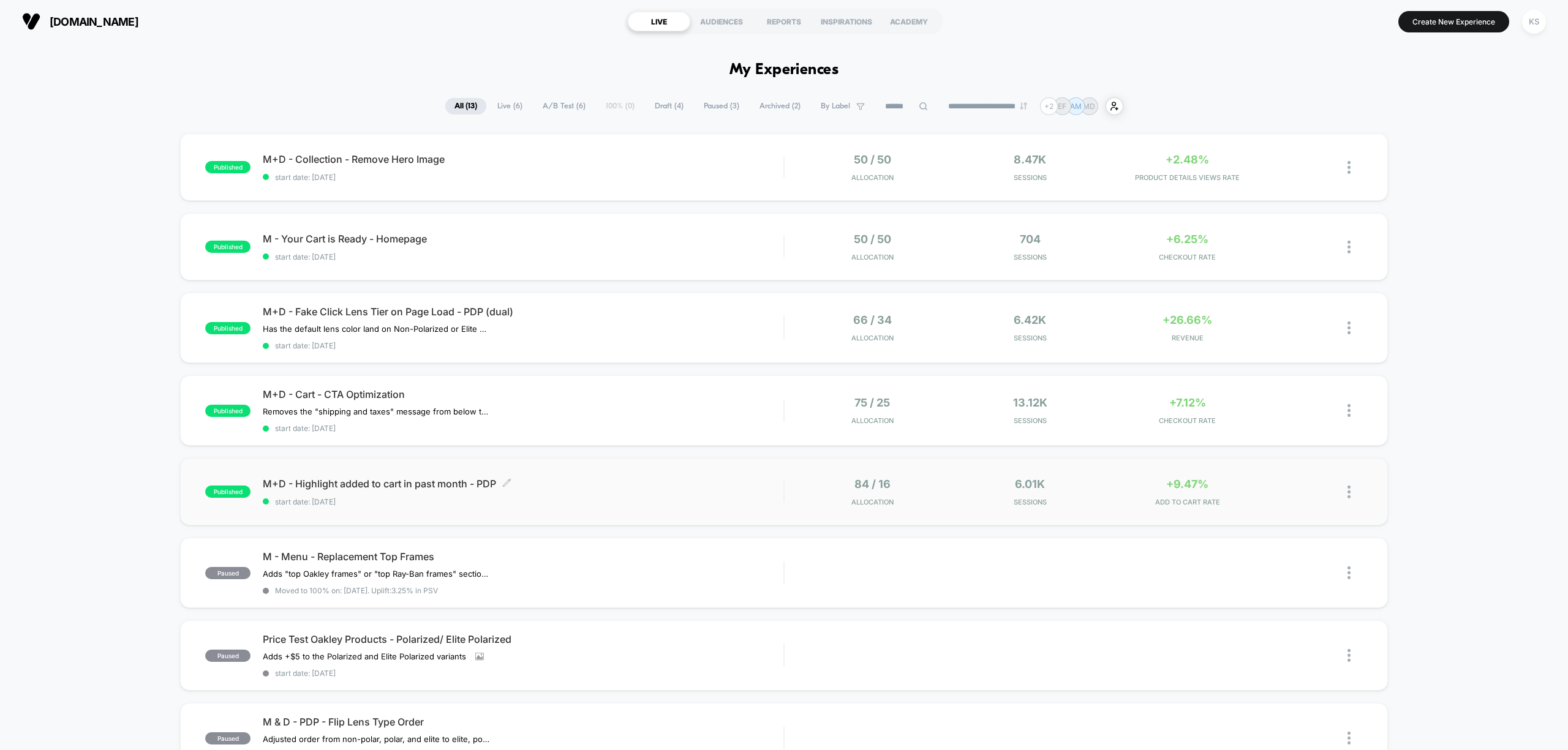
click at [701, 478] on span "M+D - Highlight added to cart in past month - PDP Click to edit experience deta…" at bounding box center [523, 484] width 521 height 12
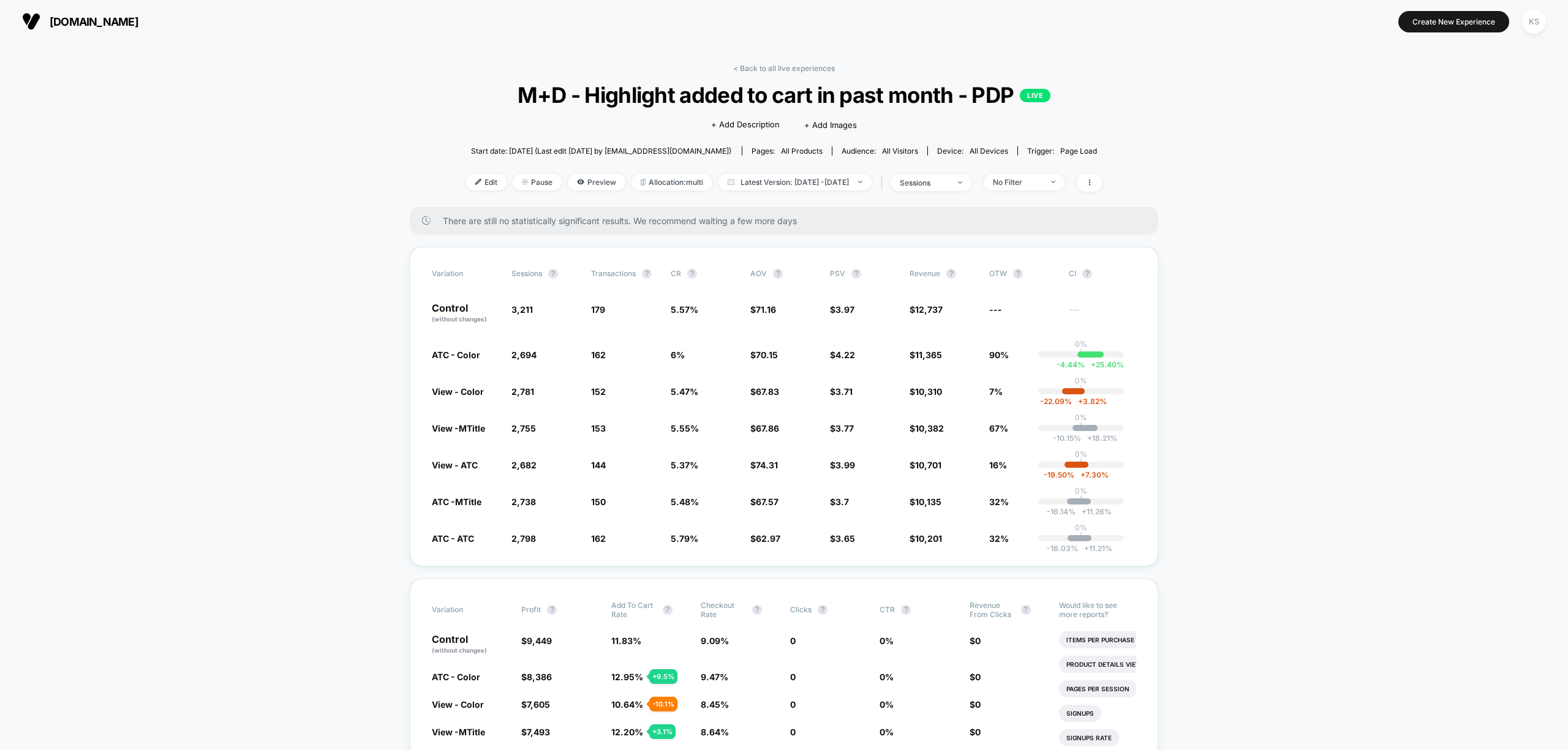
click at [784, 66] on link "< Back to all live experiences" at bounding box center [784, 68] width 102 height 9
